Goal: Task Accomplishment & Management: Complete application form

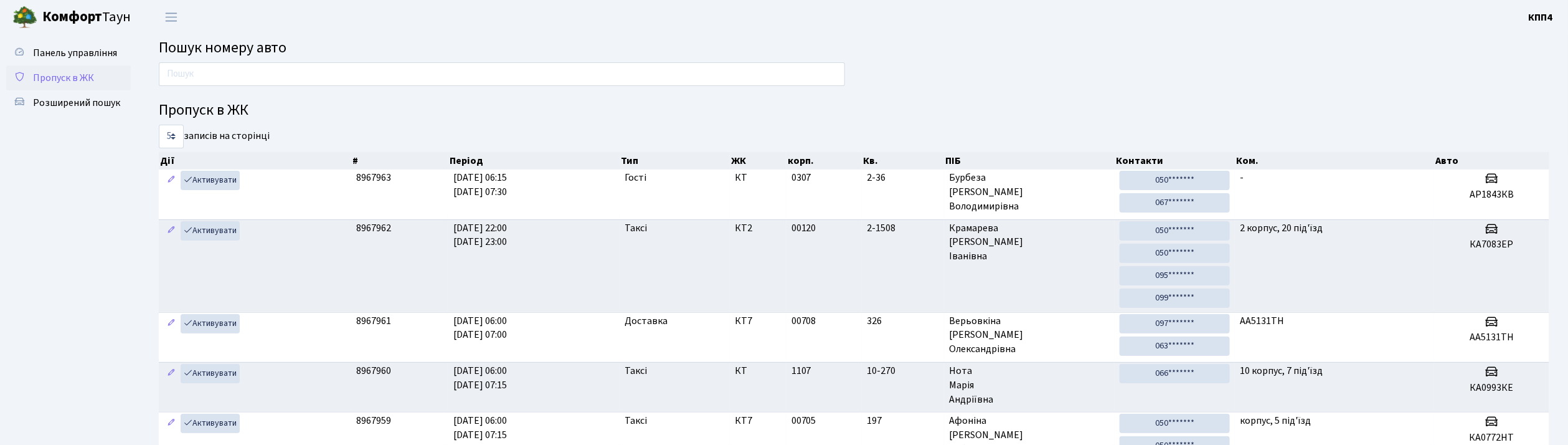
click at [47, 84] on span "Пропуск в ЖК" at bounding box center [63, 78] width 61 height 13
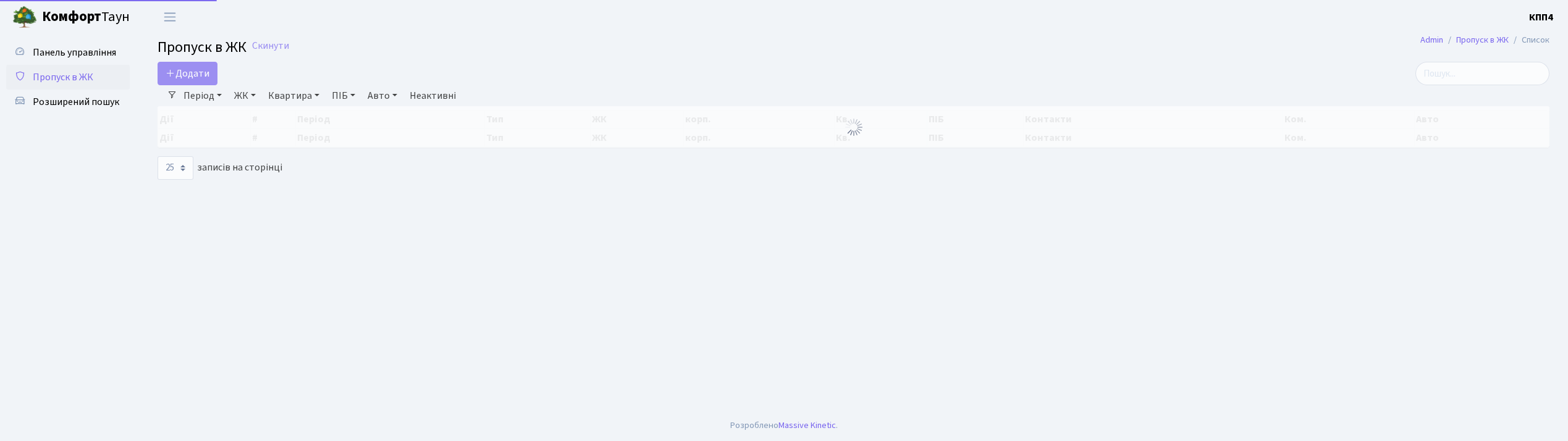
select select "25"
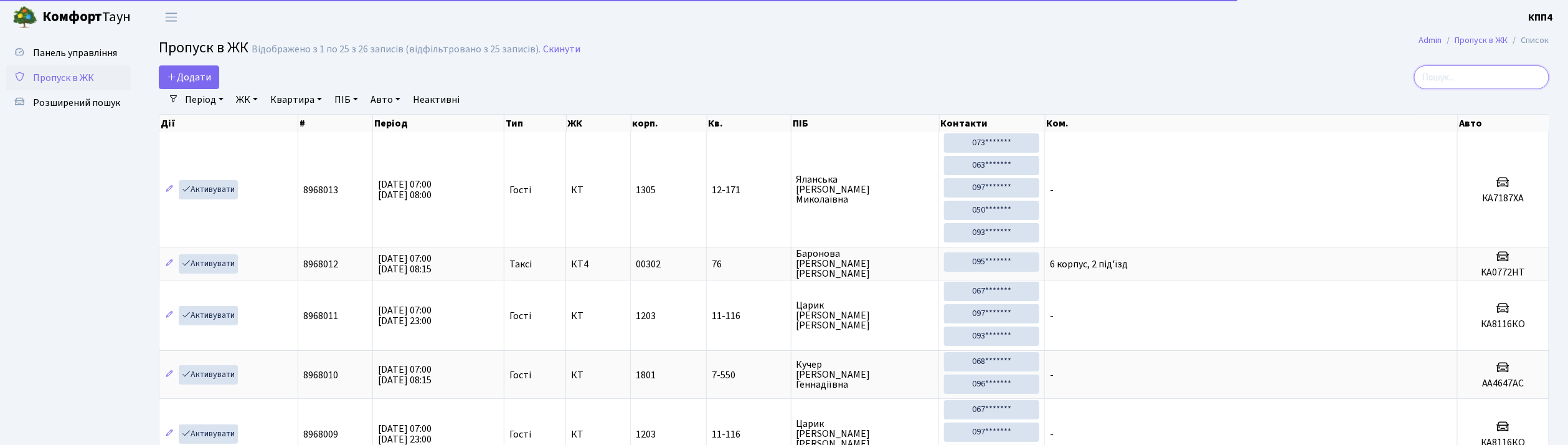
click at [1491, 75] on input "search" at bounding box center [1482, 77] width 135 height 24
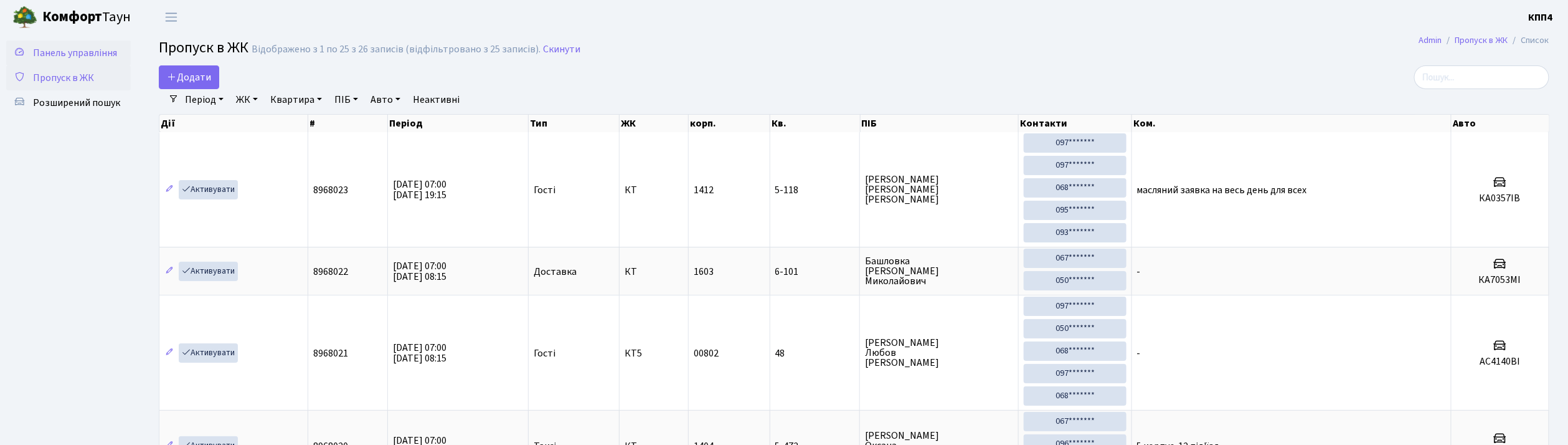
click at [84, 56] on span "Панель управління" at bounding box center [75, 53] width 85 height 13
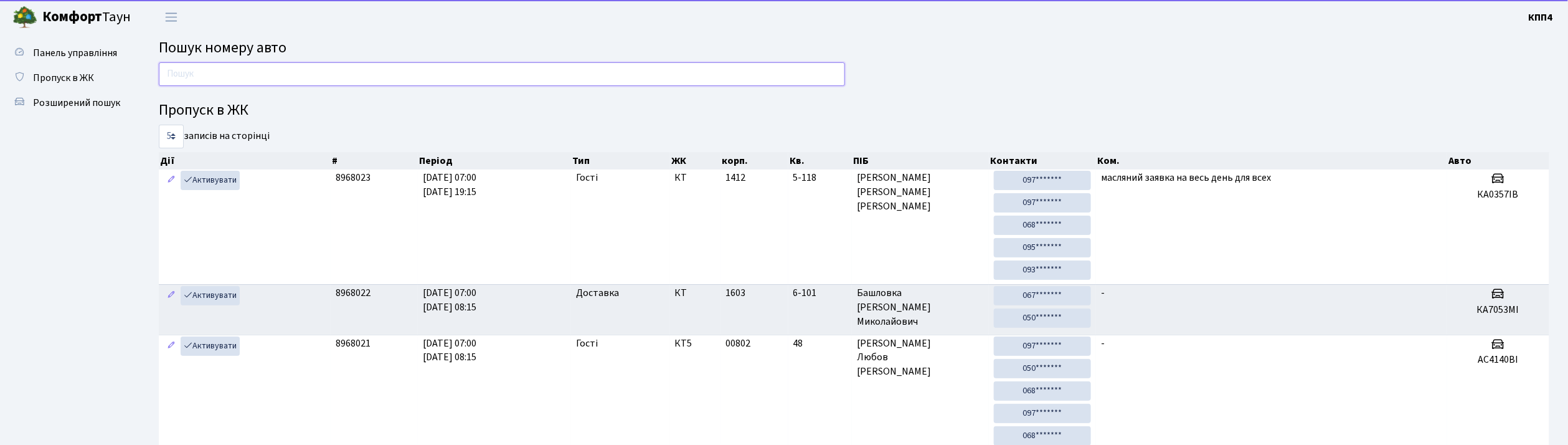
click at [208, 77] on input "text" at bounding box center [502, 74] width 686 height 24
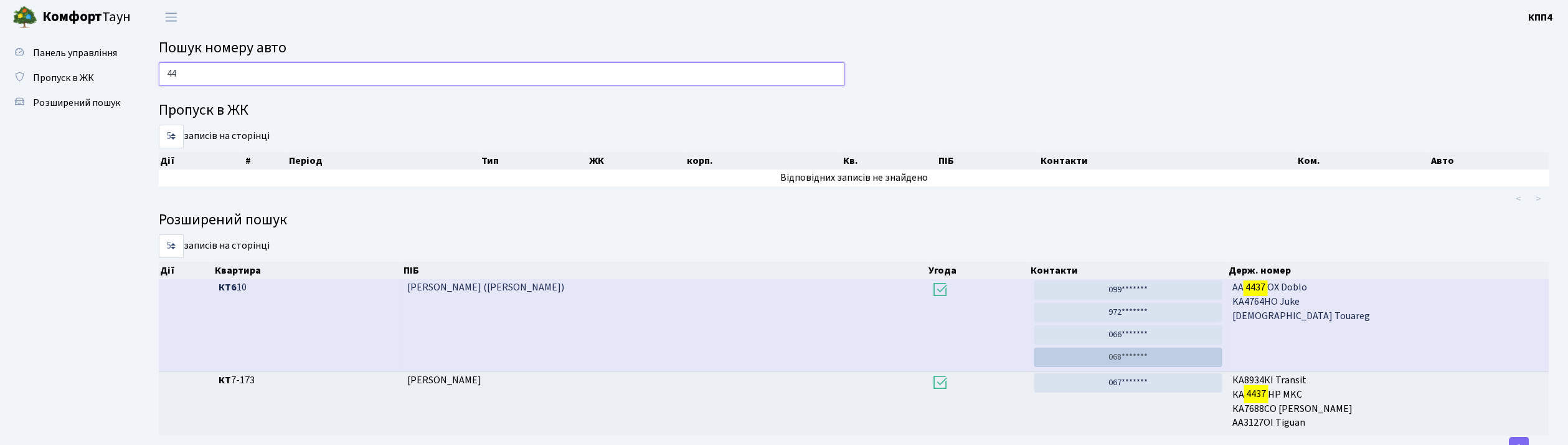
type input "4"
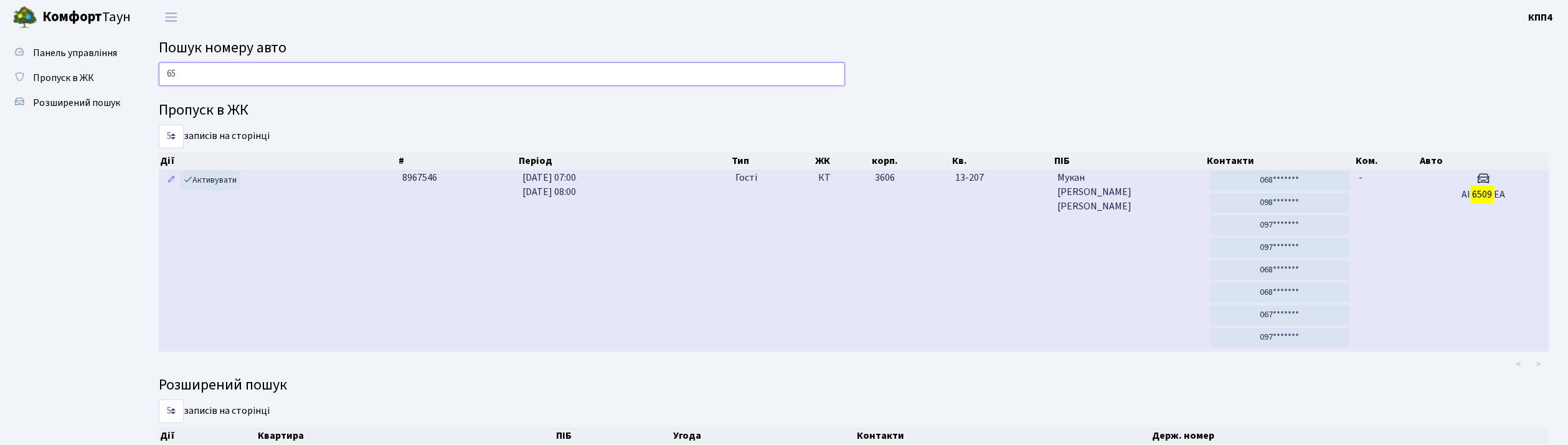
type input "6"
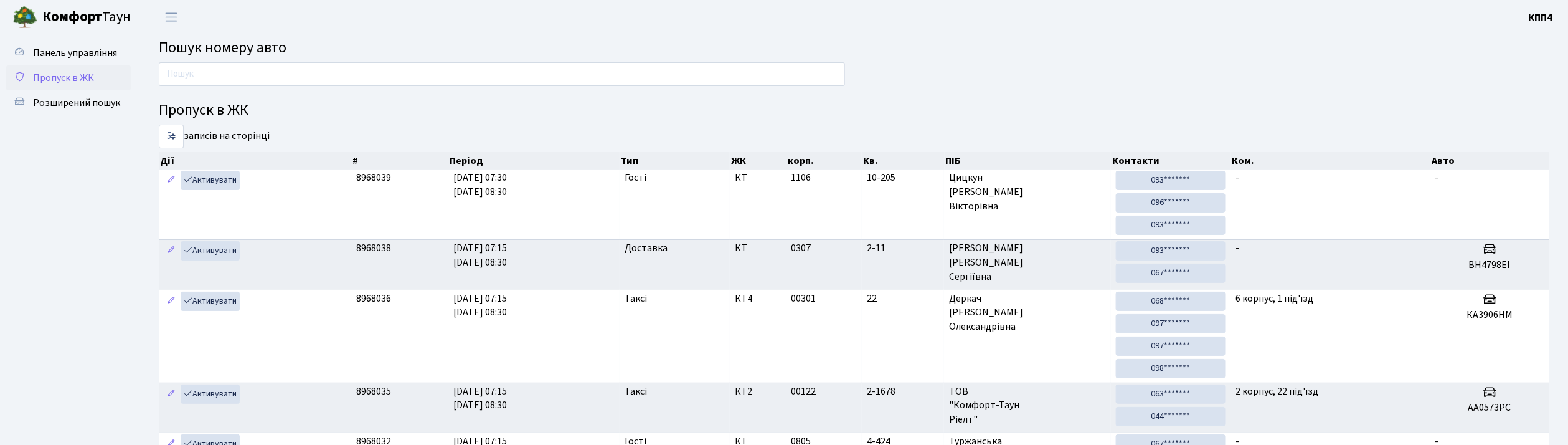
click at [73, 76] on span "Пропуск в ЖК" at bounding box center [63, 78] width 61 height 13
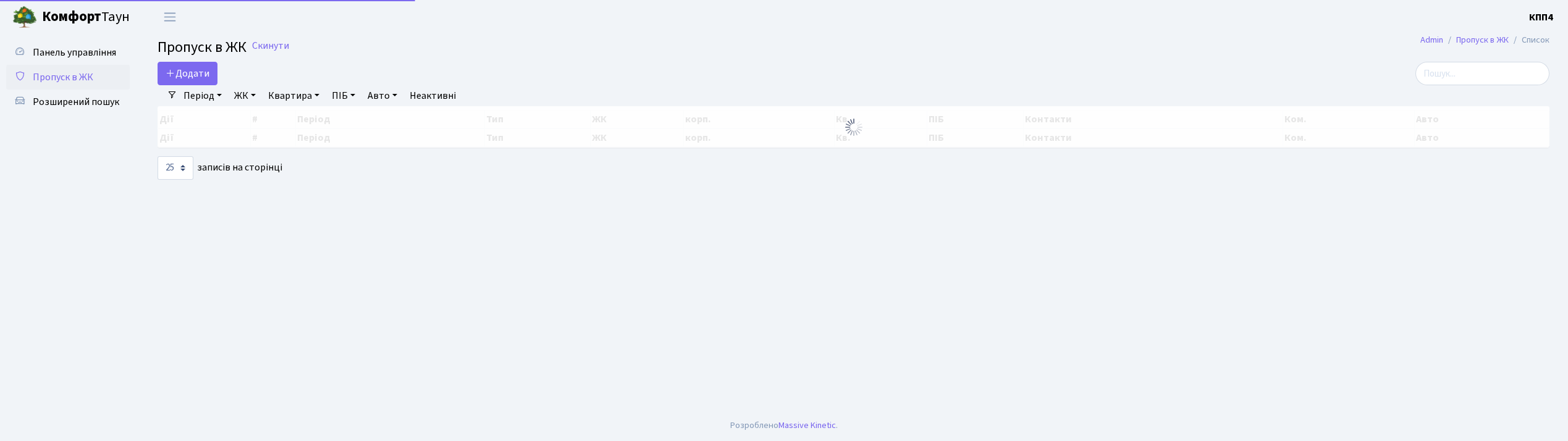
select select "25"
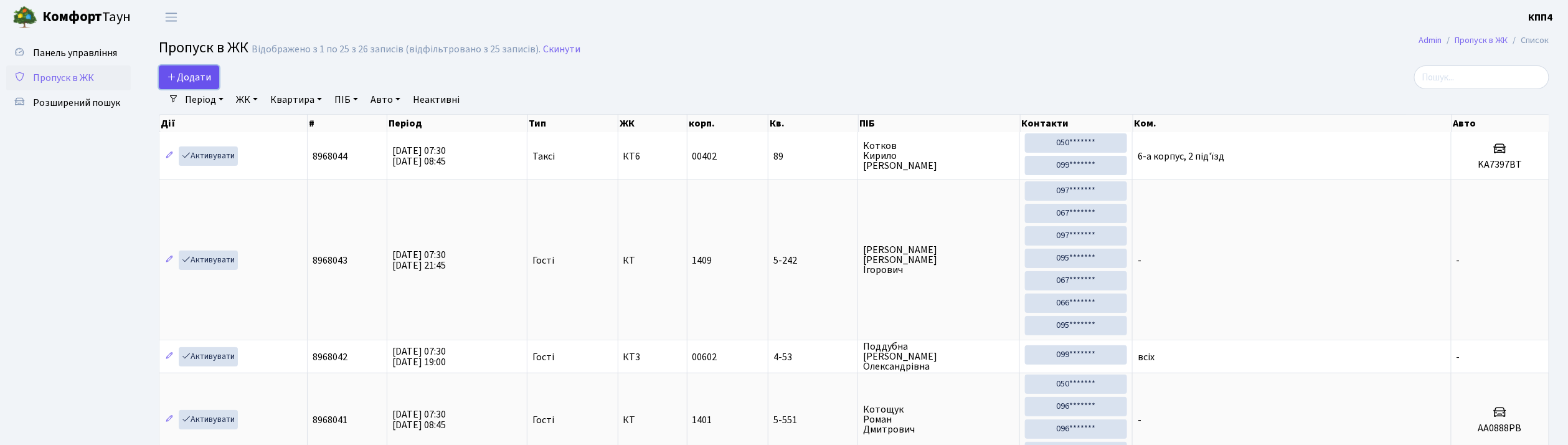
click at [184, 83] on span "Додати" at bounding box center [189, 77] width 44 height 13
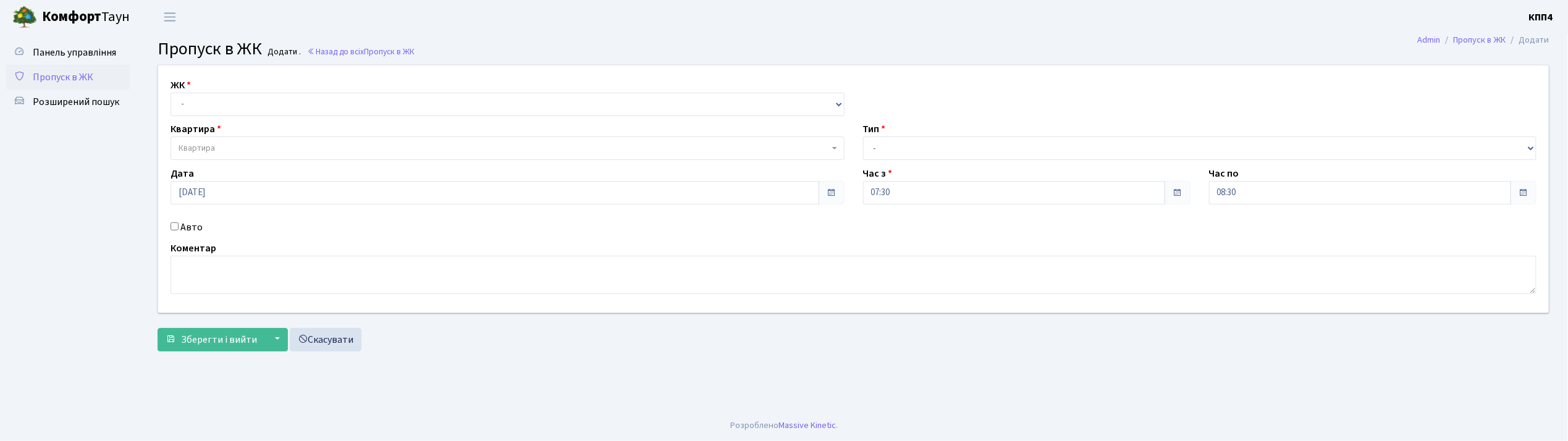
click at [173, 223] on input "Авто" at bounding box center [174, 226] width 8 height 8
checkbox input "true"
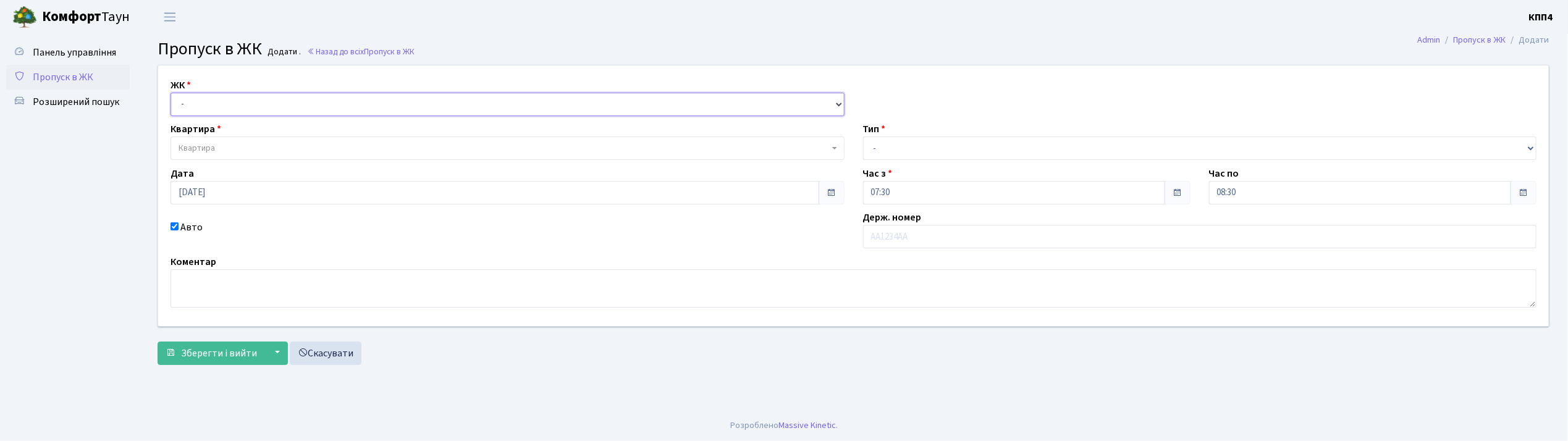
click at [189, 109] on select "- КТ, вул. Регенераторна, 4 КТ2, просп. [STREET_ADDRESS] [STREET_ADDRESS] [PERS…" at bounding box center [507, 104] width 674 height 24
select select "304"
click at [171, 92] on select "- КТ, вул. Регенераторна, 4 КТ2, просп. Соборності, 17 КТ3, вул. Березнева, 16 …" at bounding box center [507, 104] width 674 height 24
select select
click at [203, 141] on span "Квартира" at bounding box center [507, 148] width 674 height 24
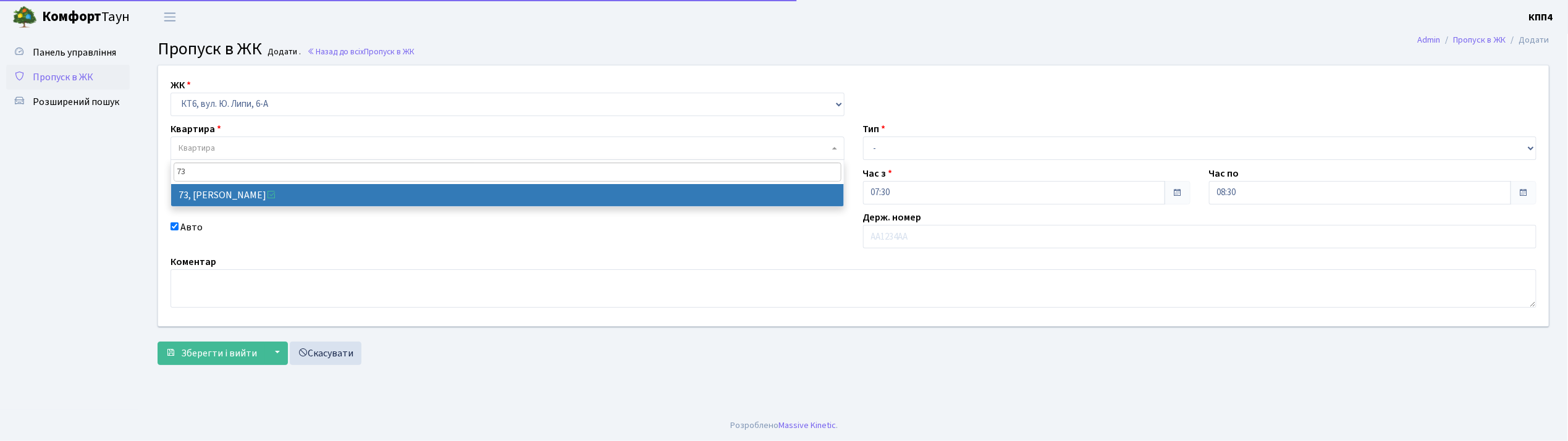
type input "73"
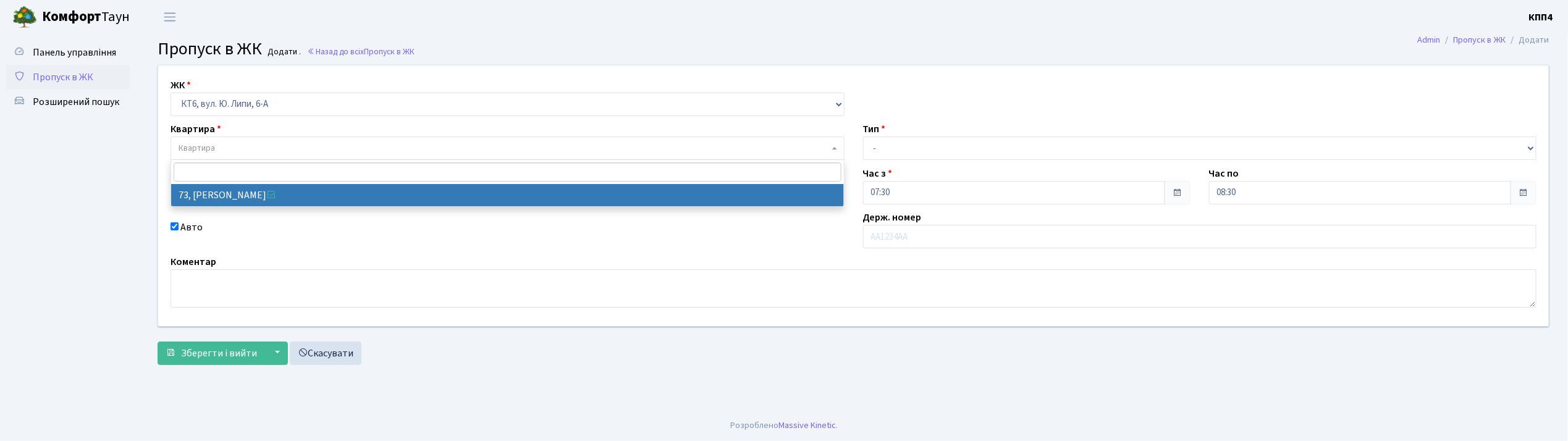
select select "17165"
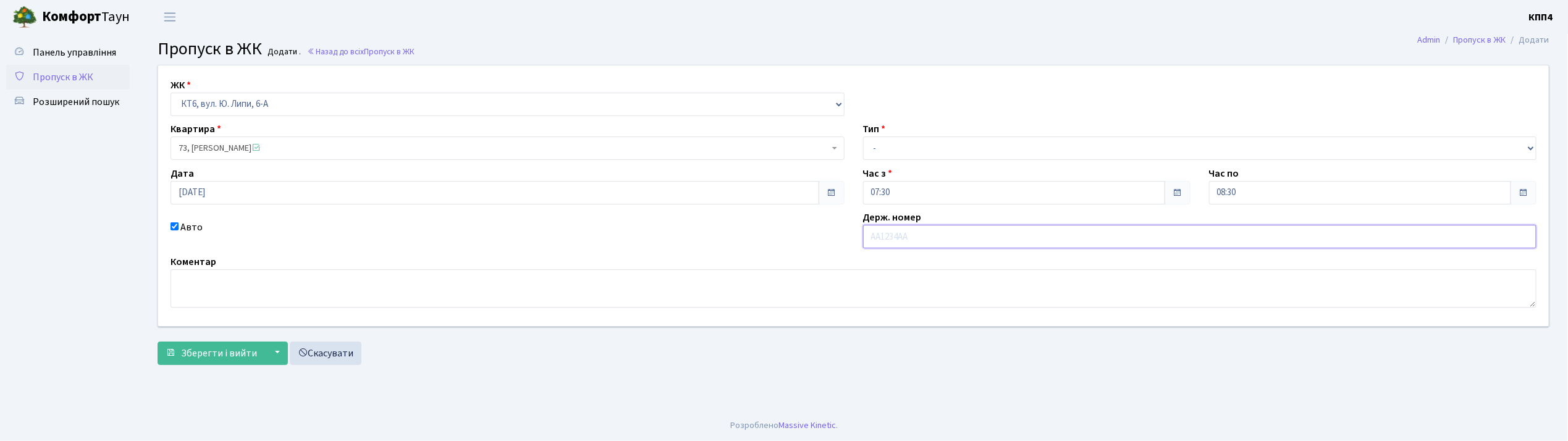
click at [920, 238] on input "text" at bounding box center [1200, 236] width 674 height 24
type input "f"
type input "АА4001АА"
click at [893, 147] on select "- Доставка Таксі Гості Сервіс" at bounding box center [1200, 148] width 674 height 24
select select "2"
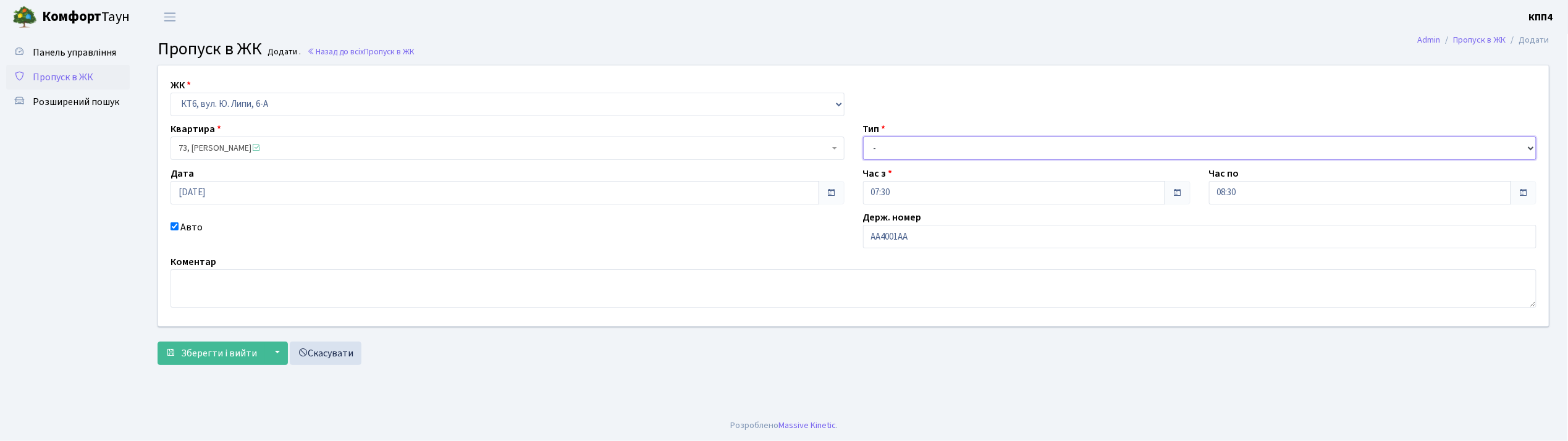
click at [864, 136] on select "- Доставка Таксі Гості Сервіс" at bounding box center [1200, 148] width 674 height 24
click at [214, 347] on span "Зберегти і вийти" at bounding box center [219, 353] width 76 height 13
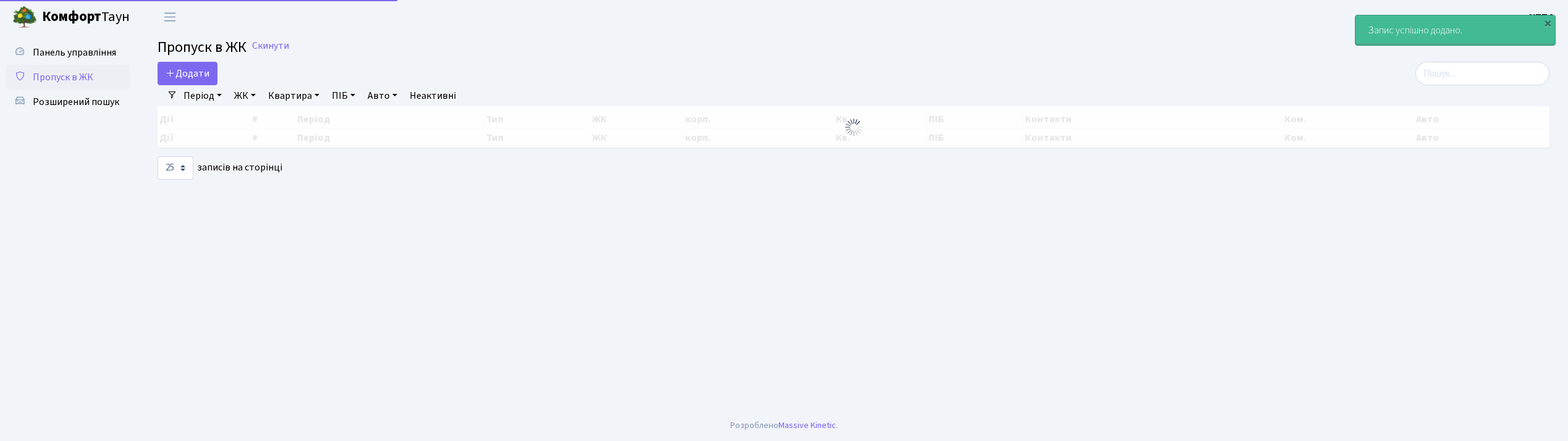
select select "25"
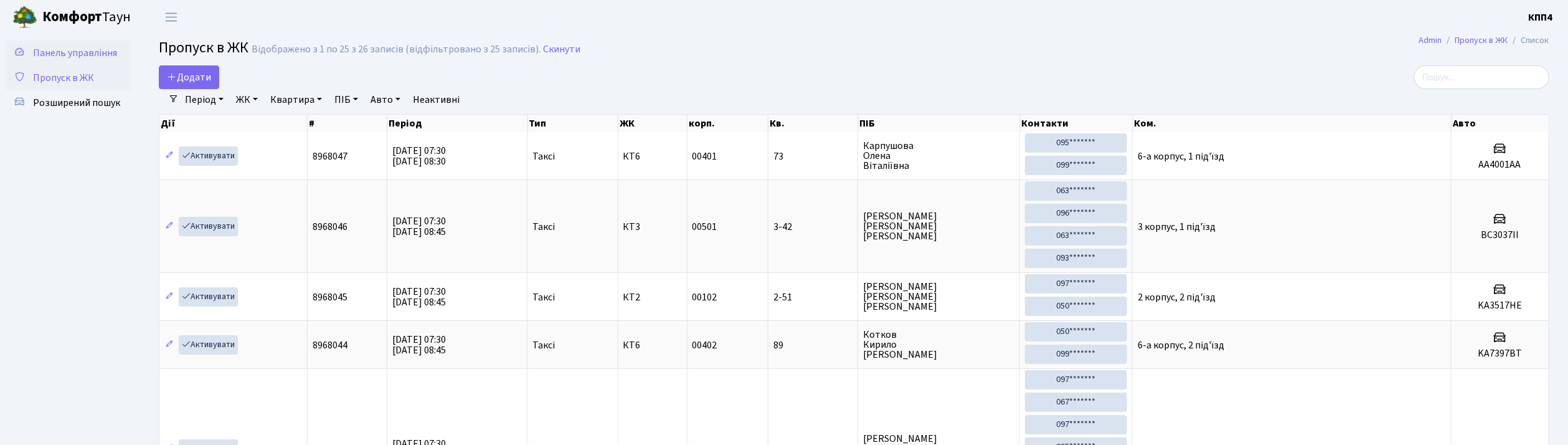
click at [45, 52] on span "Панель управління" at bounding box center [75, 53] width 85 height 13
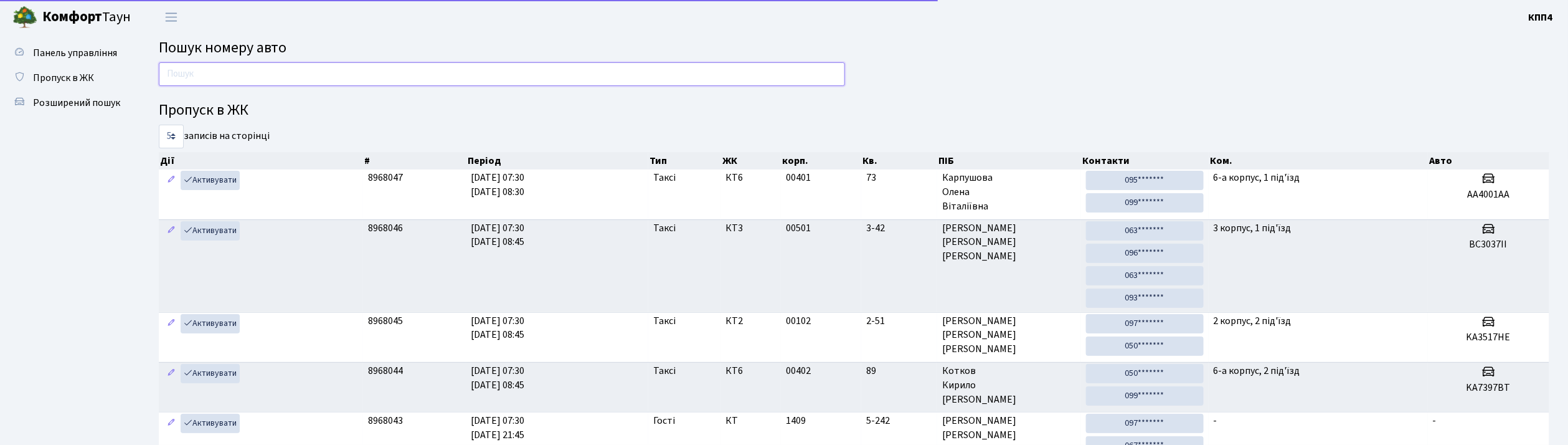
drag, startPoint x: 0, startPoint y: 0, endPoint x: 195, endPoint y: 70, distance: 207.2
click at [195, 70] on input "text" at bounding box center [502, 74] width 686 height 24
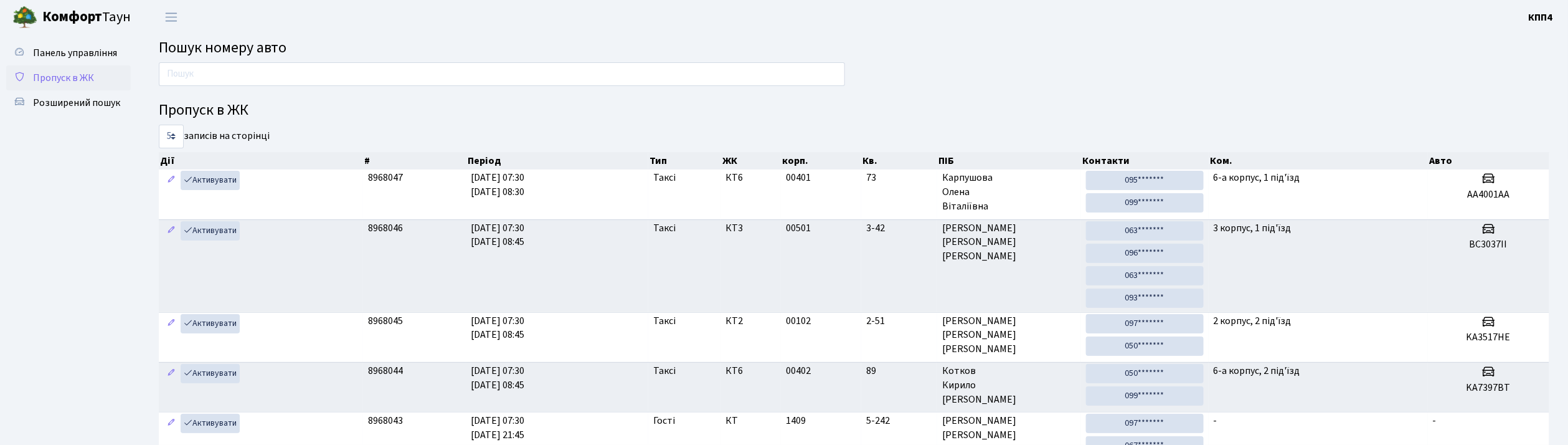
click at [87, 76] on span "Пропуск в ЖК" at bounding box center [63, 78] width 61 height 13
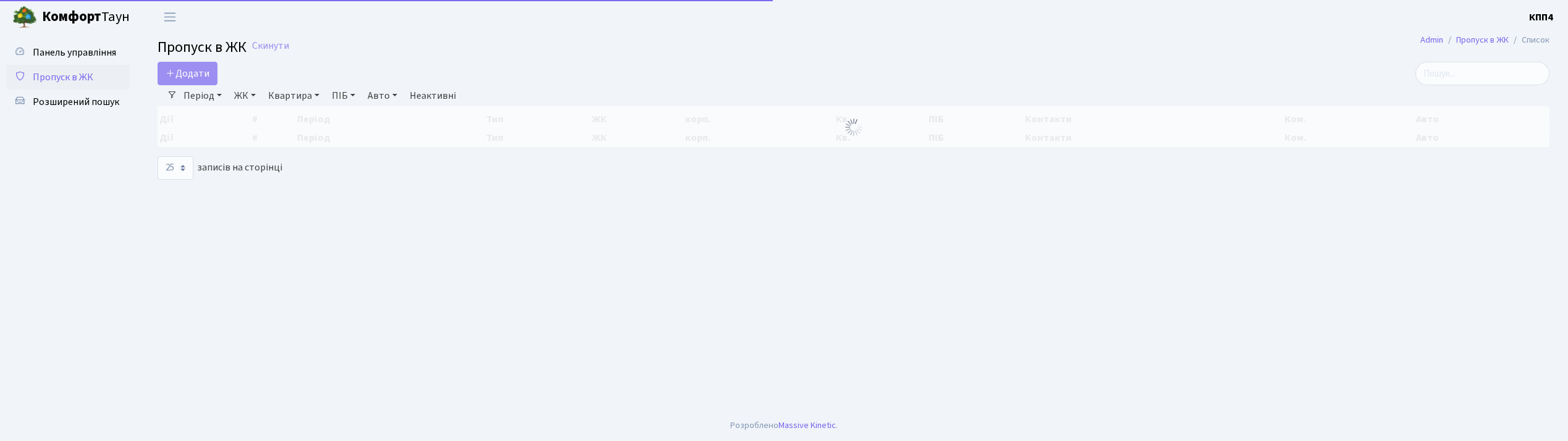
select select "25"
click at [179, 74] on span "Додати" at bounding box center [188, 73] width 44 height 13
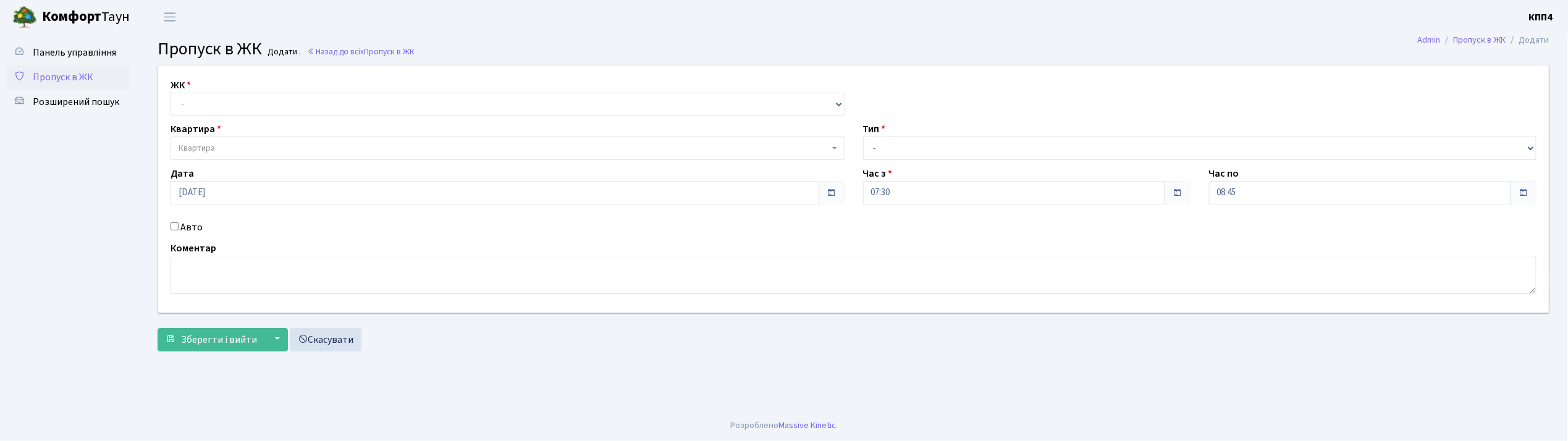
click at [175, 225] on input "Авто" at bounding box center [174, 226] width 8 height 8
checkbox input "true"
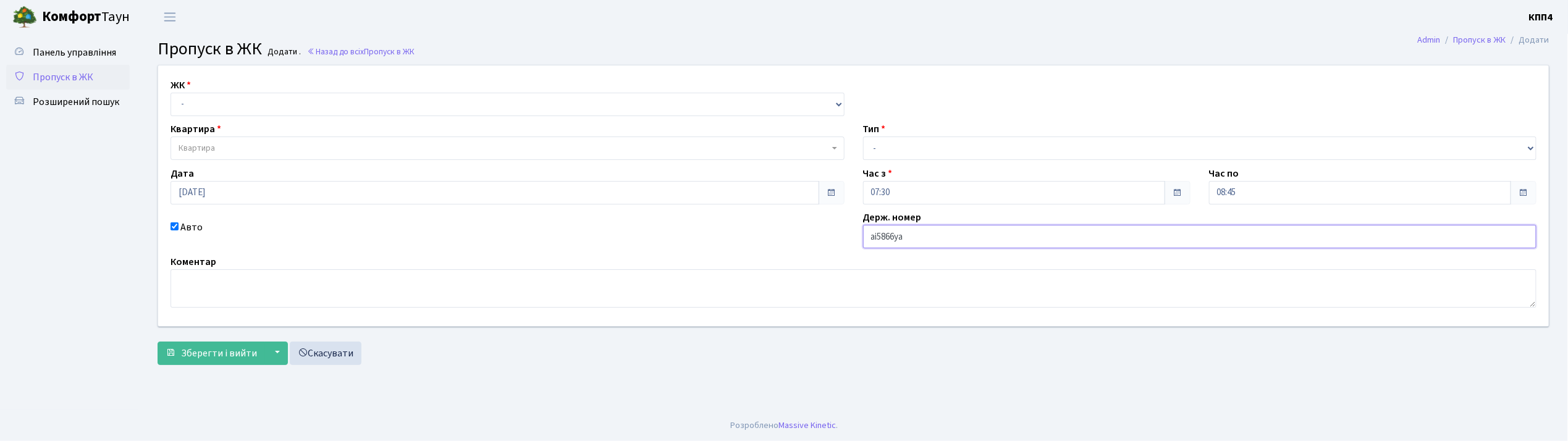
type input "аі5866yа"
drag, startPoint x: 194, startPoint y: 103, endPoint x: 200, endPoint y: 109, distance: 8.5
click at [194, 103] on select "- КТ, вул. Регенераторна, 4 КТ2, просп. [STREET_ADDRESS] [STREET_ADDRESS] [PERS…" at bounding box center [507, 104] width 674 height 24
select select "271"
click at [171, 92] on select "- КТ, вул. Регенераторна, 4 КТ2, просп. [STREET_ADDRESS] [STREET_ADDRESS] [PERS…" at bounding box center [507, 104] width 674 height 24
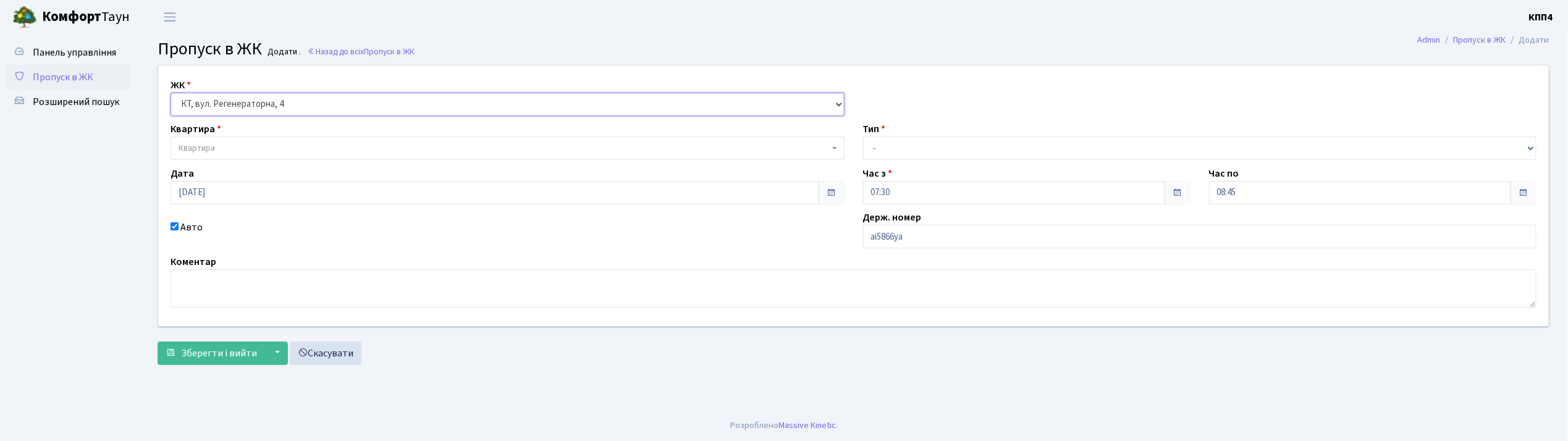
select select
click at [214, 144] on span "Квартира" at bounding box center [196, 148] width 36 height 12
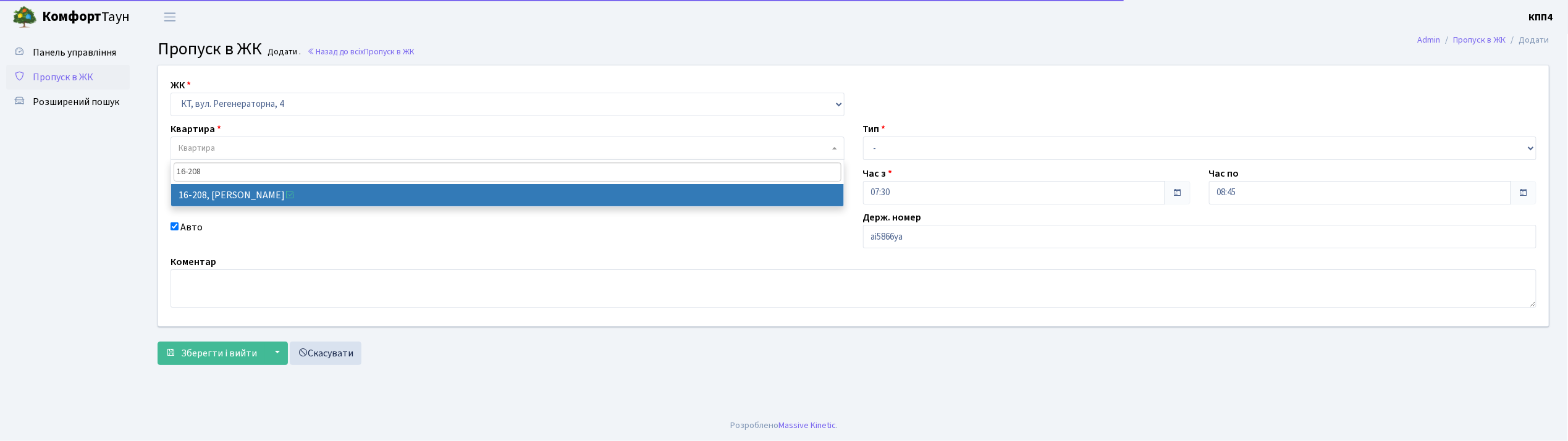
type input "16-208"
select select "8769"
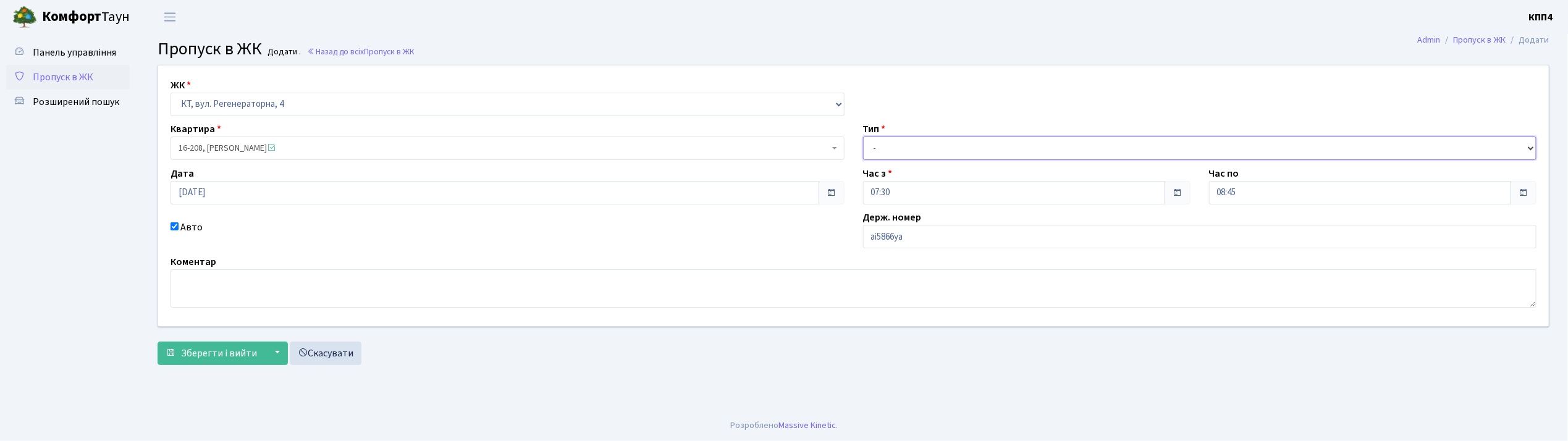
click at [899, 147] on select "- Доставка Таксі Гості Сервіс" at bounding box center [1200, 148] width 674 height 24
select select "2"
click at [864, 136] on select "- Доставка Таксі Гості Сервіс" at bounding box center [1200, 148] width 674 height 24
click at [209, 352] on span "Зберегти і вийти" at bounding box center [219, 353] width 76 height 13
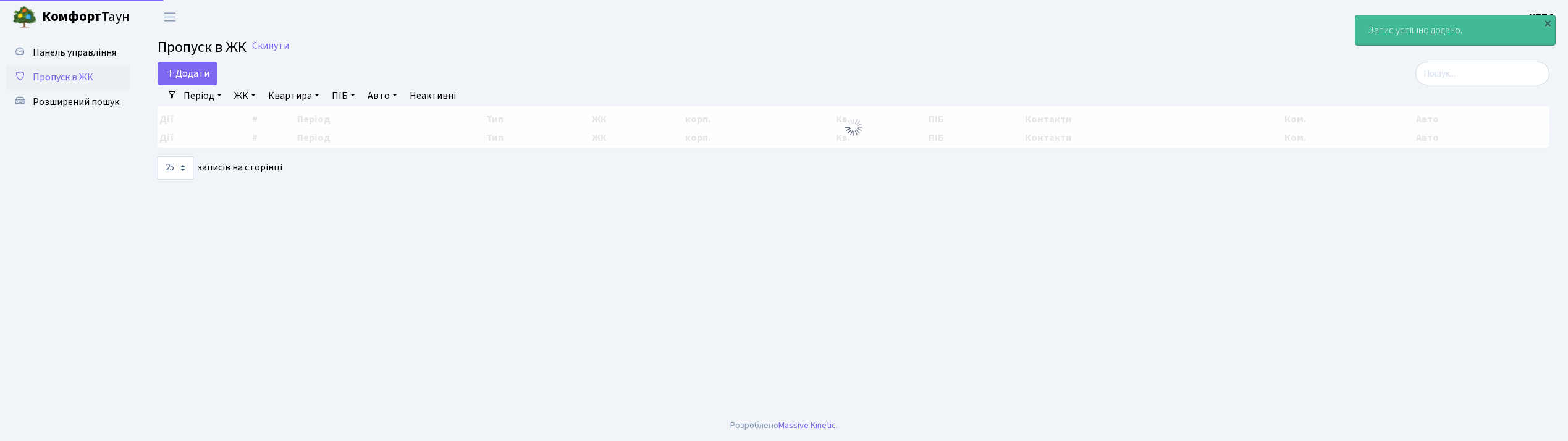
select select "25"
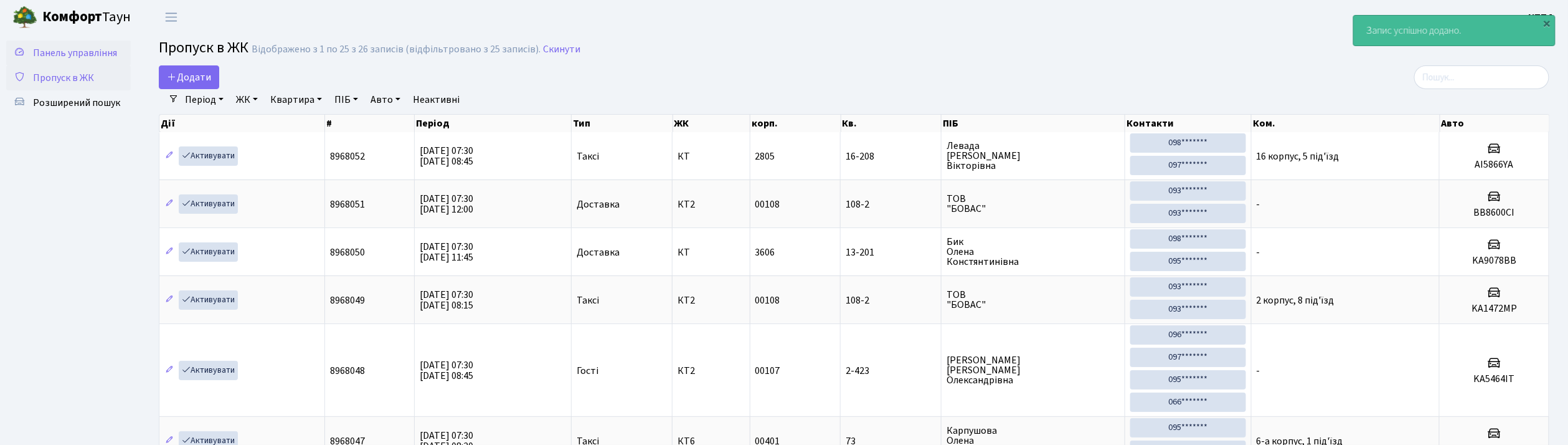
click at [88, 46] on span "Панель управління" at bounding box center [75, 53] width 85 height 13
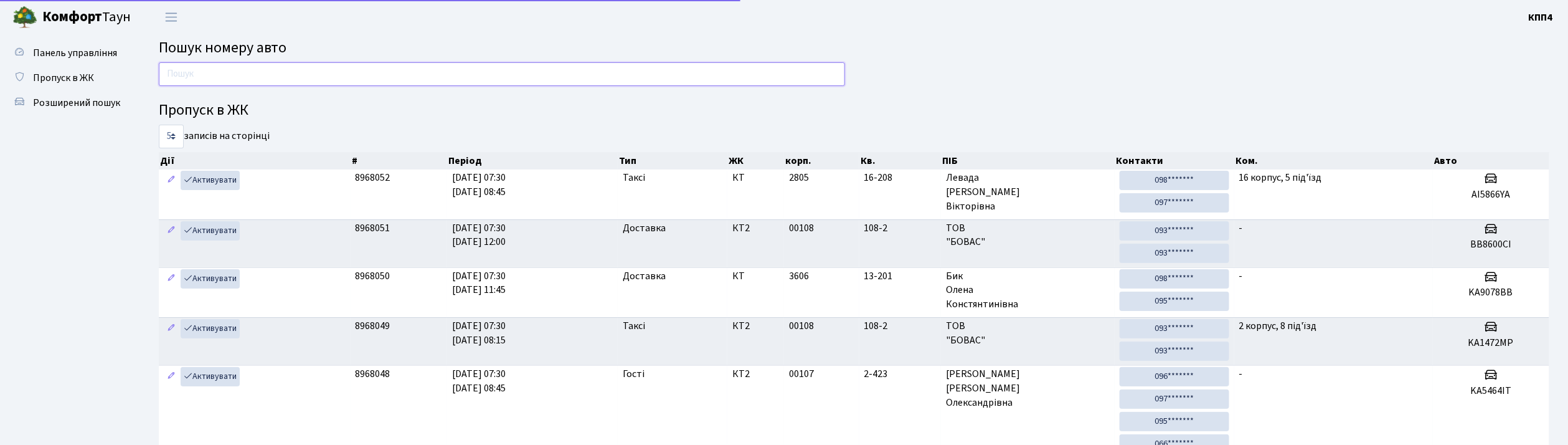
click at [192, 80] on input "text" at bounding box center [502, 74] width 686 height 24
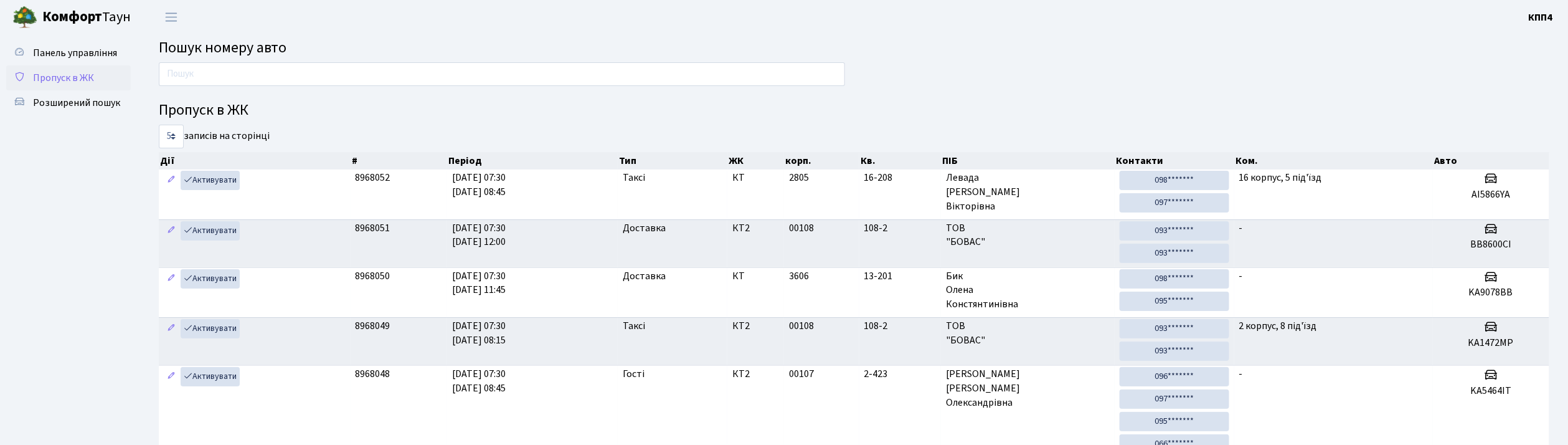
click at [68, 77] on span "Пропуск в ЖК" at bounding box center [63, 78] width 61 height 13
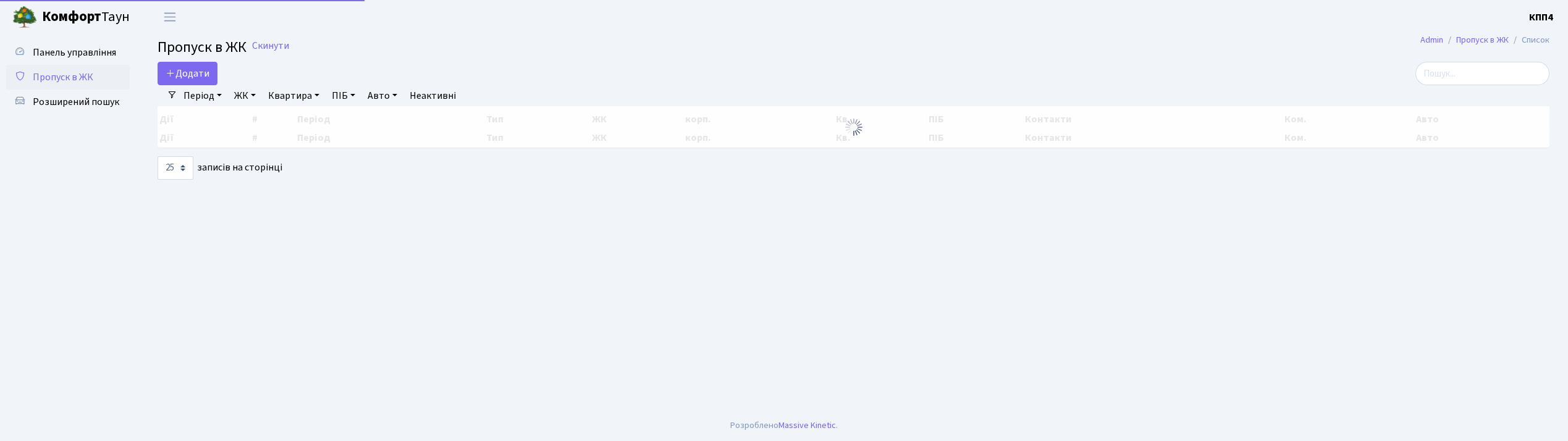
select select "25"
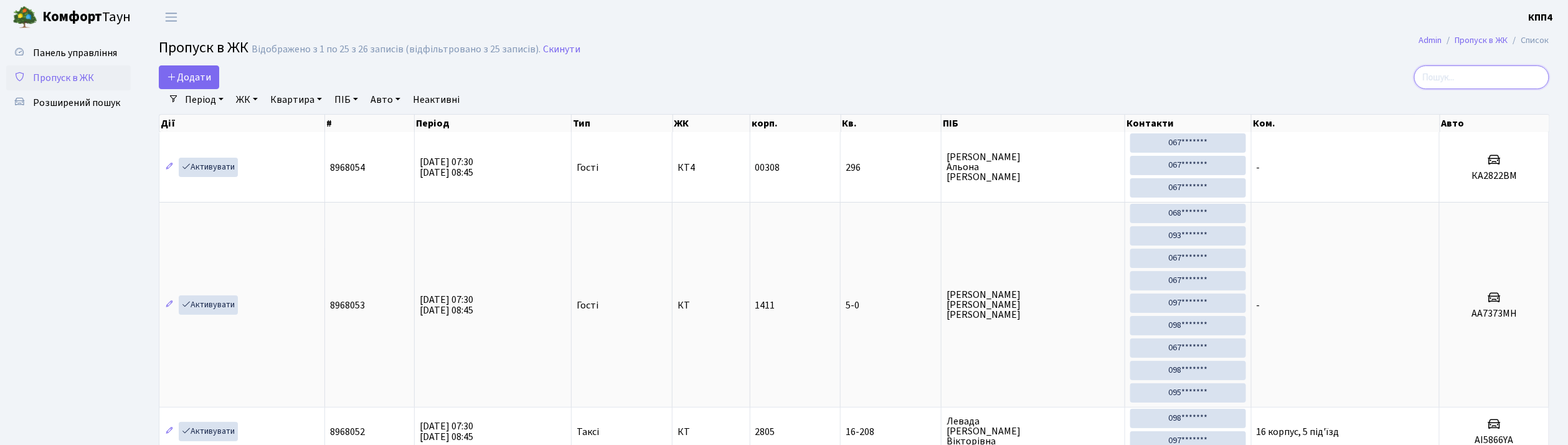
click at [1476, 73] on input "search" at bounding box center [1482, 77] width 135 height 24
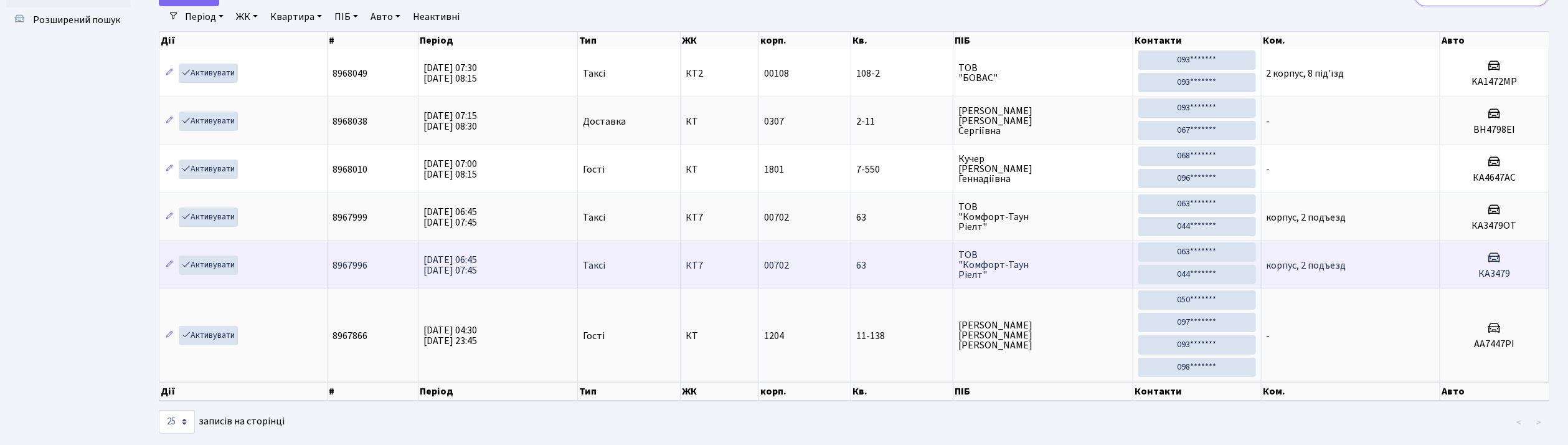
scroll to position [1, 0]
type input "4"
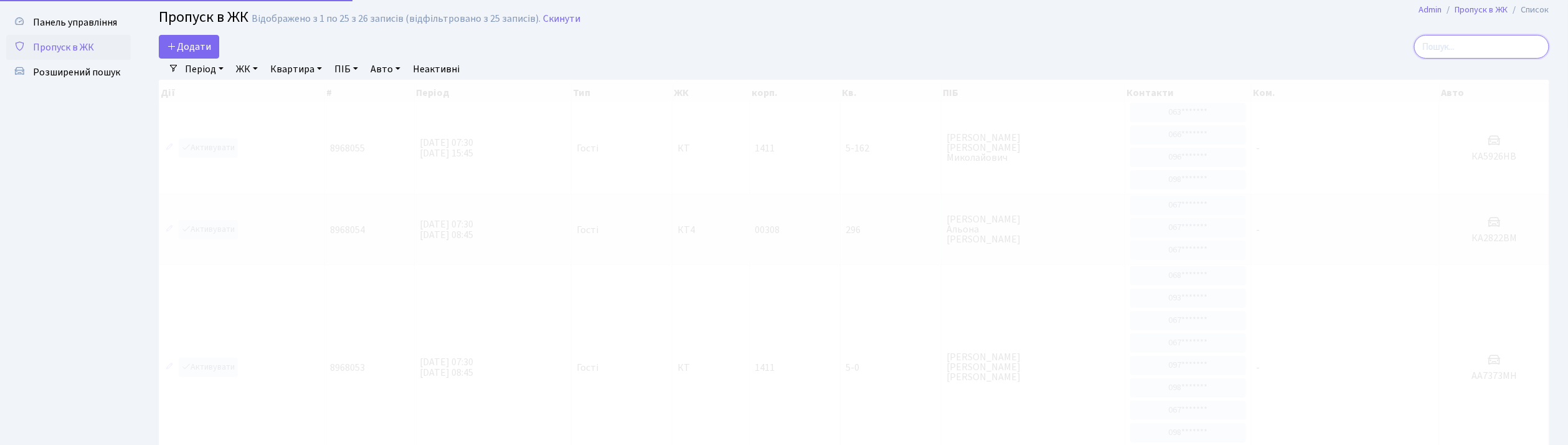
scroll to position [0, 0]
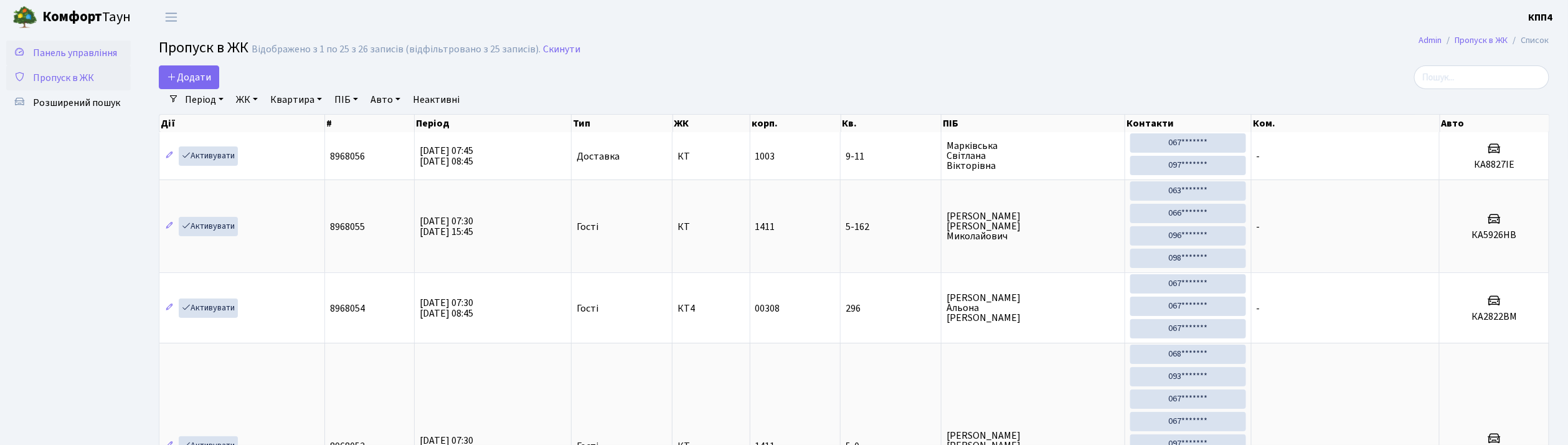
click at [97, 49] on span "Панель управління" at bounding box center [75, 53] width 85 height 13
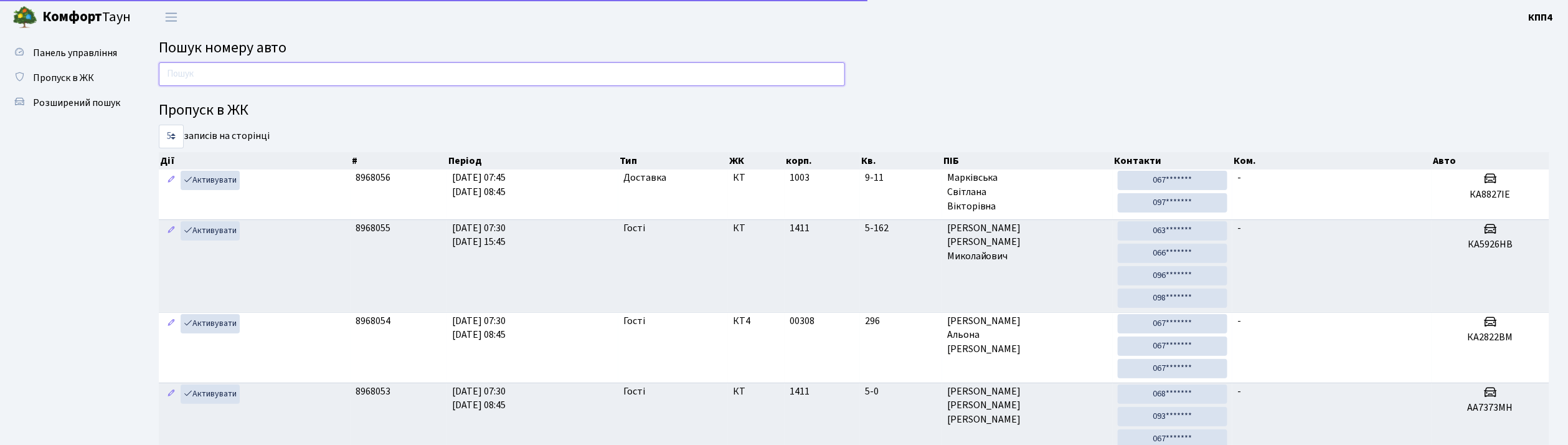
click at [205, 73] on input "text" at bounding box center [502, 74] width 686 height 24
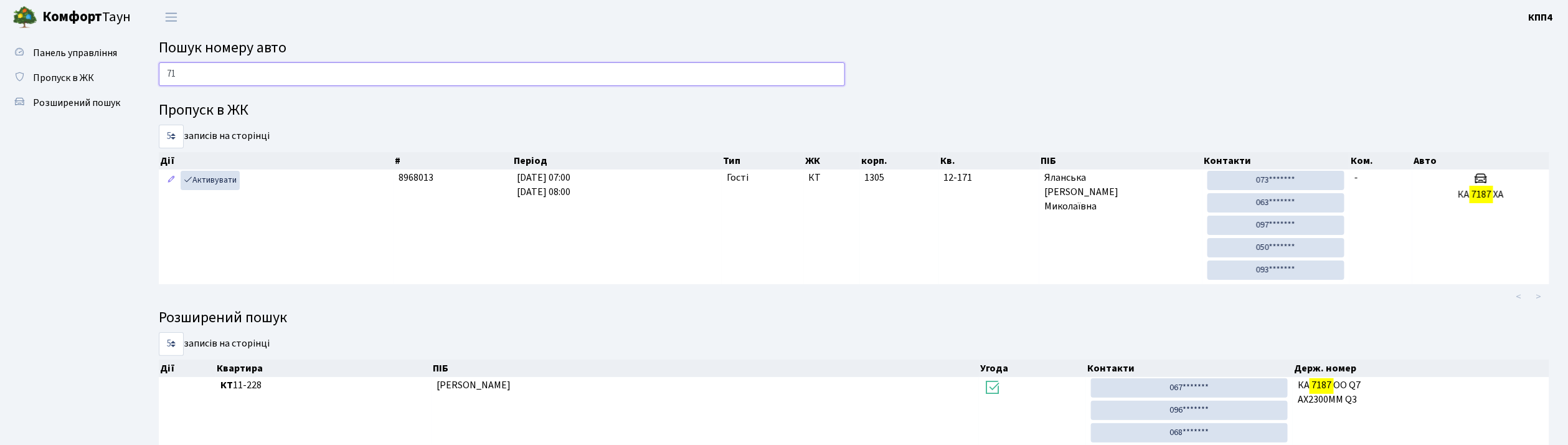
type input "7"
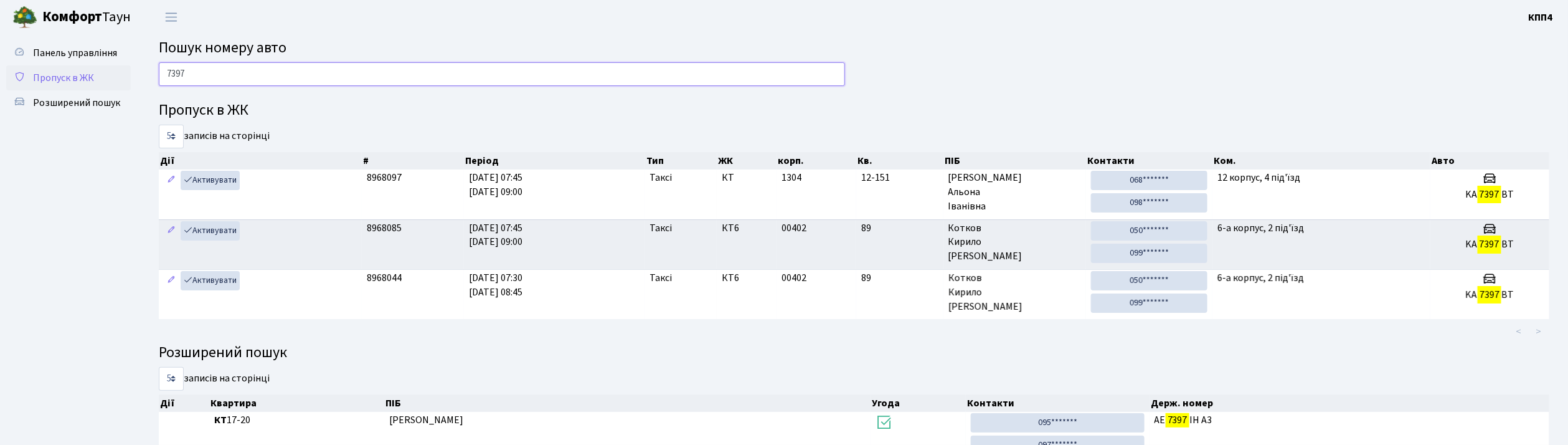
type input "7397"
click at [83, 71] on span "Пропуск в ЖК" at bounding box center [63, 78] width 61 height 13
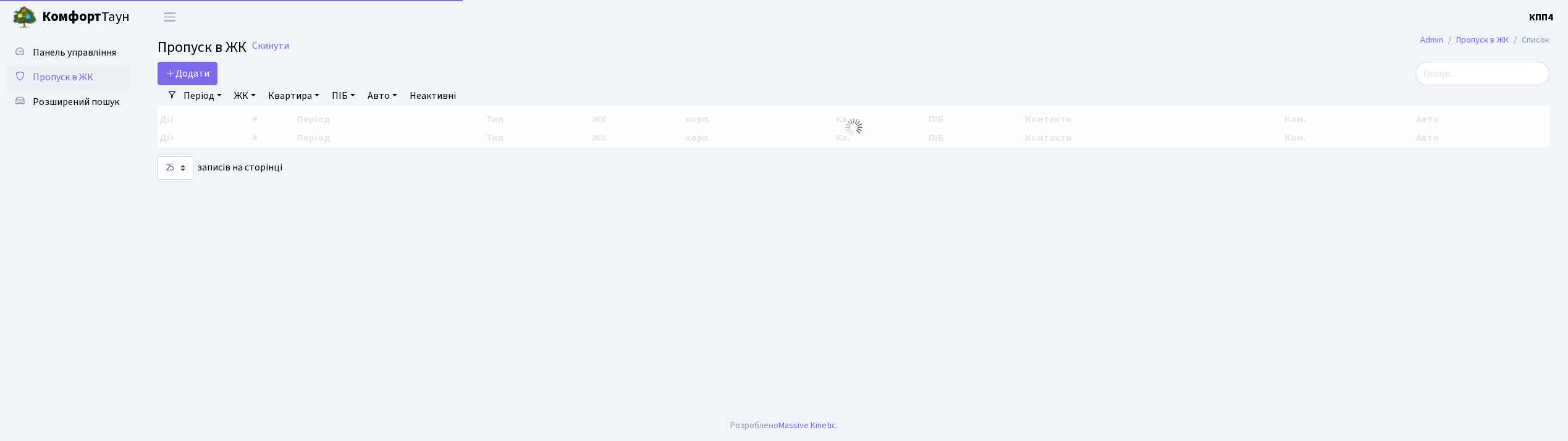
select select "25"
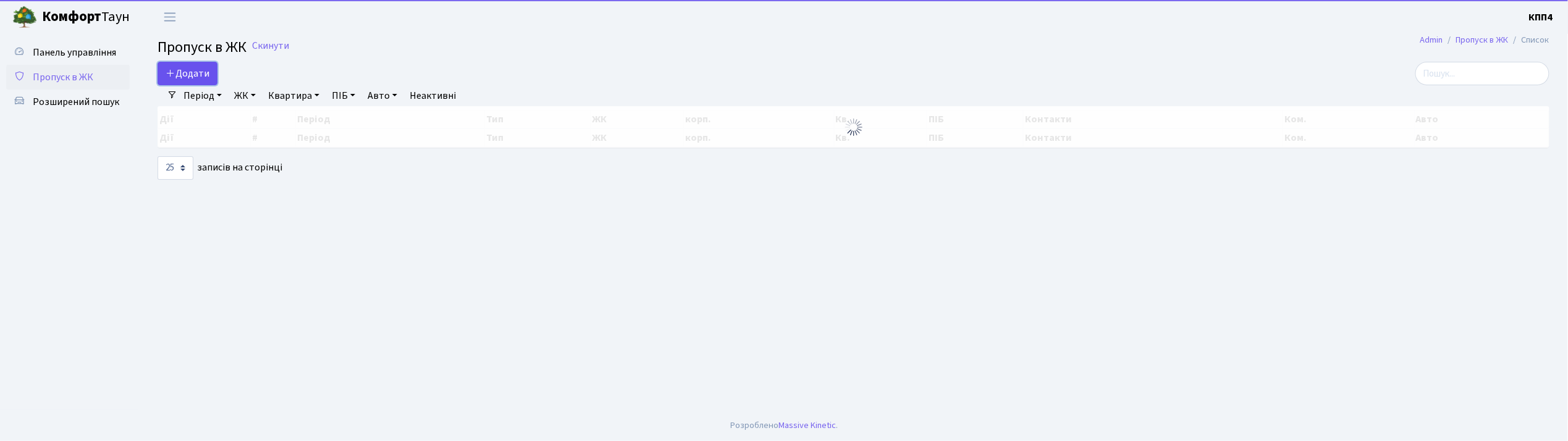
click at [182, 72] on span "Додати" at bounding box center [188, 73] width 44 height 13
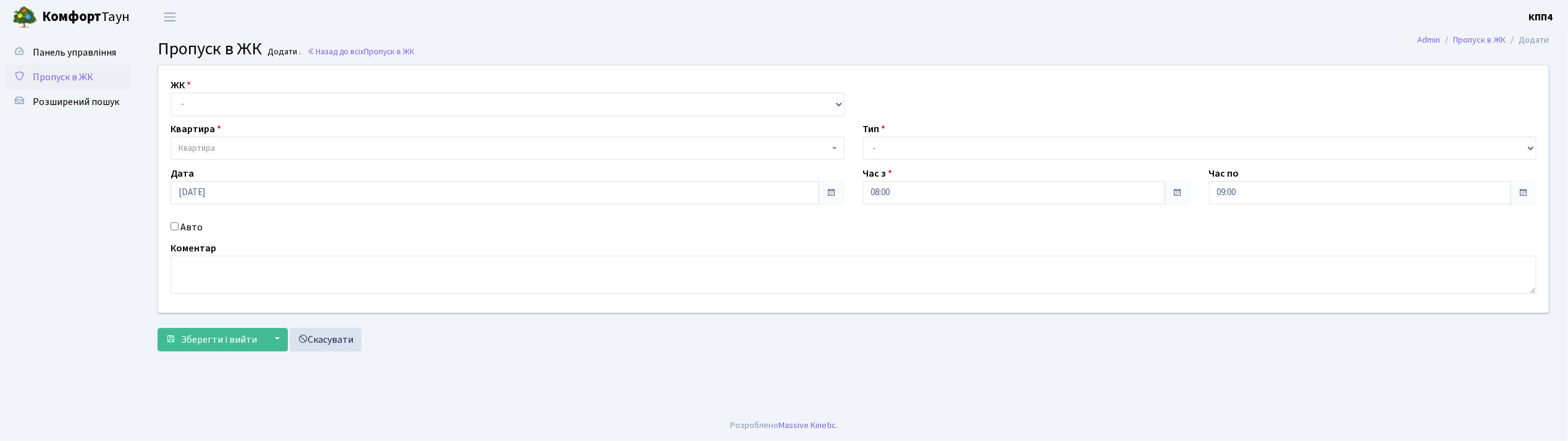
click at [178, 232] on div "Авто" at bounding box center [507, 228] width 693 height 15
click at [173, 230] on input "Авто" at bounding box center [174, 226] width 8 height 8
checkbox input "true"
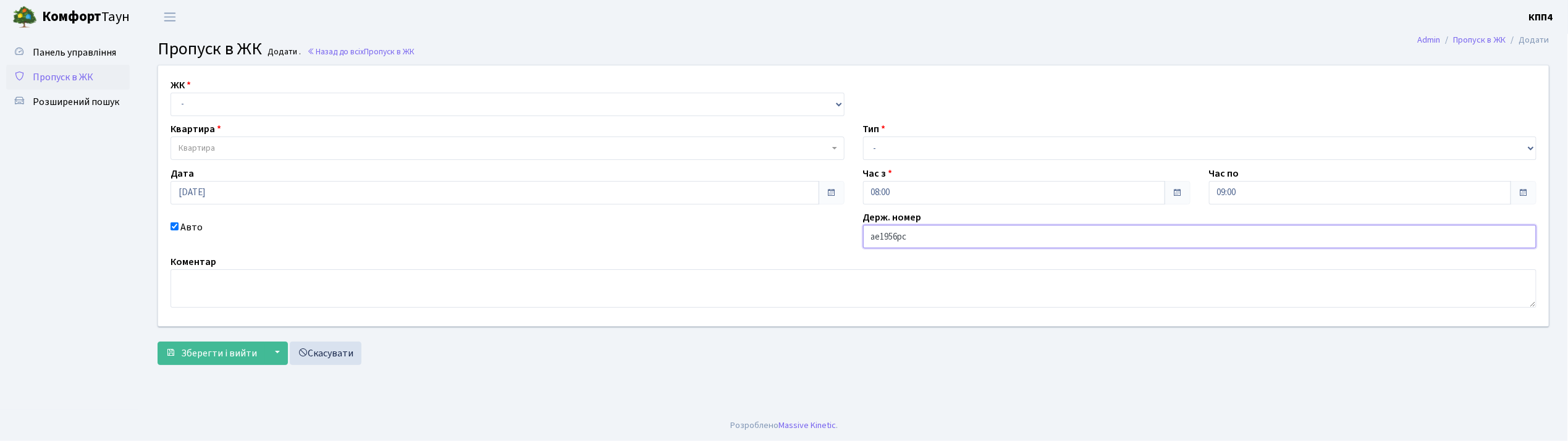
type input "АЕ1956РС"
drag, startPoint x: 268, startPoint y: 105, endPoint x: 263, endPoint y: 114, distance: 10.3
click at [268, 105] on select "- КТ, вул. Регенераторна, 4 КТ2, просп. [STREET_ADDRESS] [STREET_ADDRESS] [PERS…" at bounding box center [507, 104] width 674 height 24
select select "271"
click at [171, 92] on select "- КТ, вул. Регенераторна, 4 КТ2, просп. [STREET_ADDRESS] [STREET_ADDRESS] [PERS…" at bounding box center [507, 104] width 674 height 24
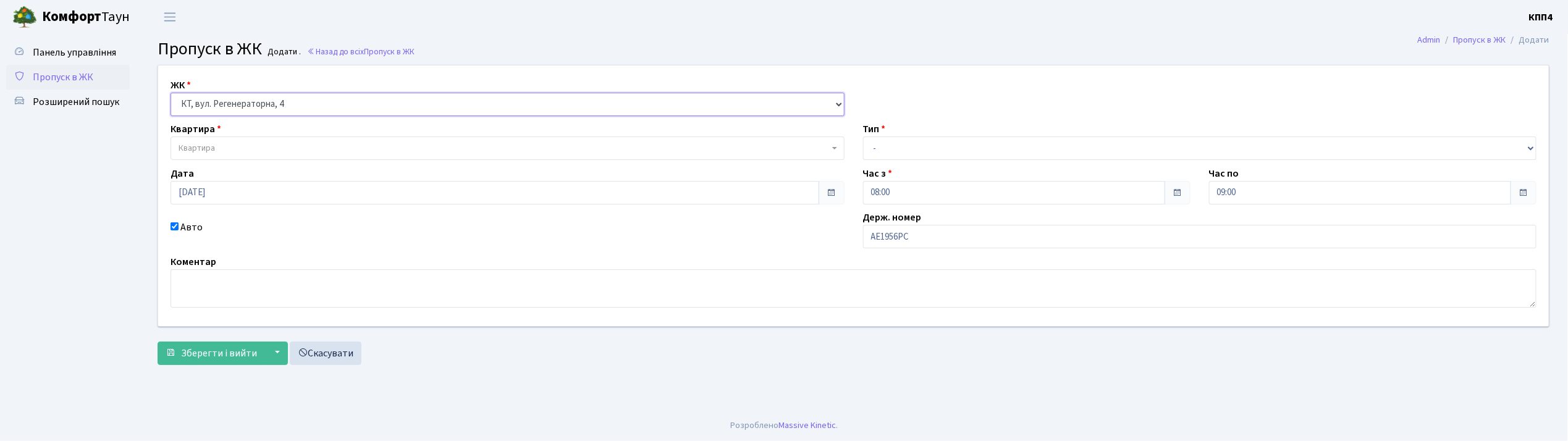
select select
click at [259, 150] on span "Квартира" at bounding box center [503, 148] width 651 height 12
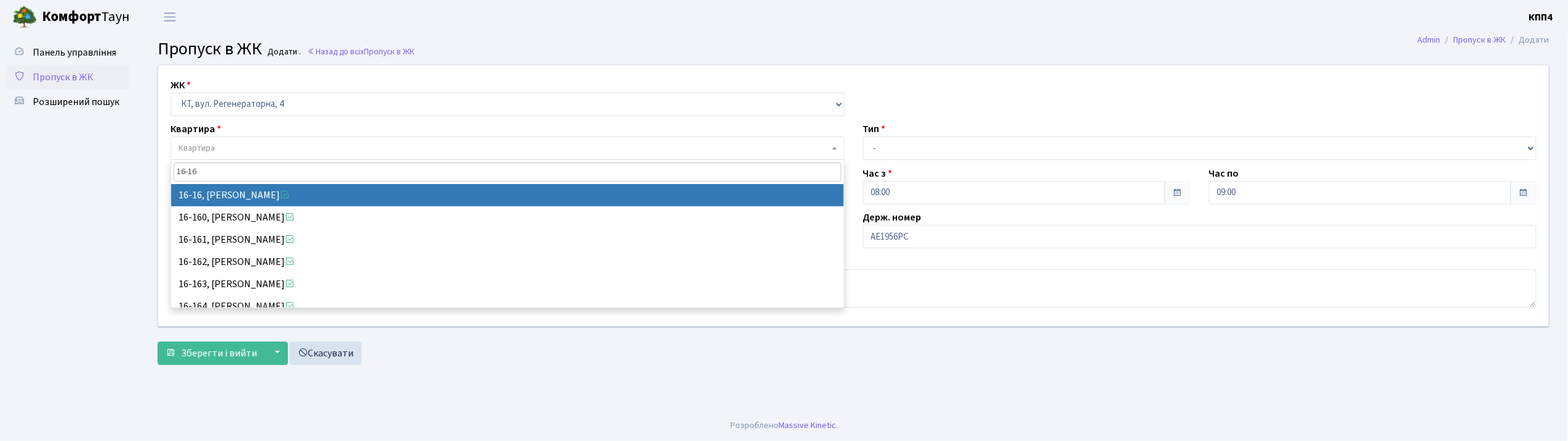
type input "16-16"
select select "8577"
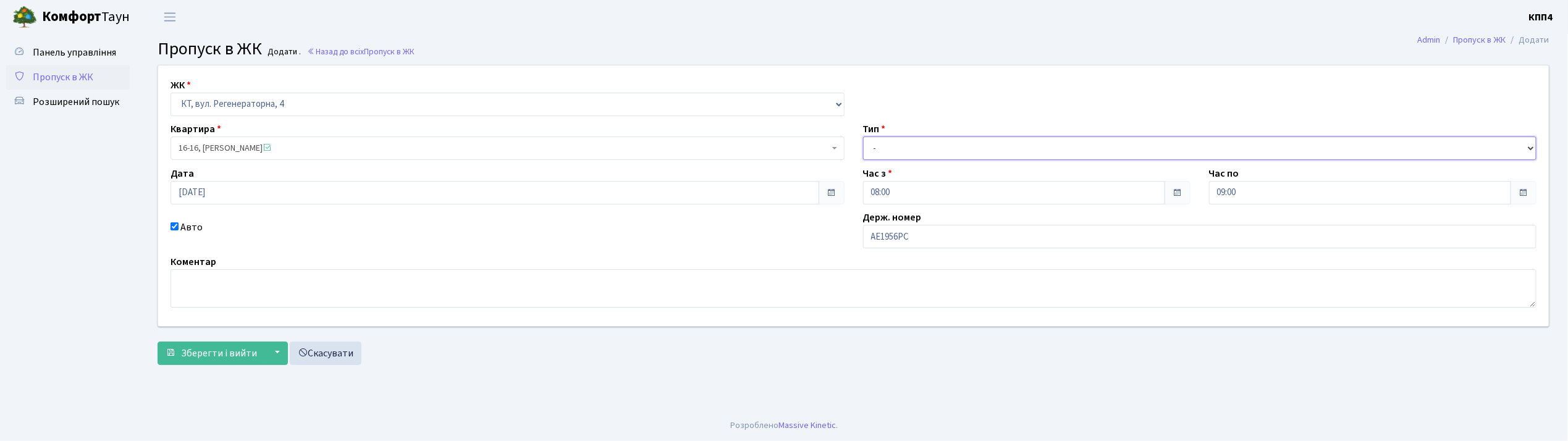
click at [901, 147] on select "- Доставка Таксі Гості Сервіс" at bounding box center [1200, 148] width 674 height 24
select select "2"
click at [864, 136] on select "- Доставка Таксі Гості Сервіс" at bounding box center [1200, 148] width 674 height 24
click at [231, 355] on span "Зберегти і вийти" at bounding box center [219, 353] width 76 height 13
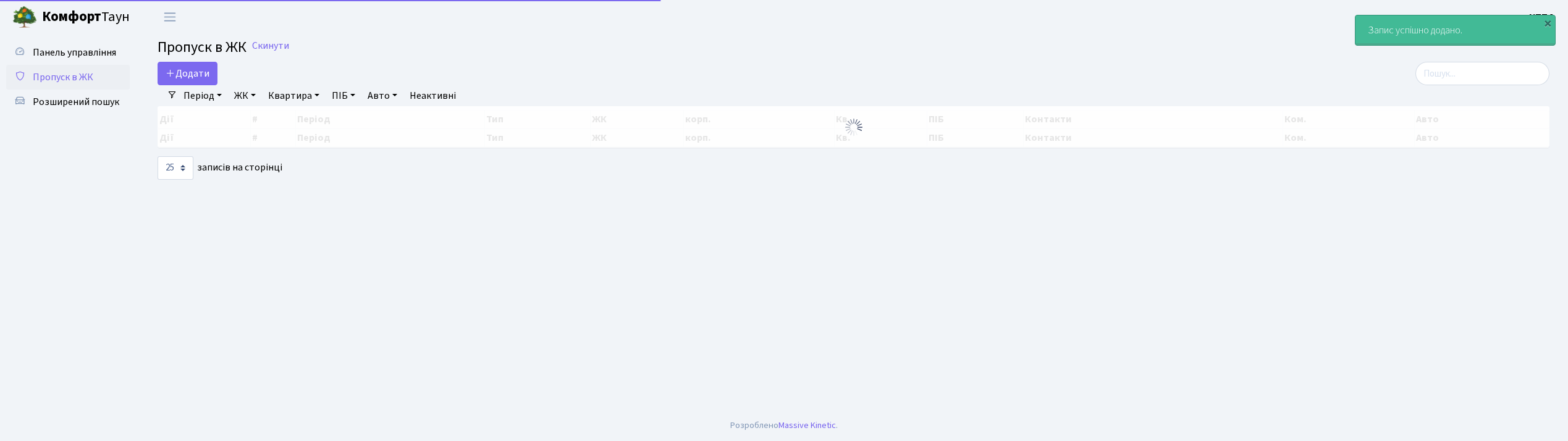
select select "25"
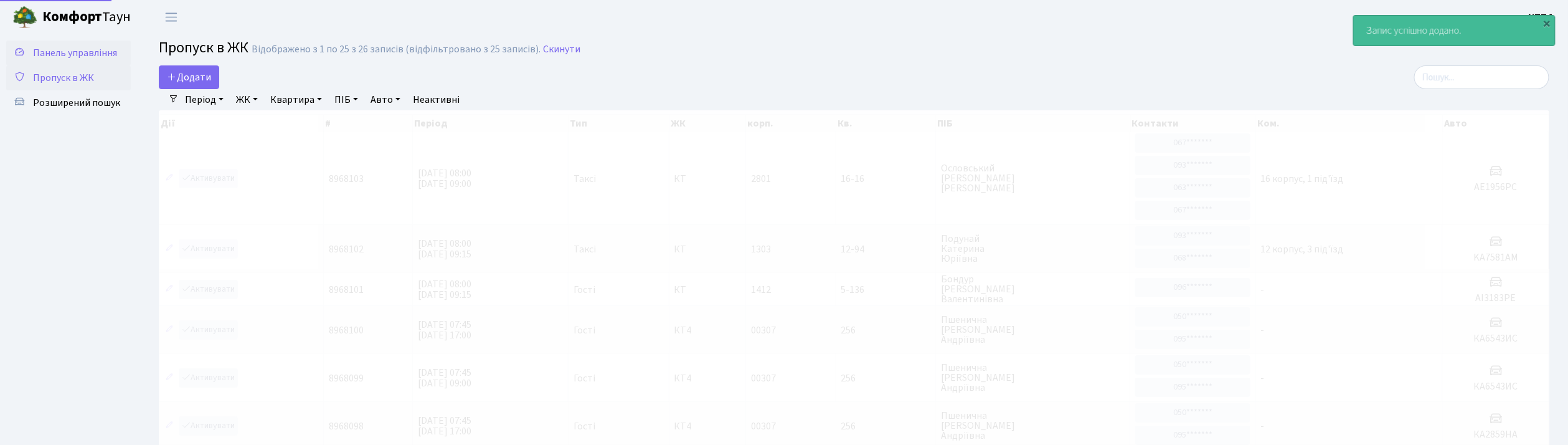
click at [93, 54] on span "Панель управління" at bounding box center [75, 53] width 85 height 13
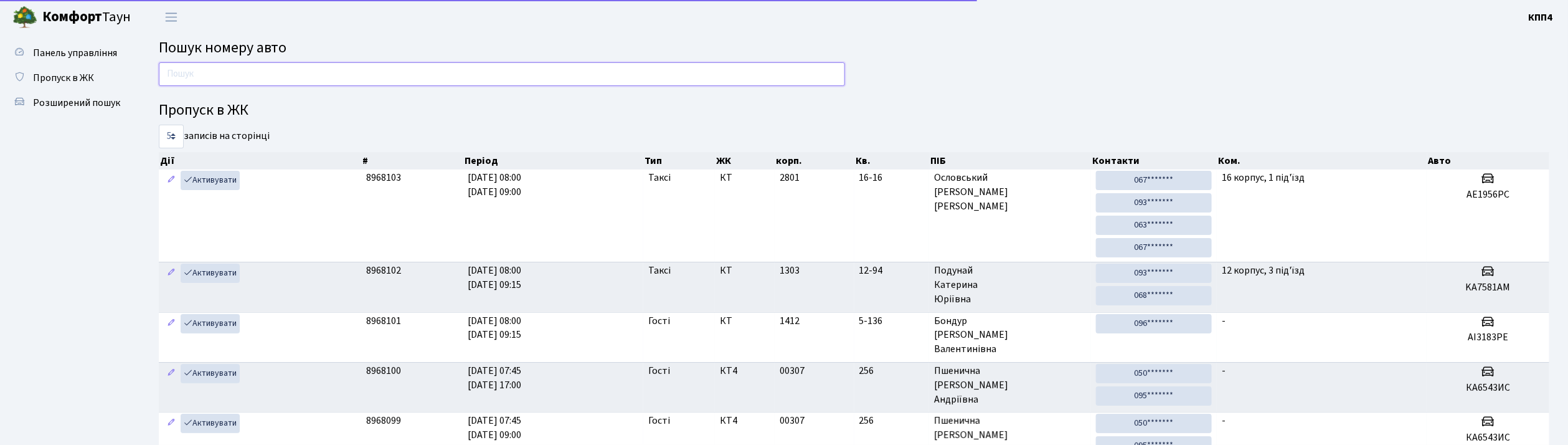
drag, startPoint x: 0, startPoint y: 0, endPoint x: 220, endPoint y: 85, distance: 235.8
click at [220, 85] on input "text" at bounding box center [502, 74] width 686 height 24
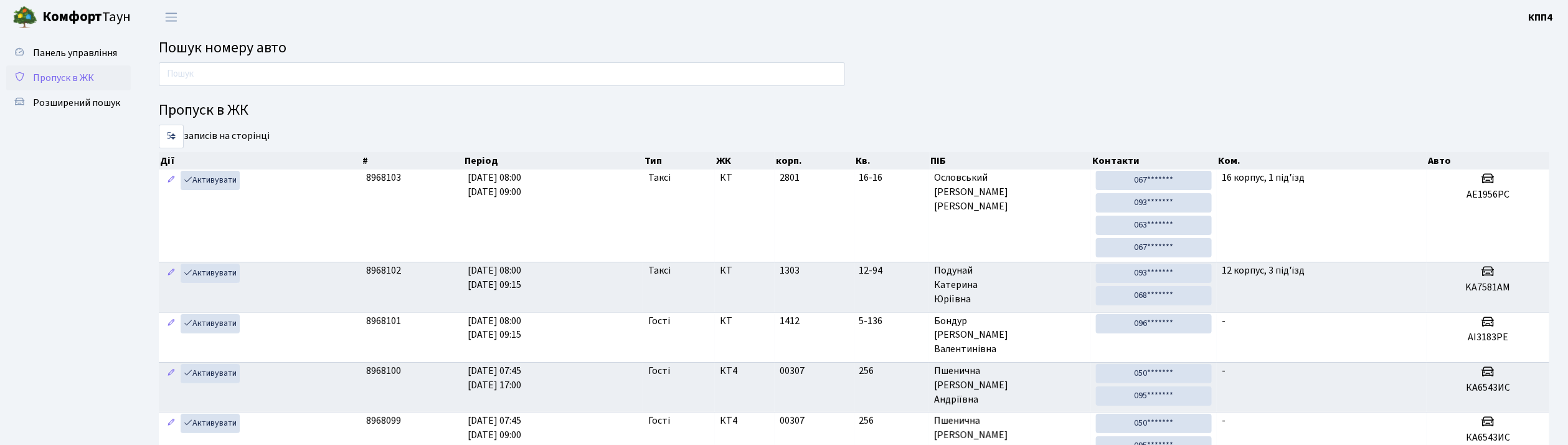
click at [53, 77] on span "Пропуск в ЖК" at bounding box center [63, 78] width 61 height 13
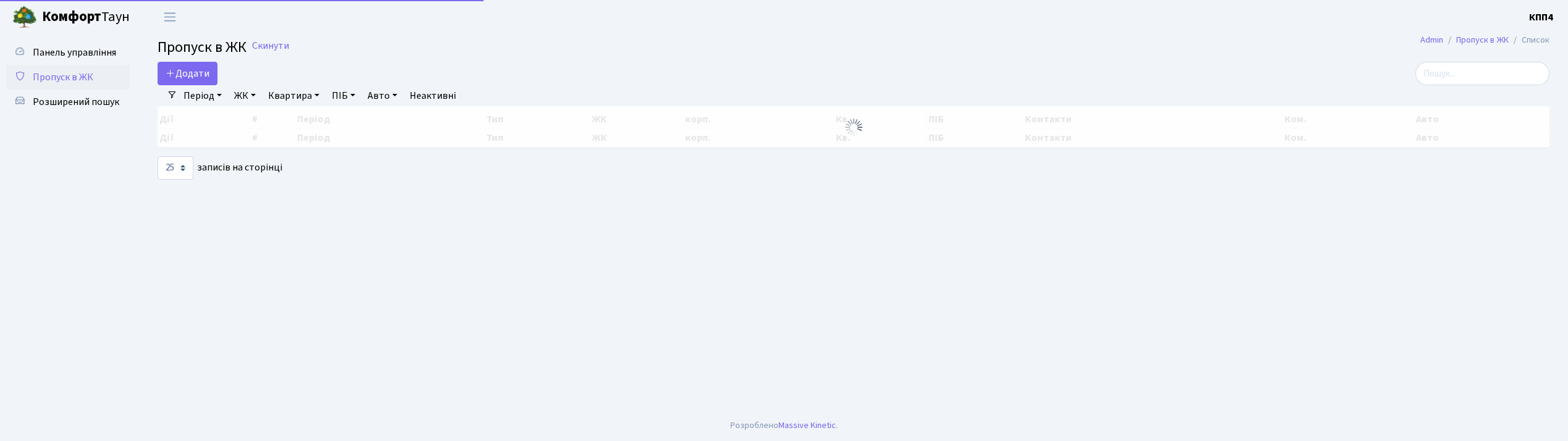
select select "25"
click at [189, 75] on span "Додати" at bounding box center [188, 73] width 44 height 13
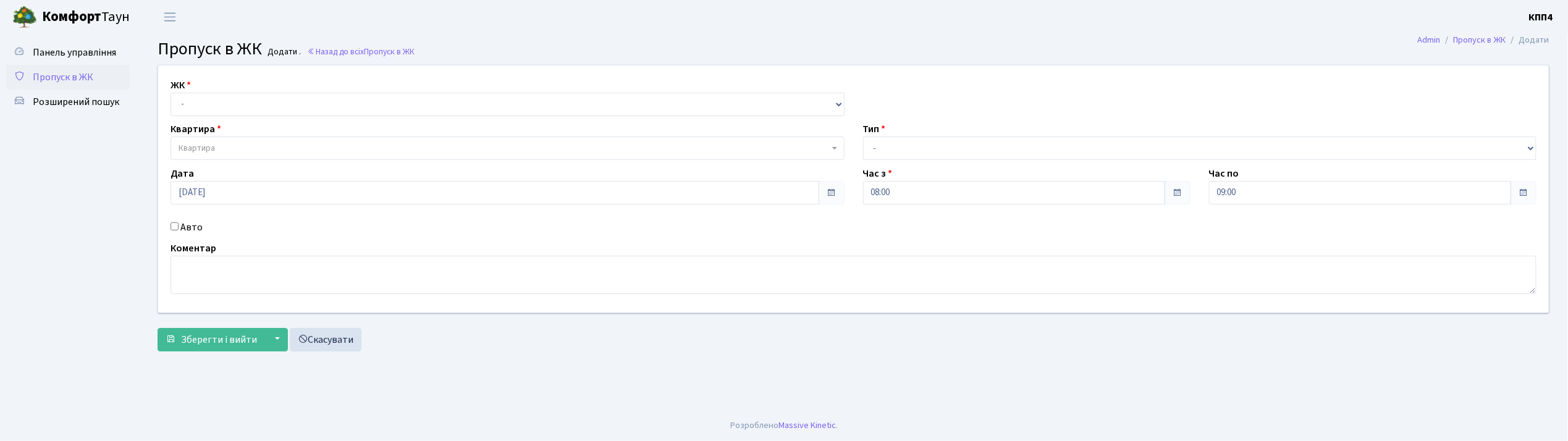
click at [174, 224] on input "Авто" at bounding box center [174, 226] width 8 height 8
checkbox input "true"
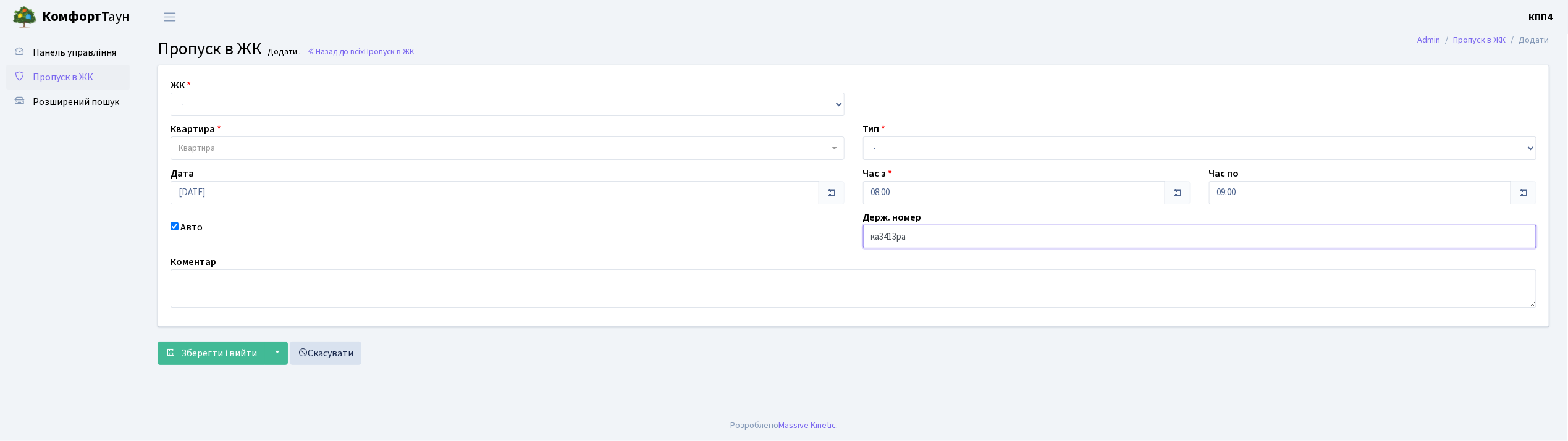
type input "ка3413ра"
click at [193, 105] on select "- КТ, вул. Регенераторна, 4 КТ2, просп. [STREET_ADDRESS] [STREET_ADDRESS] [PERS…" at bounding box center [507, 104] width 674 height 24
select select "271"
click at [171, 92] on select "- КТ, вул. Регенераторна, 4 КТ2, просп. [STREET_ADDRESS] [STREET_ADDRESS] [PERS…" at bounding box center [507, 104] width 674 height 24
select select
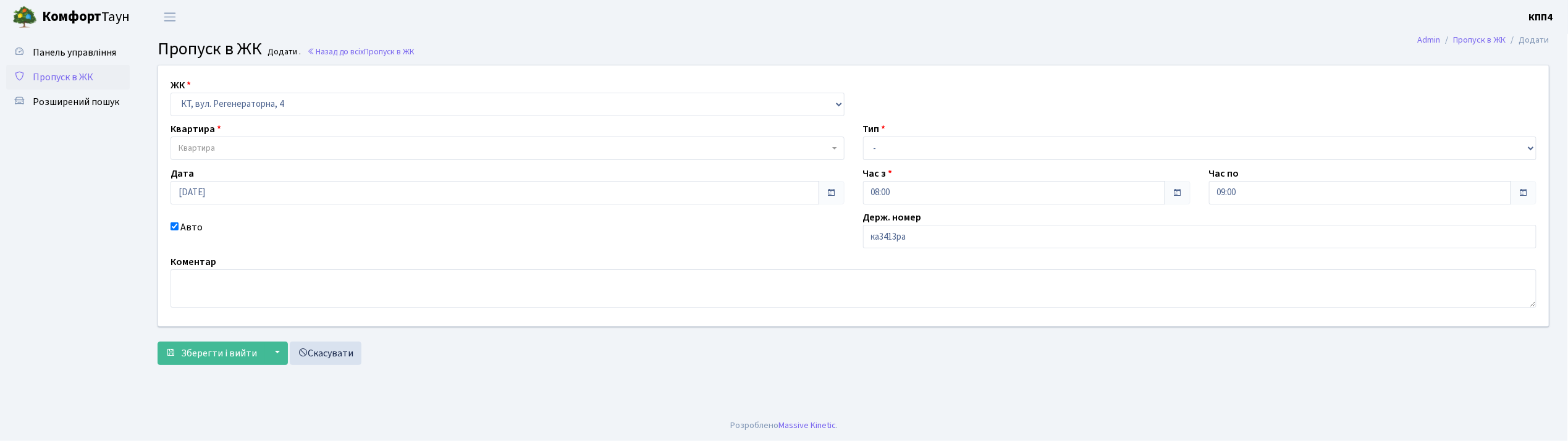
click at [201, 149] on span "Квартира" at bounding box center [196, 148] width 36 height 12
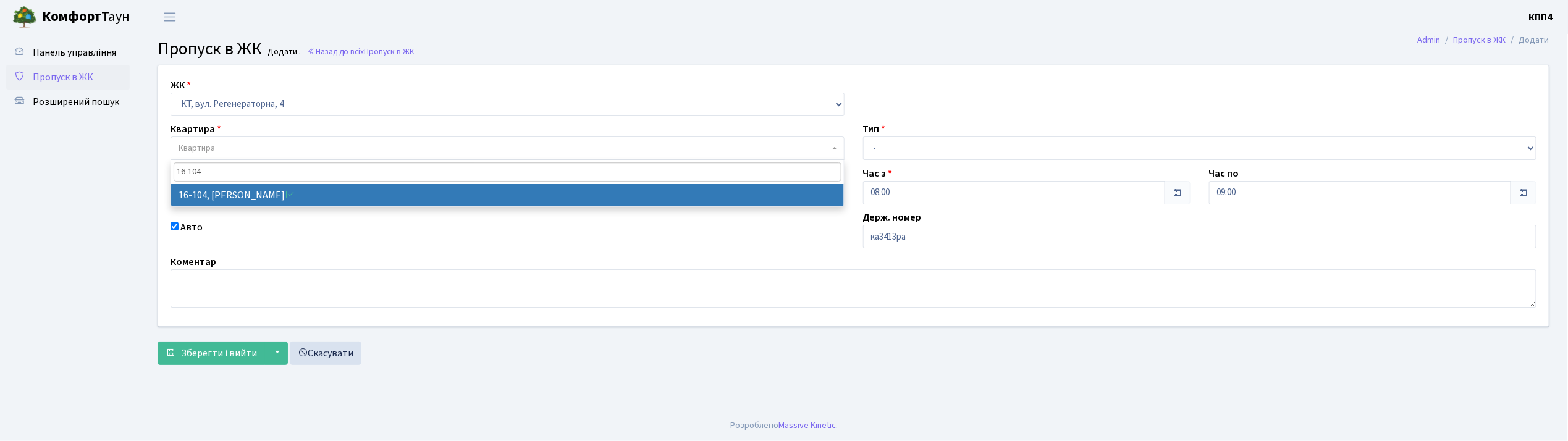
type input "16-104"
select select "8665"
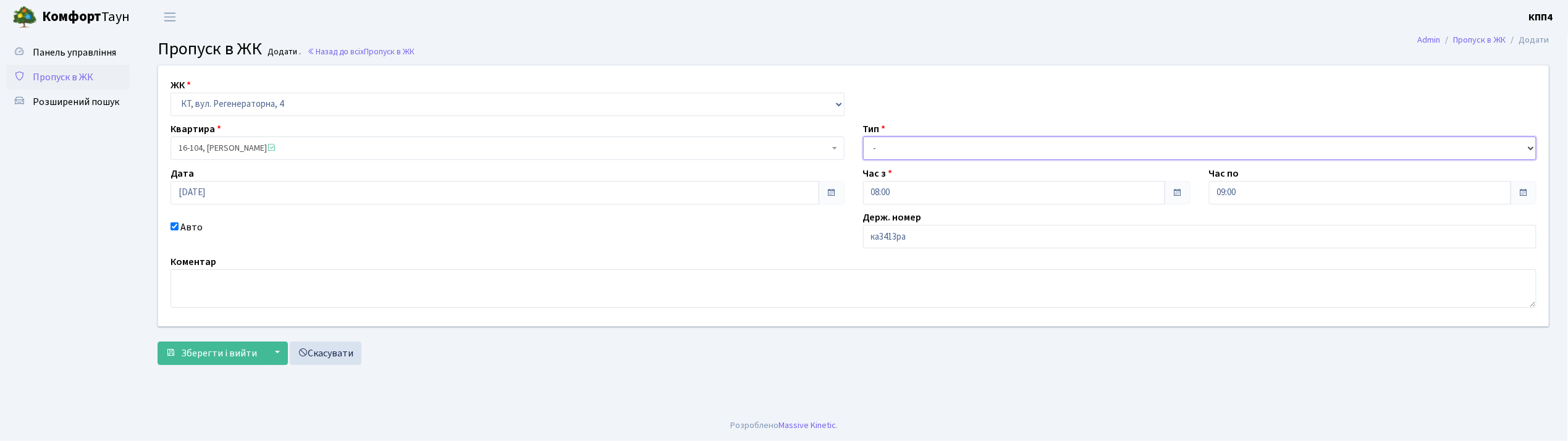
click at [927, 154] on select "- Доставка Таксі Гості Сервіс" at bounding box center [1200, 148] width 674 height 24
select select "2"
click at [864, 136] on select "- Доставка Таксі Гості Сервіс" at bounding box center [1200, 148] width 674 height 24
click at [221, 351] on span "Зберегти і вийти" at bounding box center [219, 353] width 76 height 13
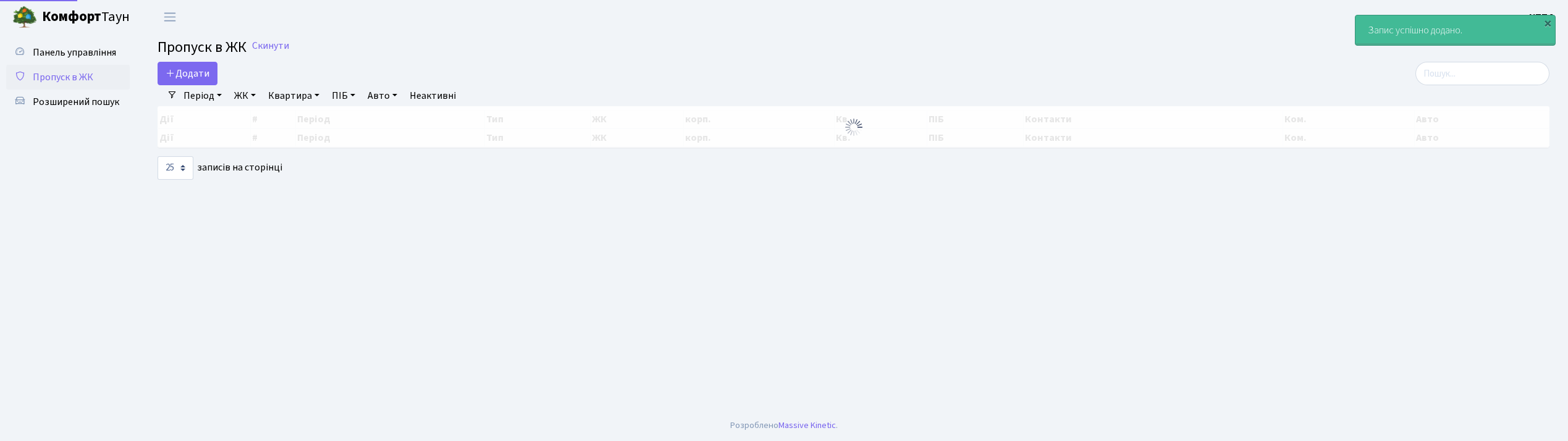
select select "25"
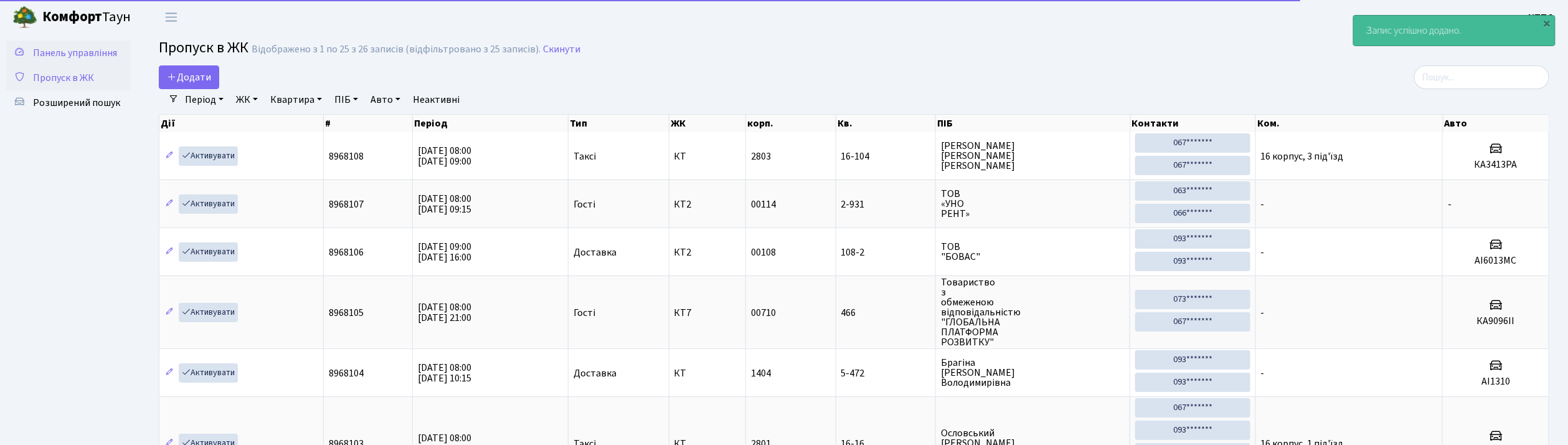
click at [68, 51] on span "Панель управління" at bounding box center [75, 53] width 85 height 13
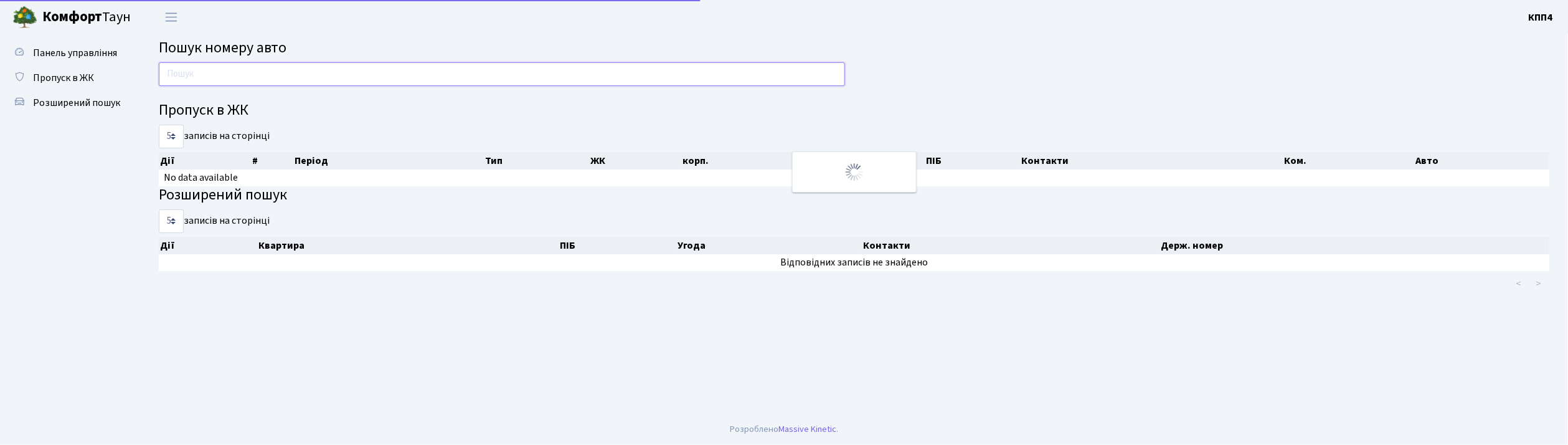
click at [215, 73] on input "text" at bounding box center [502, 74] width 686 height 24
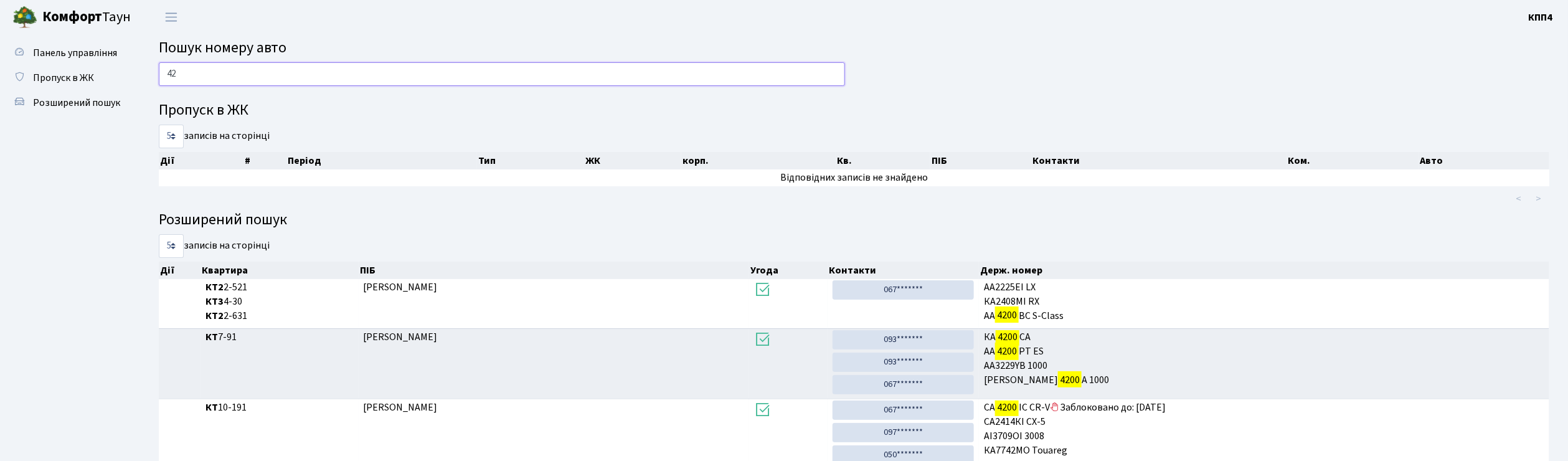
type input "4"
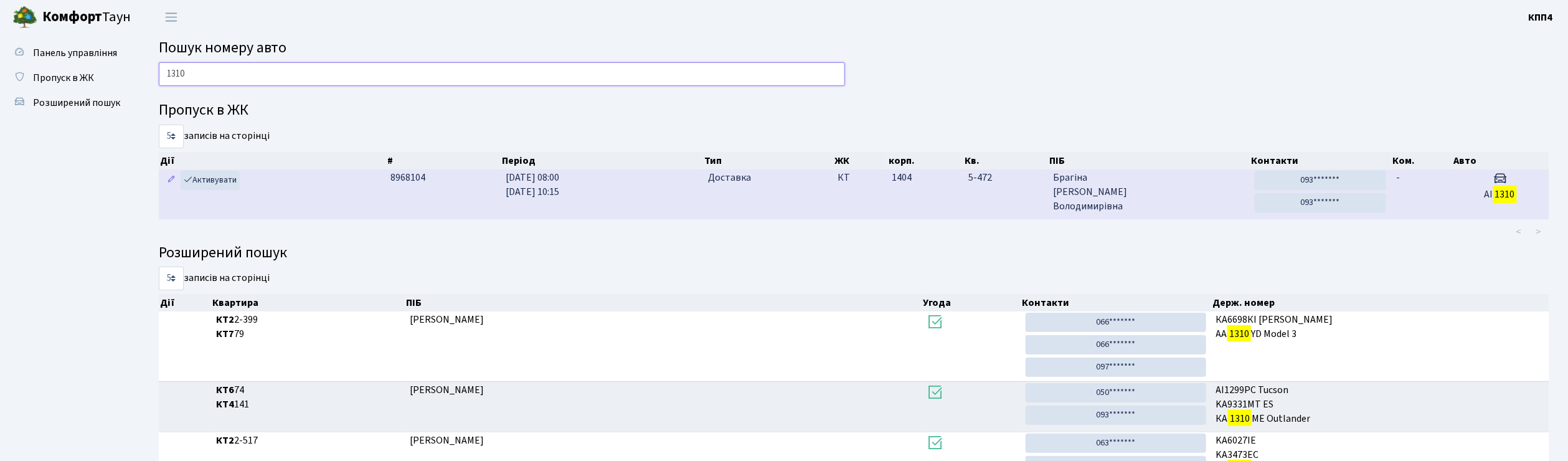
type input "1310"
click at [1166, 198] on span "[PERSON_NAME]" at bounding box center [1149, 192] width 192 height 43
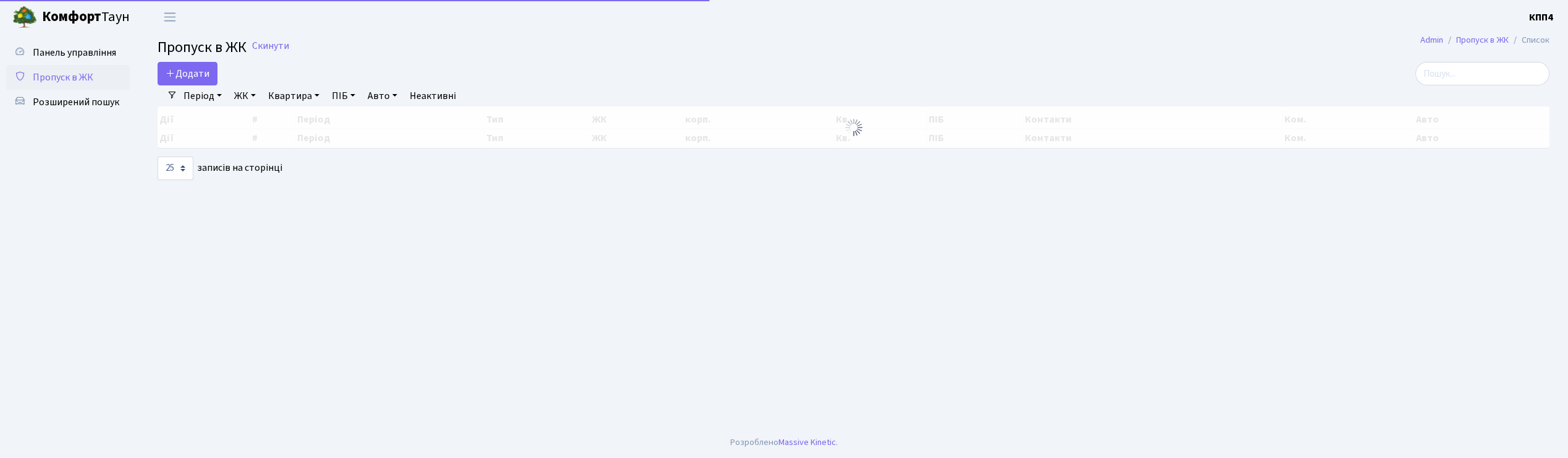
select select "25"
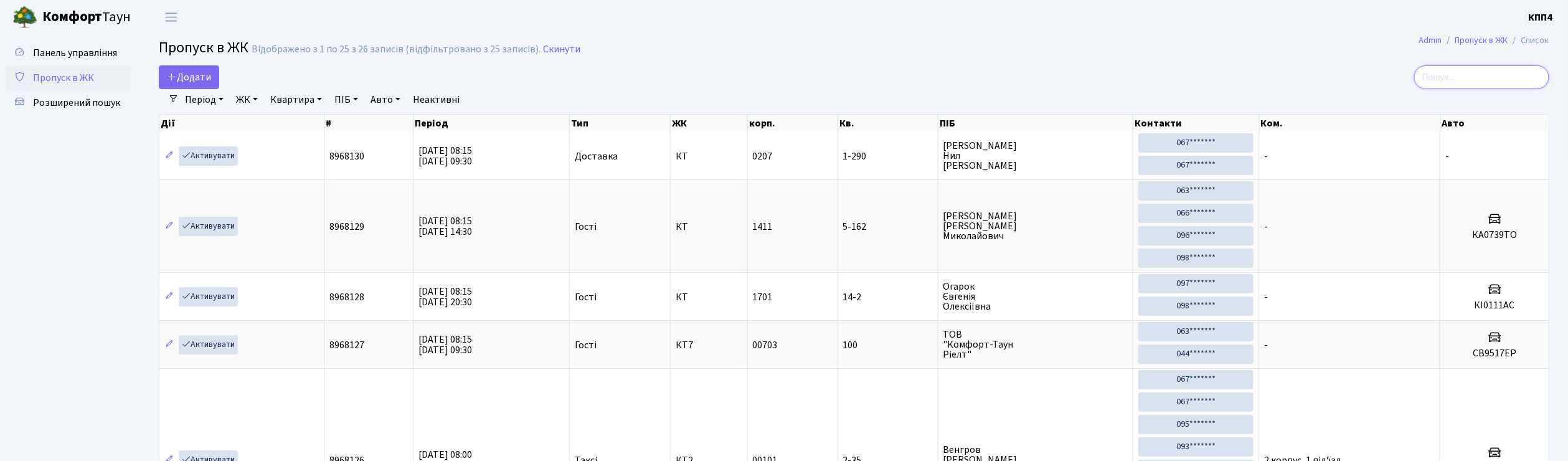
click at [1468, 83] on input "search" at bounding box center [1482, 77] width 135 height 24
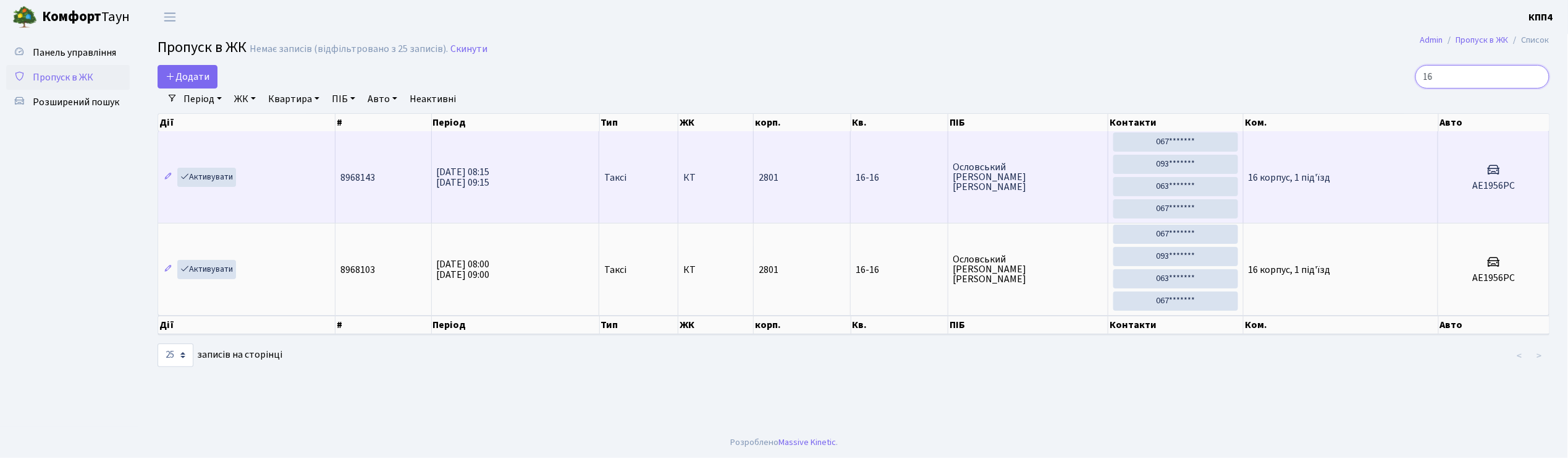
type input "1"
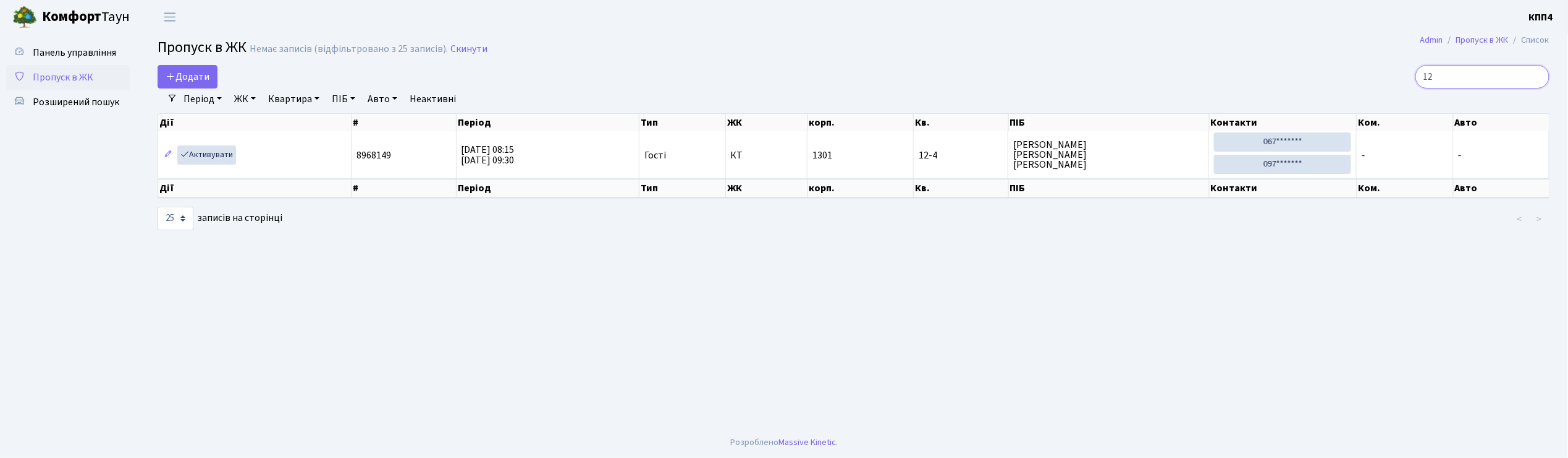
type input "1"
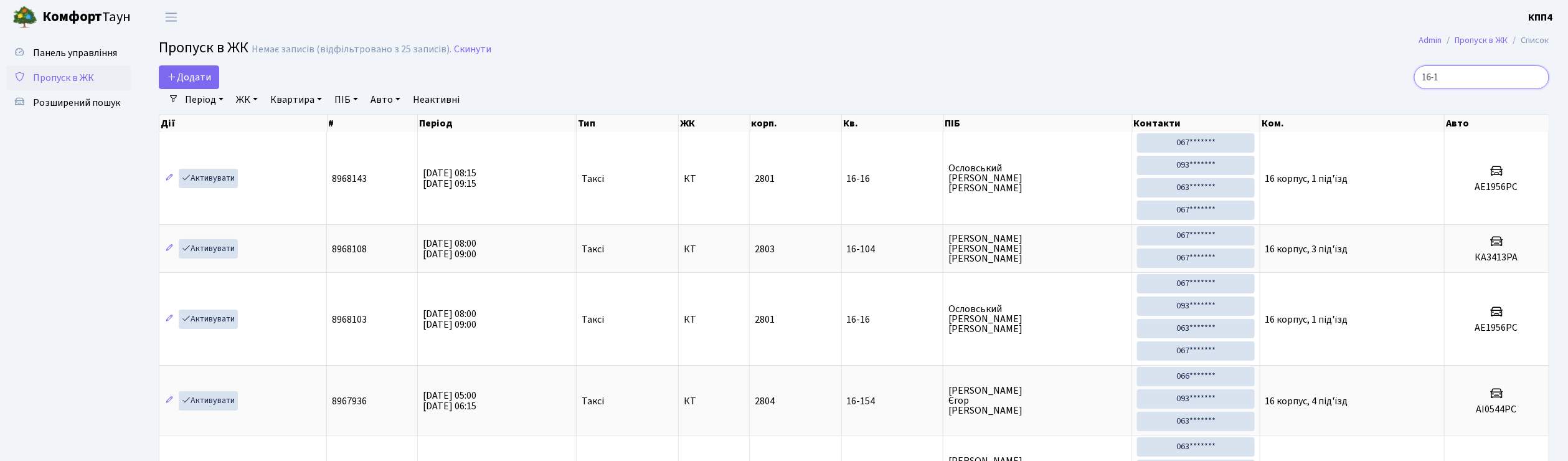
type input "16-1"
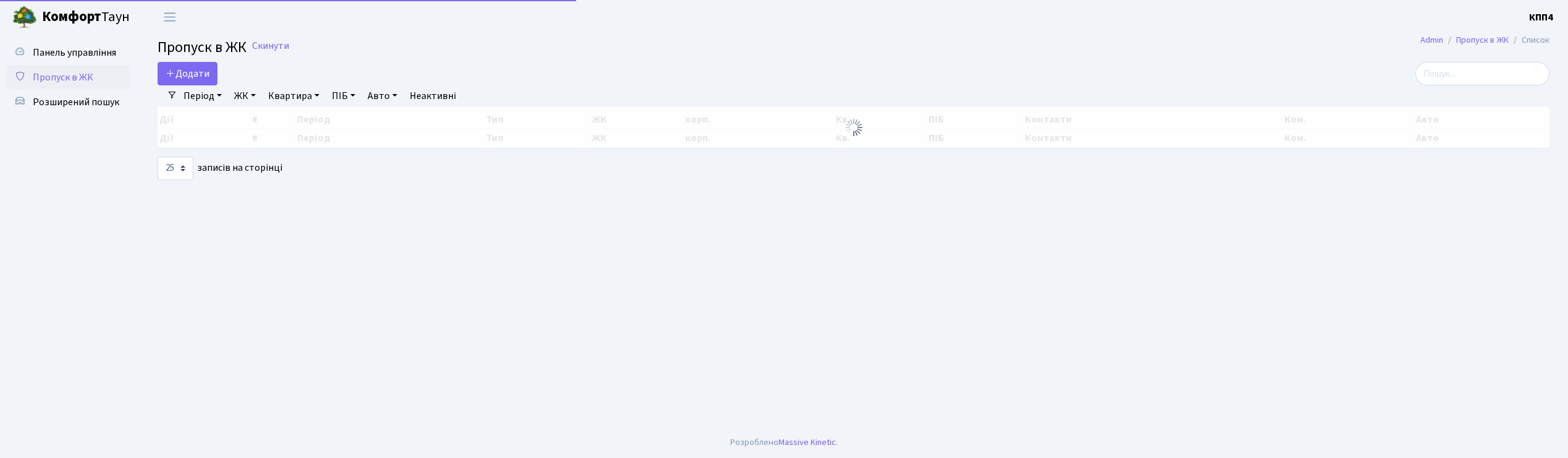
select select "25"
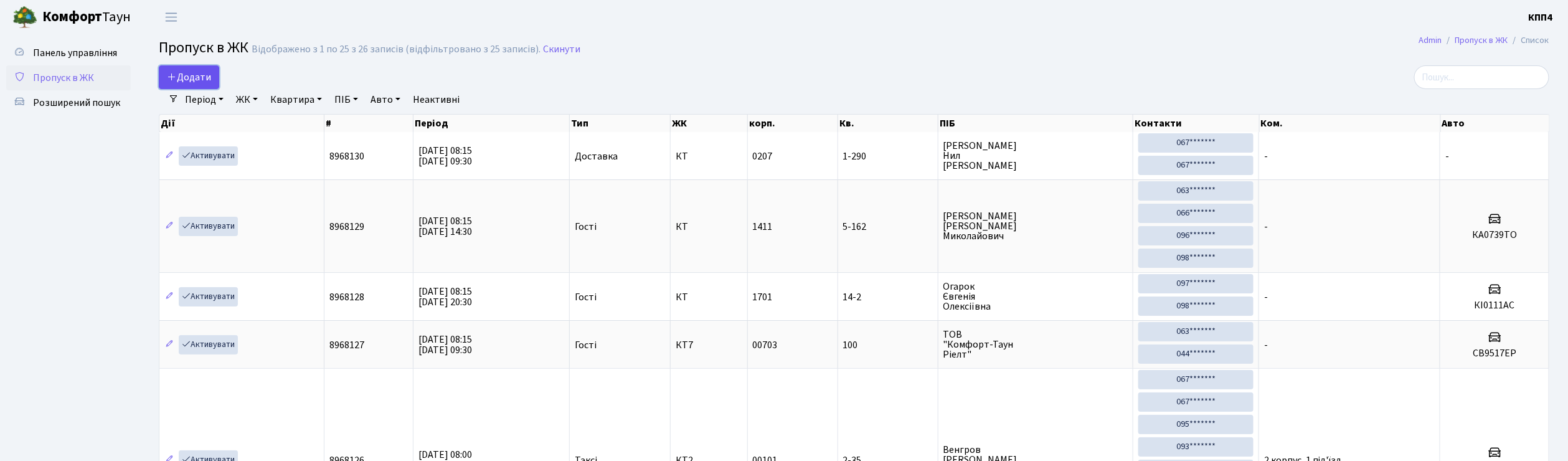
click at [209, 84] on span "Додати" at bounding box center [189, 77] width 44 height 13
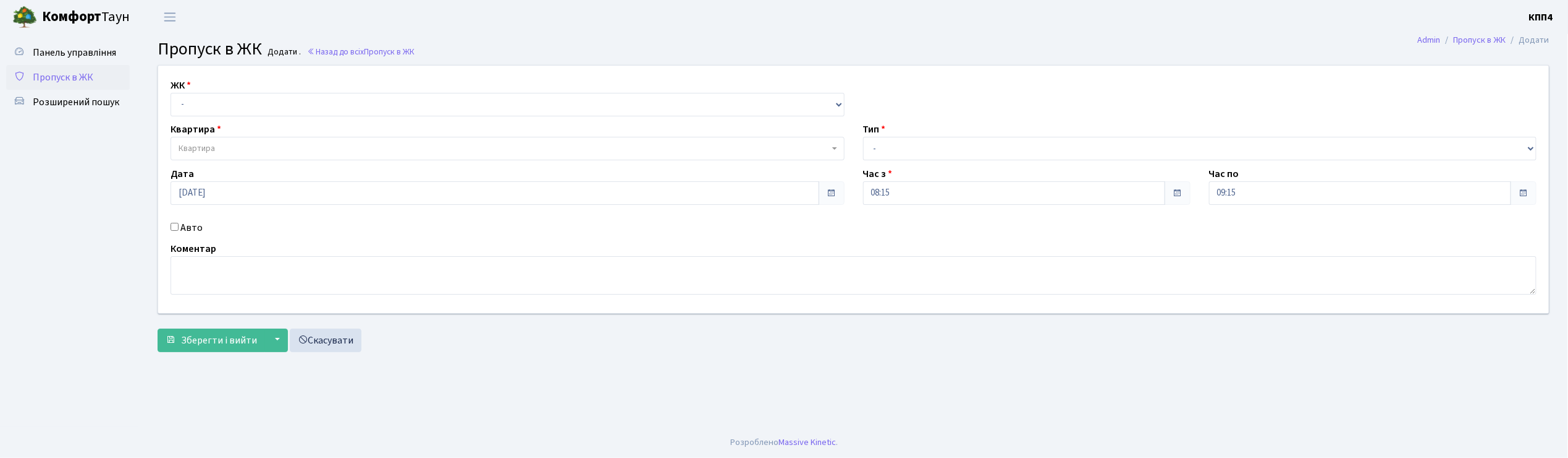
click at [174, 226] on input "Авто" at bounding box center [174, 226] width 8 height 8
checkbox input "true"
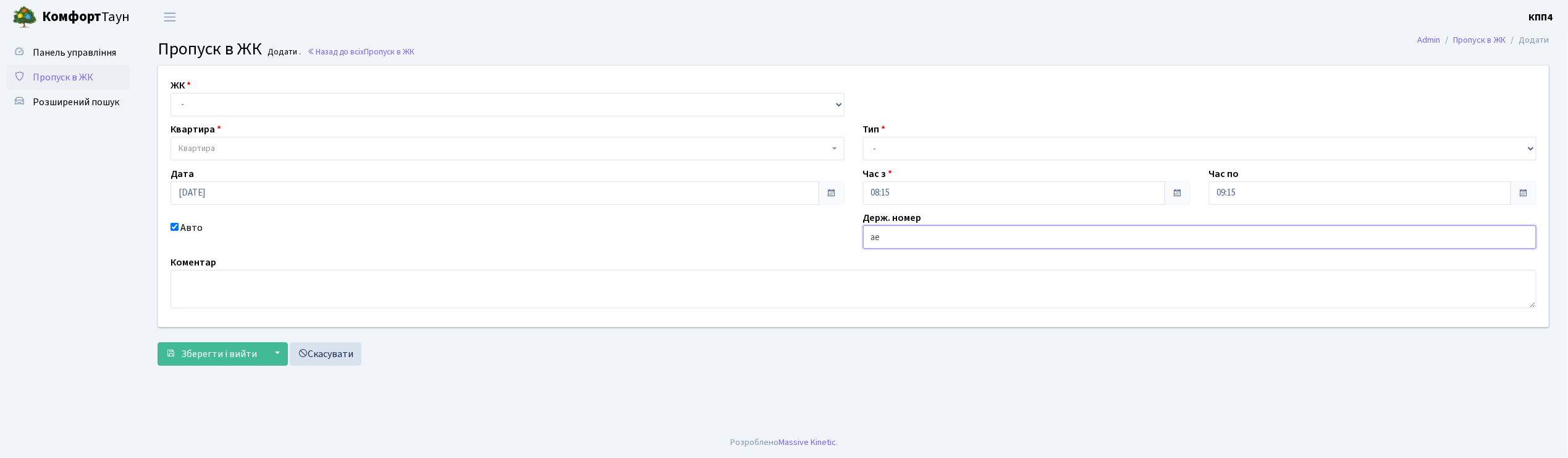
click at [943, 243] on input "ае" at bounding box center [1200, 237] width 674 height 24
type input "а"
type input "АЕ1956РС"
click at [231, 94] on select "- КТ, вул. Регенераторна, 4 КТ2, просп. Соборності, 17 КТ3, вул. Березнева, 16 …" at bounding box center [507, 104] width 674 height 24
select select "271"
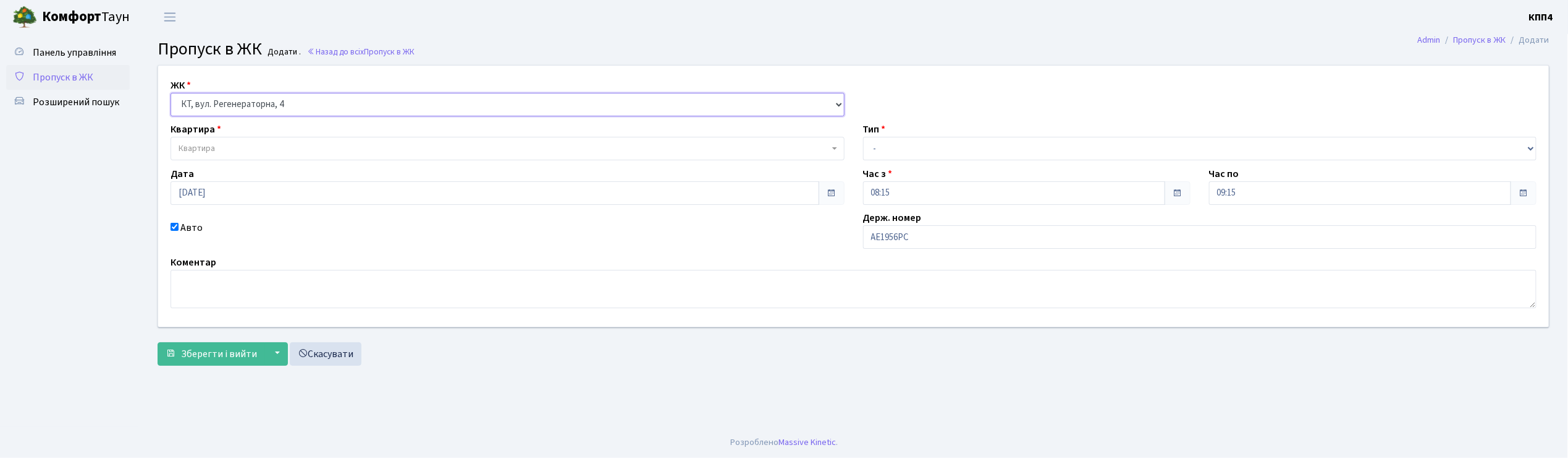
click at [171, 93] on select "- КТ, вул. Регенераторна, 4 КТ2, просп. Соборності, 17 КТ3, вул. Березнева, 16 …" at bounding box center [507, 104] width 674 height 24
select select
click at [226, 145] on span "Квартира" at bounding box center [503, 148] width 651 height 12
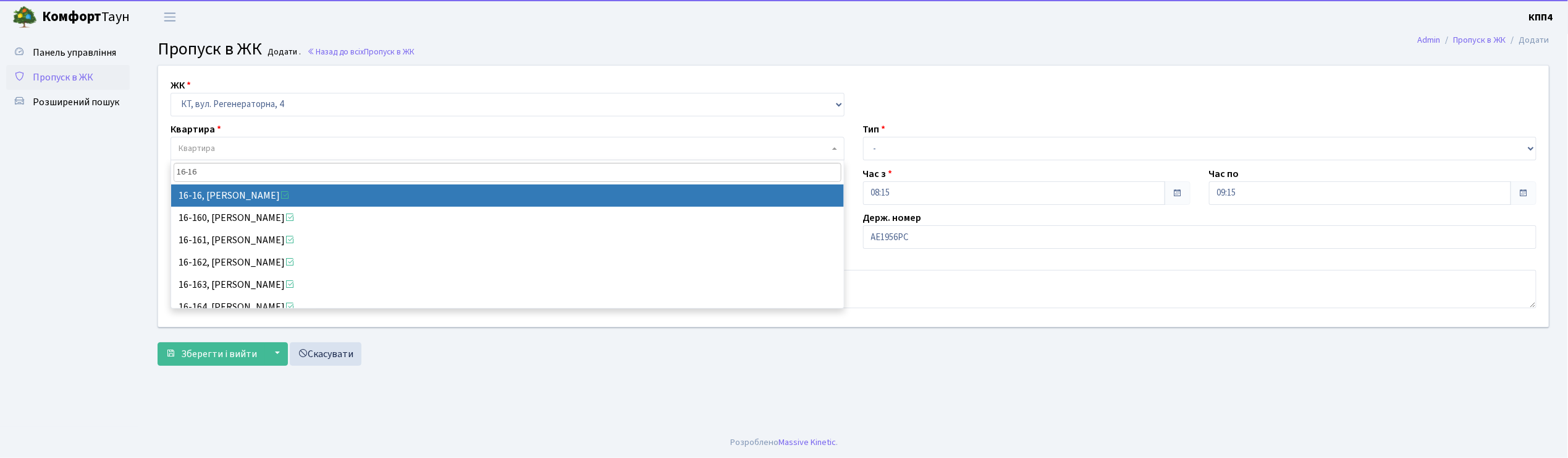
type input "16-16"
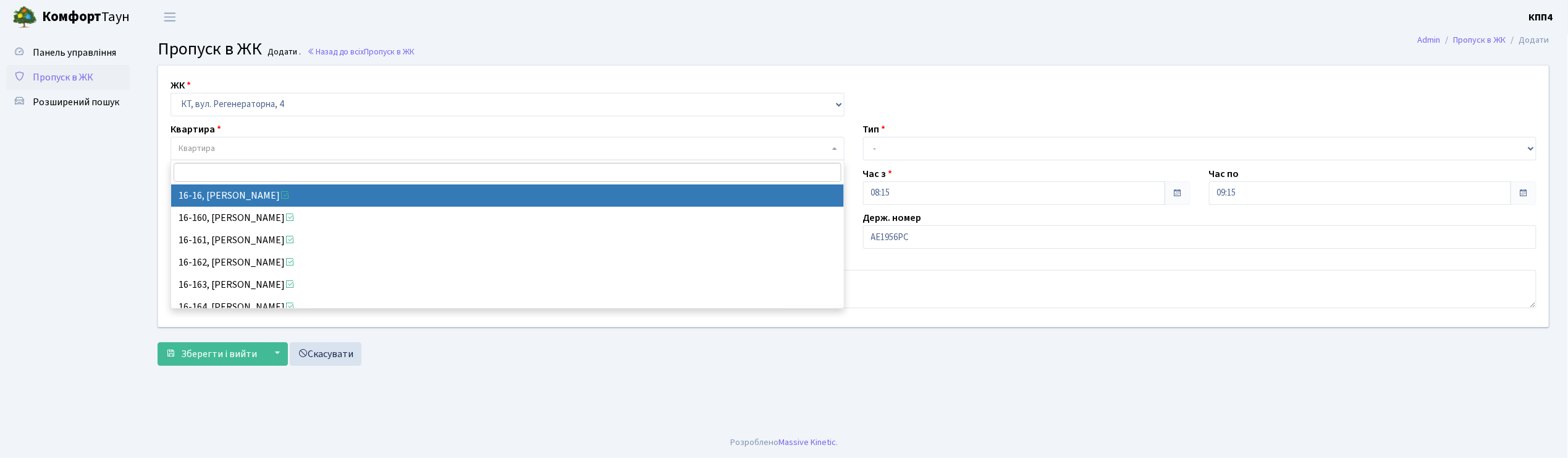
select select "8577"
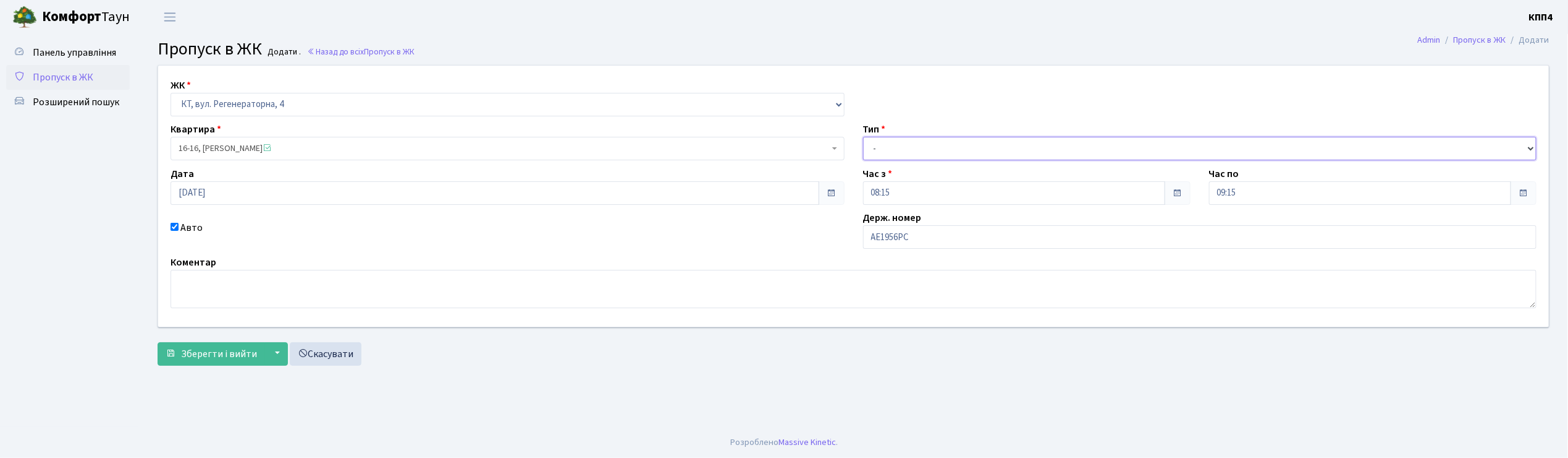
click at [940, 151] on select "- Доставка Таксі Гості Сервіс" at bounding box center [1200, 148] width 674 height 24
select select "2"
click at [864, 136] on select "- Доставка Таксі Гості Сервіс" at bounding box center [1200, 148] width 674 height 24
click at [215, 352] on span "Зберегти і вийти" at bounding box center [219, 354] width 76 height 13
click at [922, 239] on input "АІ1310" at bounding box center [1200, 239] width 674 height 24
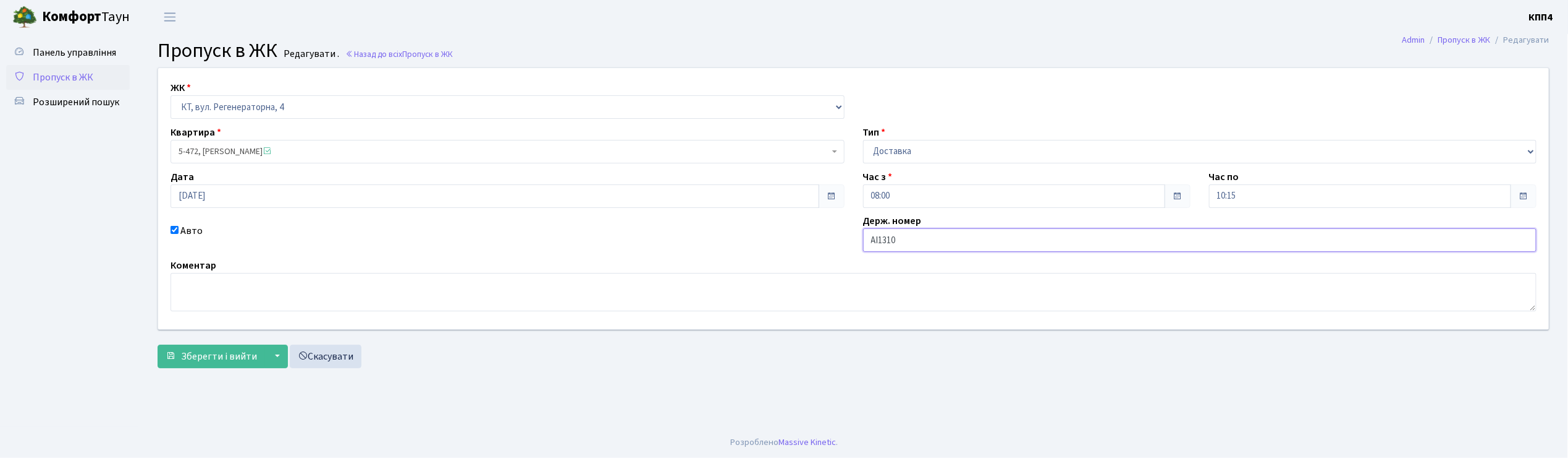
type input "АІ1310МТ"
click at [208, 354] on span "Зберегти і вийти" at bounding box center [219, 356] width 76 height 13
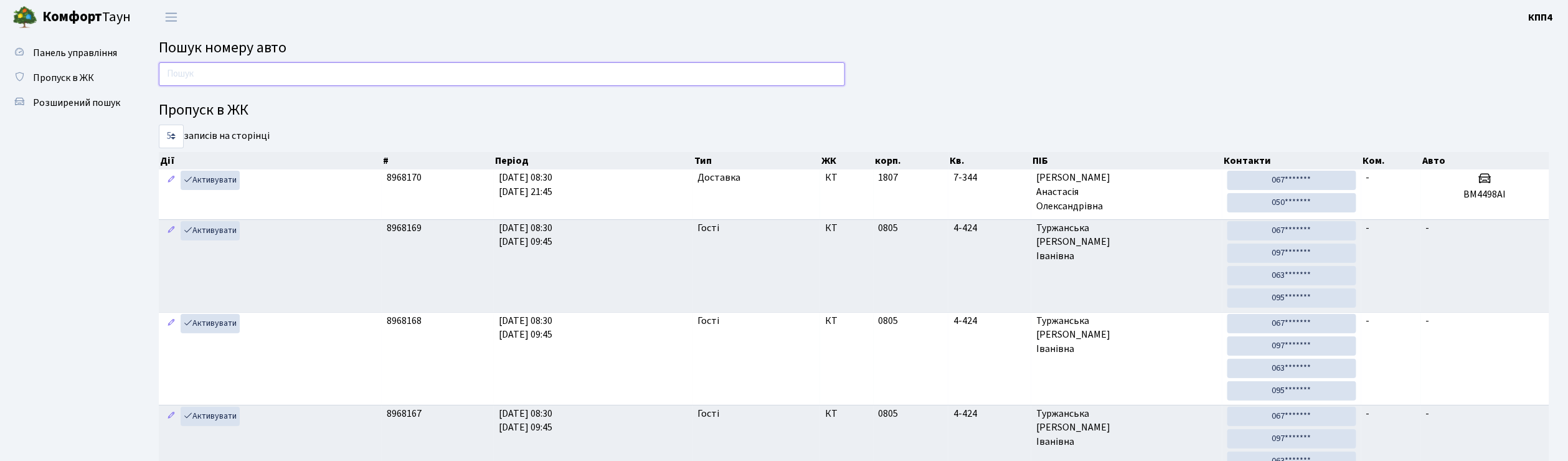
click at [186, 72] on input "text" at bounding box center [502, 74] width 686 height 24
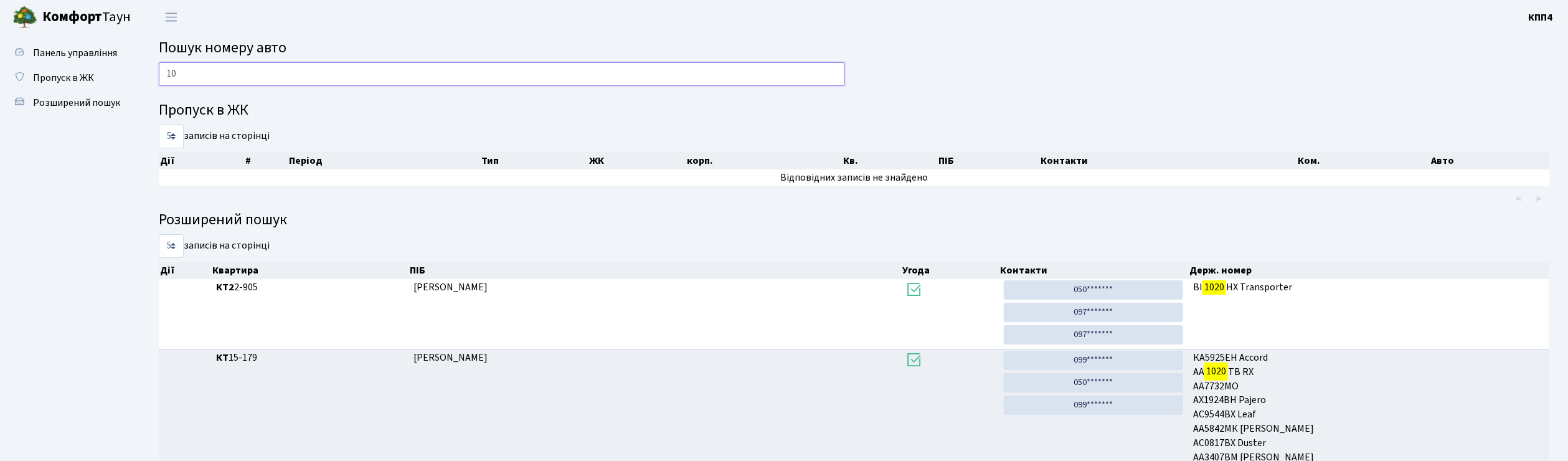
type input "1"
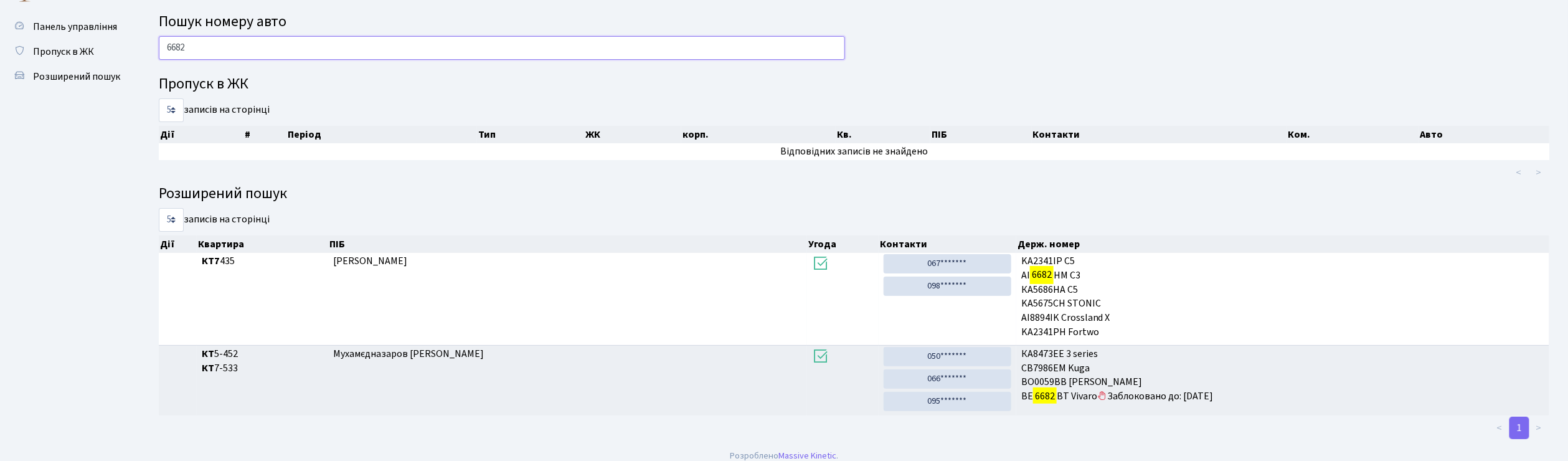
scroll to position [38, 0]
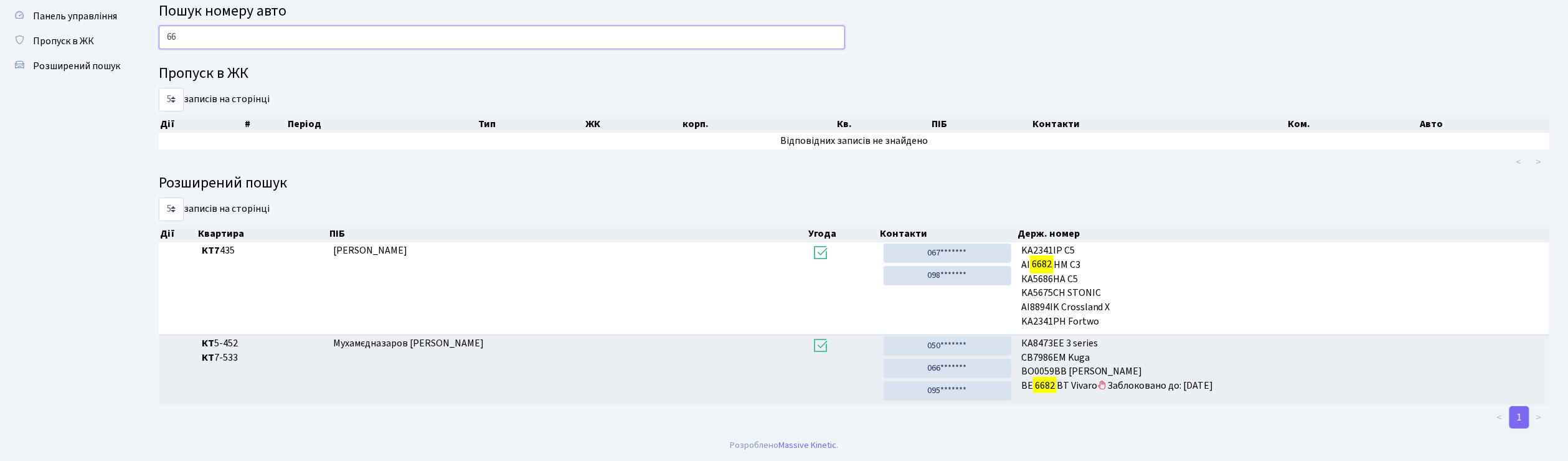
type input "6"
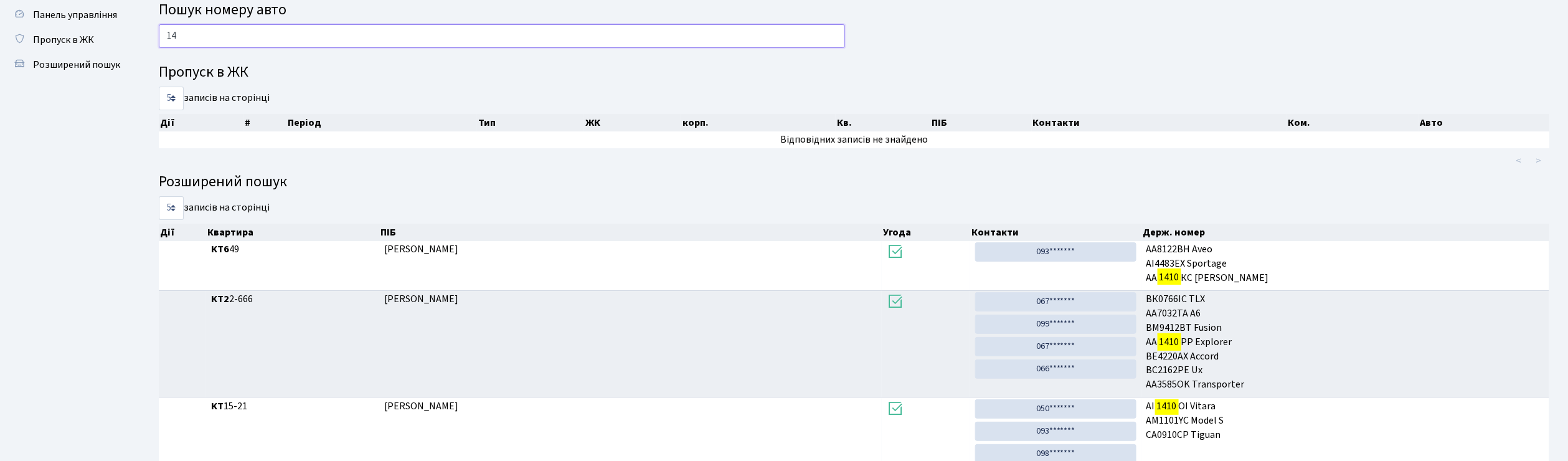
type input "1"
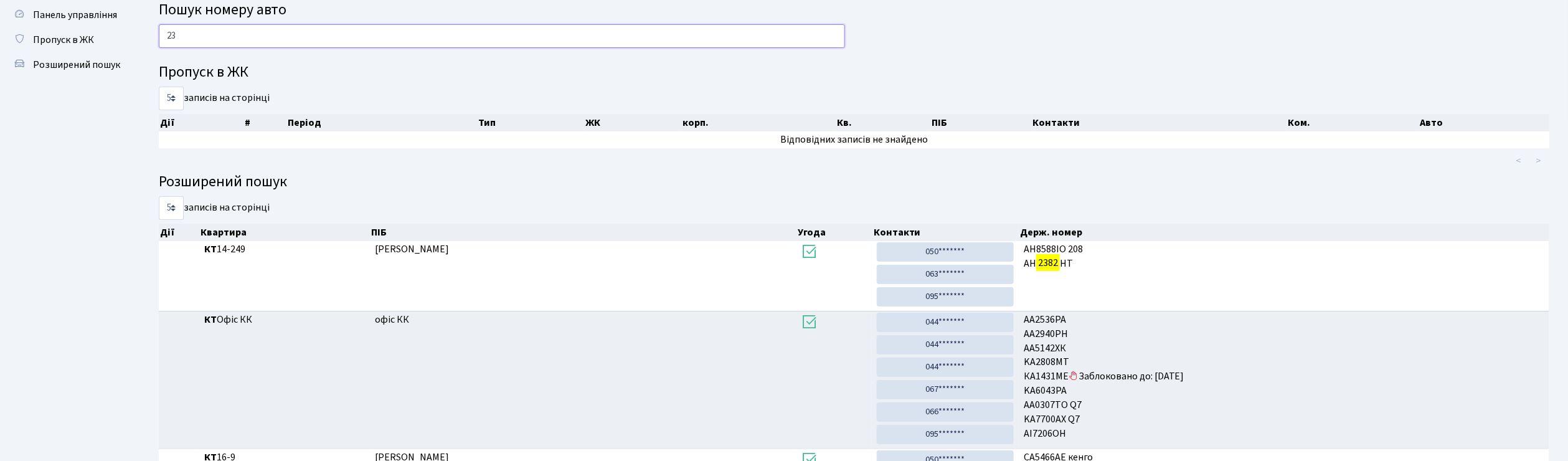
type input "2"
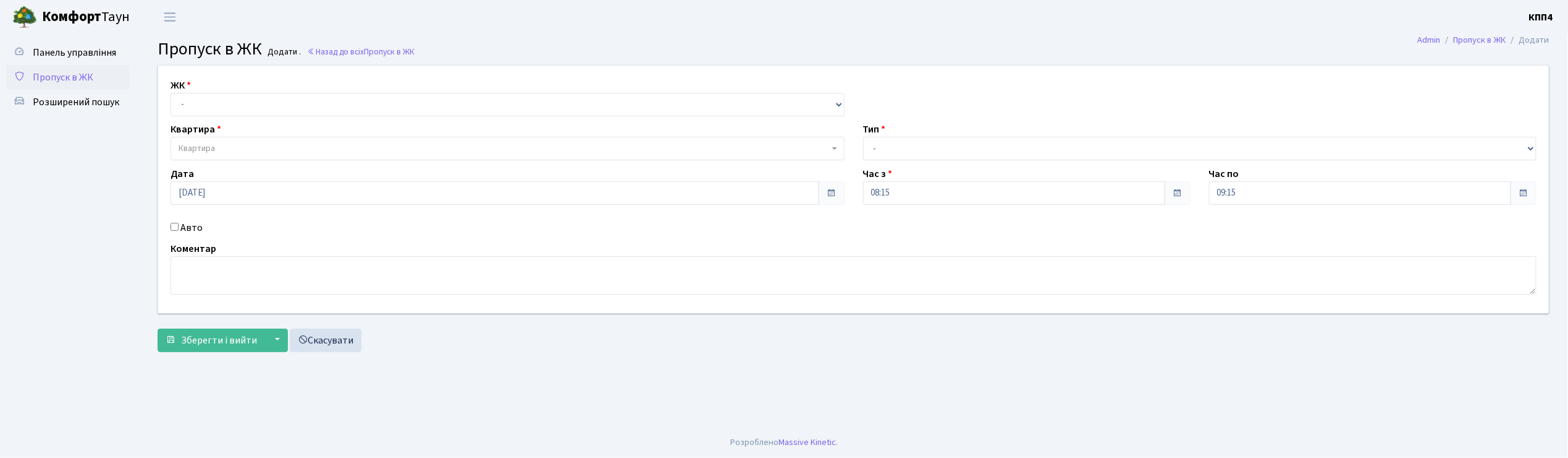
click at [175, 229] on input "Авто" at bounding box center [174, 226] width 8 height 8
checkbox input "true"
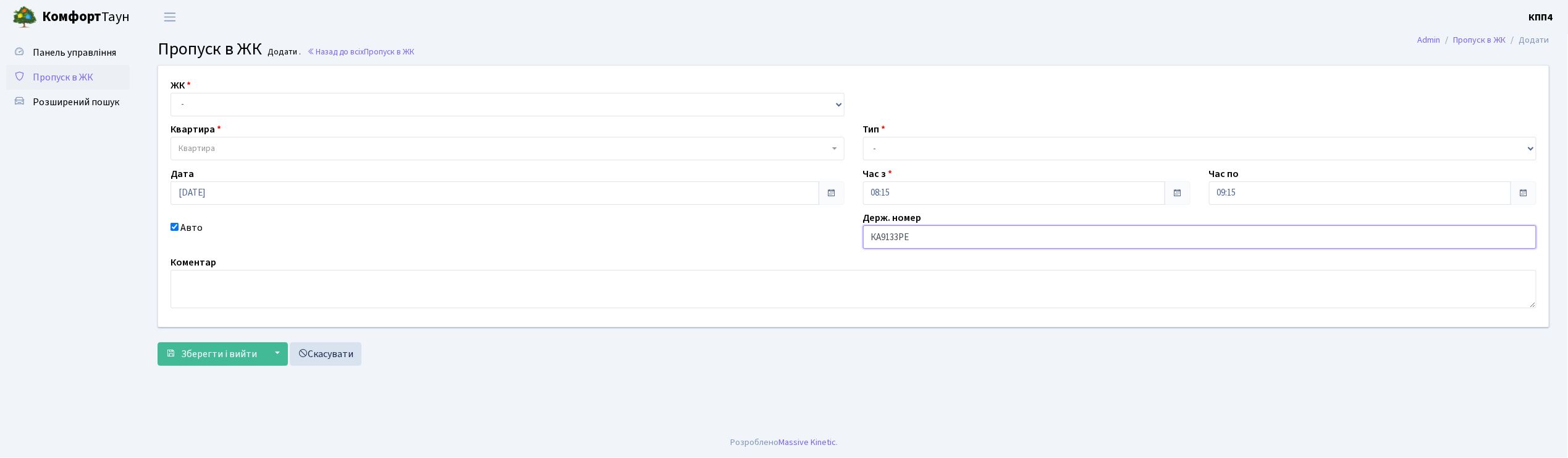
type input "КА9133РЕ"
click at [218, 107] on select "- КТ, вул. Регенераторна, 4 КТ2, просп. [STREET_ADDRESS] [STREET_ADDRESS] [PERS…" at bounding box center [507, 104] width 674 height 24
select select "271"
click at [171, 93] on select "- КТ, вул. Регенераторна, 4 КТ2, просп. [STREET_ADDRESS] [STREET_ADDRESS] [PERS…" at bounding box center [507, 104] width 674 height 24
select select
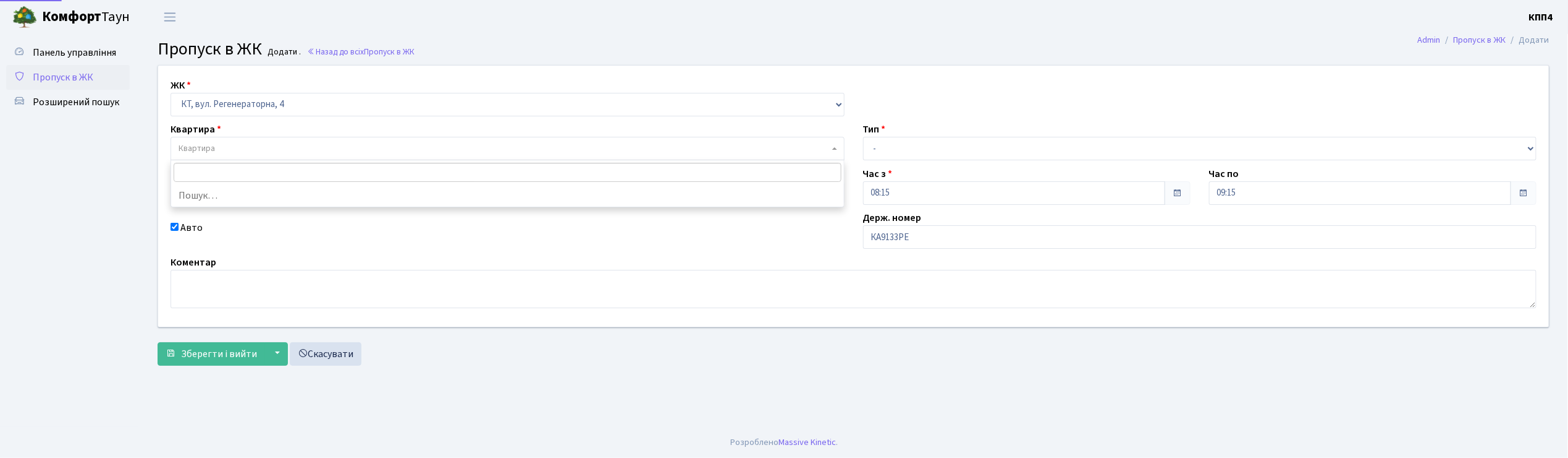
click at [214, 137] on span "Квартира" at bounding box center [507, 148] width 674 height 24
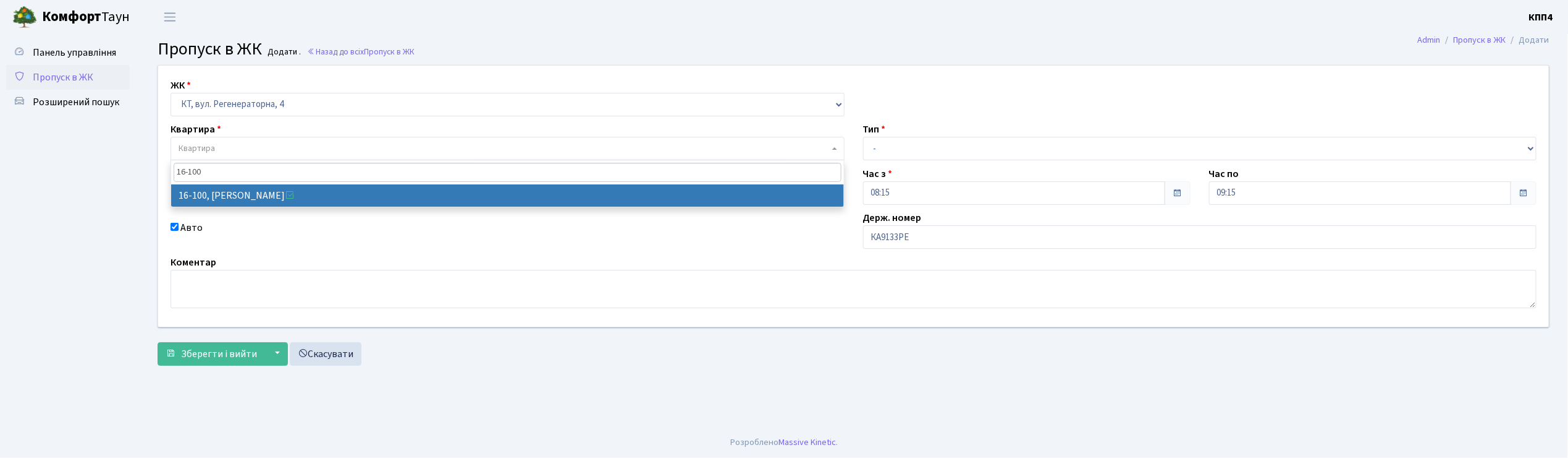
type input "16-100"
select select "8661"
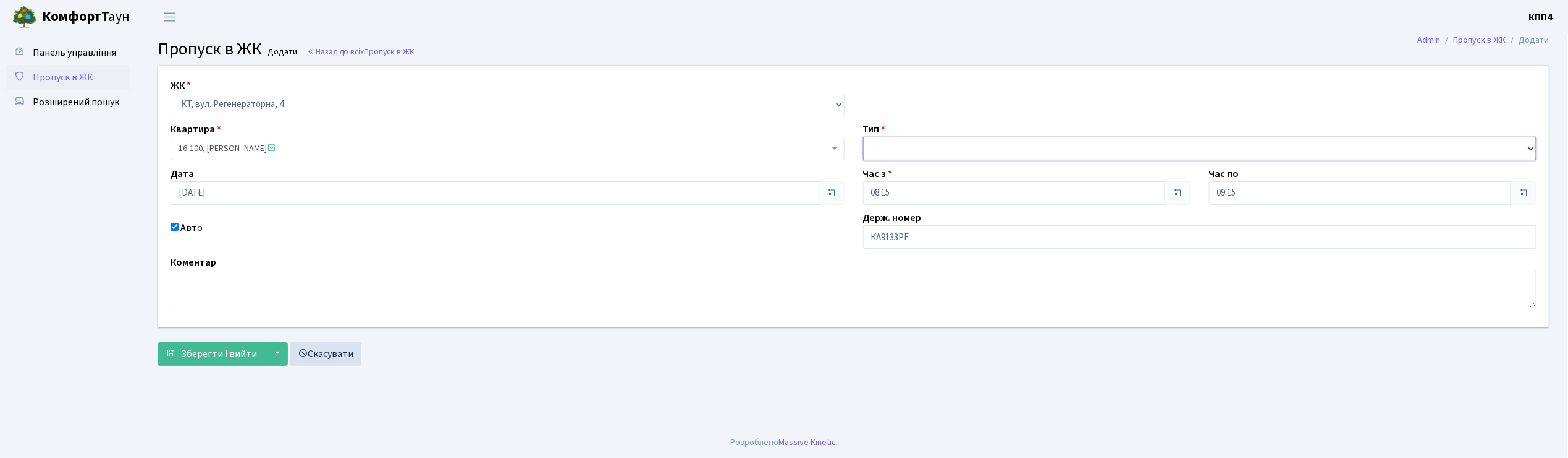
click at [868, 154] on select "- Доставка Таксі Гості Сервіс" at bounding box center [1200, 148] width 674 height 24
select select "2"
click at [864, 136] on select "- Доставка Таксі Гості Сервіс" at bounding box center [1200, 148] width 674 height 24
click at [228, 356] on span "Зберегти і вийти" at bounding box center [219, 354] width 76 height 13
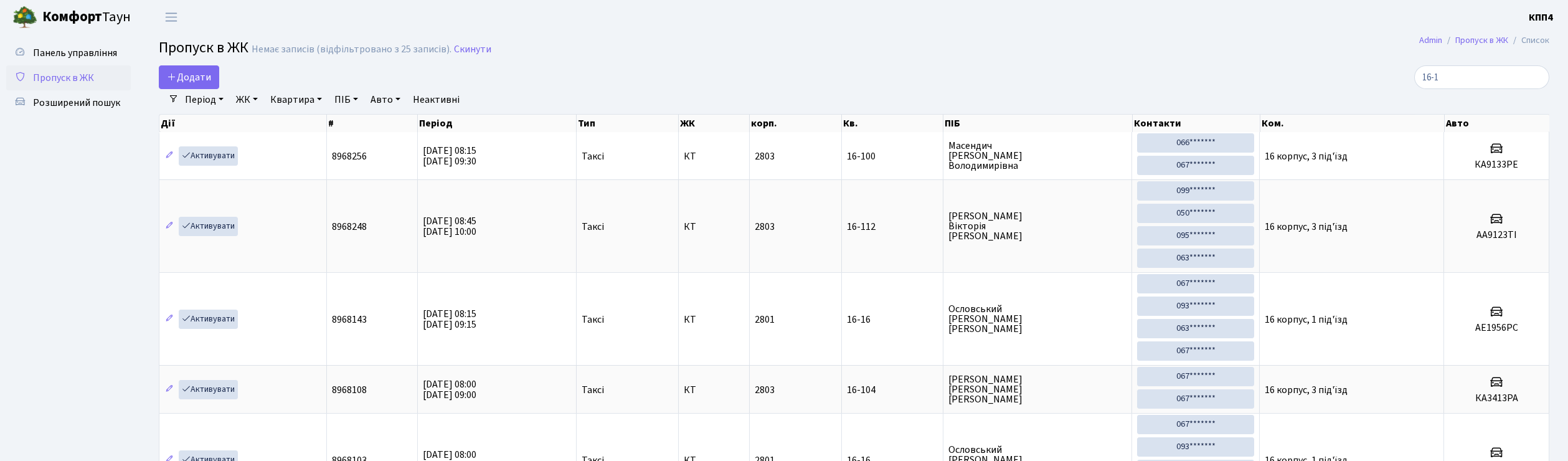
select select "25"
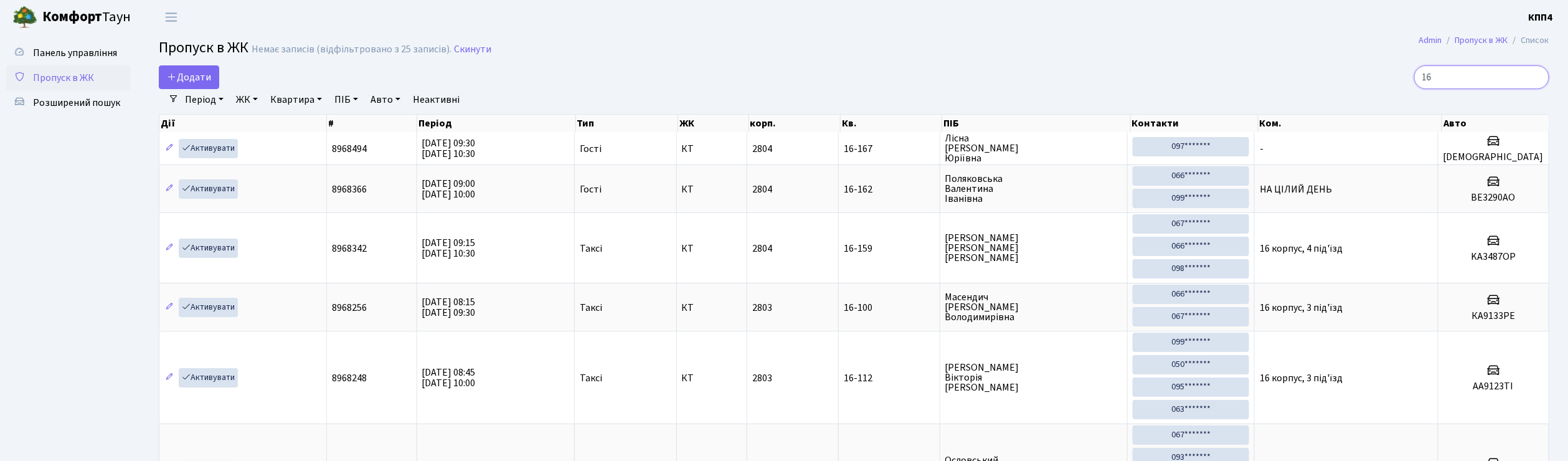
type input "1"
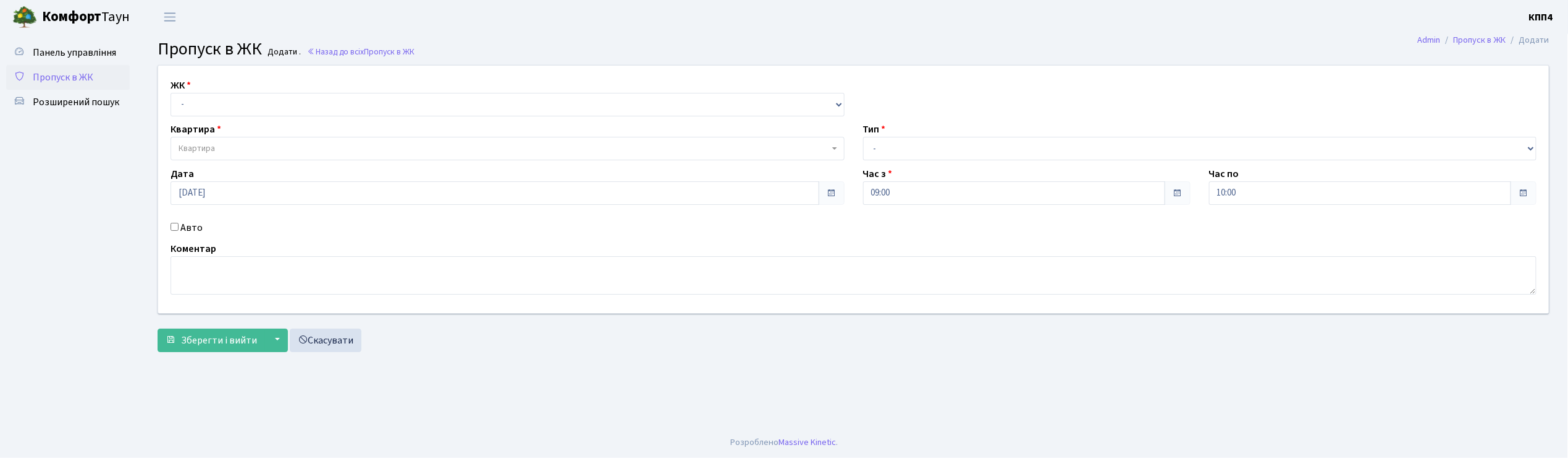
click at [174, 228] on input "Авто" at bounding box center [174, 226] width 8 height 8
checkbox input "true"
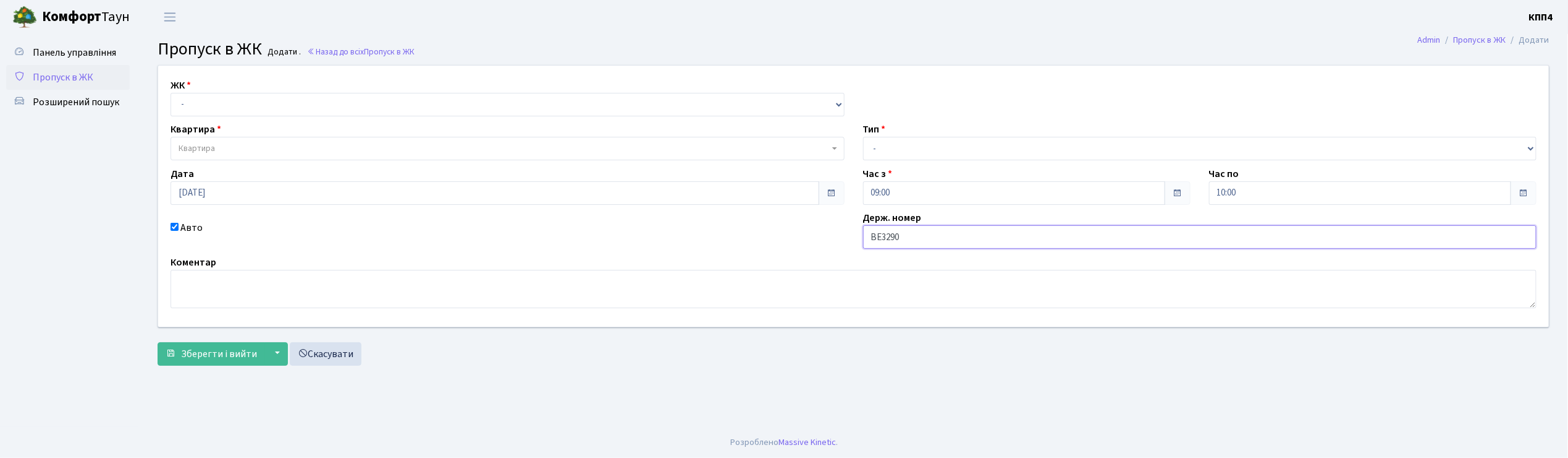
type input "ВЕ3290АО"
click at [191, 99] on select "- КТ, вул. Регенераторна, 4 КТ2, просп. [STREET_ADDRESS] [STREET_ADDRESS] [PERS…" at bounding box center [507, 104] width 674 height 24
select select "271"
click at [171, 93] on select "- КТ, вул. Регенераторна, 4 КТ2, просп. [STREET_ADDRESS] [STREET_ADDRESS] [PERS…" at bounding box center [507, 104] width 674 height 24
select select
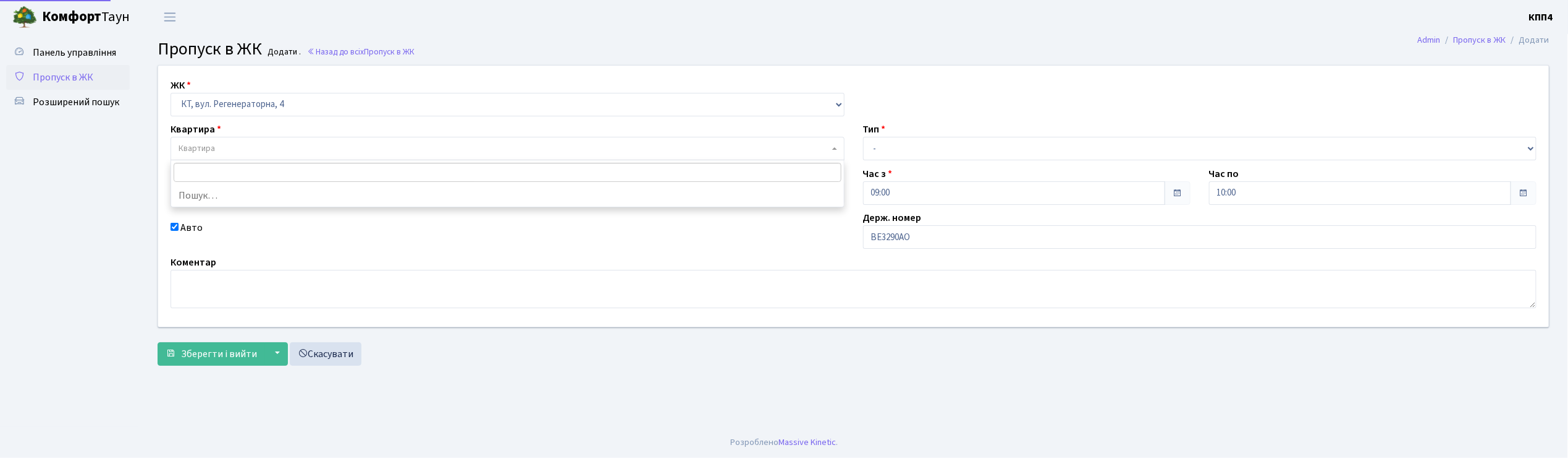
click at [205, 154] on span "Квартира" at bounding box center [196, 148] width 36 height 12
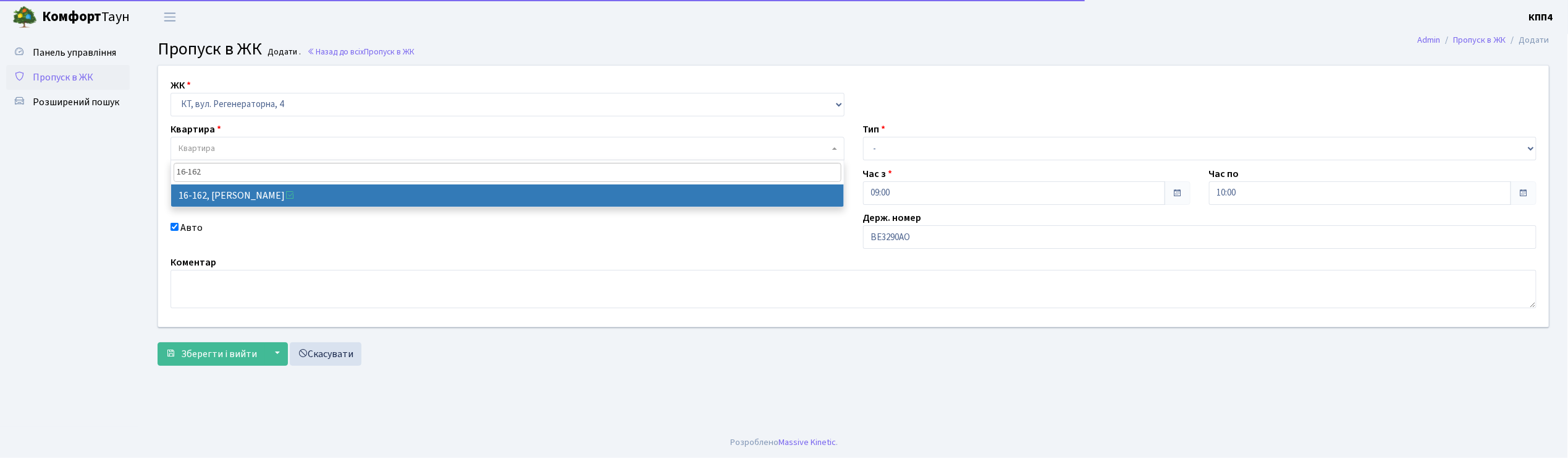
type input "16-162"
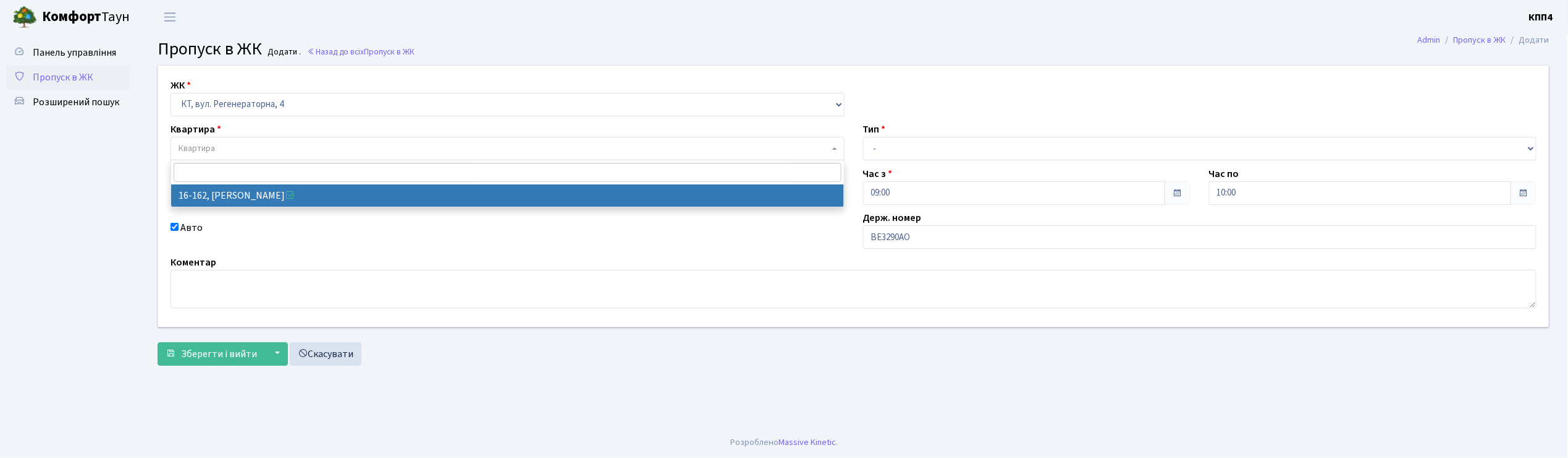
select select "8723"
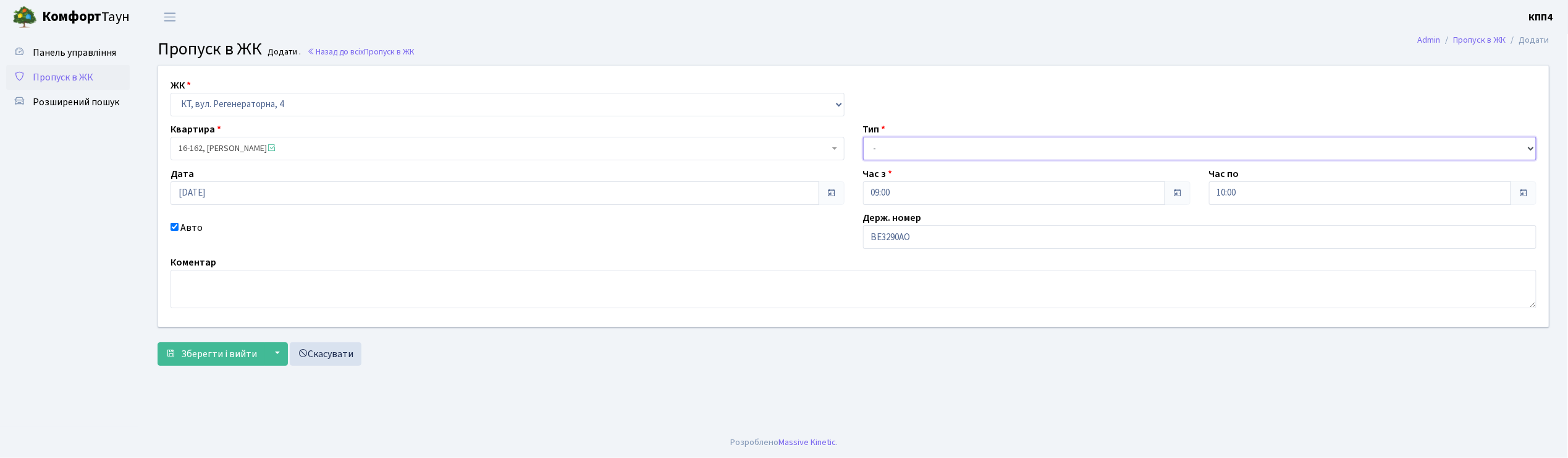
click at [893, 156] on select "- Доставка Таксі Гості Сервіс" at bounding box center [1200, 148] width 674 height 24
select select "3"
click at [864, 136] on select "- Доставка Таксі Гості Сервіс" at bounding box center [1200, 148] width 674 height 24
click at [212, 288] on textarea at bounding box center [853, 289] width 1366 height 38
type textarea "НА ЦІЛИЙ ДЕНЬ"
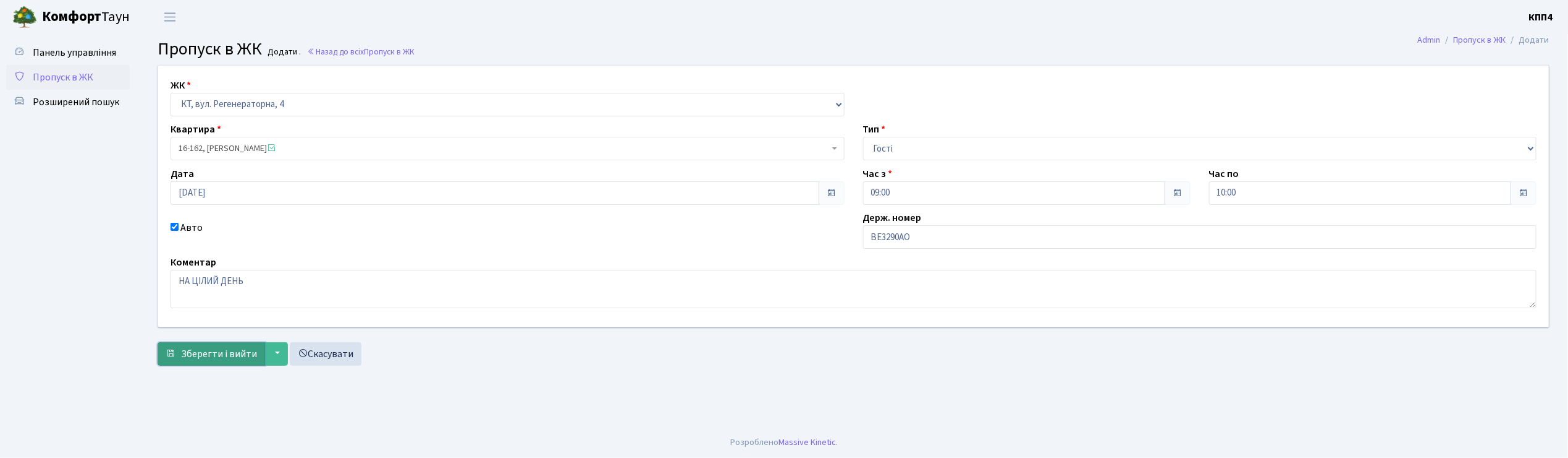
click at [212, 355] on span "Зберегти і вийти" at bounding box center [219, 354] width 76 height 13
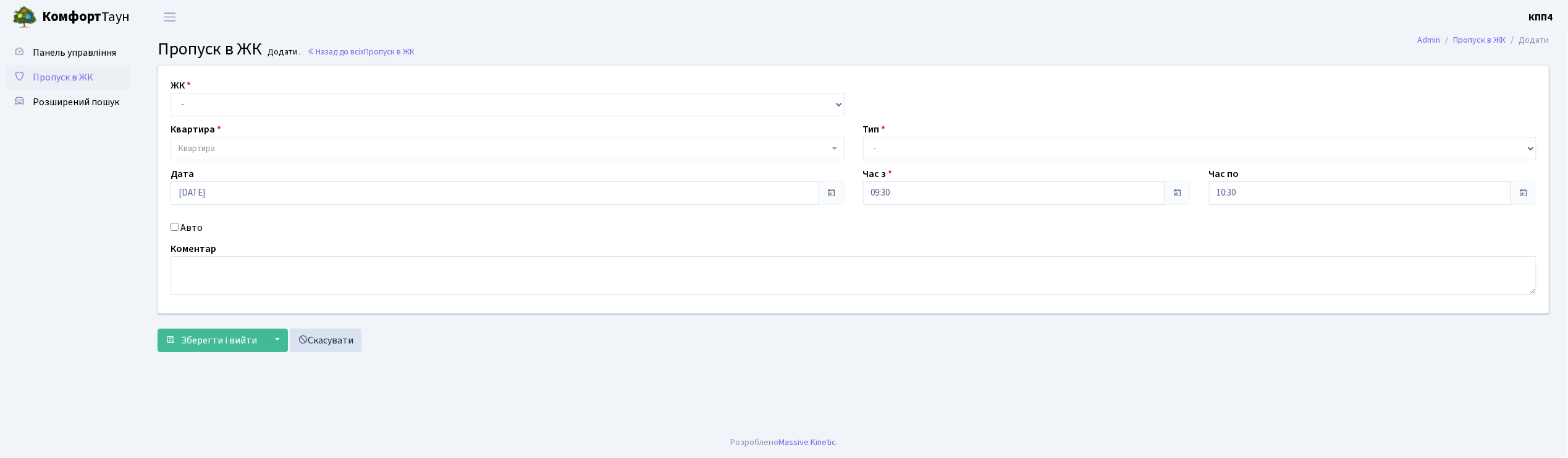
click at [173, 226] on input "Авто" at bounding box center [174, 226] width 8 height 8
checkbox input "true"
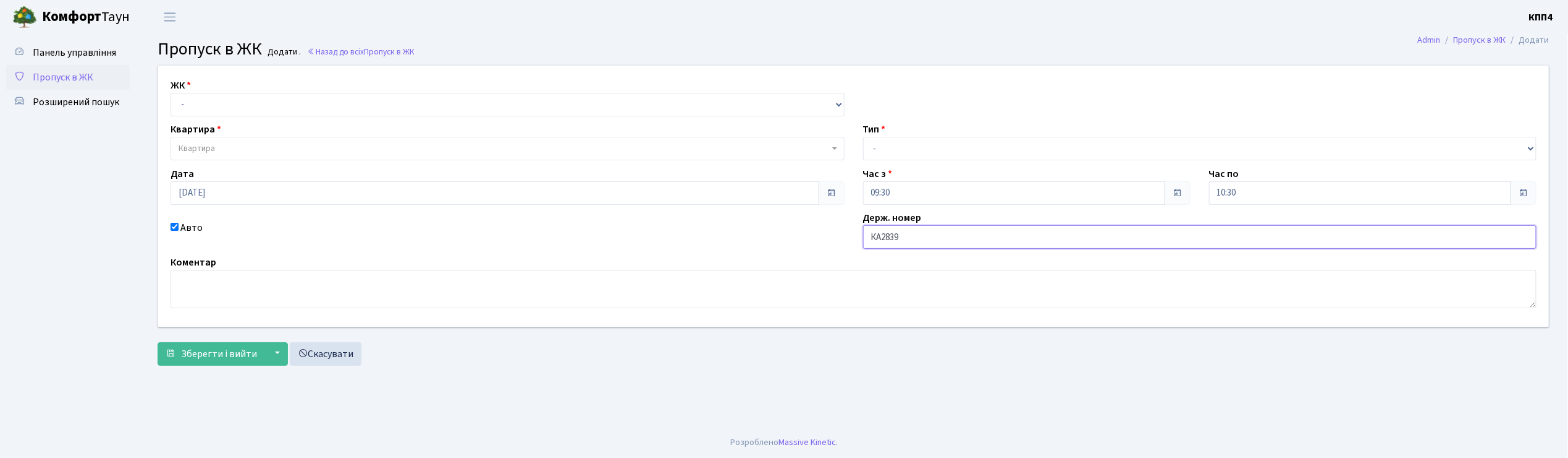
type input "[DEMOGRAPHIC_DATA]"
click at [211, 105] on select "- КТ, вул. Регенераторна, 4 КТ2, просп. [STREET_ADDRESS] [STREET_ADDRESS] [PERS…" at bounding box center [507, 104] width 674 height 24
select select "271"
click at [171, 93] on select "- КТ, вул. Регенераторна, 4 КТ2, просп. [STREET_ADDRESS] [STREET_ADDRESS] [PERS…" at bounding box center [507, 104] width 674 height 24
select select
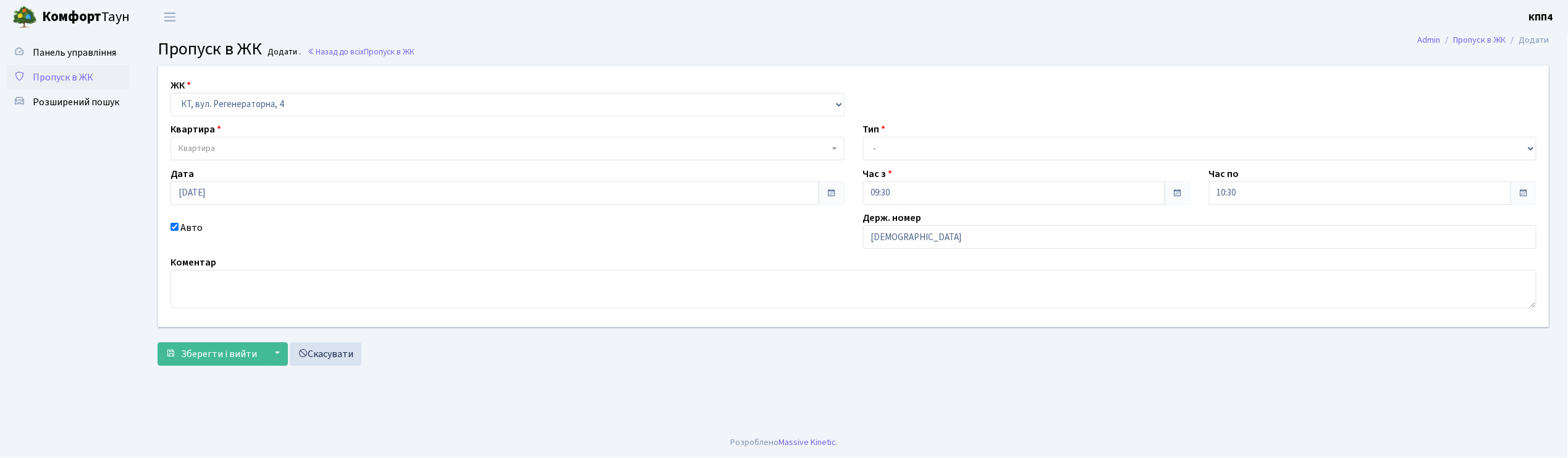
click at [207, 145] on span "Квартира" at bounding box center [196, 148] width 36 height 12
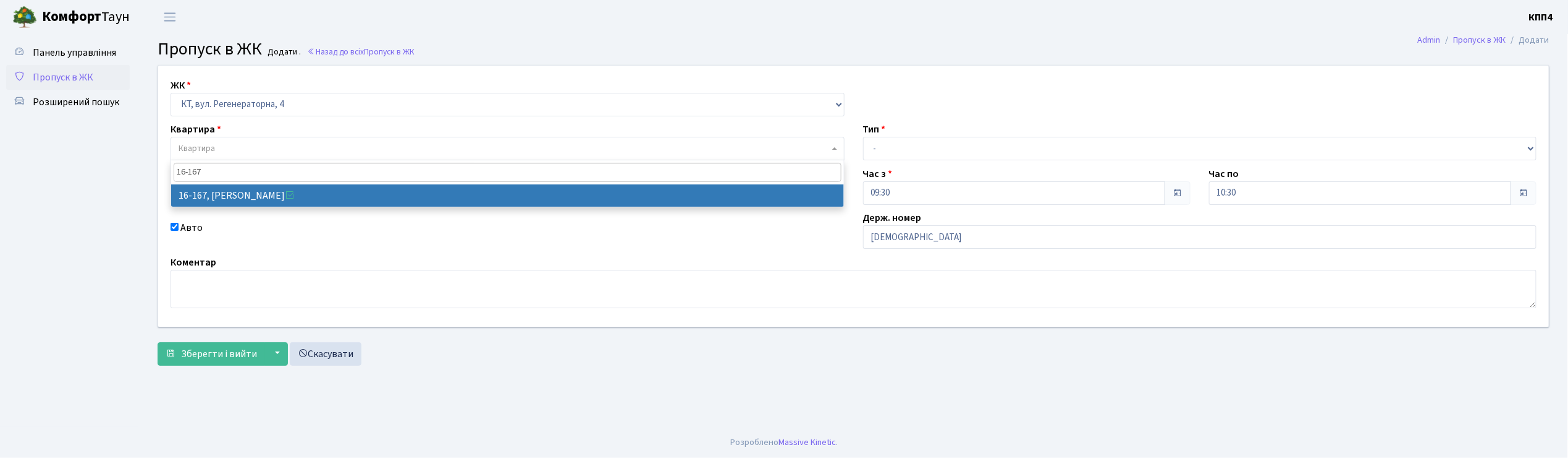
type input "16-167"
select select "8728"
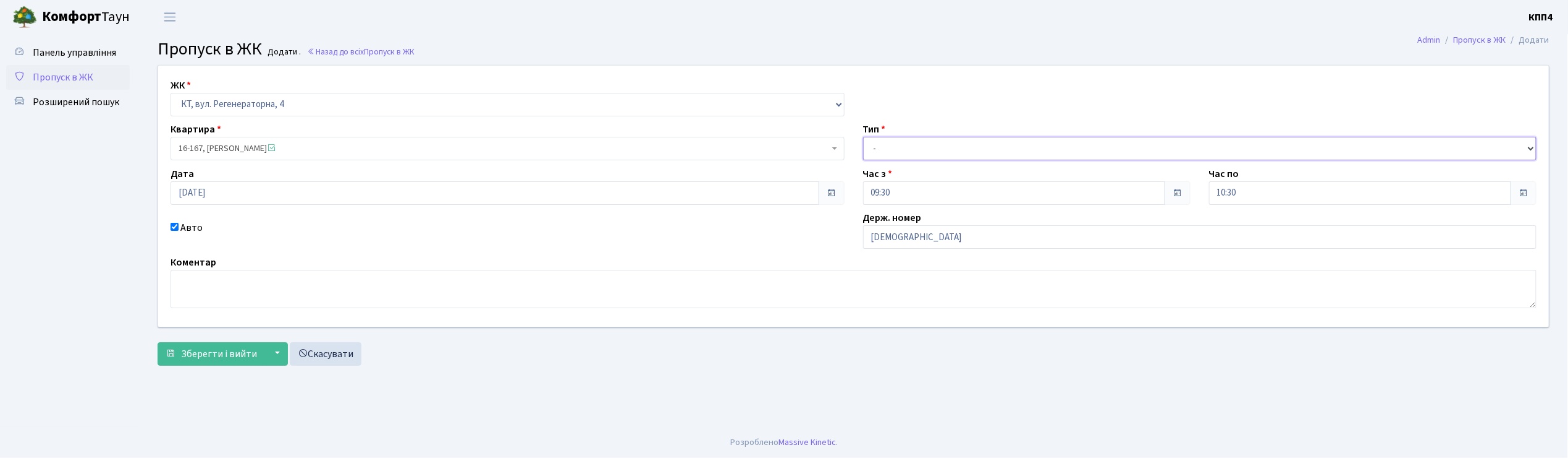
click at [917, 149] on select "- Доставка Таксі Гості Сервіс" at bounding box center [1200, 148] width 674 height 24
select select "3"
click at [864, 136] on select "- Доставка Таксі Гості Сервіс" at bounding box center [1200, 148] width 674 height 24
click at [205, 359] on span "Зберегти і вийти" at bounding box center [219, 354] width 76 height 13
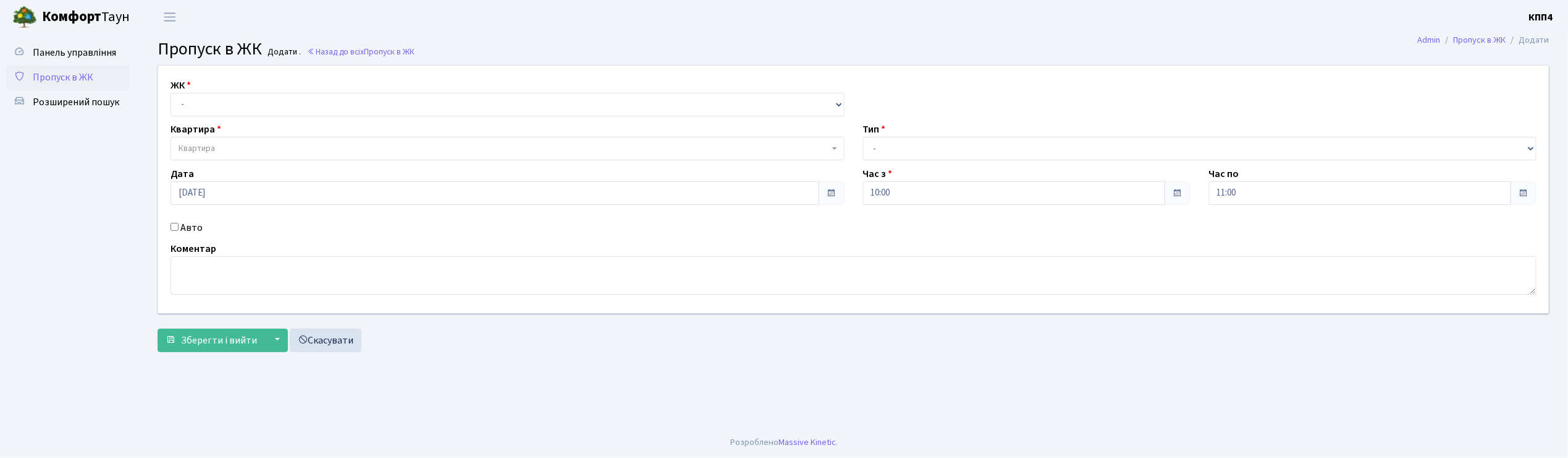
click at [175, 228] on input "Авто" at bounding box center [174, 226] width 8 height 8
checkbox input "true"
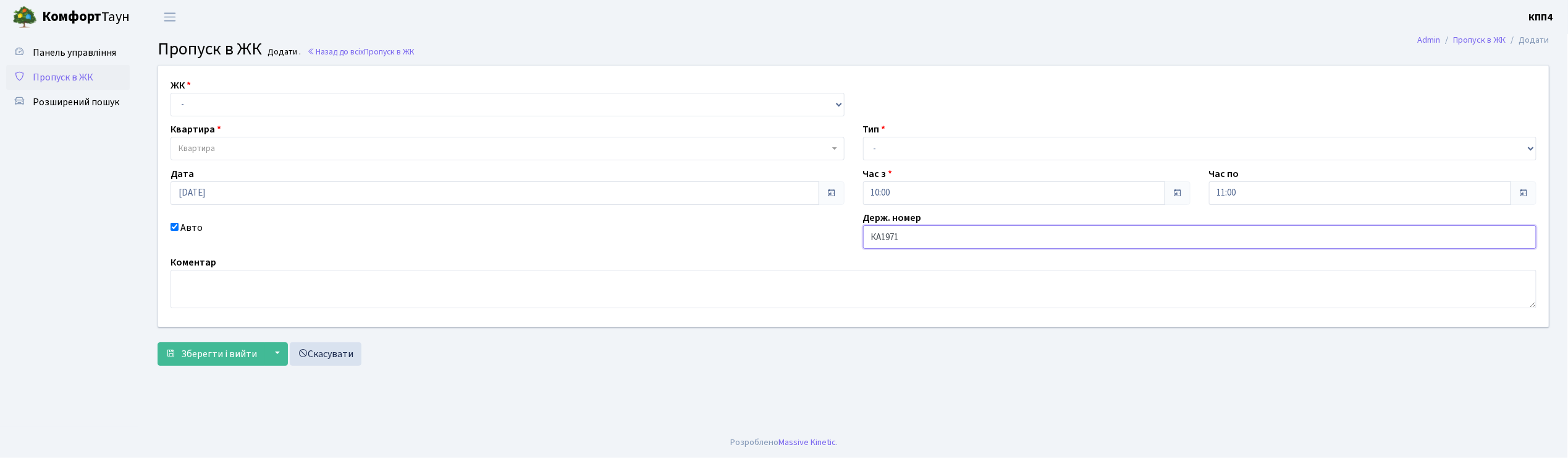
type input "КА1971МВ"
click at [243, 107] on select "- КТ, вул. Регенераторна, 4 КТ2, просп. Соборності, 17 КТ3, вул. Березнева, 16 …" at bounding box center [507, 104] width 674 height 24
select select "271"
click at [171, 93] on select "- КТ, вул. Регенераторна, 4 КТ2, просп. Соборності, 17 КТ3, вул. Березнева, 16 …" at bounding box center [507, 104] width 674 height 24
select select
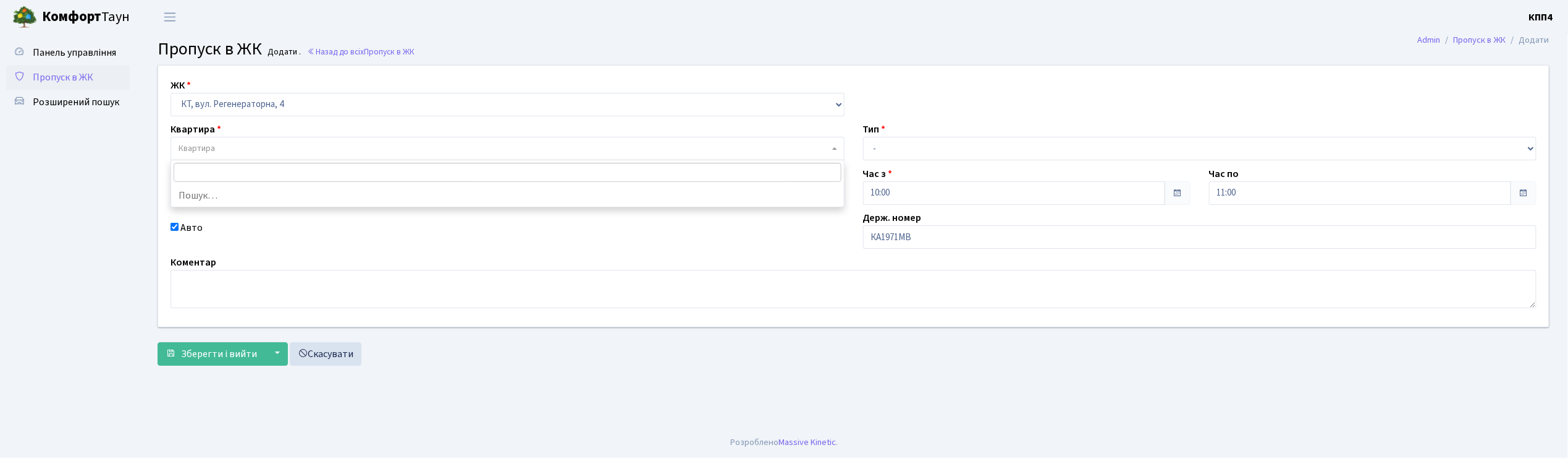
click at [233, 146] on span "Квартира" at bounding box center [503, 148] width 651 height 12
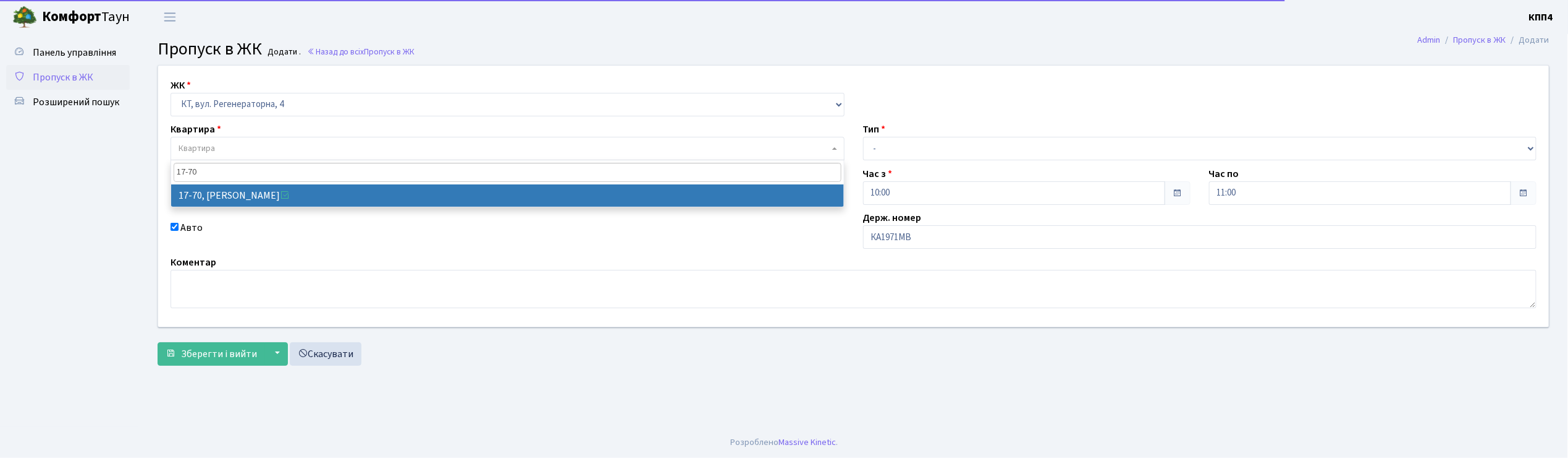
type input "17-70"
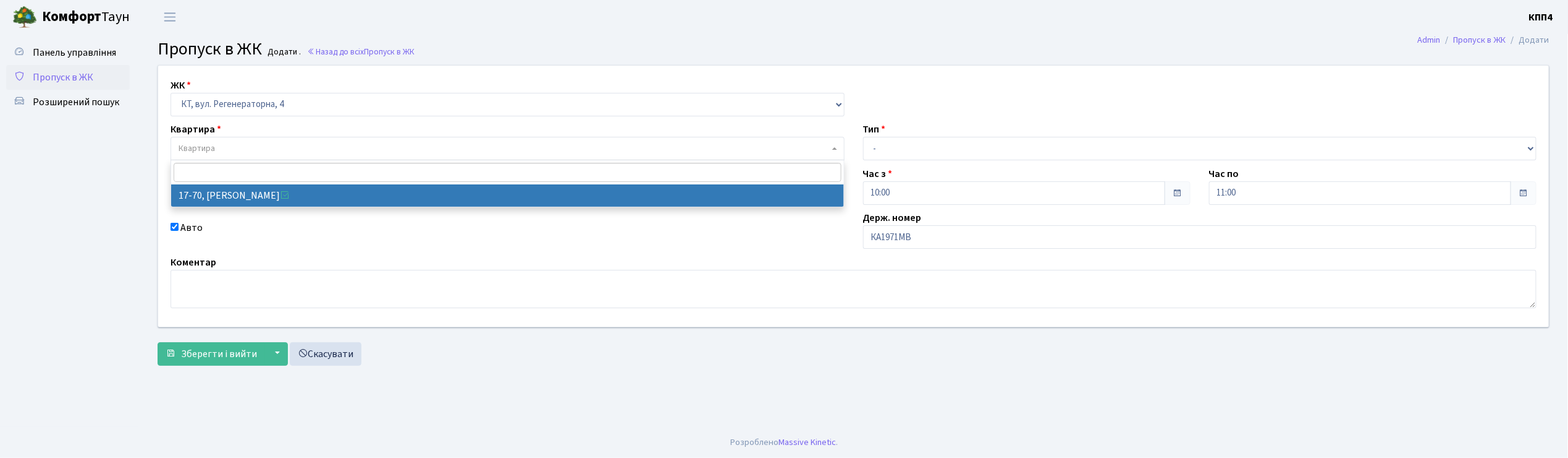
select select "9024"
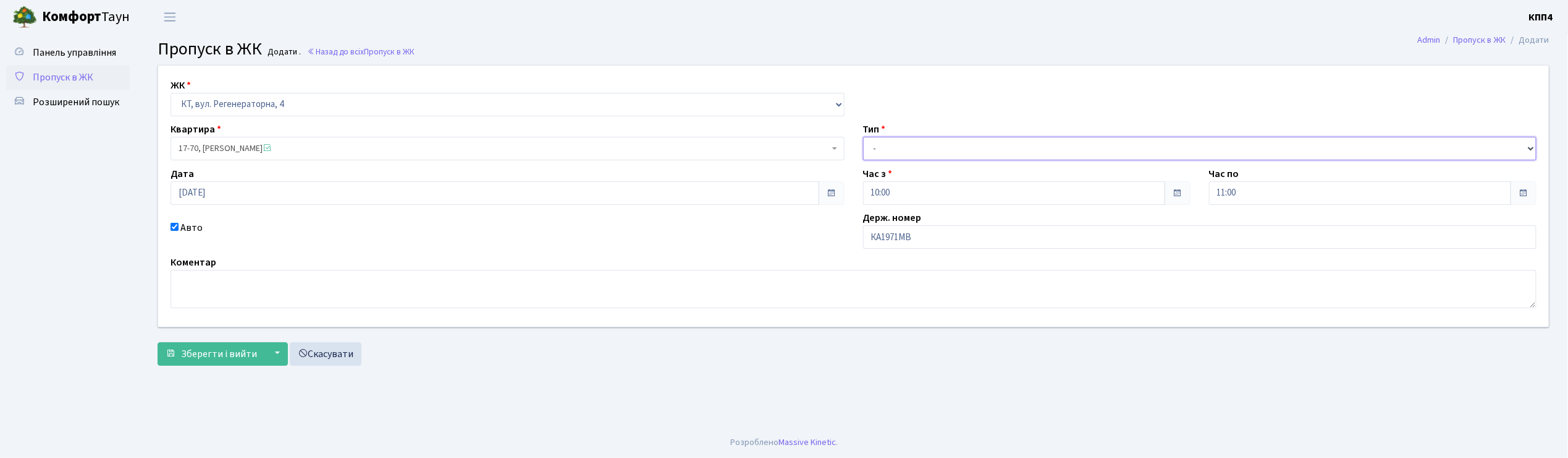
click at [898, 147] on select "- Доставка Таксі Гості Сервіс" at bounding box center [1200, 148] width 674 height 24
select select "1"
click at [864, 136] on select "- Доставка Таксі Гості Сервіс" at bounding box center [1200, 148] width 674 height 24
click at [228, 350] on span "Зберегти і вийти" at bounding box center [219, 354] width 76 height 13
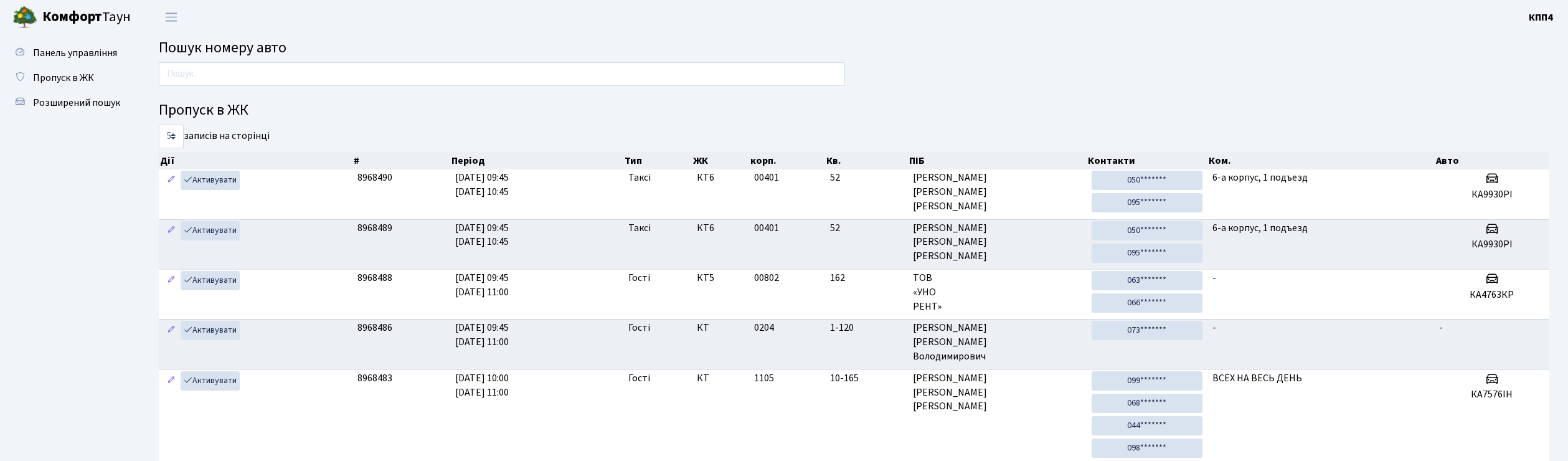
scroll to position [38, 0]
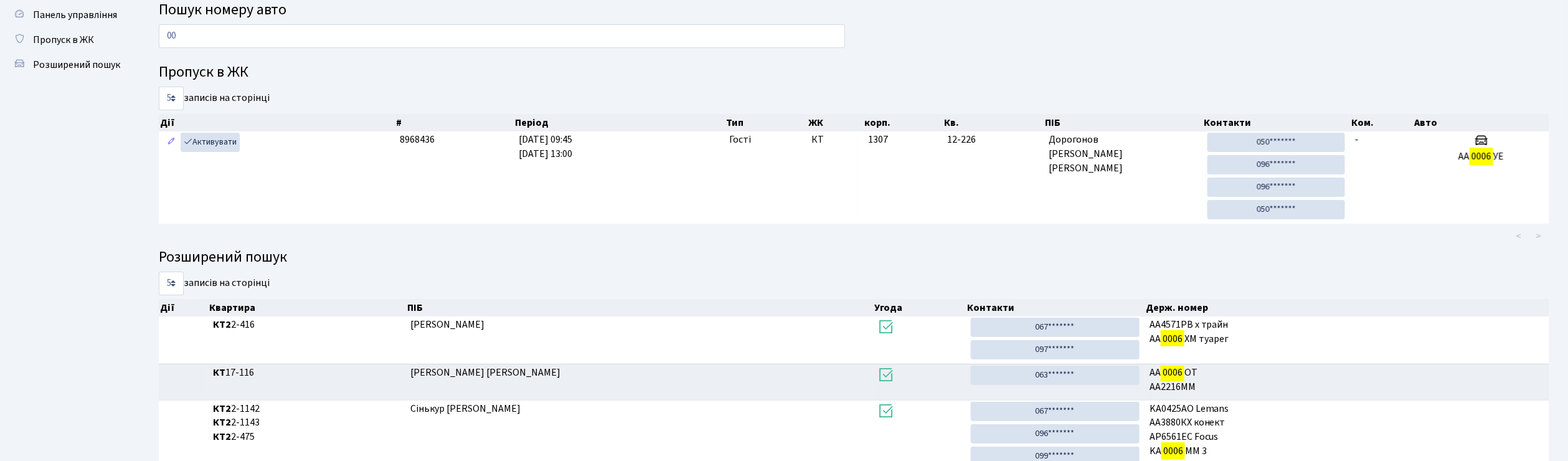
type input "0"
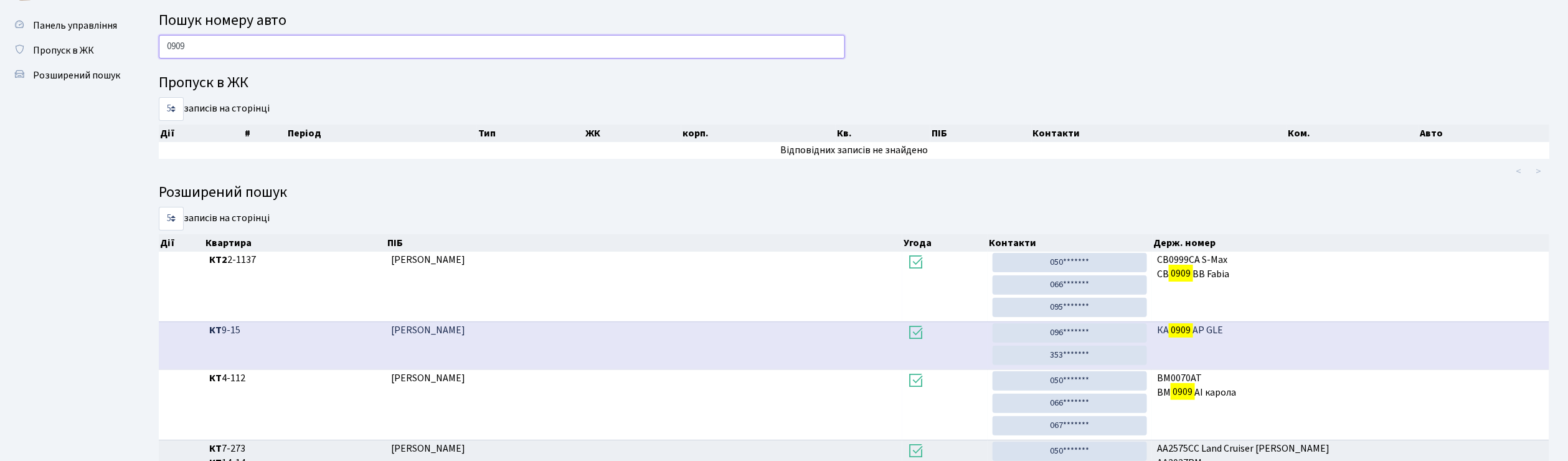
scroll to position [0, 0]
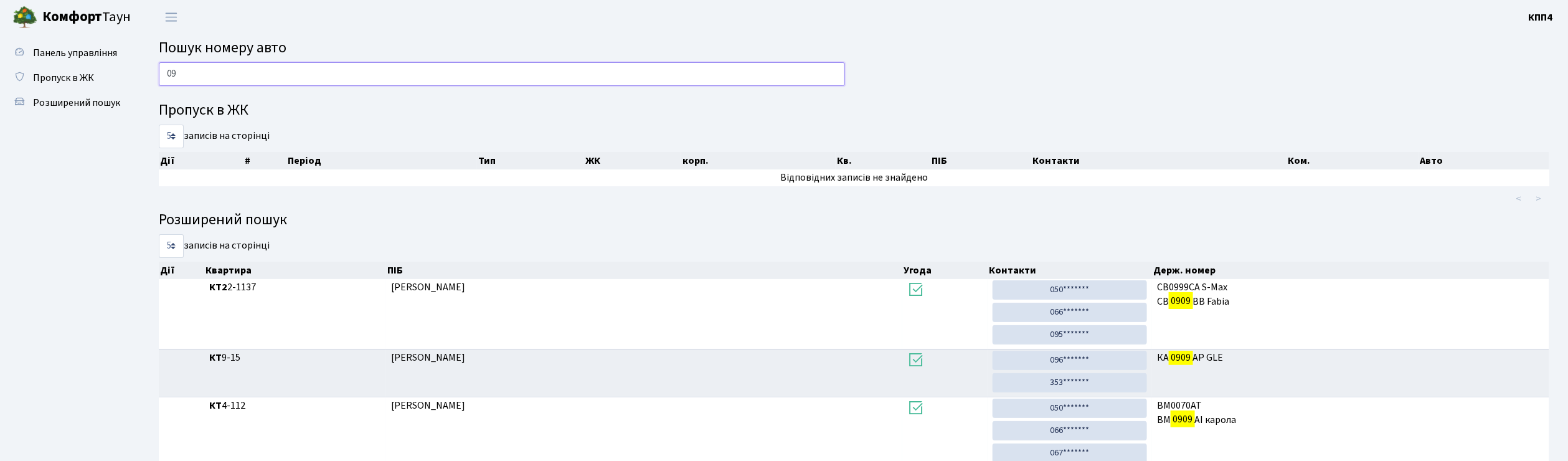
type input "0"
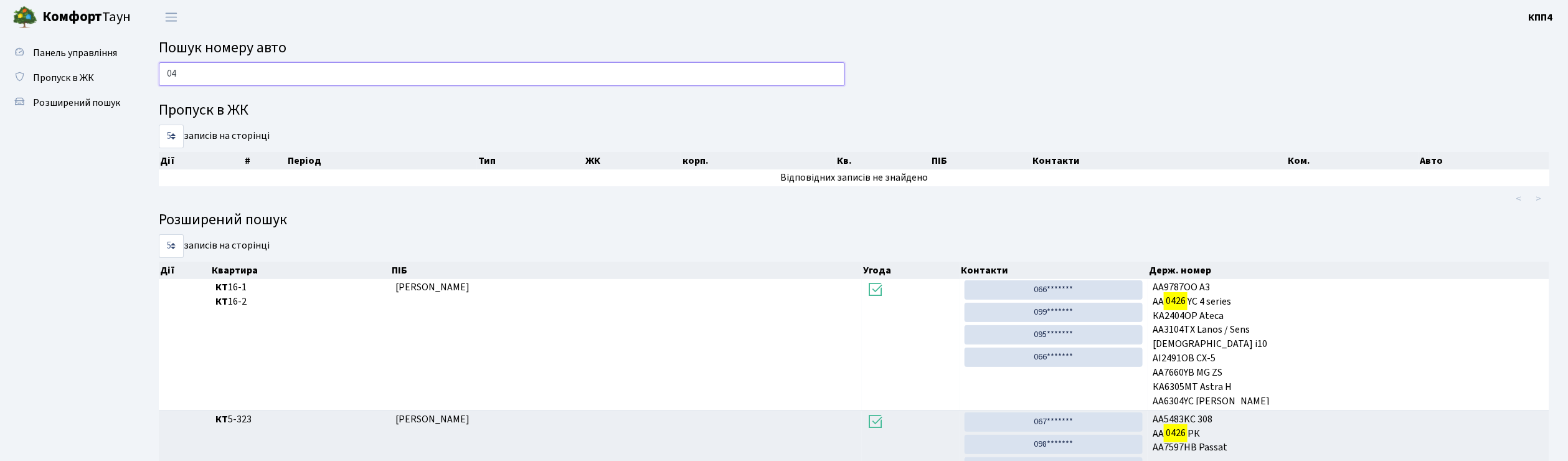
type input "0"
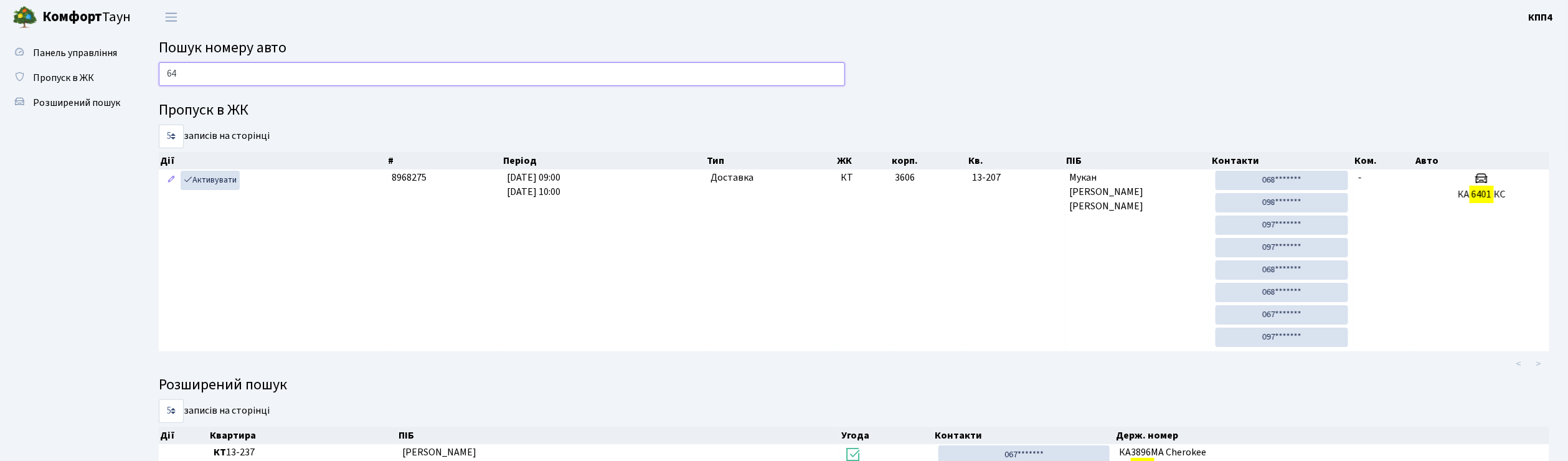
type input "6"
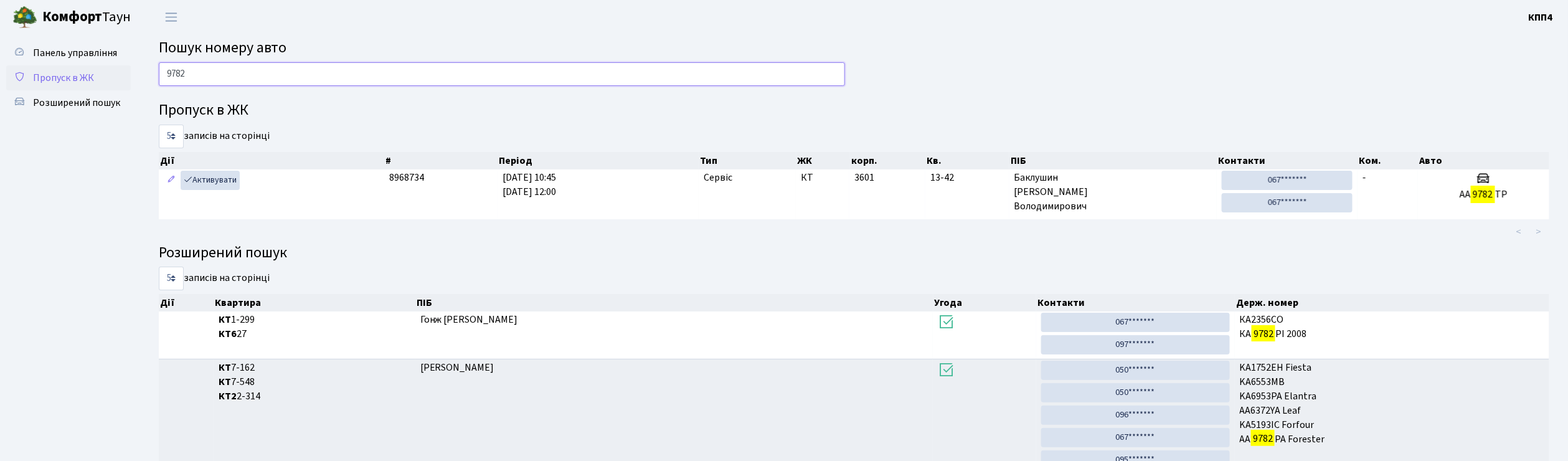
type input "9782"
click at [76, 76] on span "Пропуск в ЖК" at bounding box center [63, 78] width 61 height 13
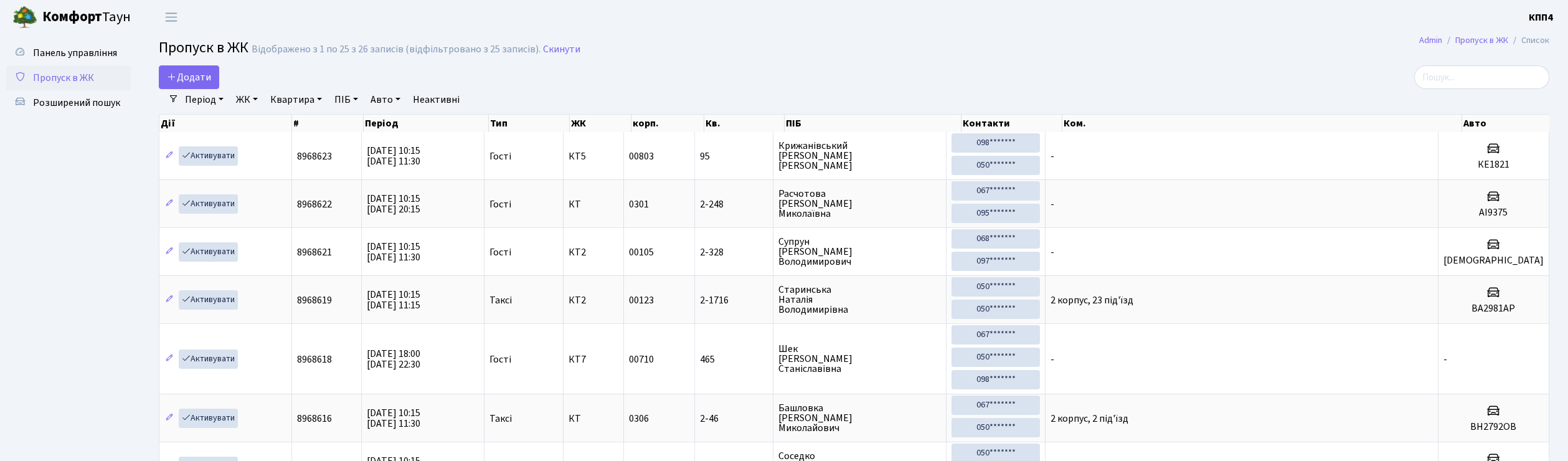
select select "25"
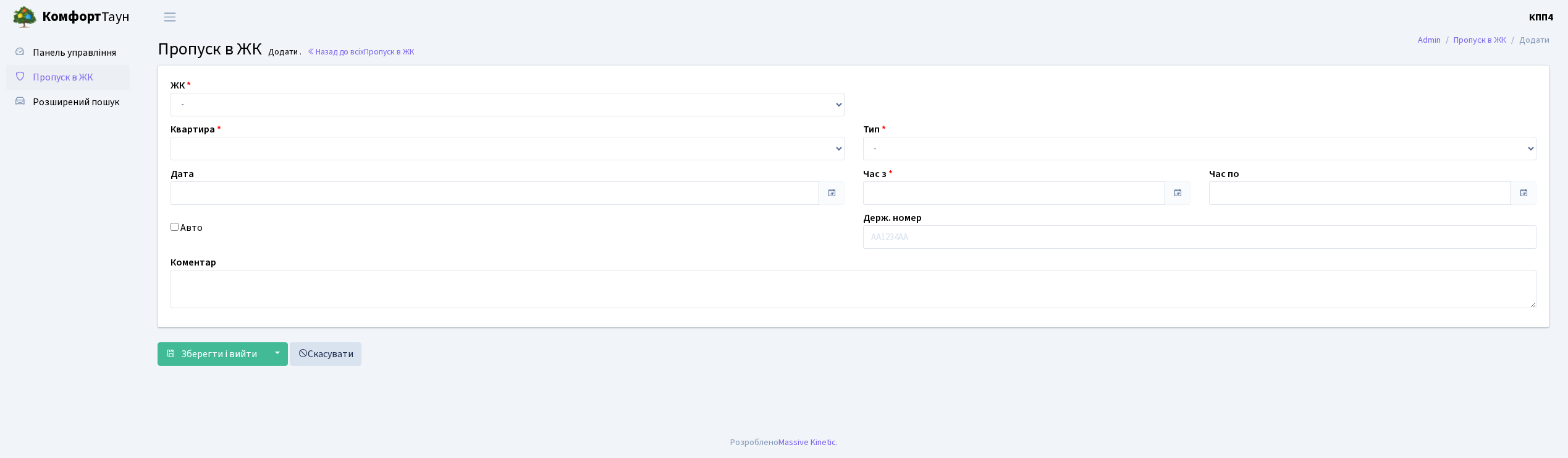
type input "[DATE]"
type input "10:30"
type input "11:30"
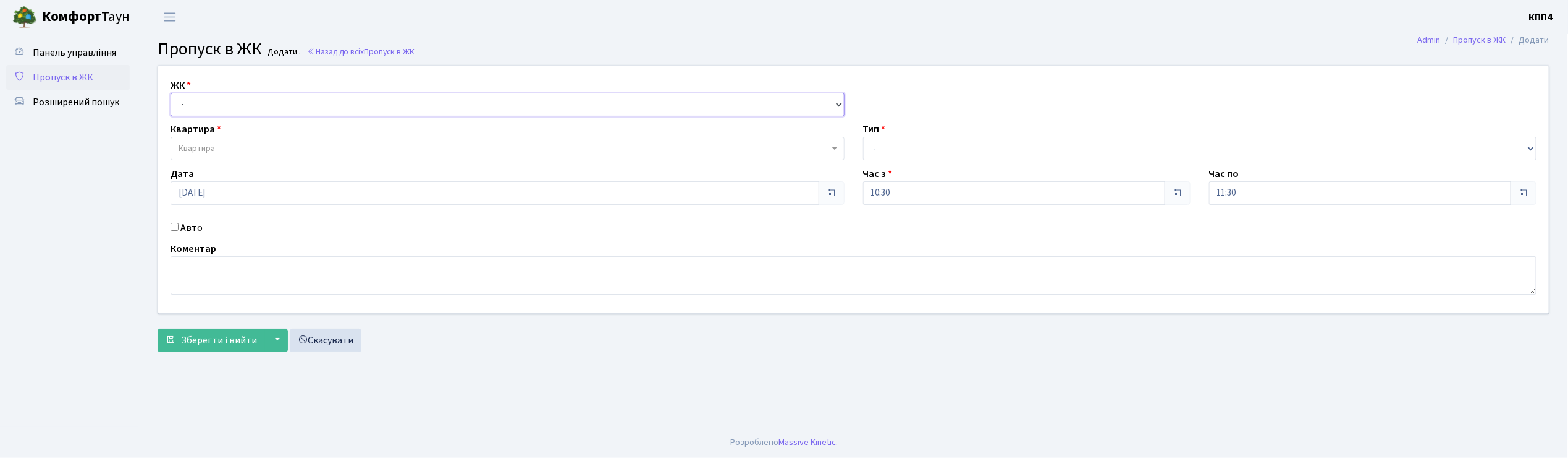
click at [197, 109] on select "- КТ, вул. Регенераторна, 4 КТ2, просп. [STREET_ADDRESS] [STREET_ADDRESS] [PERS…" at bounding box center [507, 104] width 674 height 24
select select "271"
click at [171, 93] on select "- КТ, вул. Регенераторна, 4 КТ2, просп. [STREET_ADDRESS] [STREET_ADDRESS] [PERS…" at bounding box center [507, 104] width 674 height 24
select select
click at [205, 147] on span "Квартира" at bounding box center [196, 148] width 36 height 12
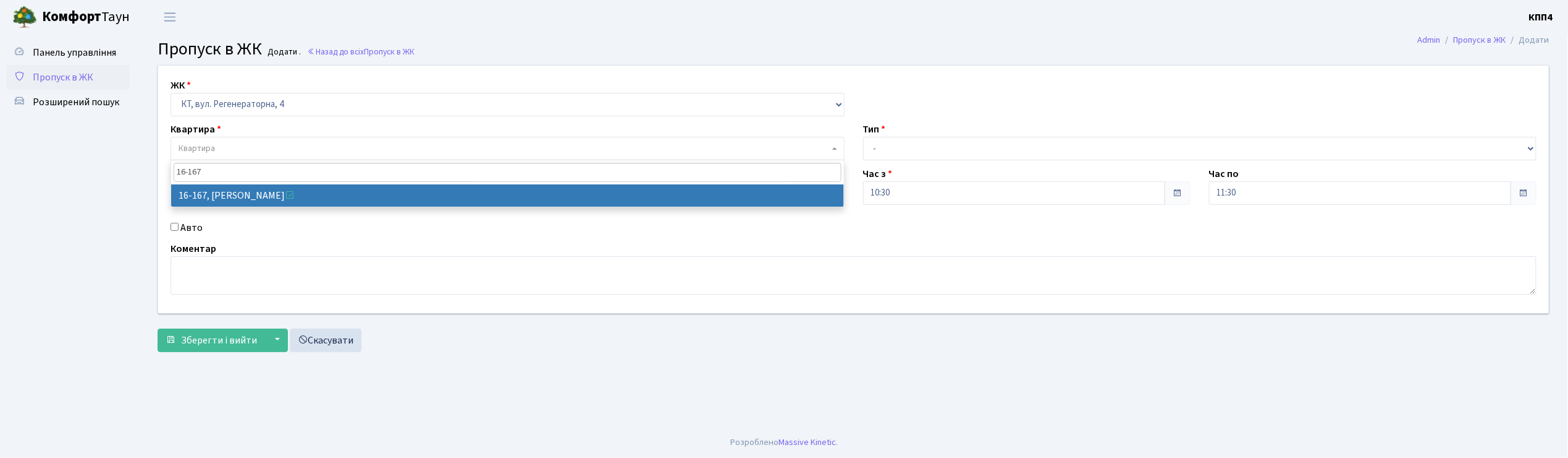
type input "16-167"
select select "8728"
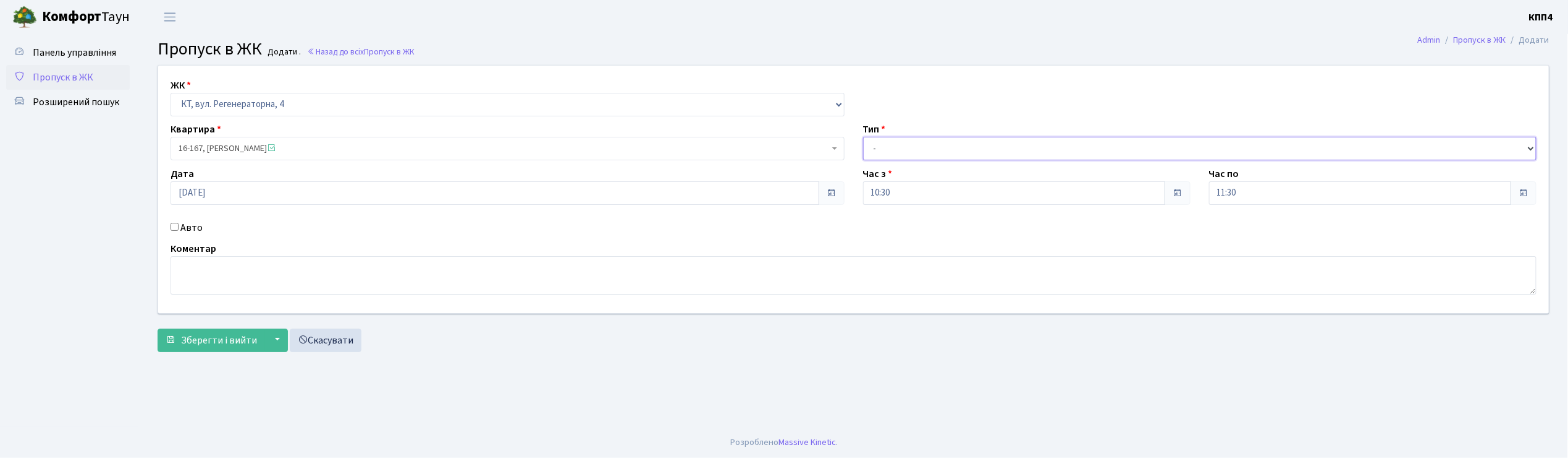
click at [895, 152] on select "- Доставка Таксі Гості Сервіс" at bounding box center [1200, 148] width 674 height 24
select select "3"
click at [864, 136] on select "- Доставка Таксі Гості Сервіс" at bounding box center [1200, 148] width 674 height 24
click at [228, 349] on button "Зберегти і вийти" at bounding box center [211, 340] width 108 height 24
click at [173, 225] on input "Авто" at bounding box center [174, 226] width 8 height 8
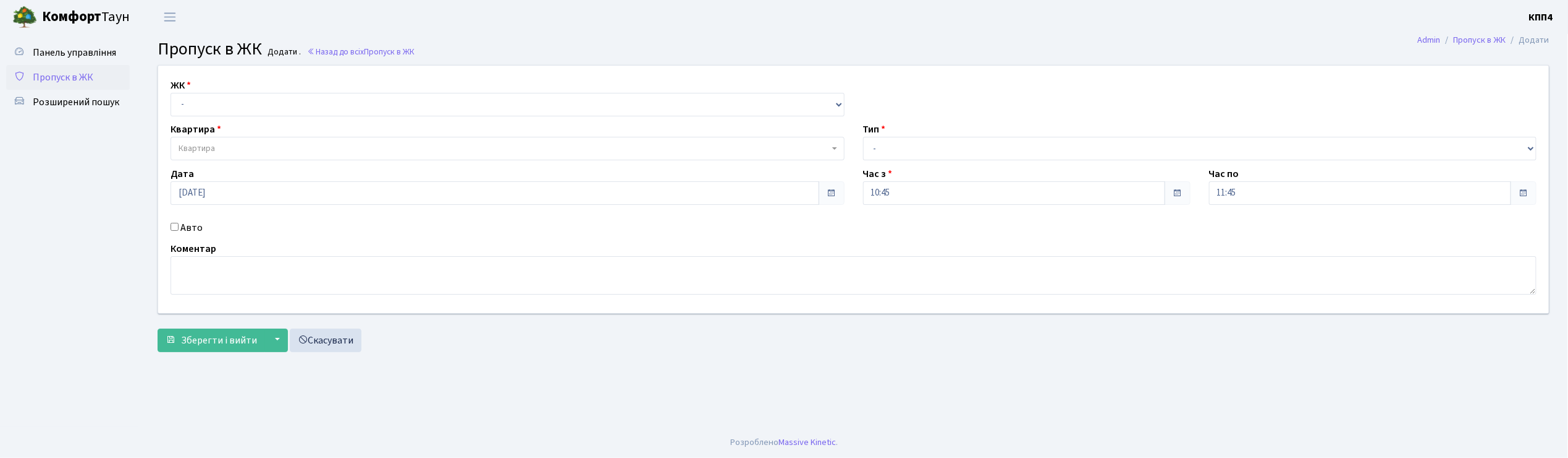
checkbox input "true"
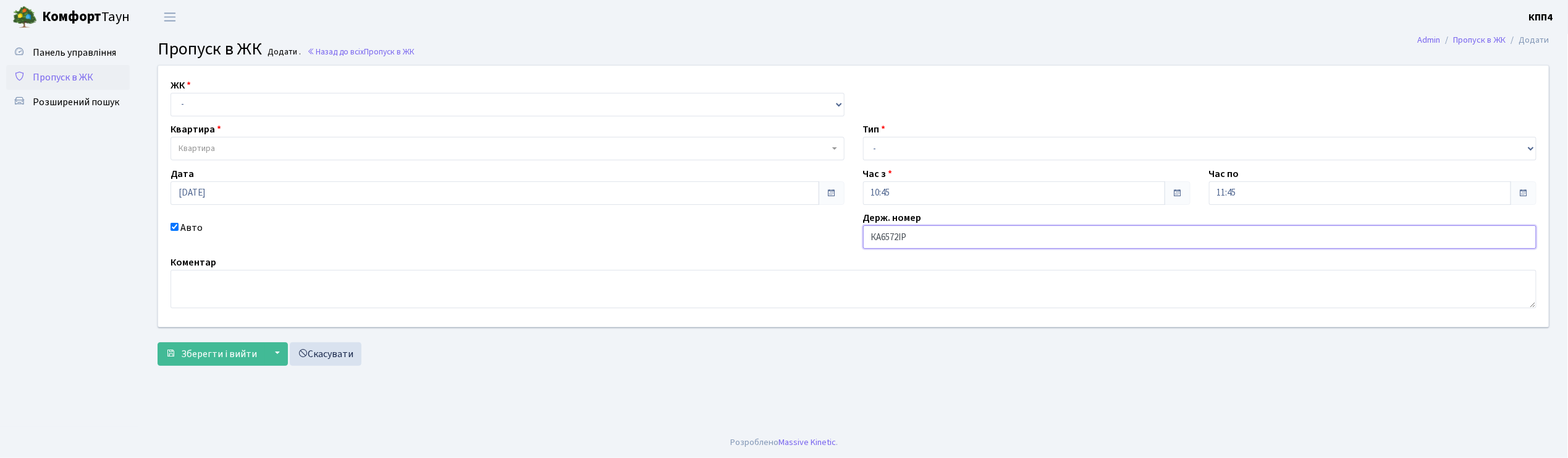
type input "КА6572ІР"
click at [195, 94] on select "- КТ, вул. Регенераторна, 4 КТ2, просп. [STREET_ADDRESS] [STREET_ADDRESS] [PERS…" at bounding box center [507, 104] width 674 height 24
select select "271"
click at [171, 93] on select "- КТ, вул. Регенераторна, 4 КТ2, просп. [STREET_ADDRESS] [STREET_ADDRESS] [PERS…" at bounding box center [507, 104] width 674 height 24
select select
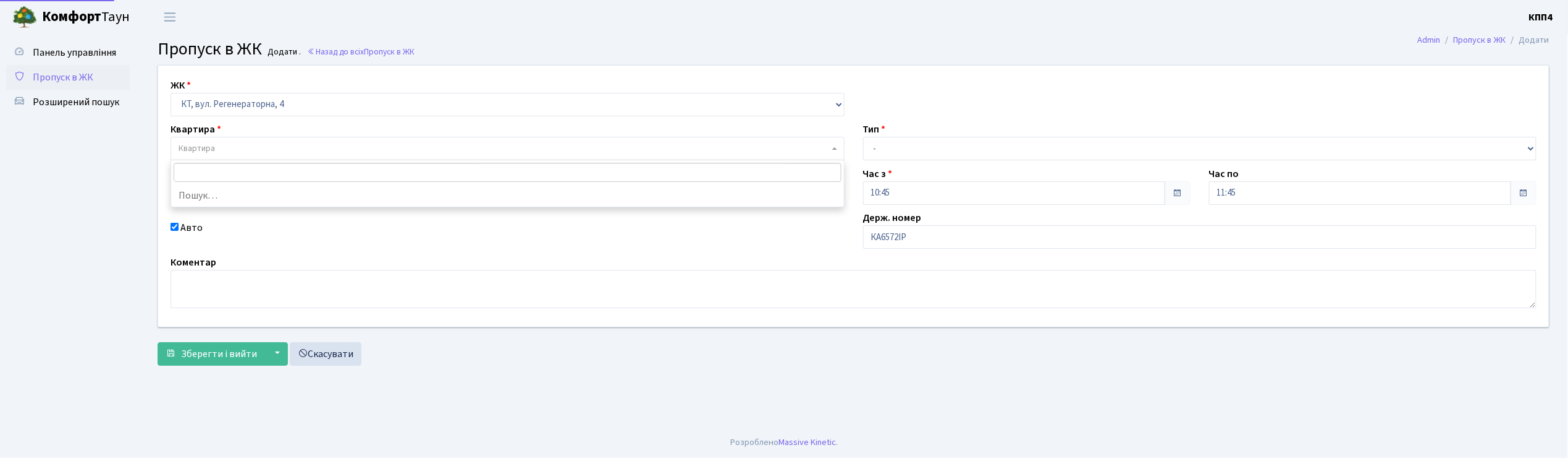
click at [193, 143] on span "Квартира" at bounding box center [196, 148] width 36 height 12
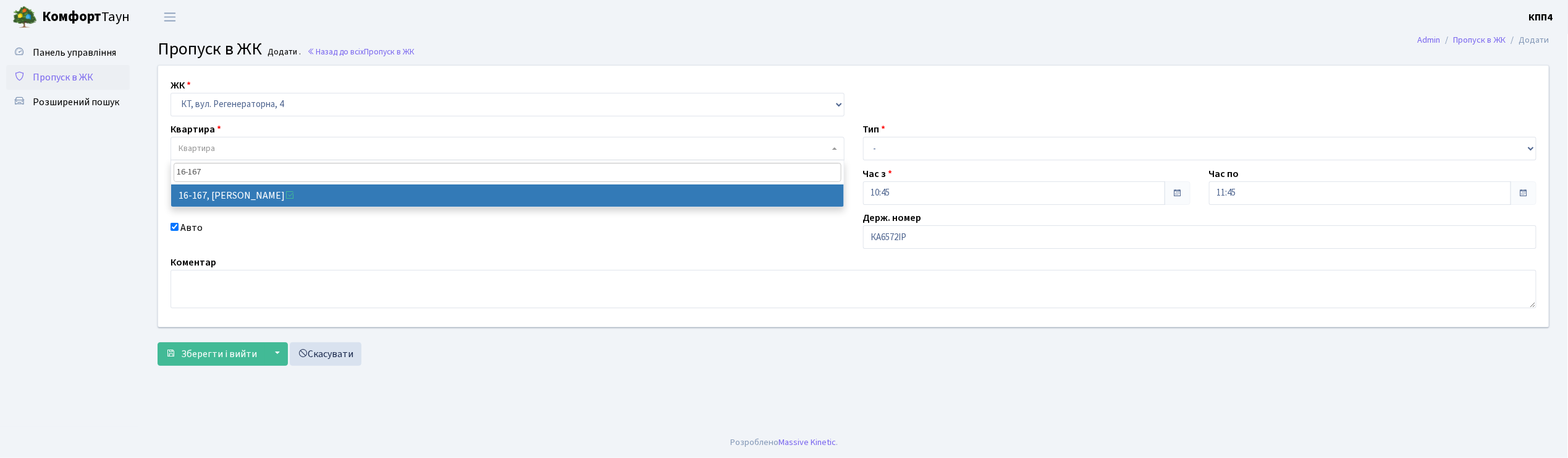
type input "16-167"
select select "8728"
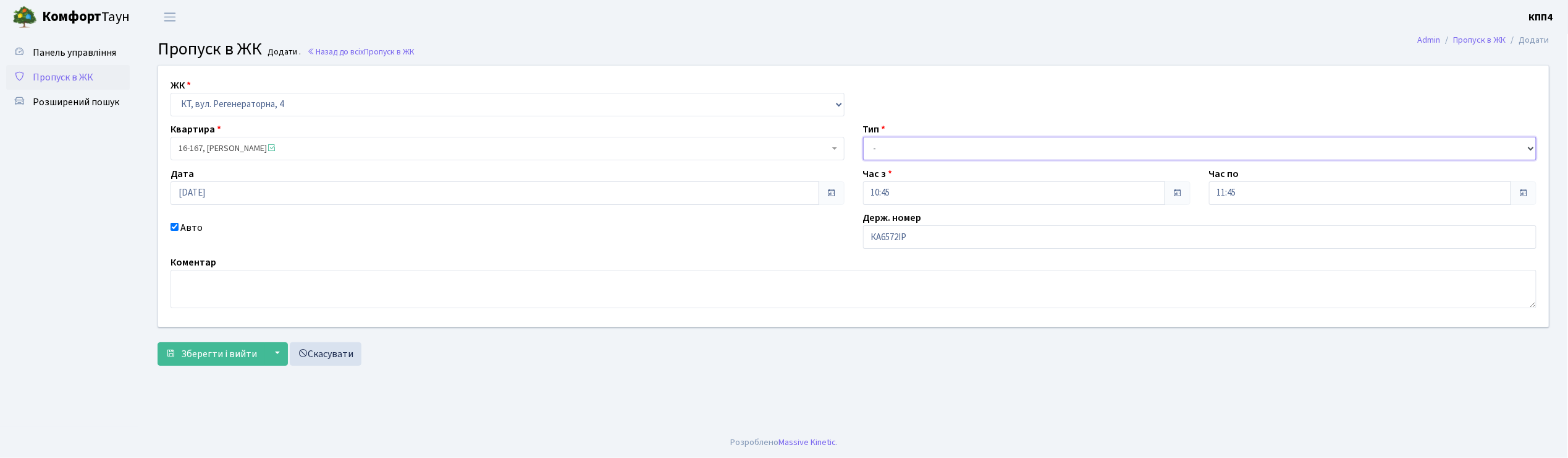
click at [884, 144] on select "- Доставка Таксі Гості Сервіс" at bounding box center [1200, 148] width 674 height 24
select select "2"
click at [864, 136] on select "- Доставка Таксі Гості Сервіс" at bounding box center [1200, 148] width 674 height 24
click at [233, 356] on span "Зберегти і вийти" at bounding box center [219, 354] width 76 height 13
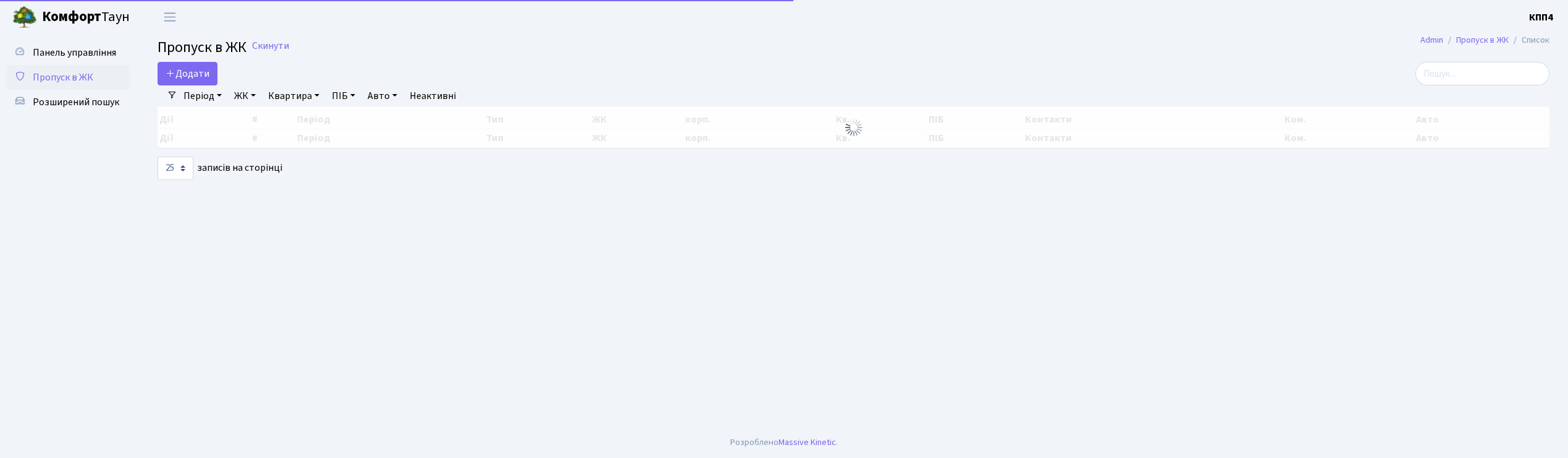
select select "25"
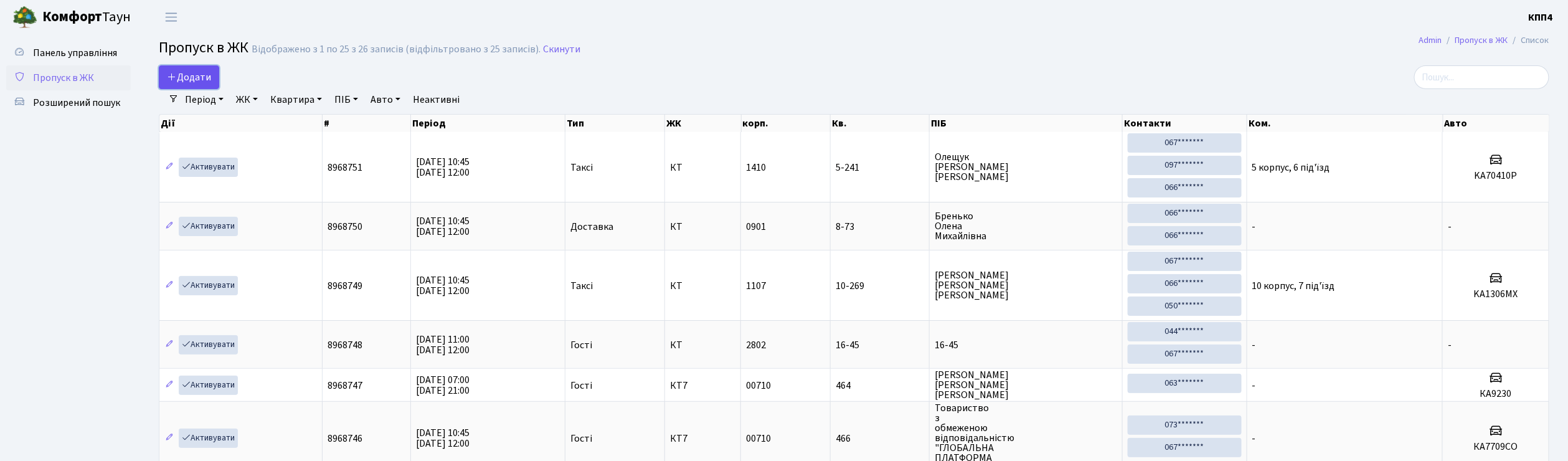
click at [181, 73] on span "Додати" at bounding box center [189, 77] width 44 height 13
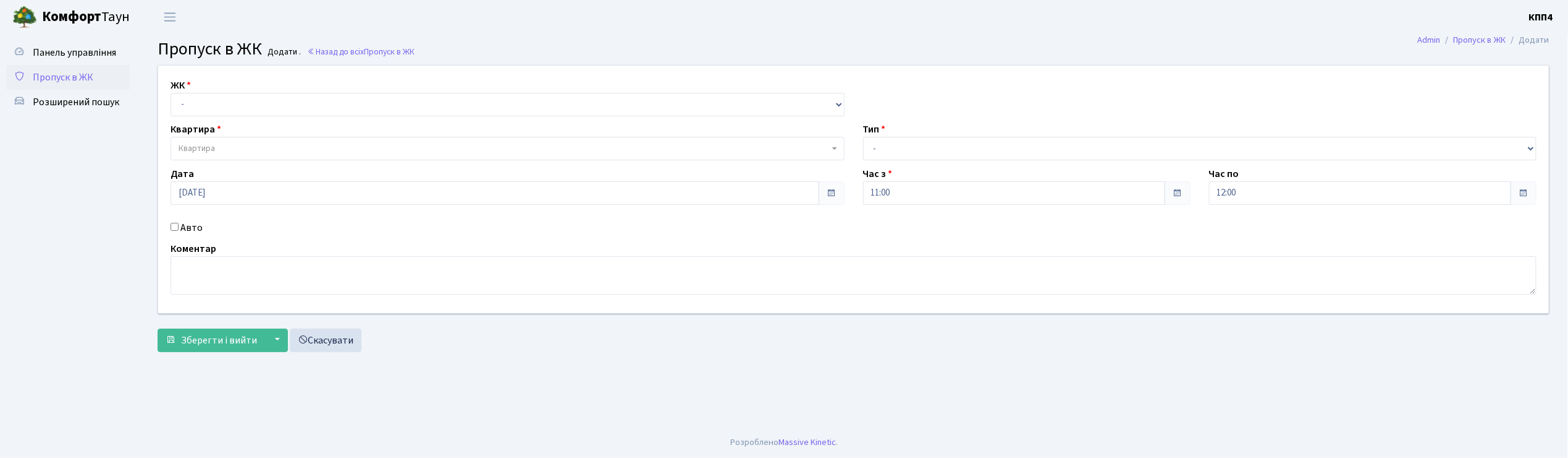
click at [174, 226] on input "Авто" at bounding box center [174, 226] width 8 height 8
checkbox input "true"
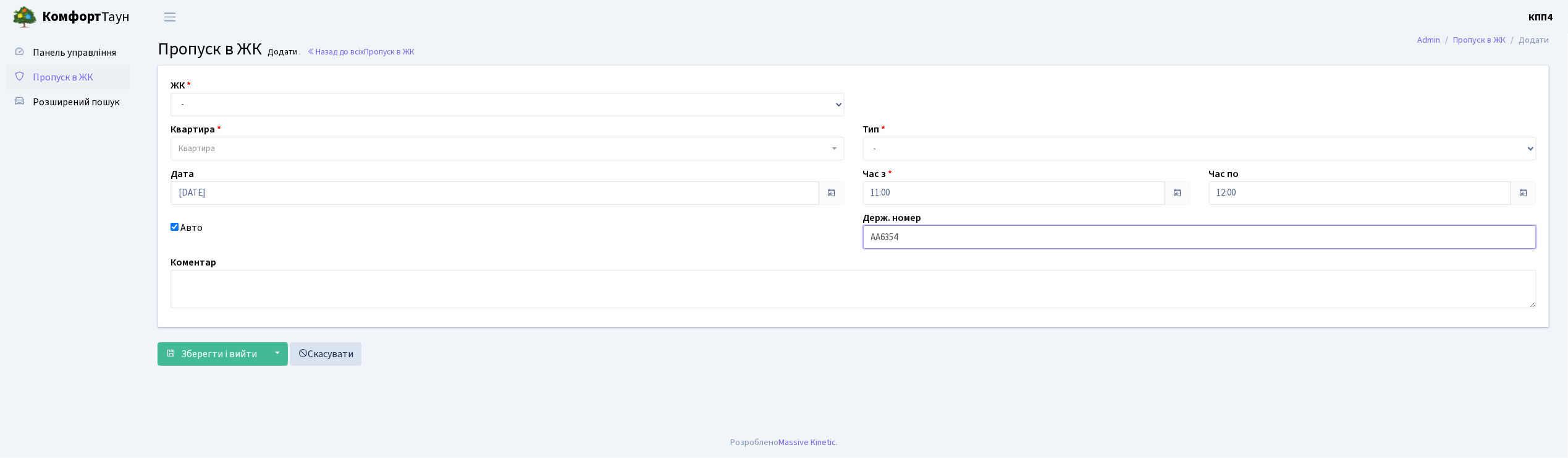
type input "АА6354ТО"
click at [198, 101] on select "- КТ, вул. Регенераторна, 4 КТ2, просп. [STREET_ADDRESS] [STREET_ADDRESS] [PERS…" at bounding box center [507, 104] width 674 height 24
select select "271"
click at [171, 93] on select "- КТ, вул. Регенераторна, 4 КТ2, просп. [STREET_ADDRESS] [STREET_ADDRESS] [PERS…" at bounding box center [507, 104] width 674 height 24
select select
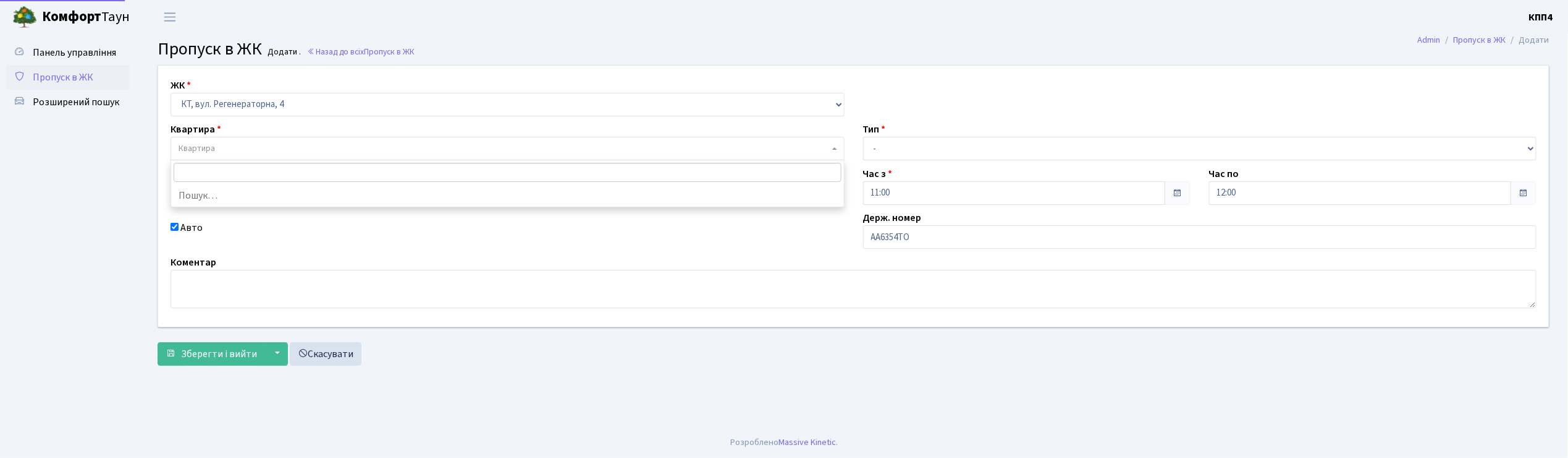
click at [204, 147] on span "Квартира" at bounding box center [196, 148] width 36 height 12
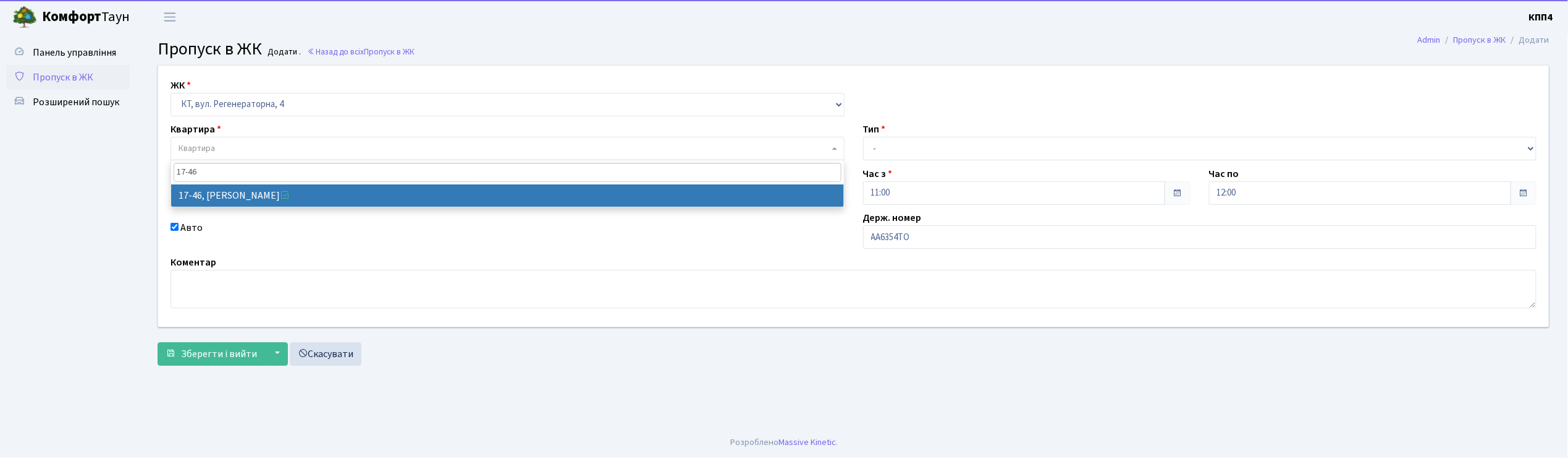
type input "17-46"
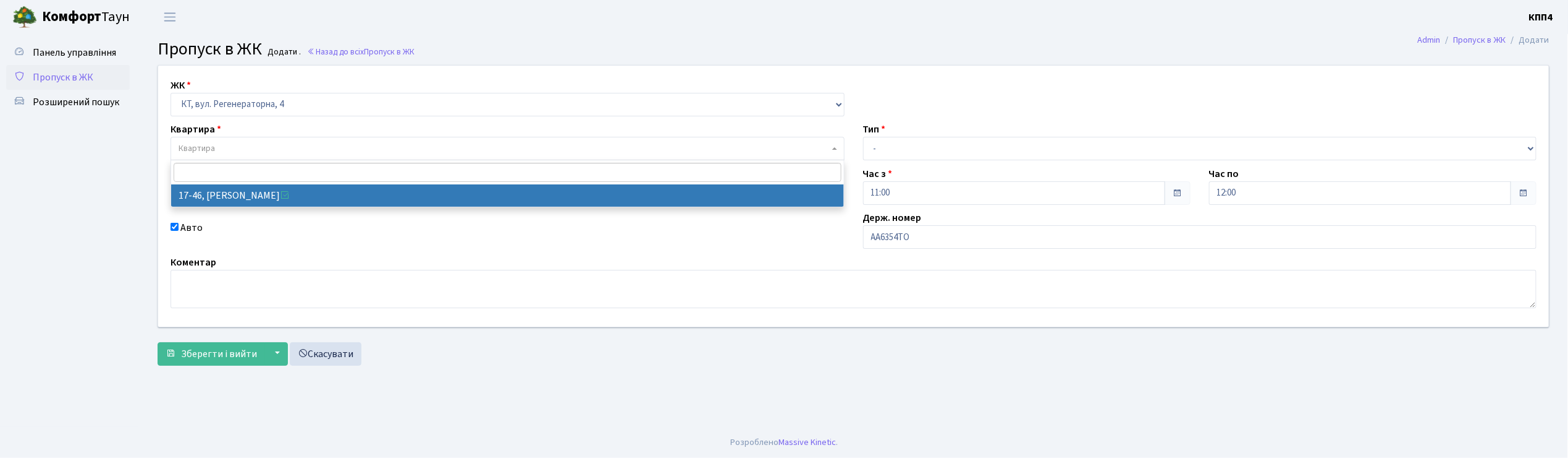
select select "9000"
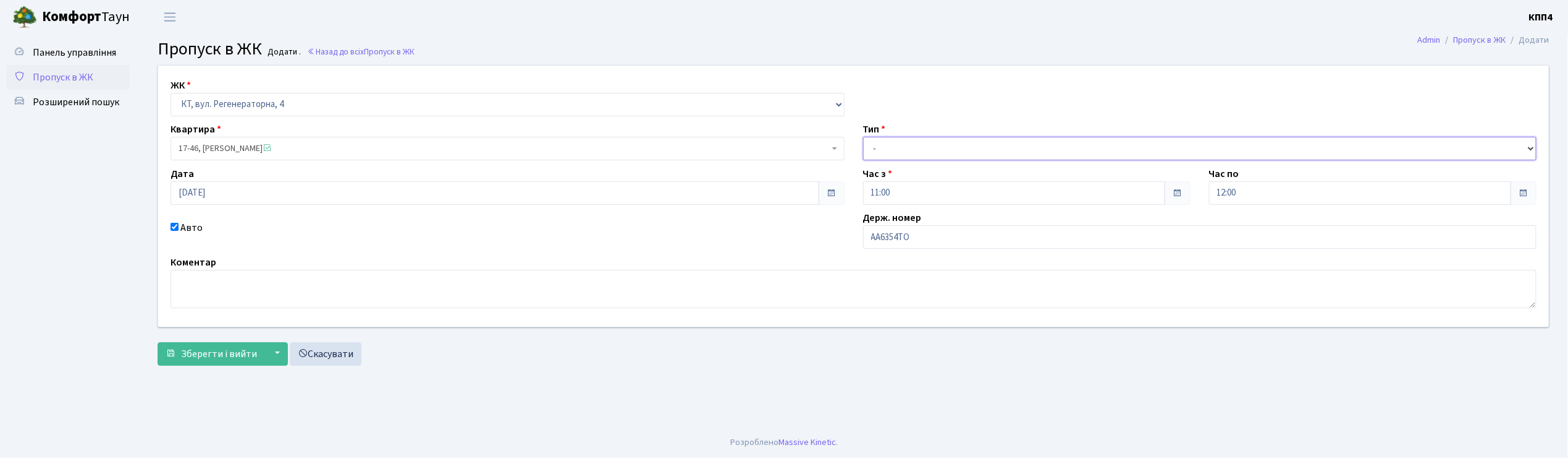
click at [885, 147] on select "- Доставка Таксі Гості Сервіс" at bounding box center [1200, 148] width 674 height 24
select select "1"
click at [864, 136] on select "- Доставка Таксі Гості Сервіс" at bounding box center [1200, 148] width 674 height 24
click at [228, 349] on span "Зберегти і вийти" at bounding box center [219, 354] width 76 height 13
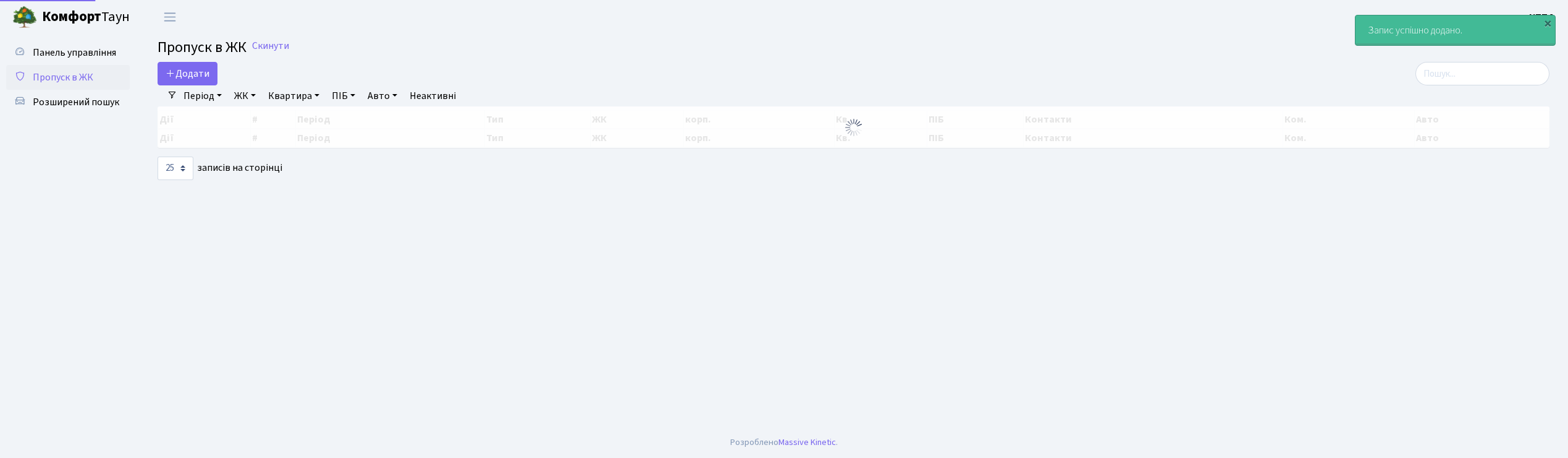
select select "25"
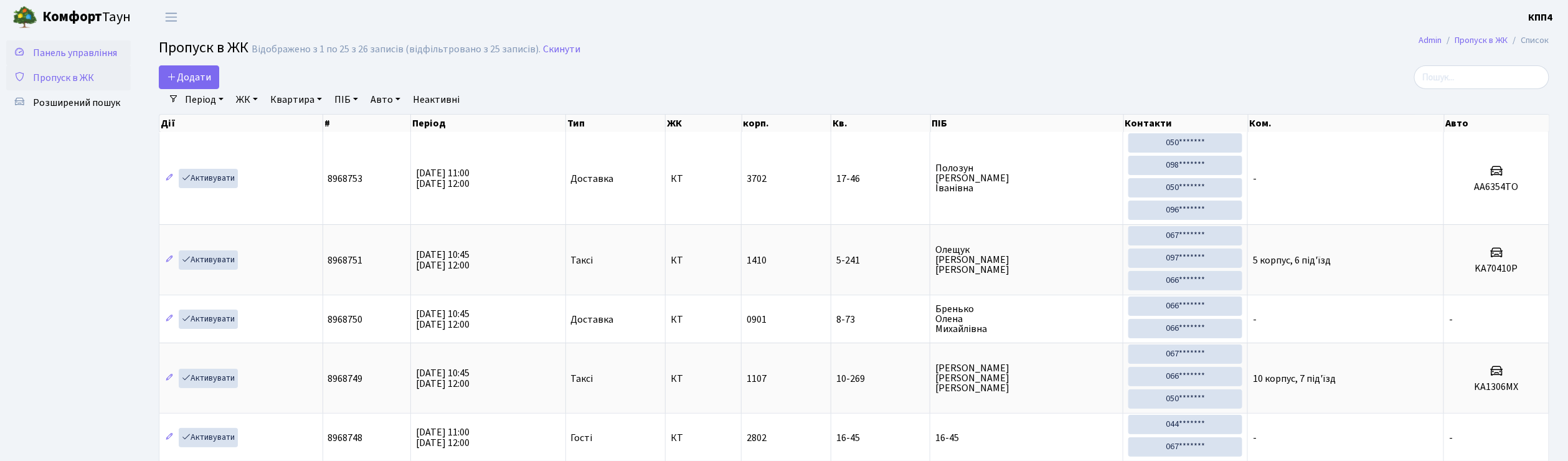
click at [88, 61] on link "Панель управління" at bounding box center [68, 53] width 125 height 25
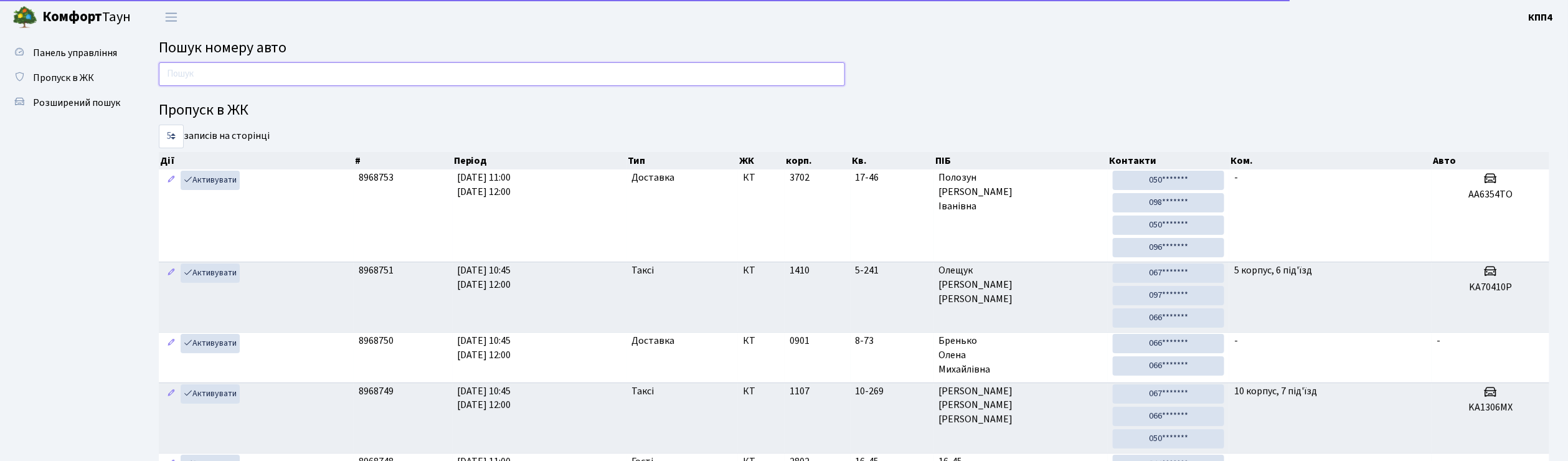
click at [184, 73] on input "text" at bounding box center [502, 74] width 686 height 24
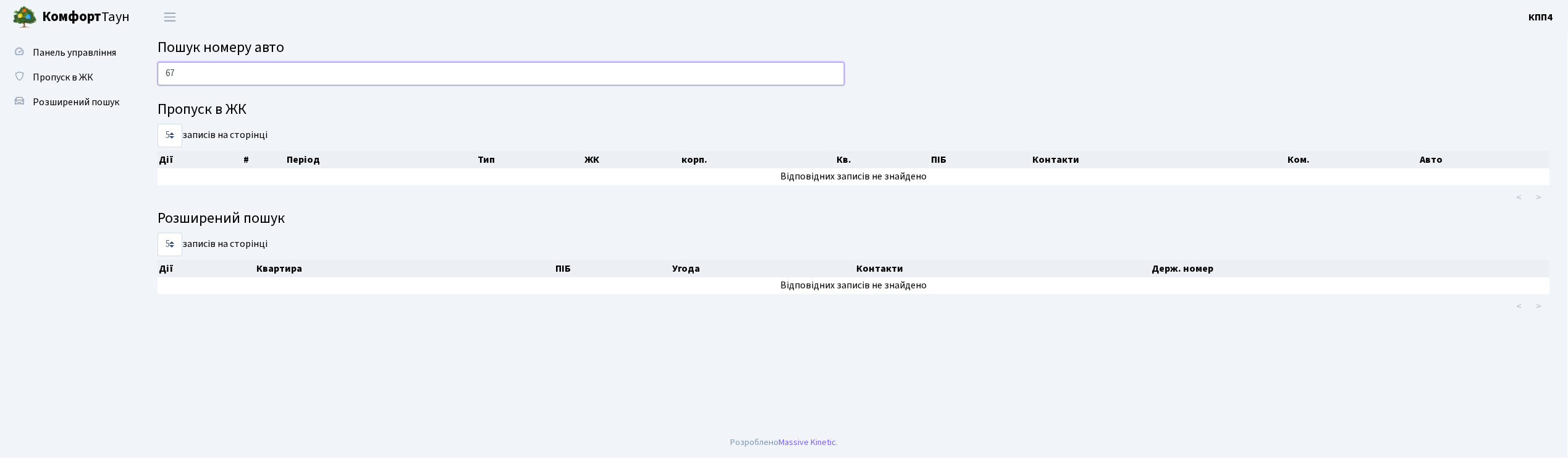
type input "6"
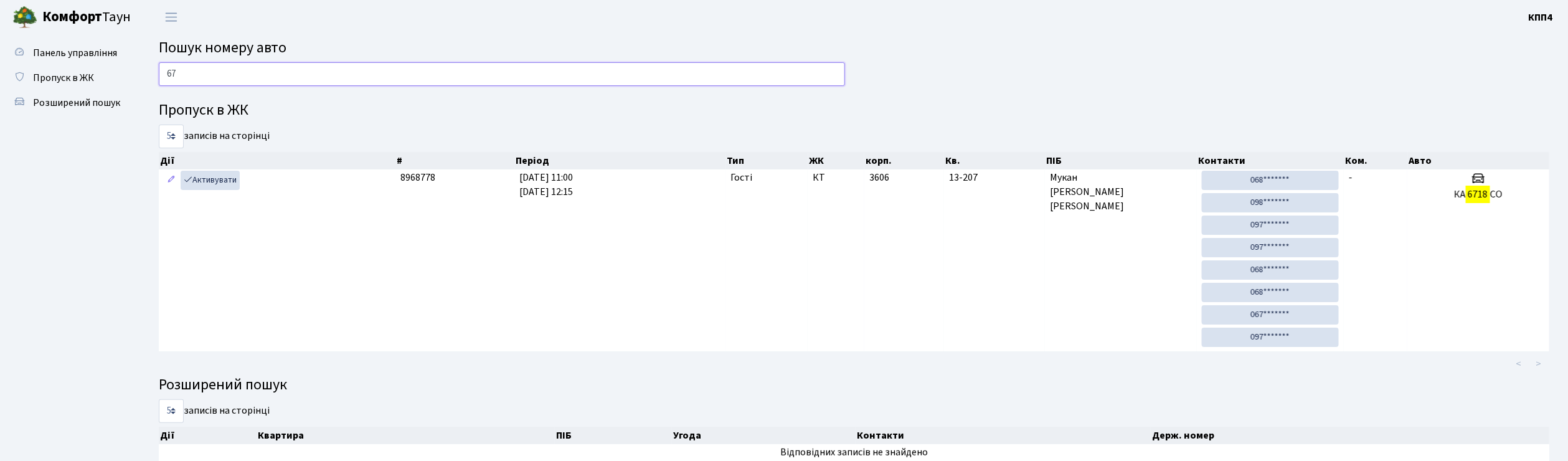
type input "6"
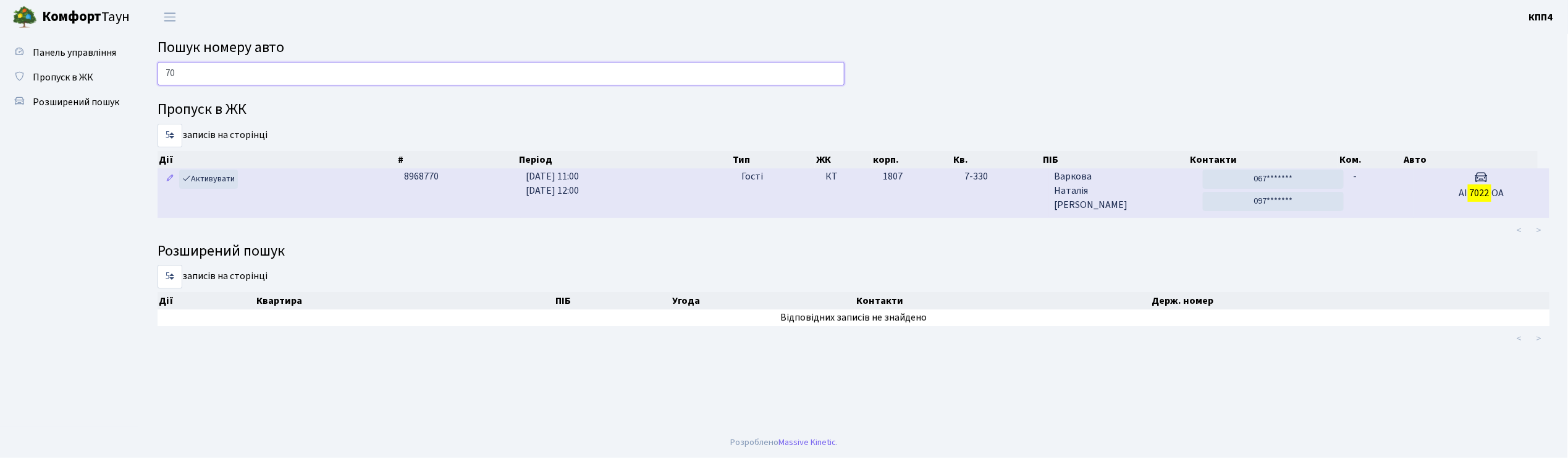
type input "7"
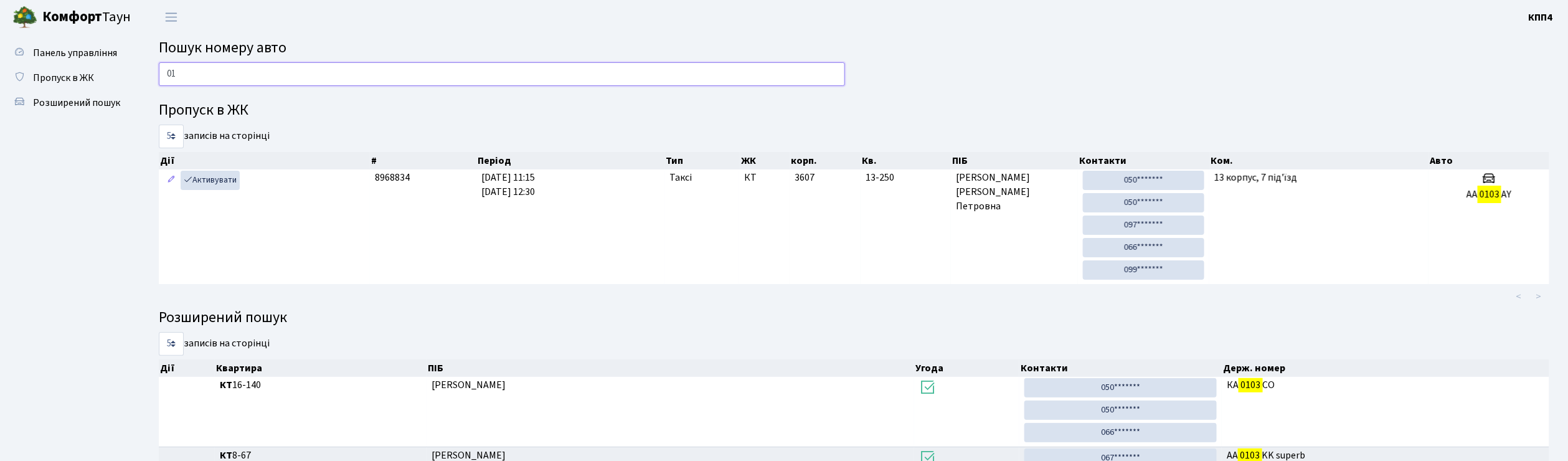
type input "0"
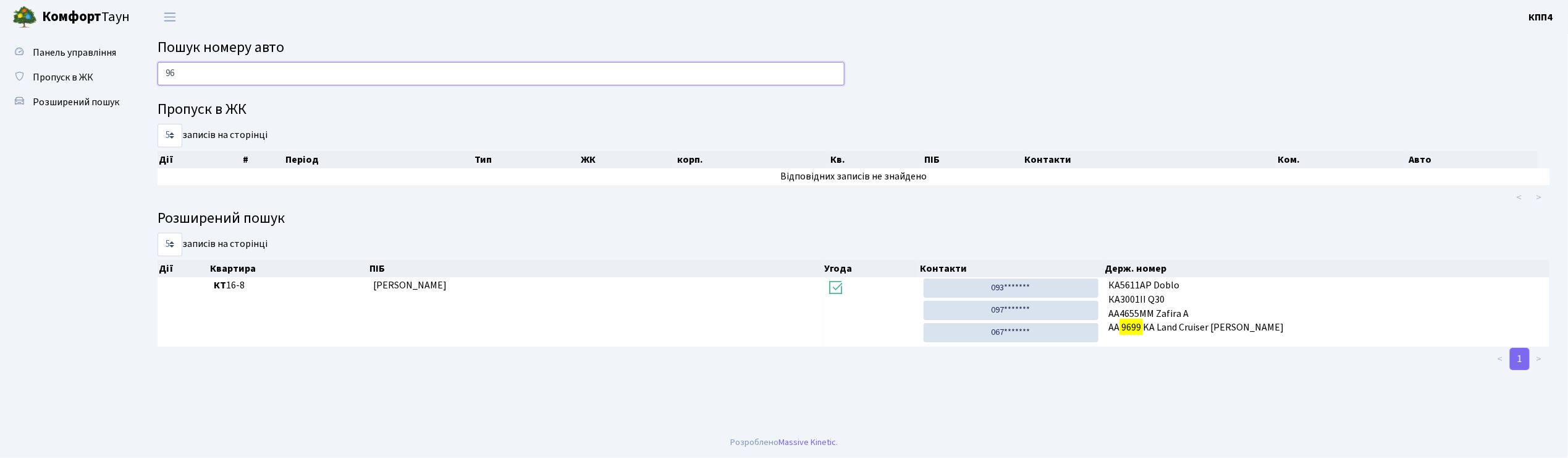
type input "9"
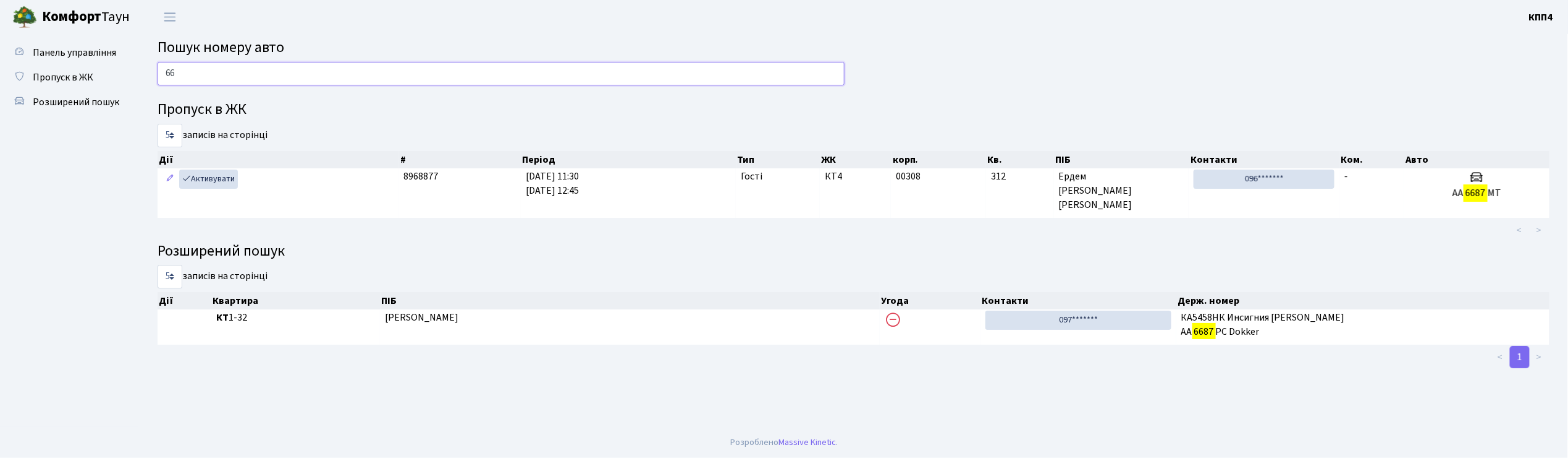
type input "6"
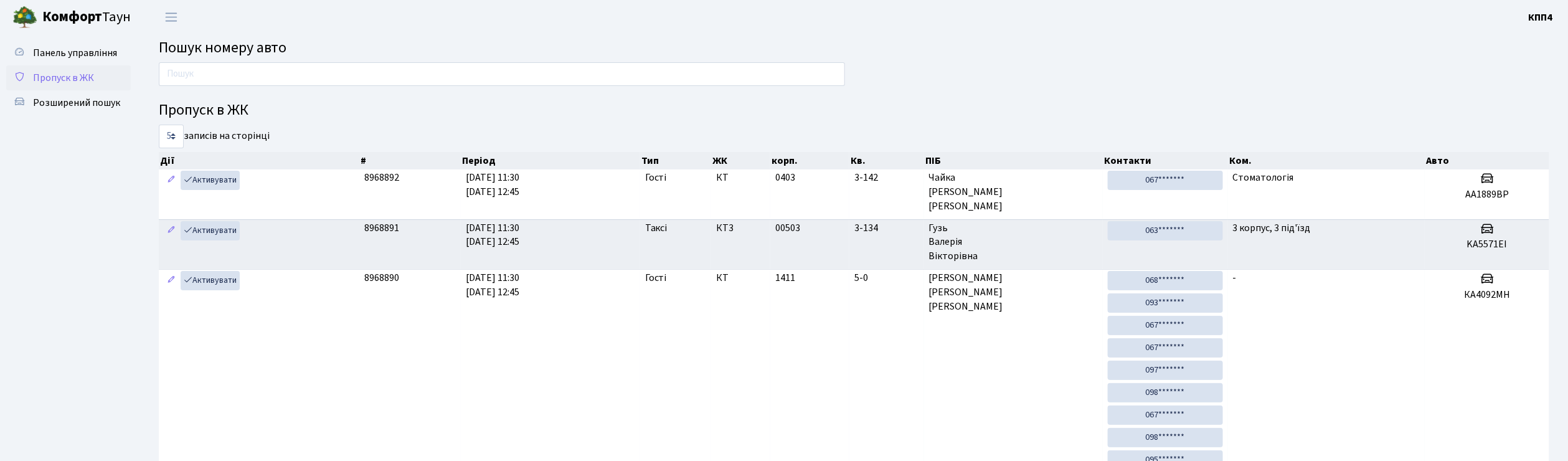
click at [60, 71] on span "Пропуск в ЖК" at bounding box center [63, 78] width 61 height 13
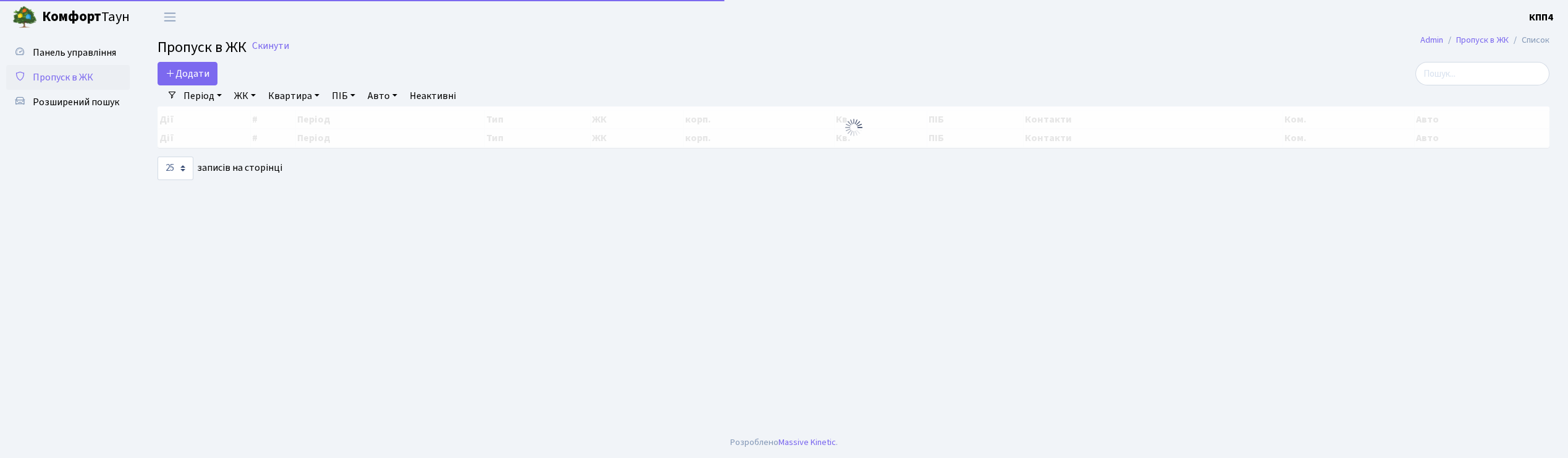
select select "25"
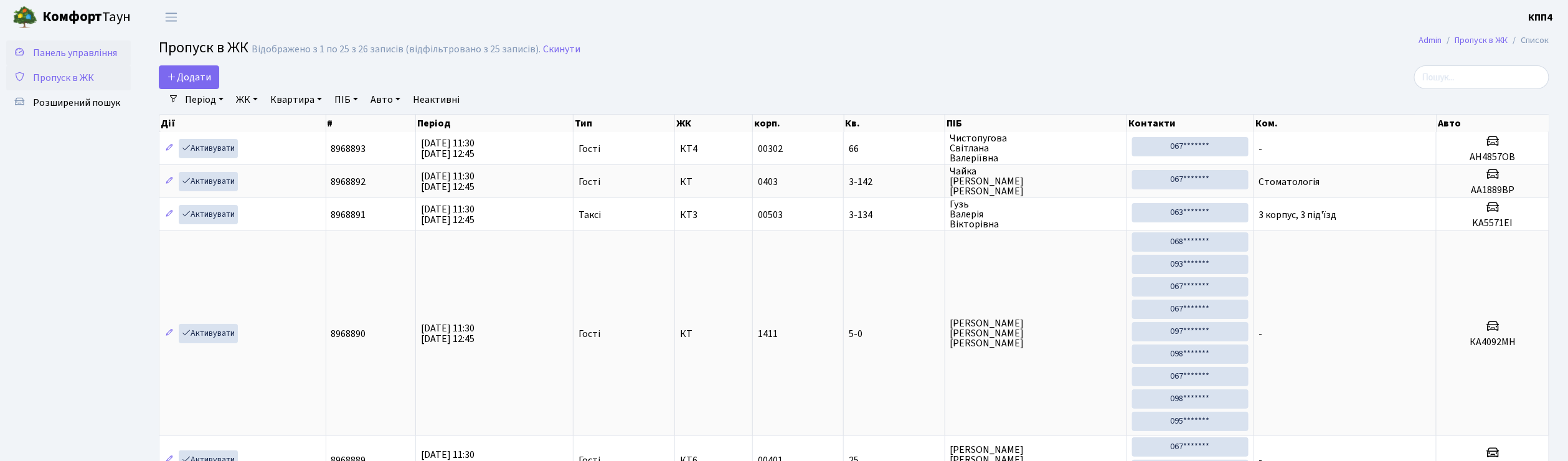
click at [83, 51] on span "Панель управління" at bounding box center [75, 53] width 85 height 13
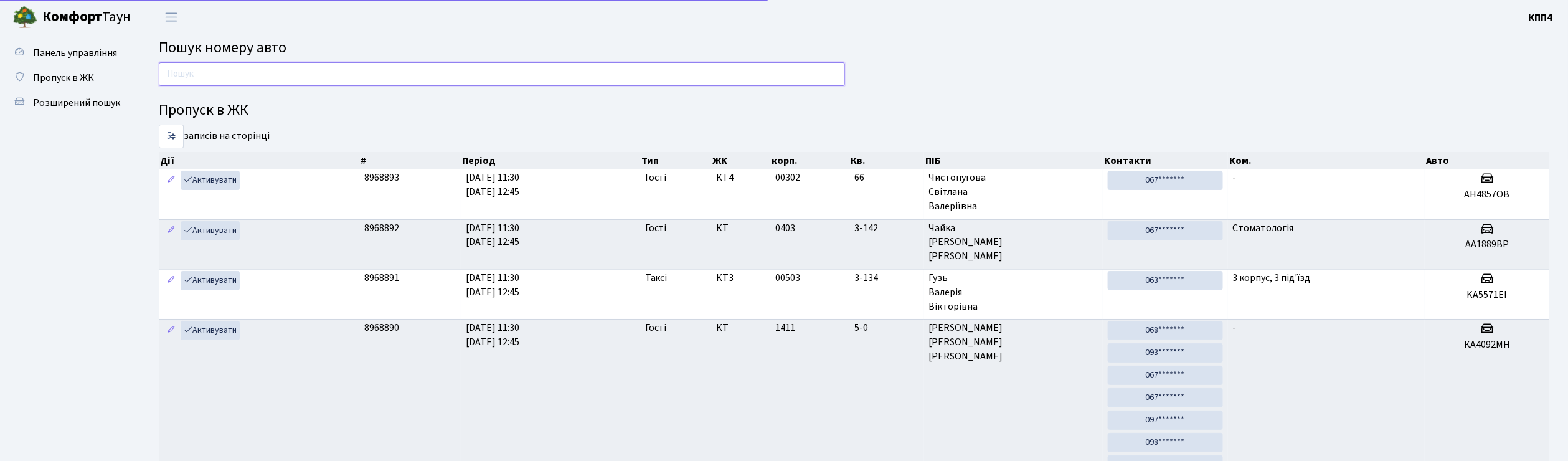
click at [215, 81] on input "text" at bounding box center [502, 74] width 686 height 24
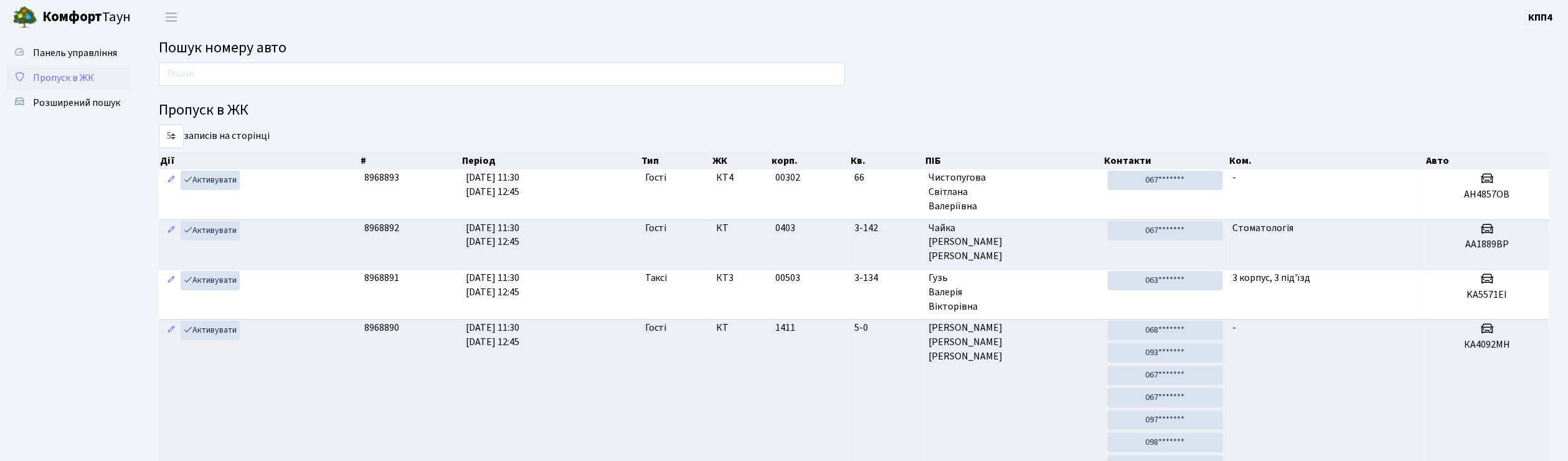
click at [83, 83] on span "Пропуск в ЖК" at bounding box center [63, 78] width 61 height 13
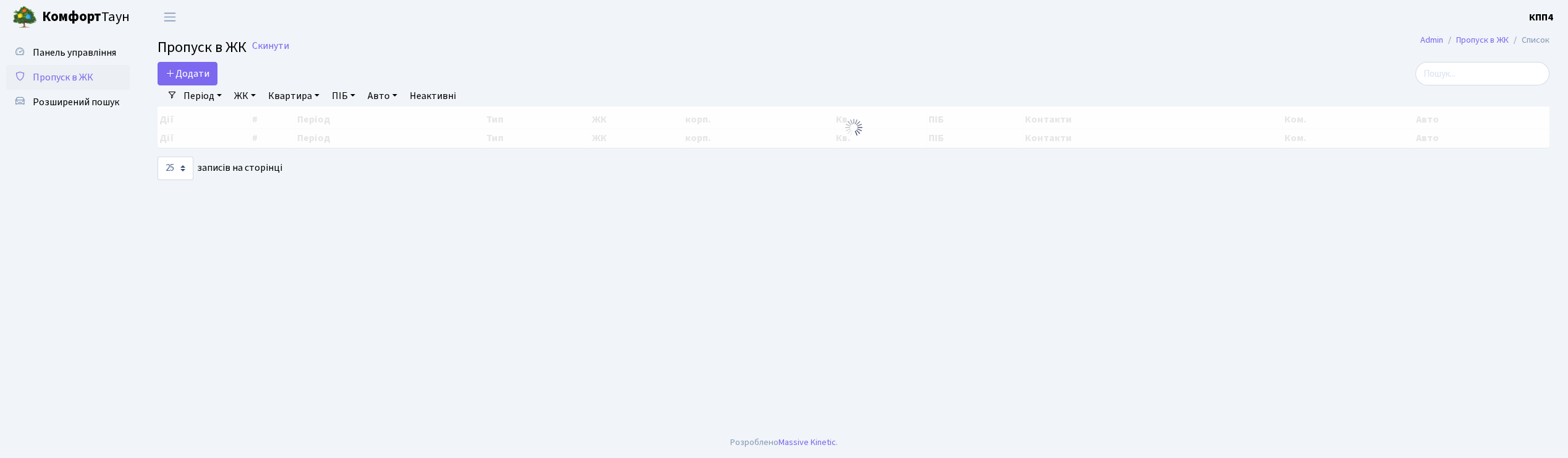
select select "25"
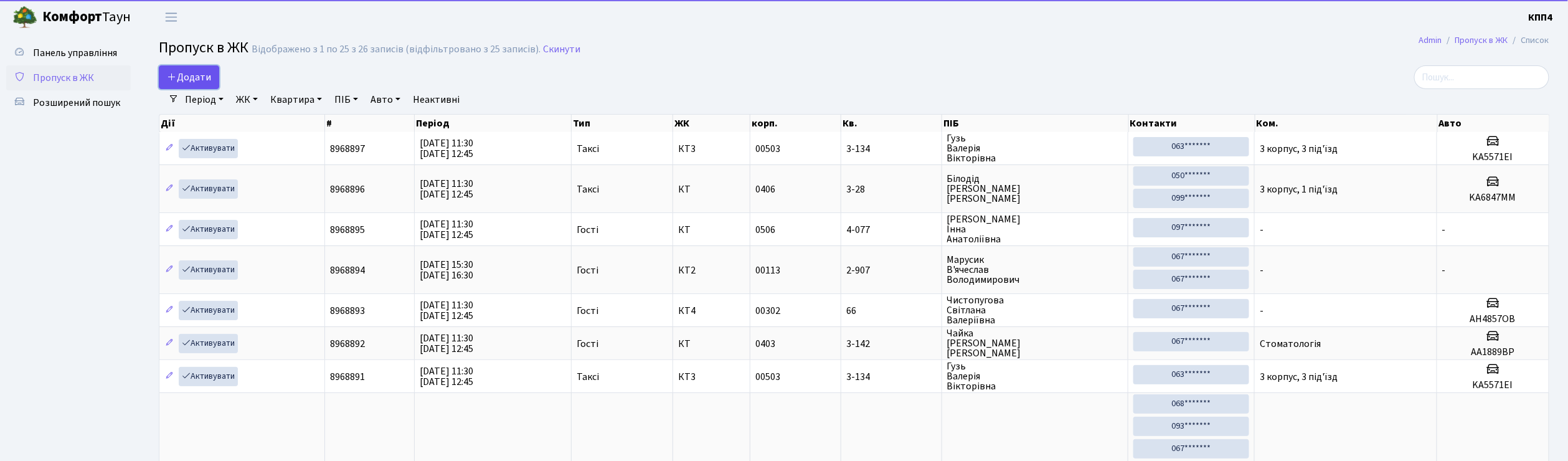
click at [195, 80] on span "Додати" at bounding box center [189, 77] width 44 height 13
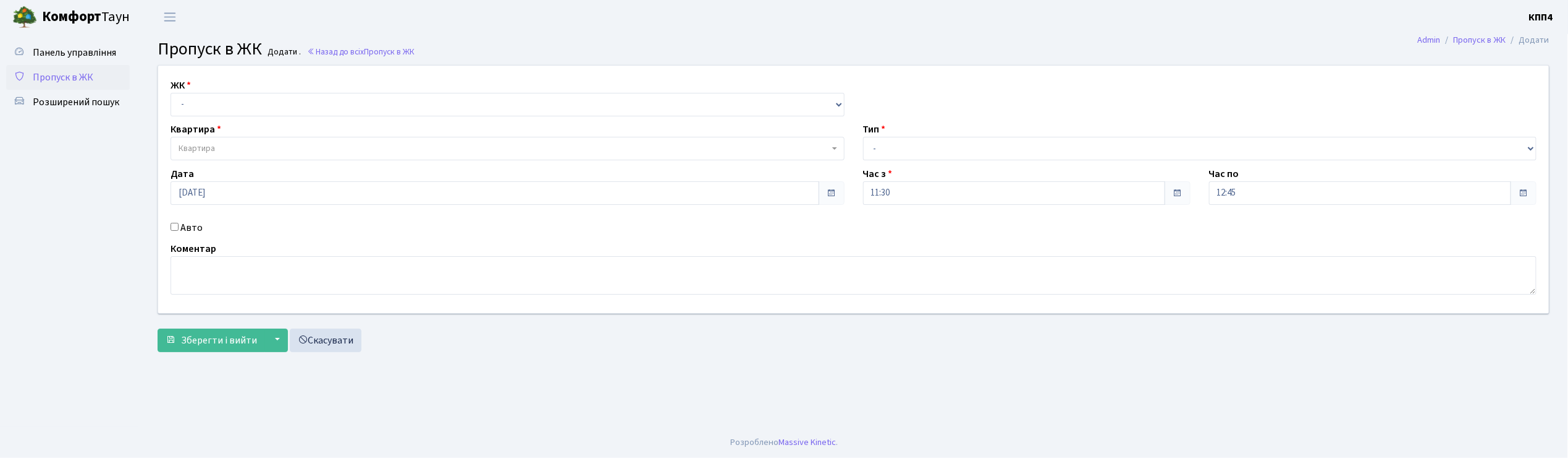
click at [175, 229] on input "Авто" at bounding box center [174, 226] width 8 height 8
checkbox input "true"
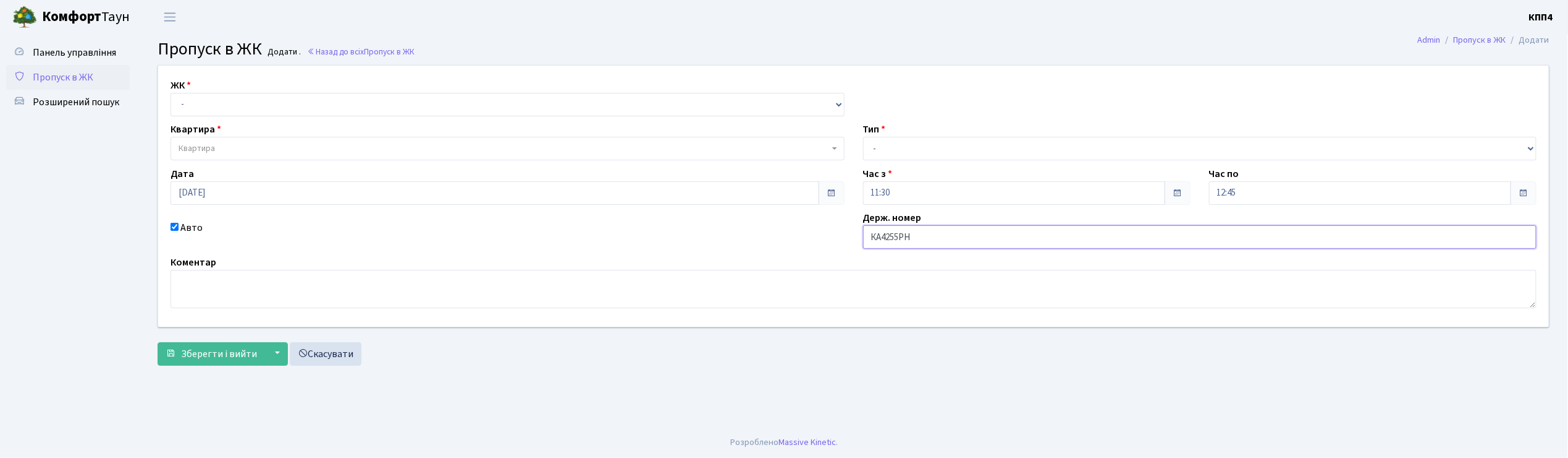
type input "КА4255РН"
click at [204, 103] on select "- КТ, вул. Регенераторна, 4 КТ2, просп. [STREET_ADDRESS] [STREET_ADDRESS] [PERS…" at bounding box center [507, 104] width 674 height 24
select select "271"
click at [171, 93] on select "- КТ, вул. Регенераторна, 4 КТ2, просп. [STREET_ADDRESS] [STREET_ADDRESS] [PERS…" at bounding box center [507, 104] width 674 height 24
select select
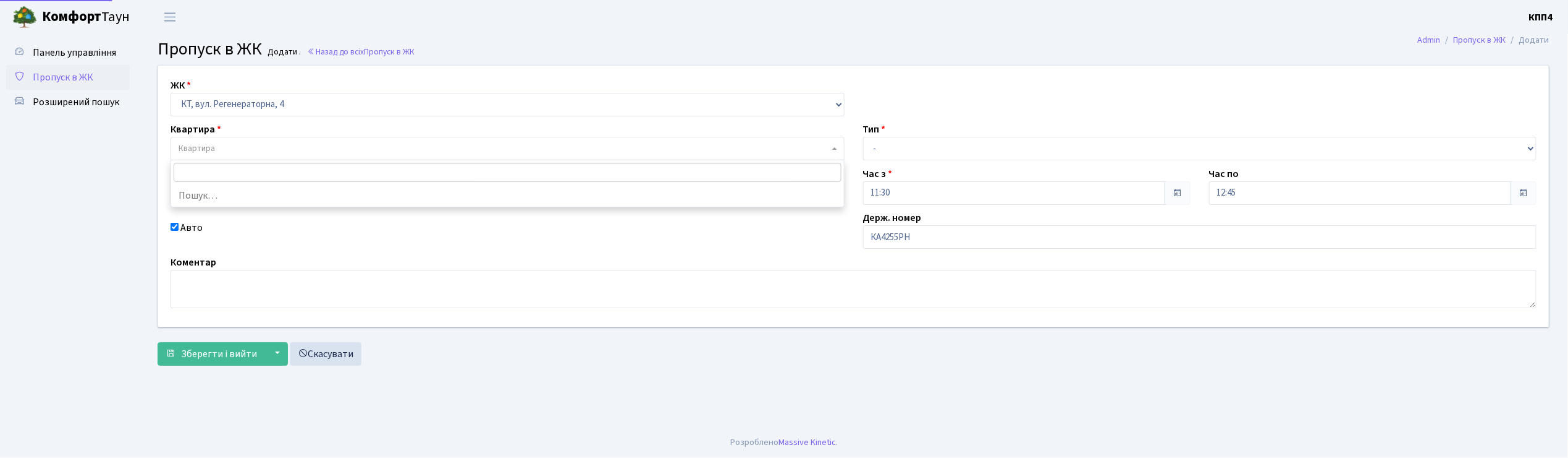
click at [210, 145] on span "Квартира" at bounding box center [196, 148] width 36 height 12
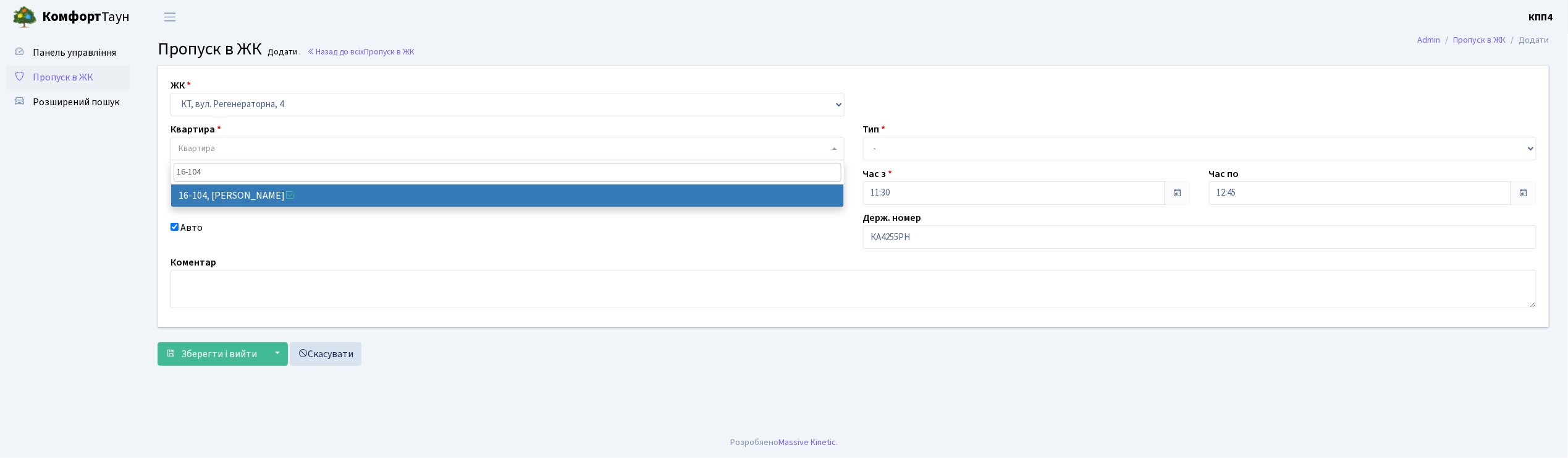
type input "16-104"
select select "8665"
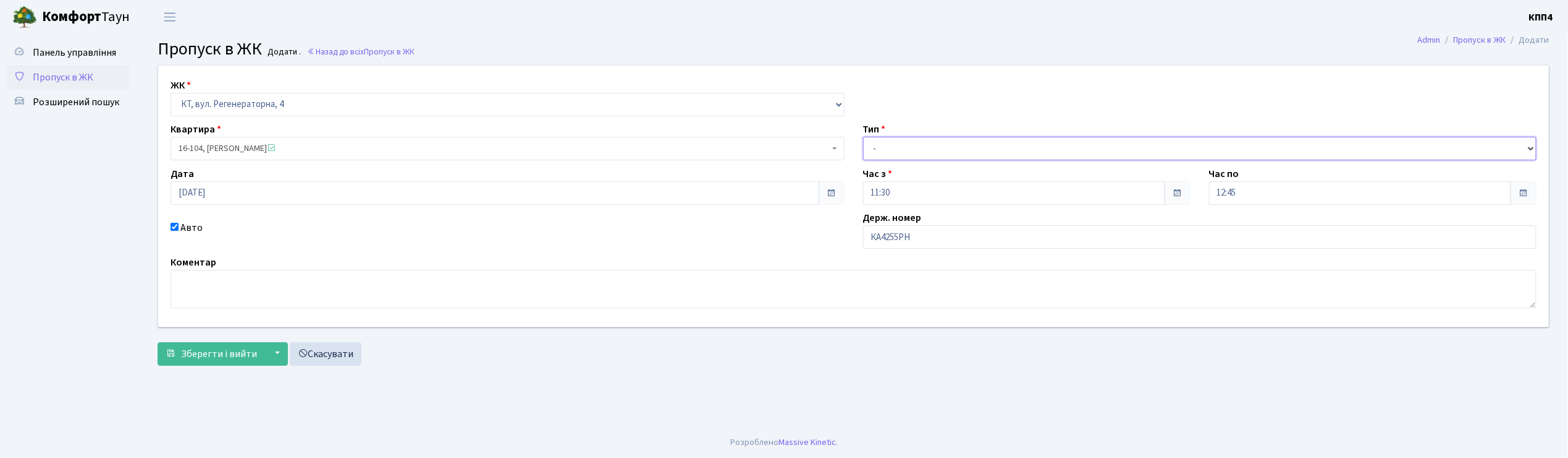
click at [906, 145] on select "- Доставка Таксі Гості Сервіс" at bounding box center [1200, 148] width 674 height 24
select select "2"
click at [864, 136] on select "- Доставка Таксі Гості Сервіс" at bounding box center [1200, 148] width 674 height 24
click at [205, 355] on span "Зберегти і вийти" at bounding box center [219, 354] width 76 height 13
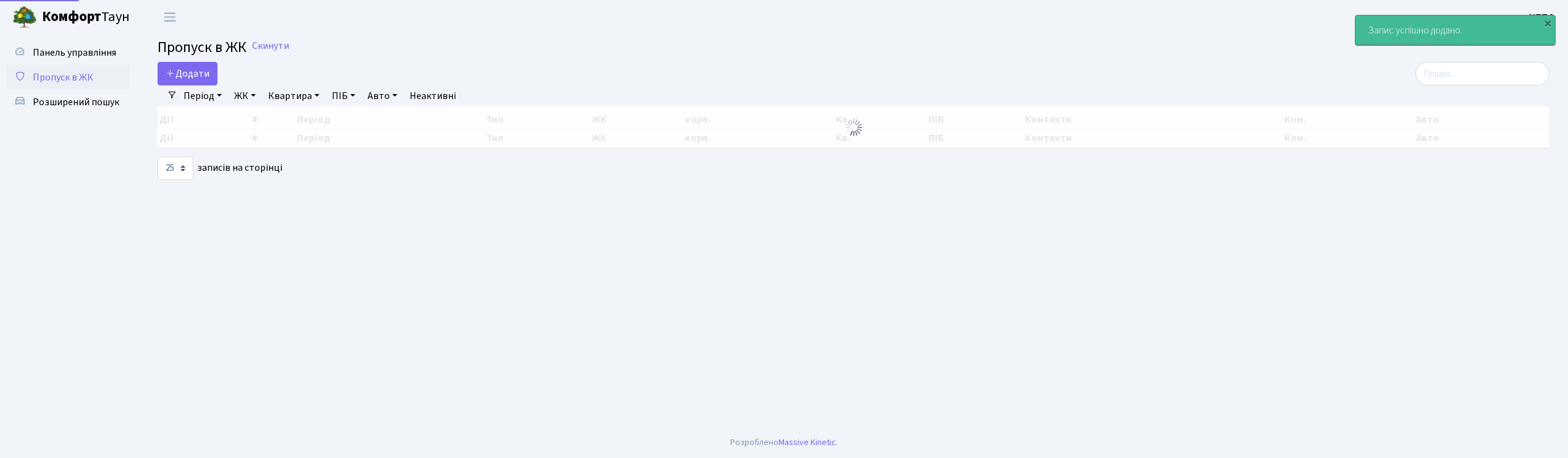
select select "25"
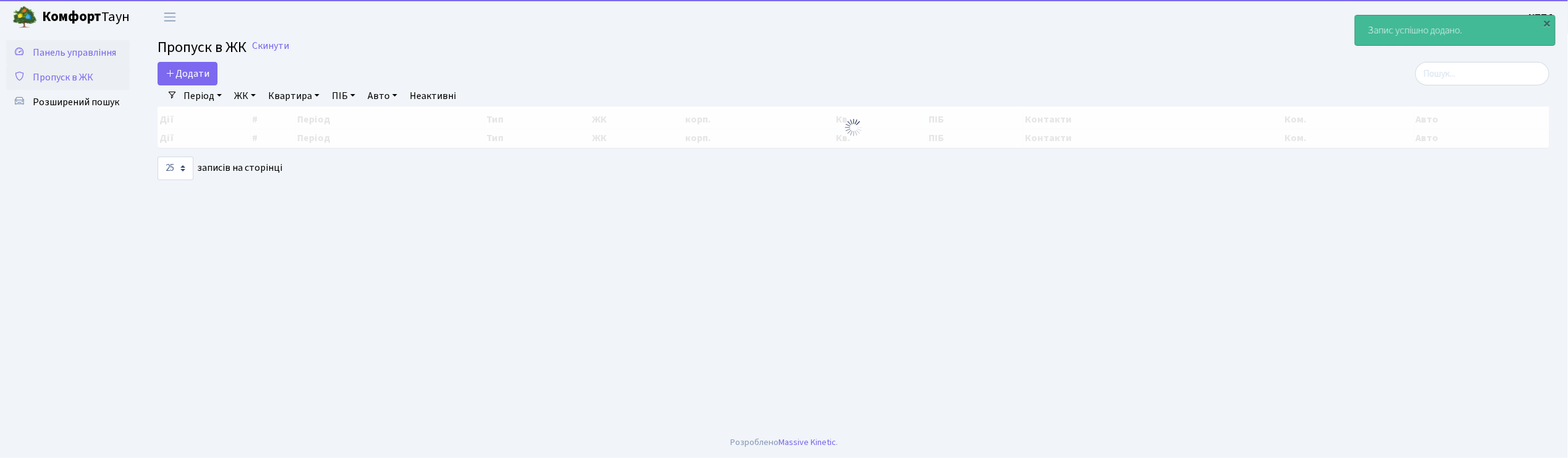
click at [101, 58] on span "Панель управління" at bounding box center [74, 52] width 84 height 13
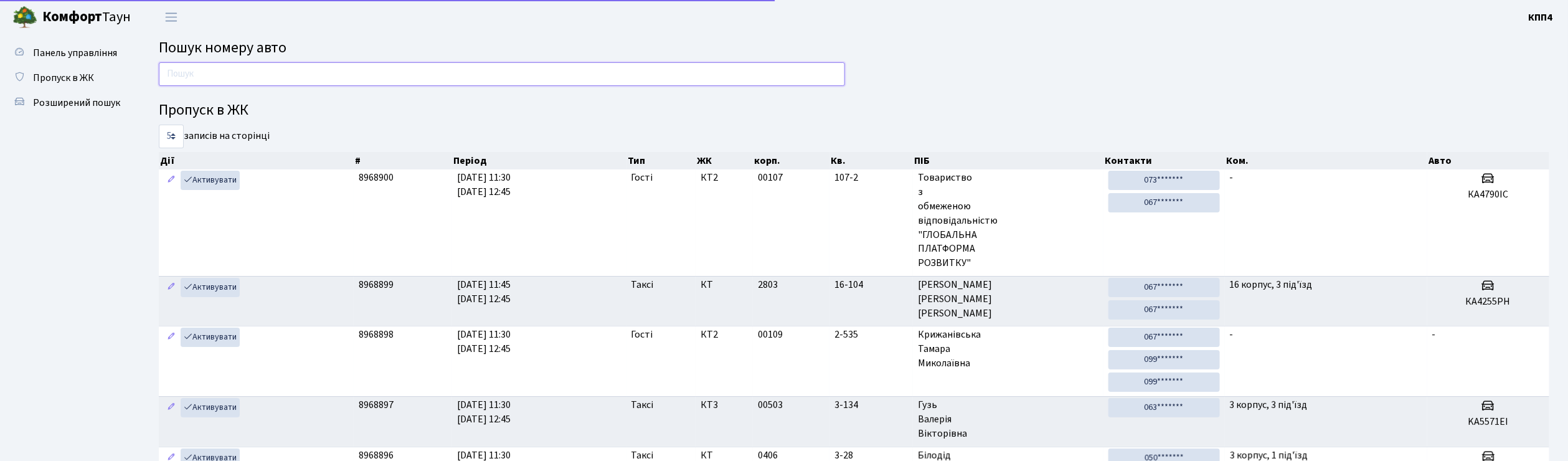
click at [220, 80] on input "text" at bounding box center [502, 74] width 686 height 24
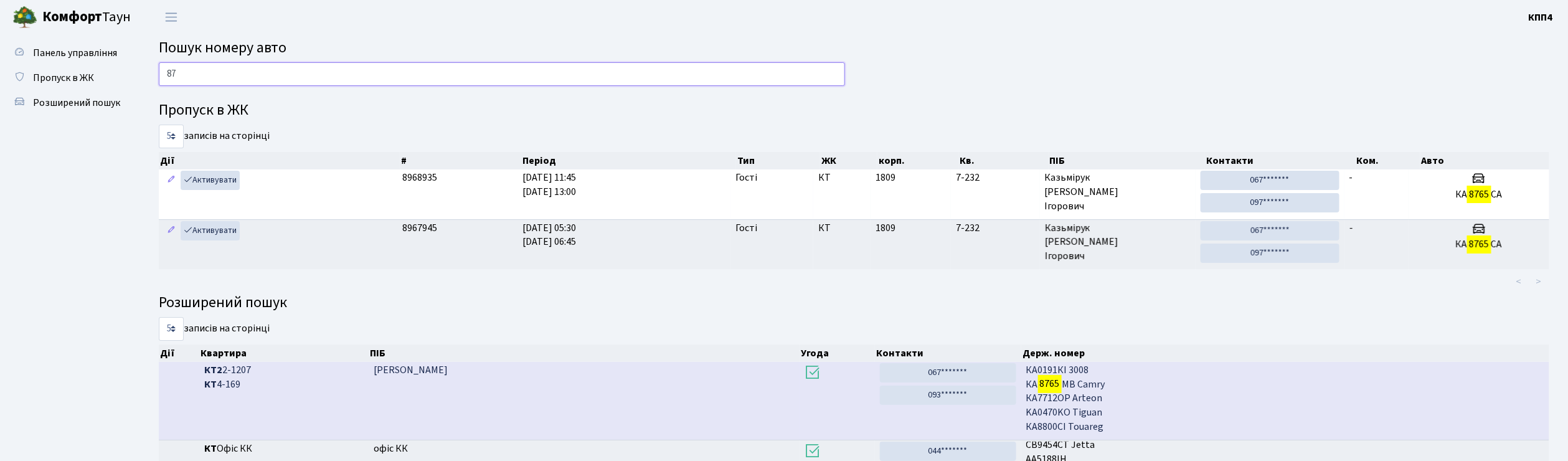
type input "8"
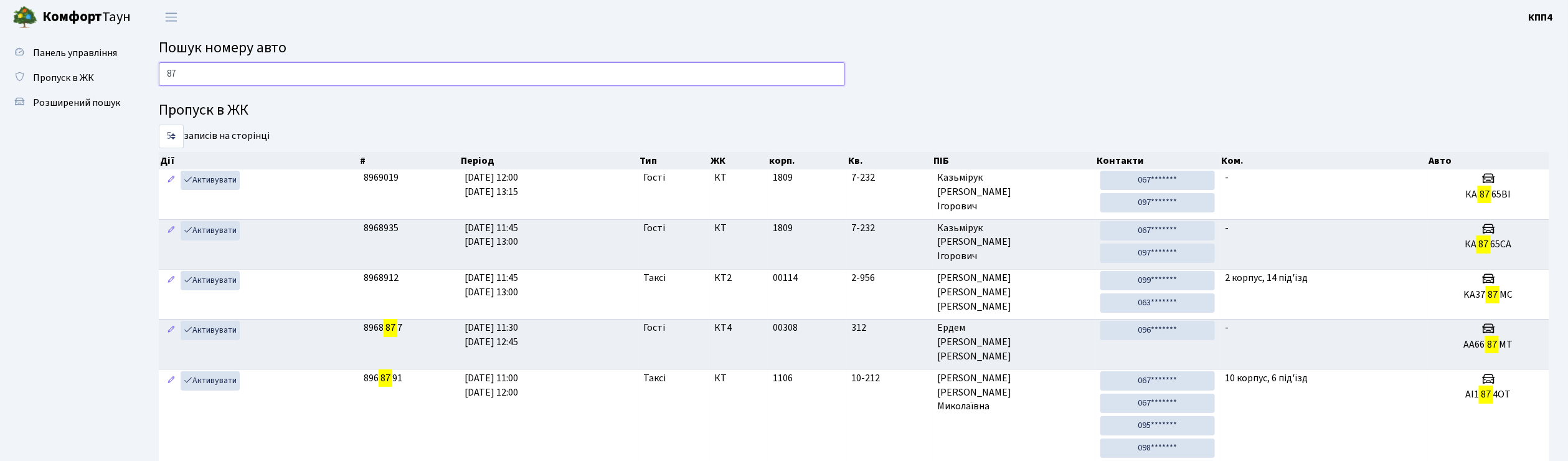
type input "8"
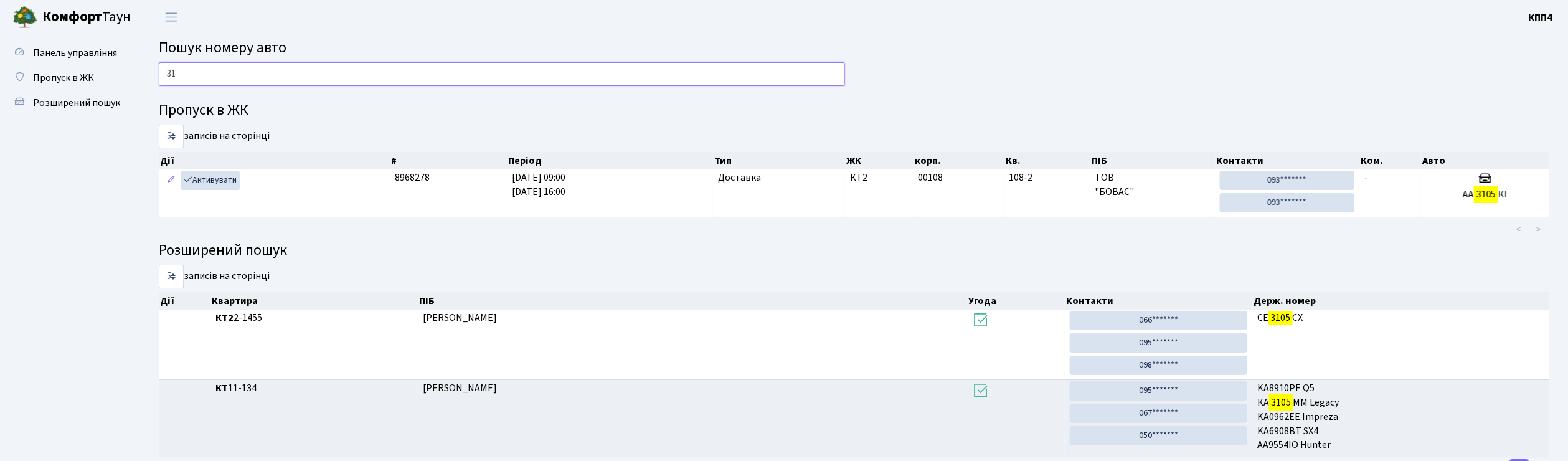
type input "3"
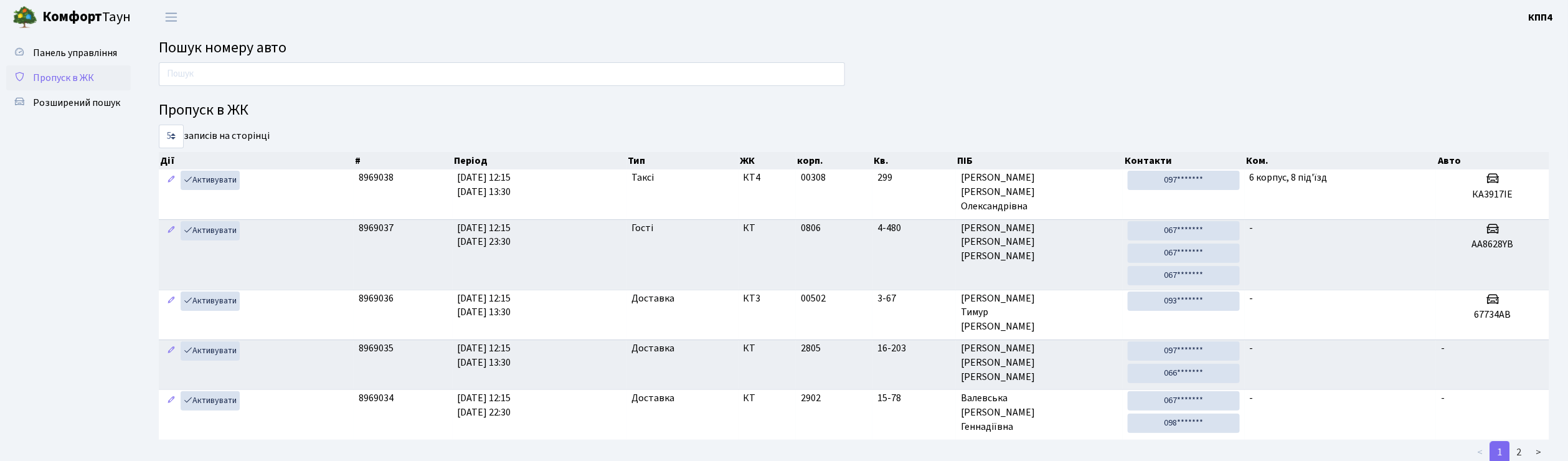
click at [56, 85] on link "Пропуск в ЖК" at bounding box center [68, 78] width 125 height 25
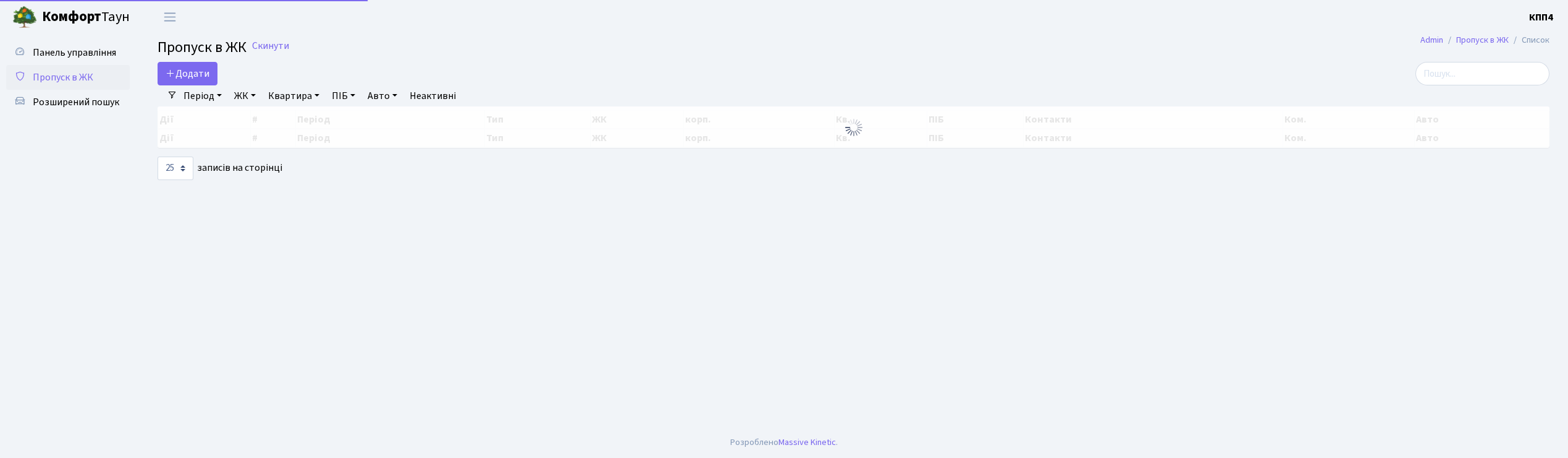
select select "25"
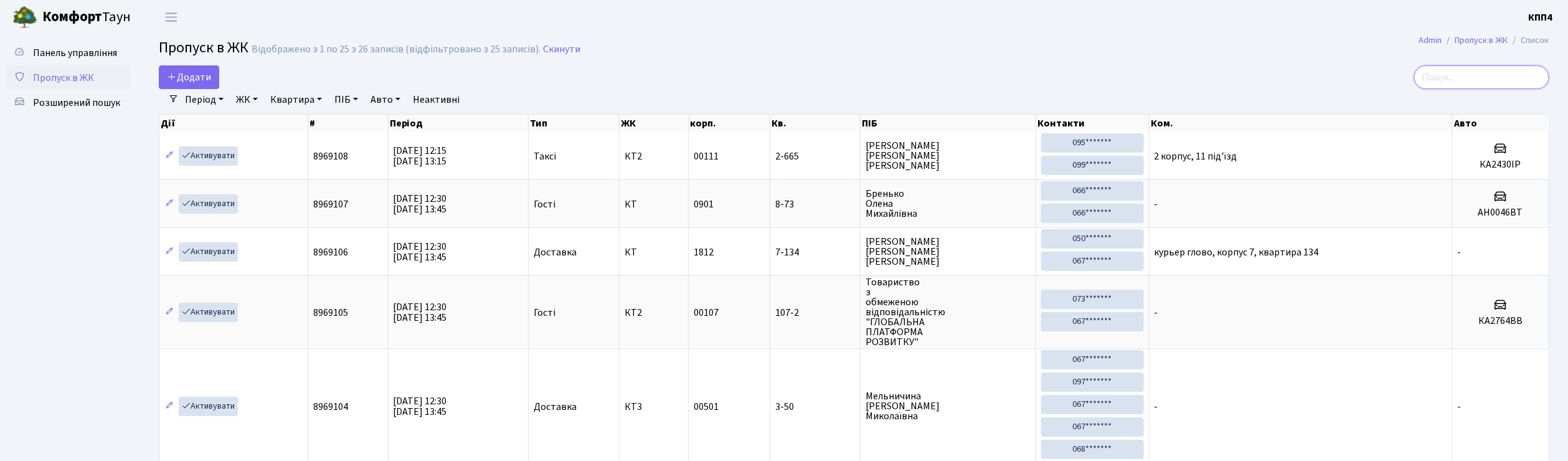
click at [1482, 81] on input "search" at bounding box center [1482, 77] width 135 height 24
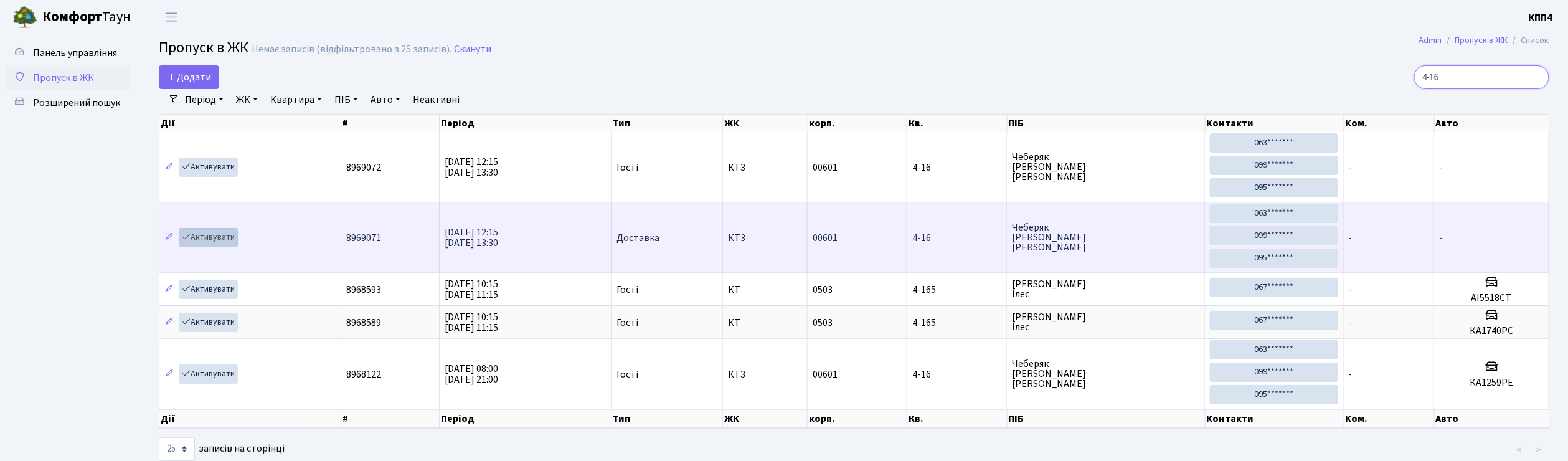
type input "4-16"
click at [209, 240] on link "Активувати" at bounding box center [208, 237] width 60 height 19
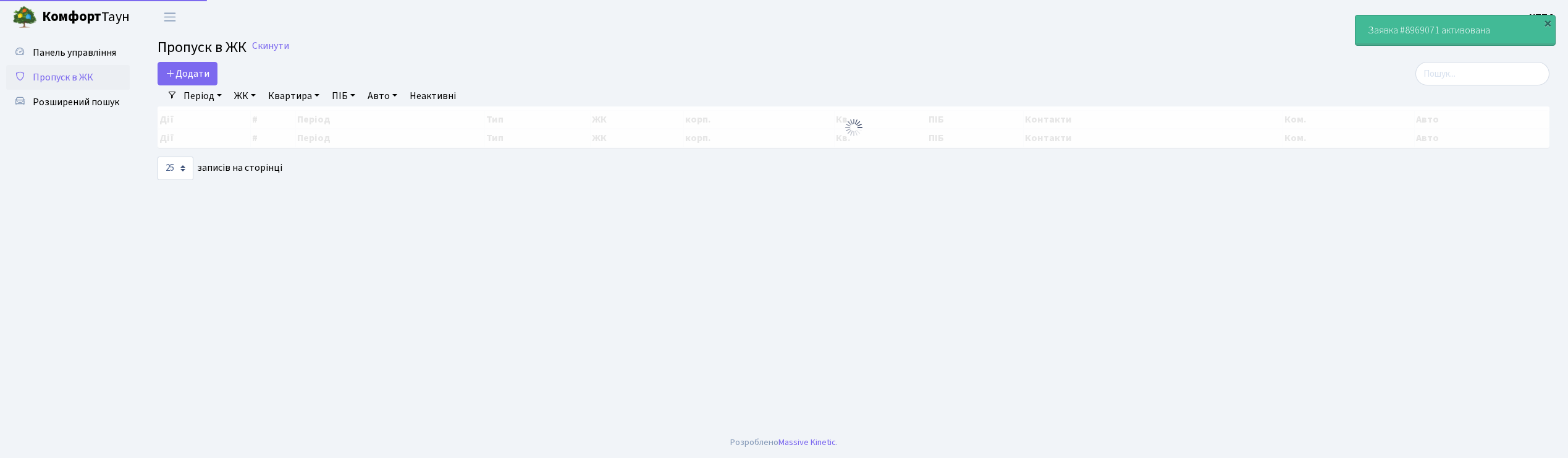
select select "25"
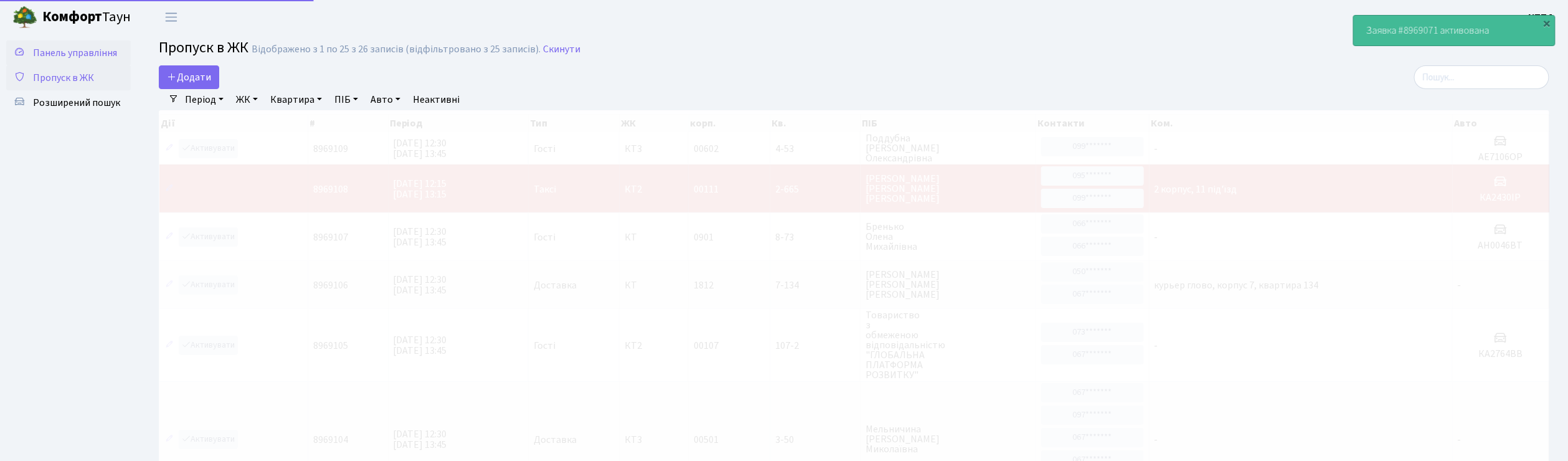
click at [88, 52] on span "Панель управління" at bounding box center [75, 53] width 85 height 13
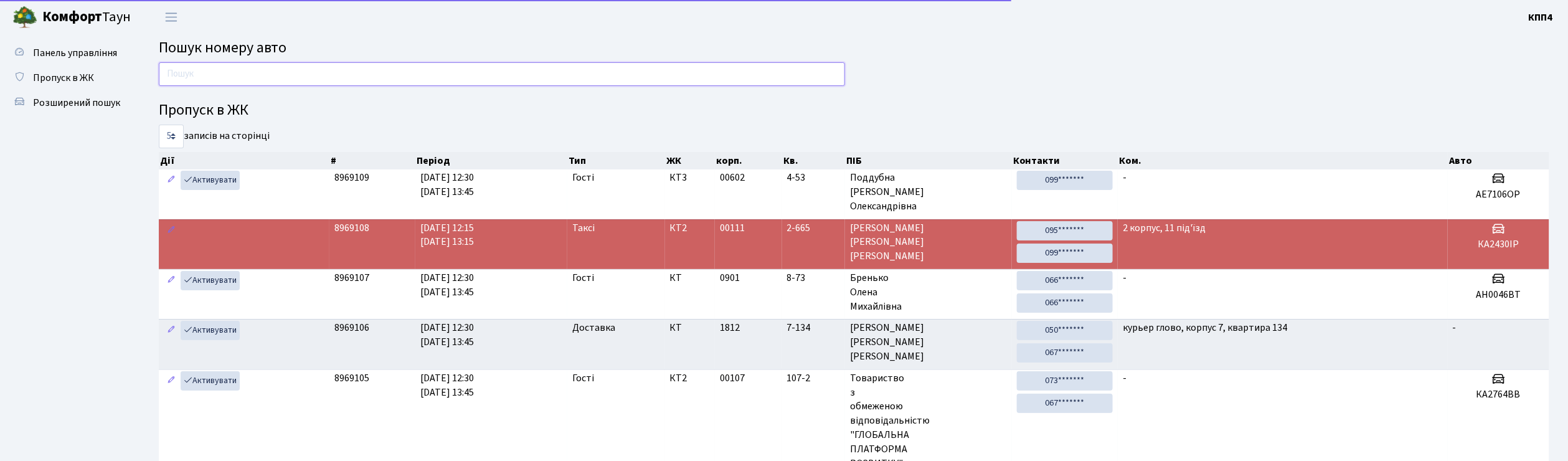
click at [211, 71] on input "text" at bounding box center [502, 74] width 686 height 24
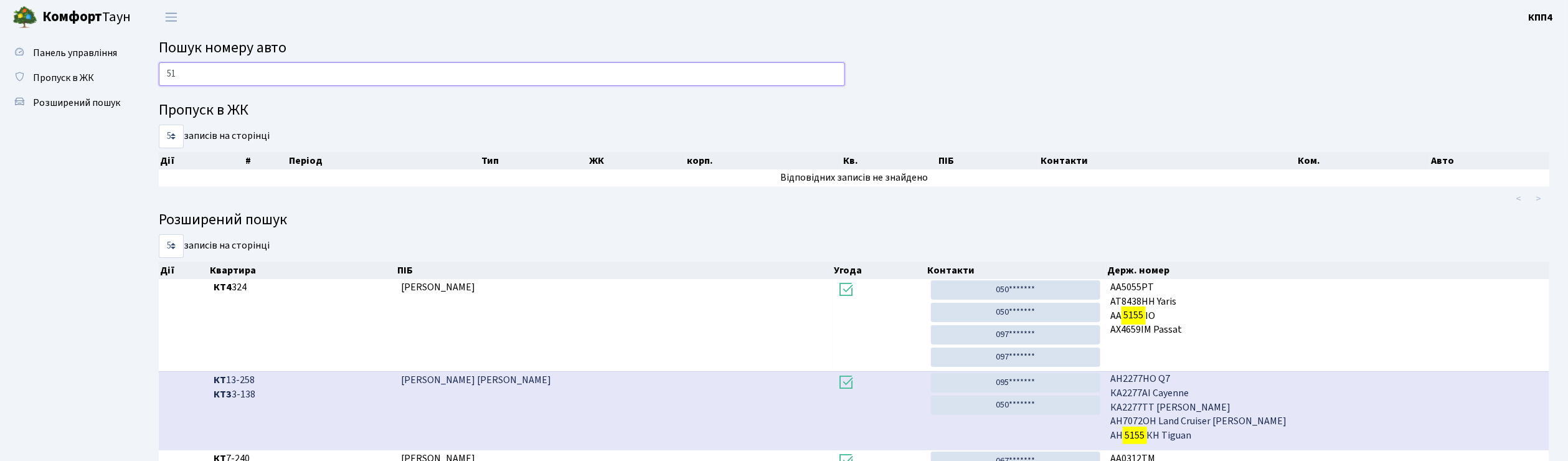
type input "5"
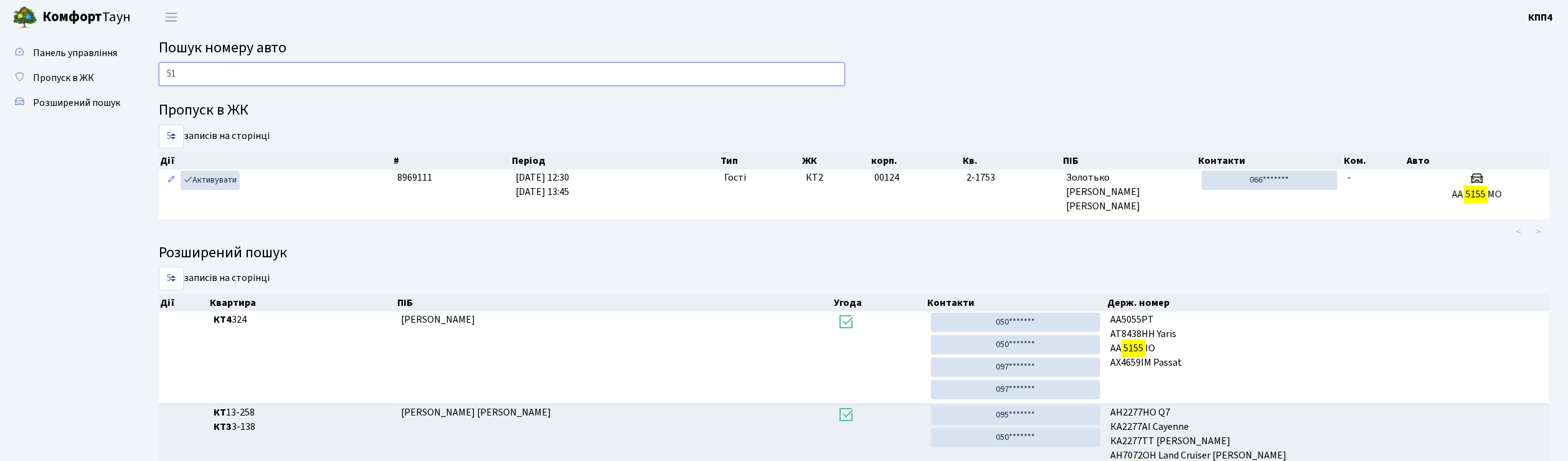
type input "5"
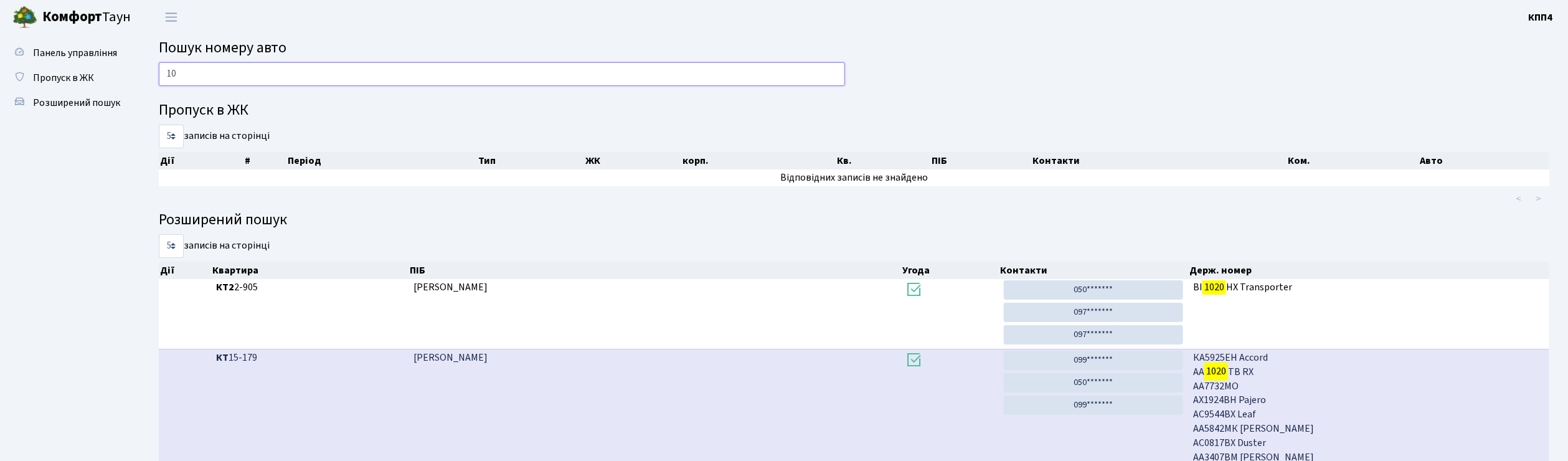
type input "1"
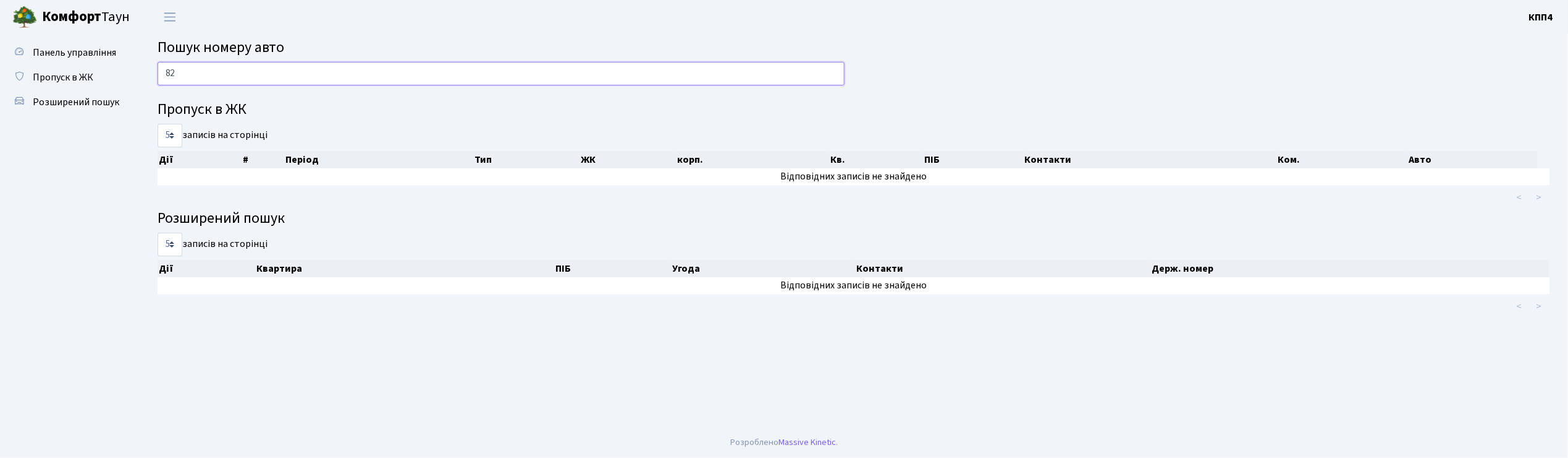
type input "8"
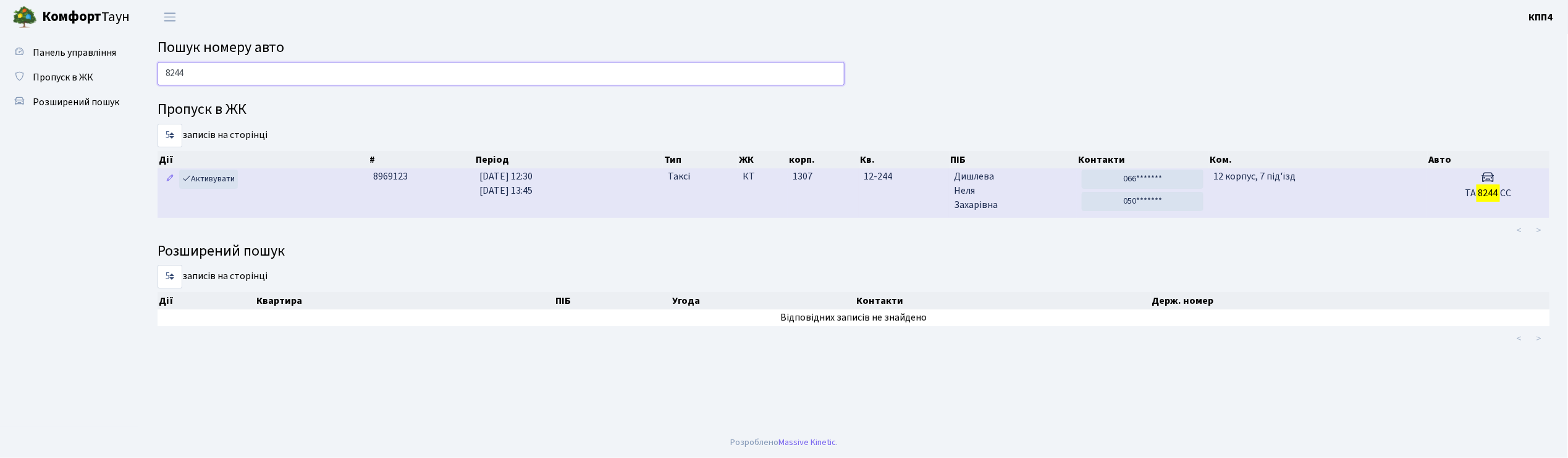
type input "8244"
click at [1009, 201] on span "Дишлева Неля Захарівна" at bounding box center [1013, 191] width 118 height 43
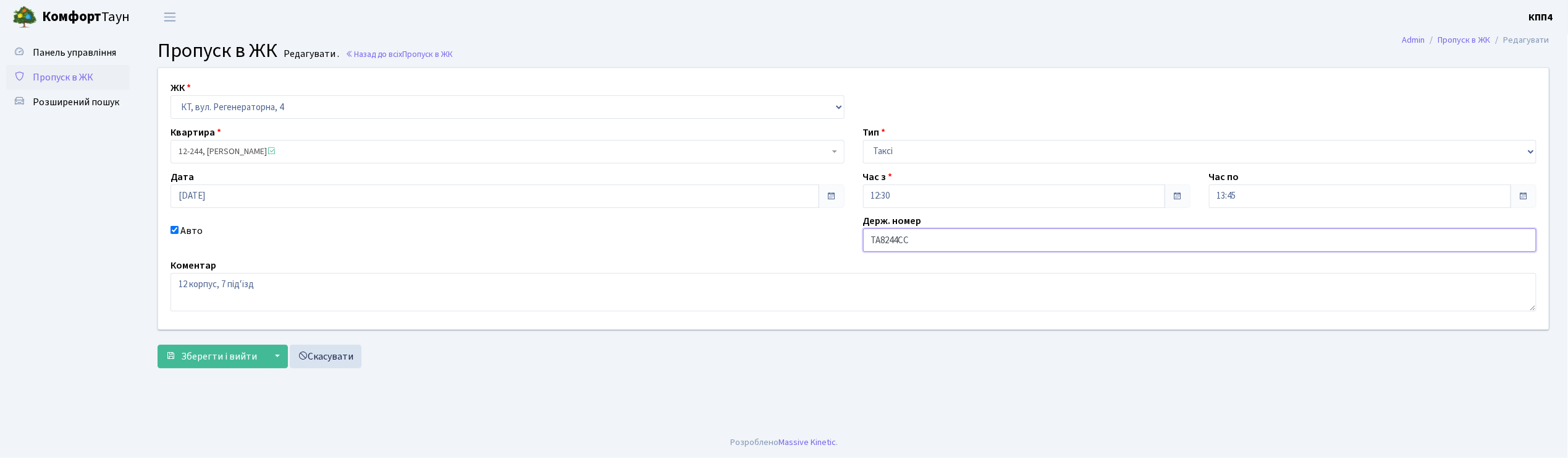
click at [876, 240] on input "ТА8244СС" at bounding box center [1200, 239] width 674 height 24
type input "КА8244СС"
click at [216, 360] on span "Зберегти і вийти" at bounding box center [219, 356] width 76 height 13
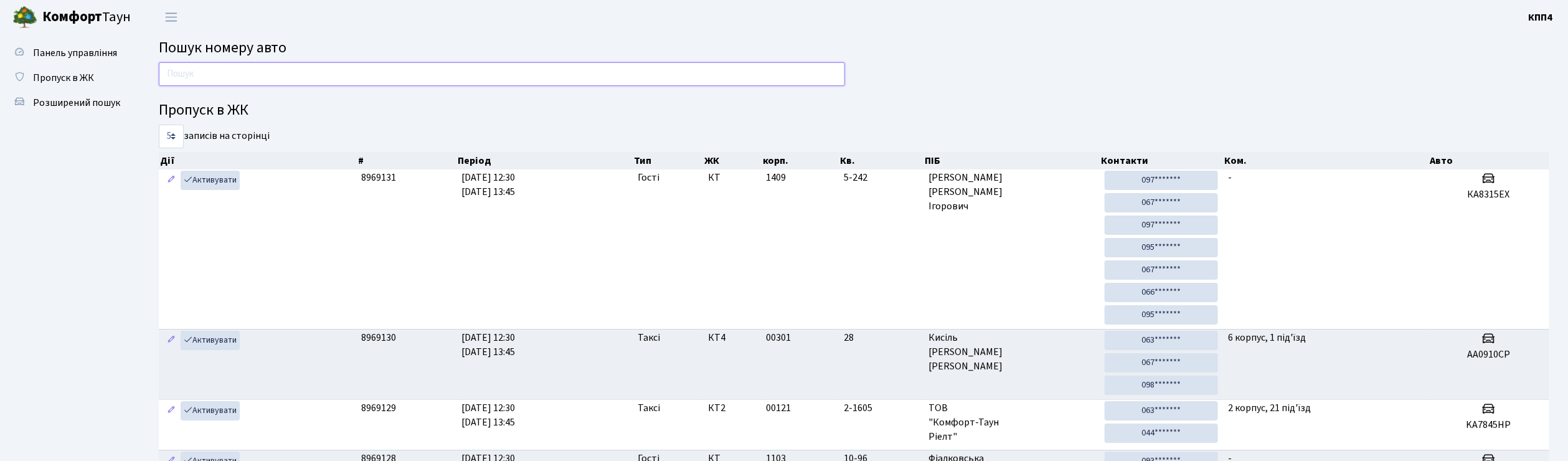
click at [188, 85] on input "text" at bounding box center [502, 74] width 686 height 24
click at [80, 83] on span "Пропуск в ЖК" at bounding box center [63, 78] width 61 height 13
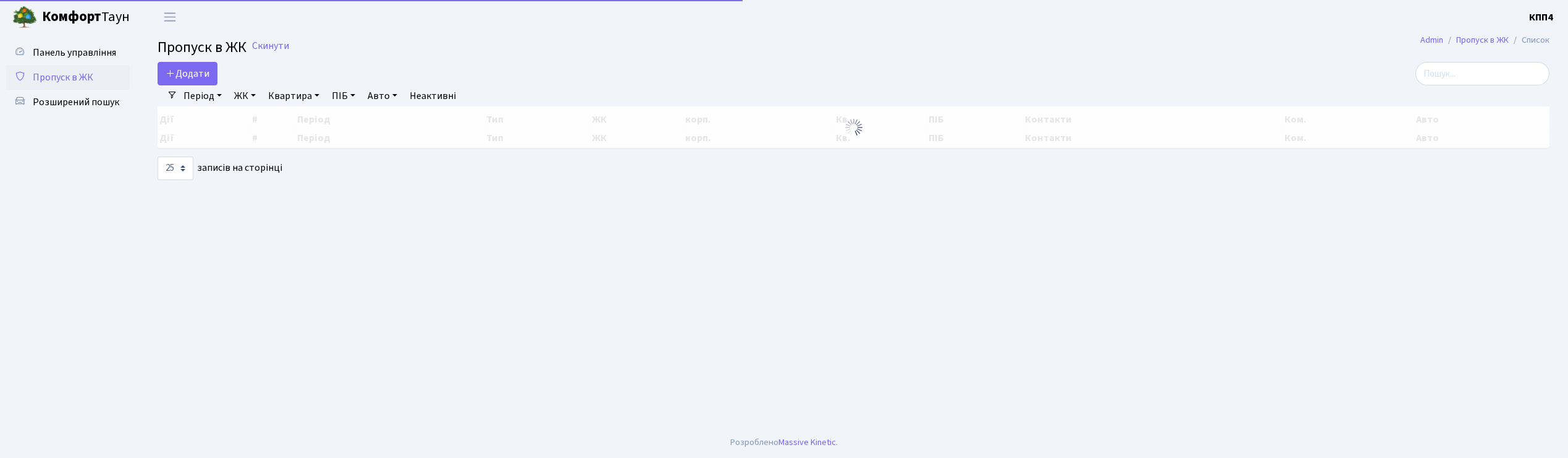
select select "25"
click at [199, 76] on span "Додати" at bounding box center [188, 73] width 44 height 13
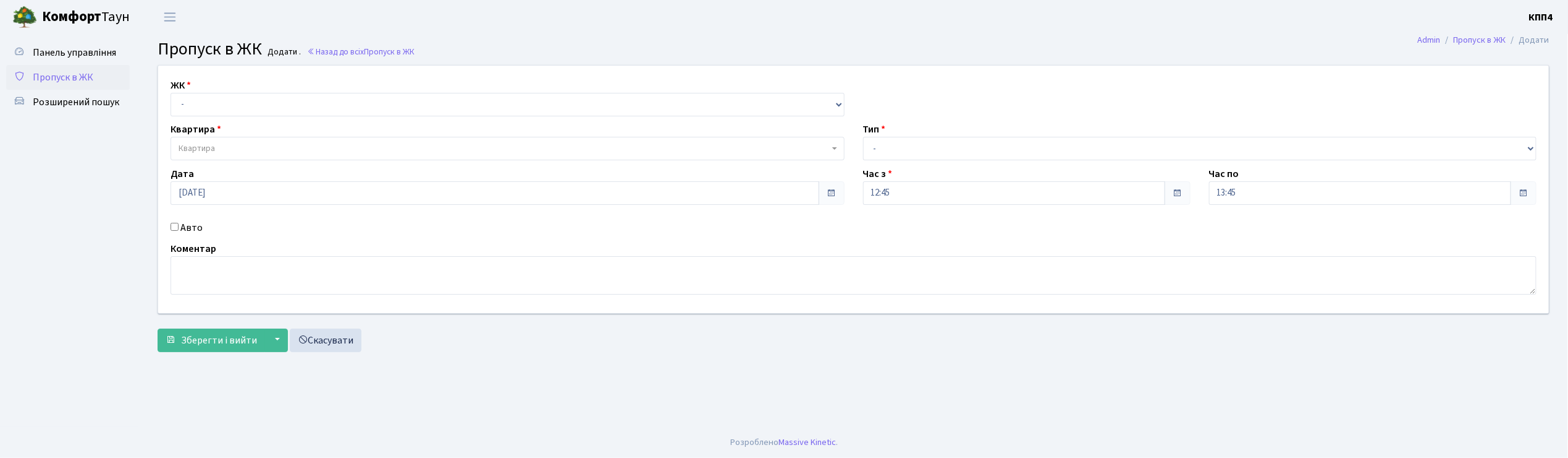
click at [175, 226] on input "Авто" at bounding box center [174, 226] width 8 height 8
checkbox input "true"
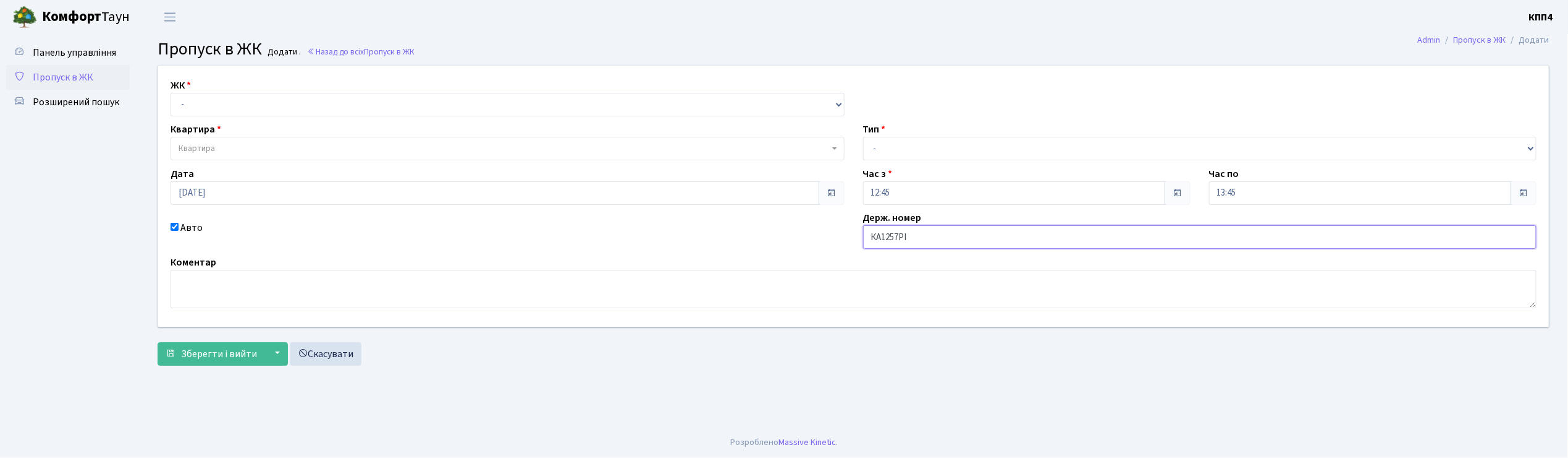
type input "КА1257РІ"
click at [198, 109] on select "- КТ, вул. Регенераторна, 4 КТ2, просп. [STREET_ADDRESS] [STREET_ADDRESS] [PERS…" at bounding box center [507, 104] width 674 height 24
select select "271"
click at [171, 93] on select "- КТ, вул. Регенераторна, 4 КТ2, просп. [STREET_ADDRESS] [STREET_ADDRESS] [PERS…" at bounding box center [507, 104] width 674 height 24
select select
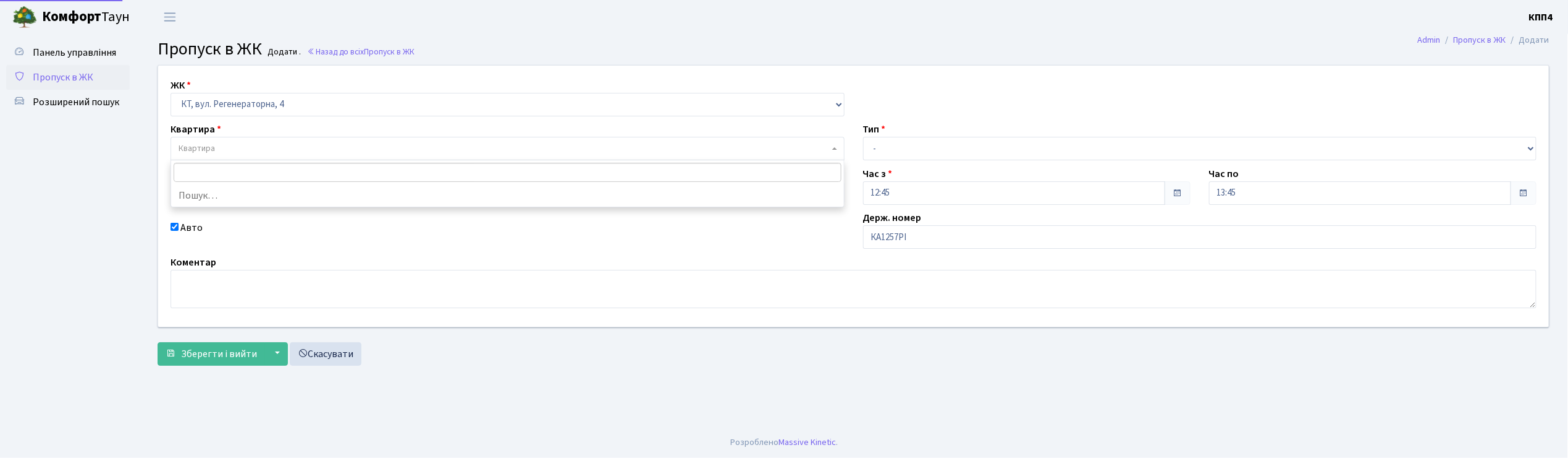
click at [201, 142] on span "Квартира" at bounding box center [196, 148] width 36 height 12
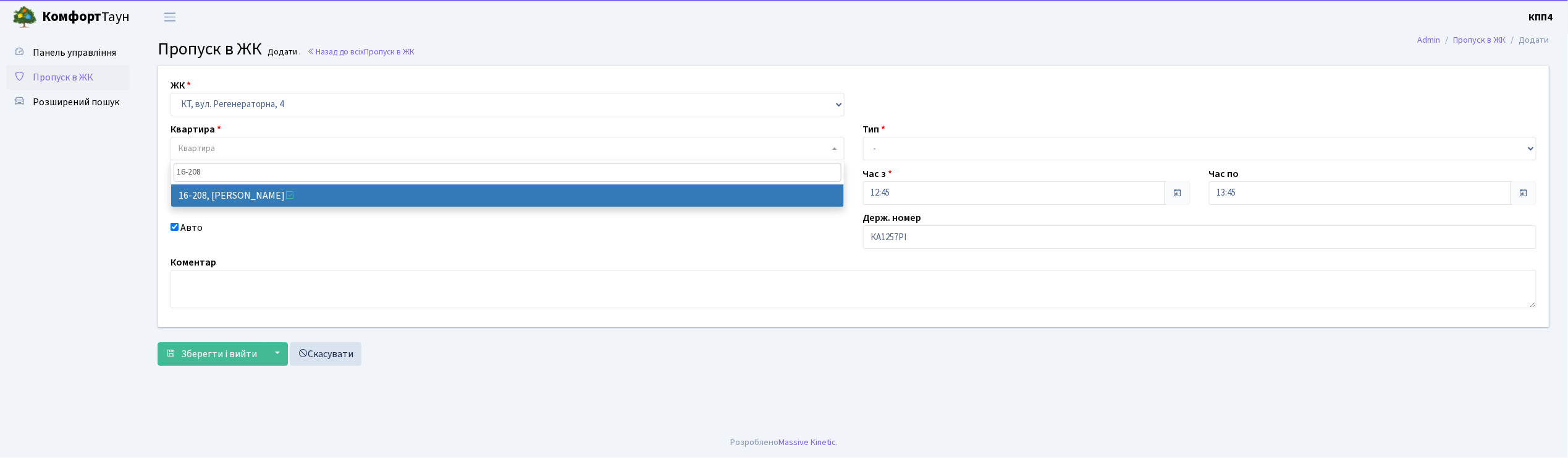
type input "16-208"
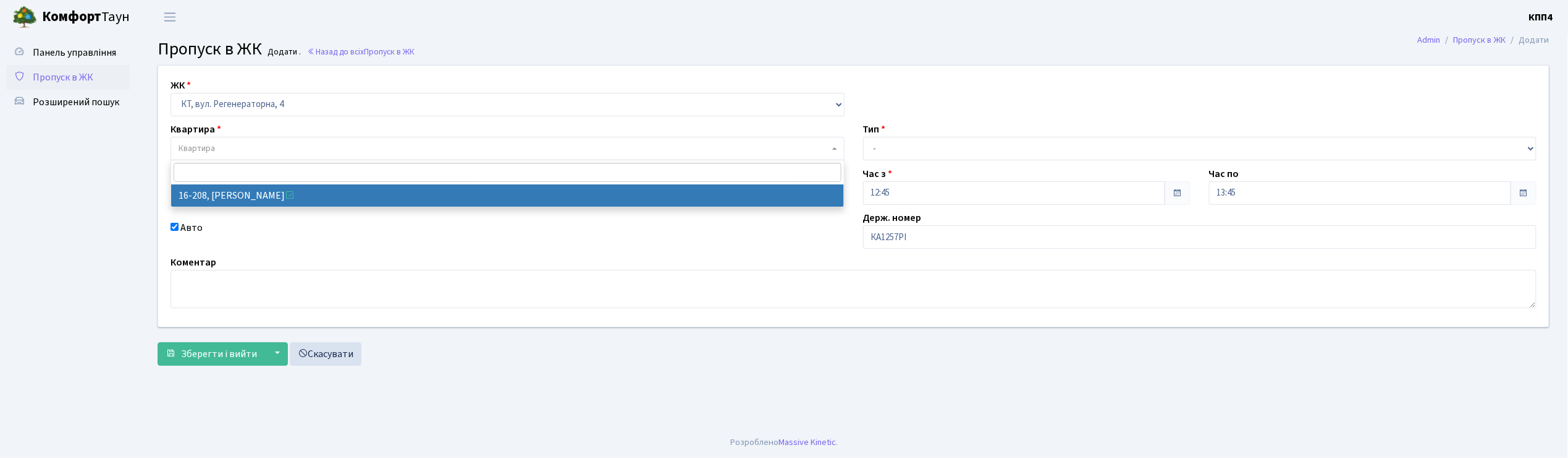
select select "8769"
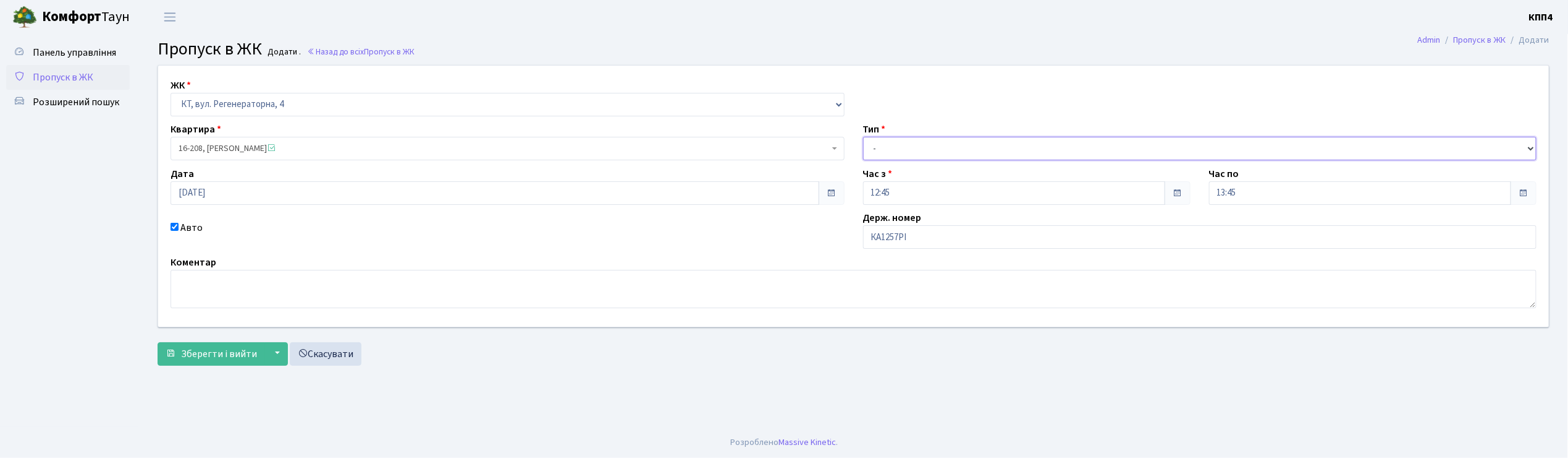
click at [893, 145] on select "- Доставка Таксі Гості Сервіс" at bounding box center [1200, 148] width 674 height 24
select select "2"
click at [864, 136] on select "- Доставка Таксі Гості Сервіс" at bounding box center [1200, 148] width 674 height 24
click at [233, 354] on span "Зберегти і вийти" at bounding box center [219, 354] width 76 height 13
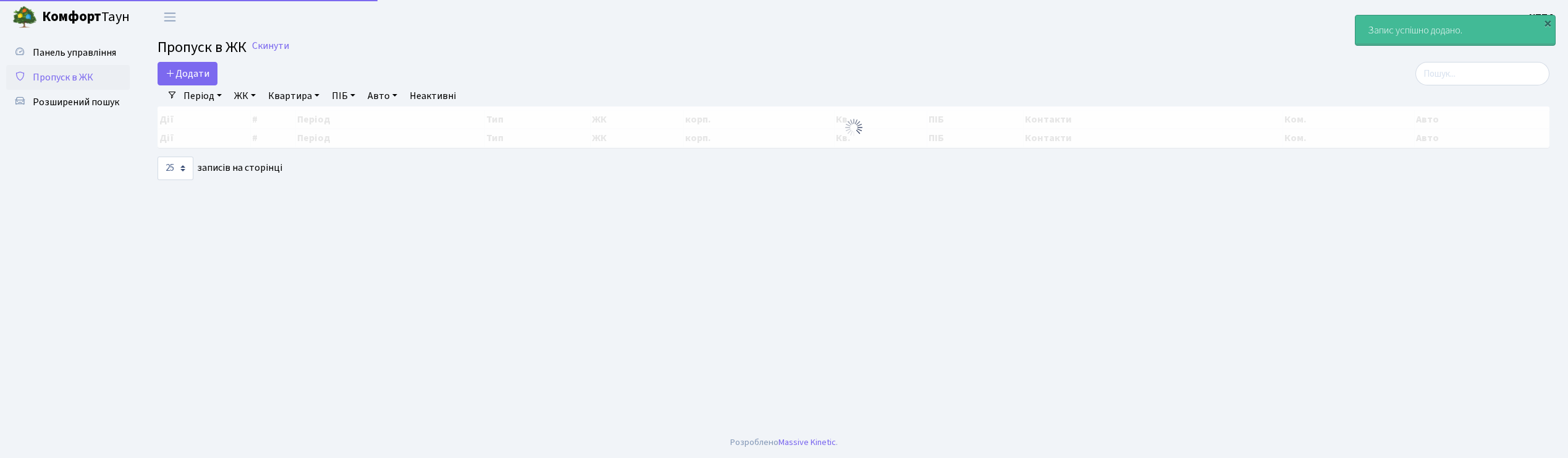
select select "25"
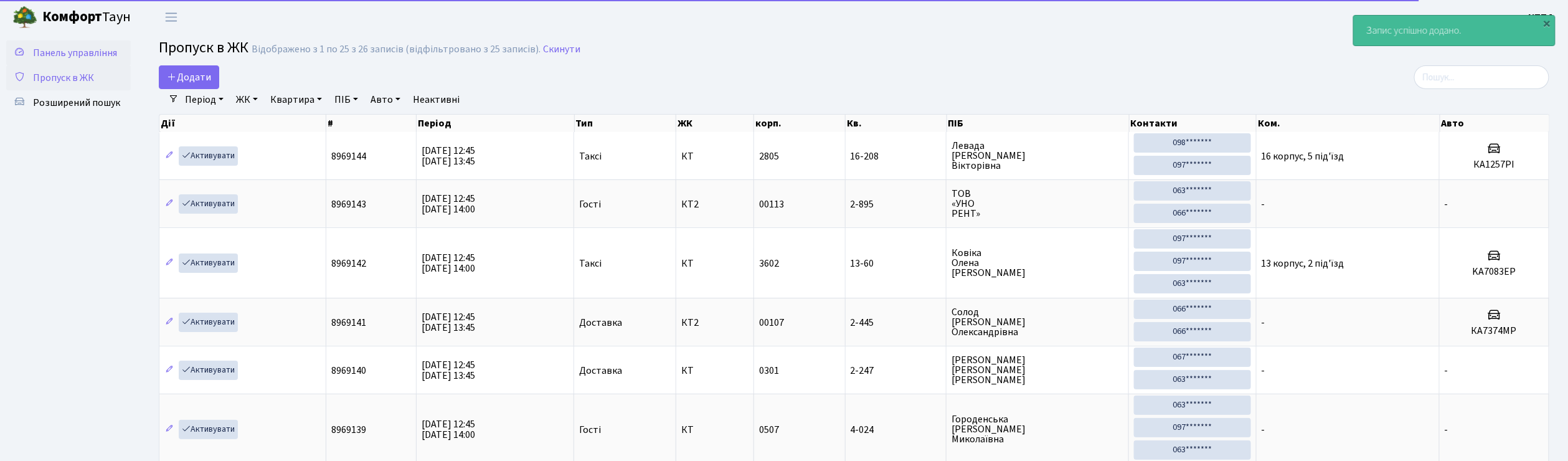
click at [93, 46] on span "Панель управління" at bounding box center [75, 53] width 85 height 13
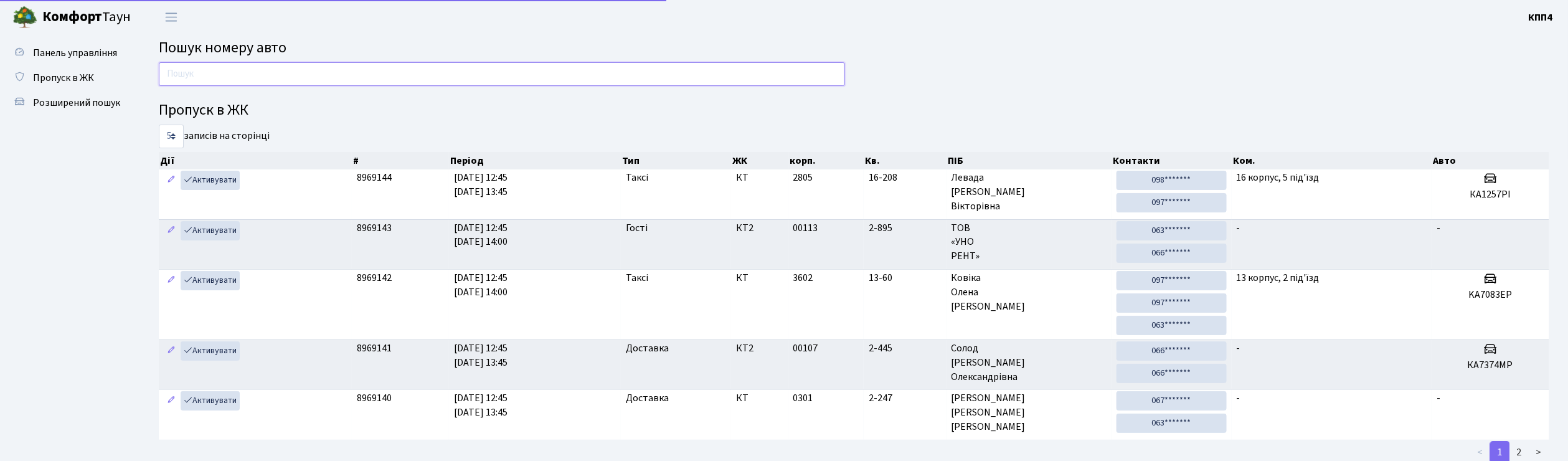
click at [214, 75] on input "text" at bounding box center [502, 74] width 686 height 24
click at [53, 81] on span "Пропуск в ЖК" at bounding box center [63, 78] width 61 height 13
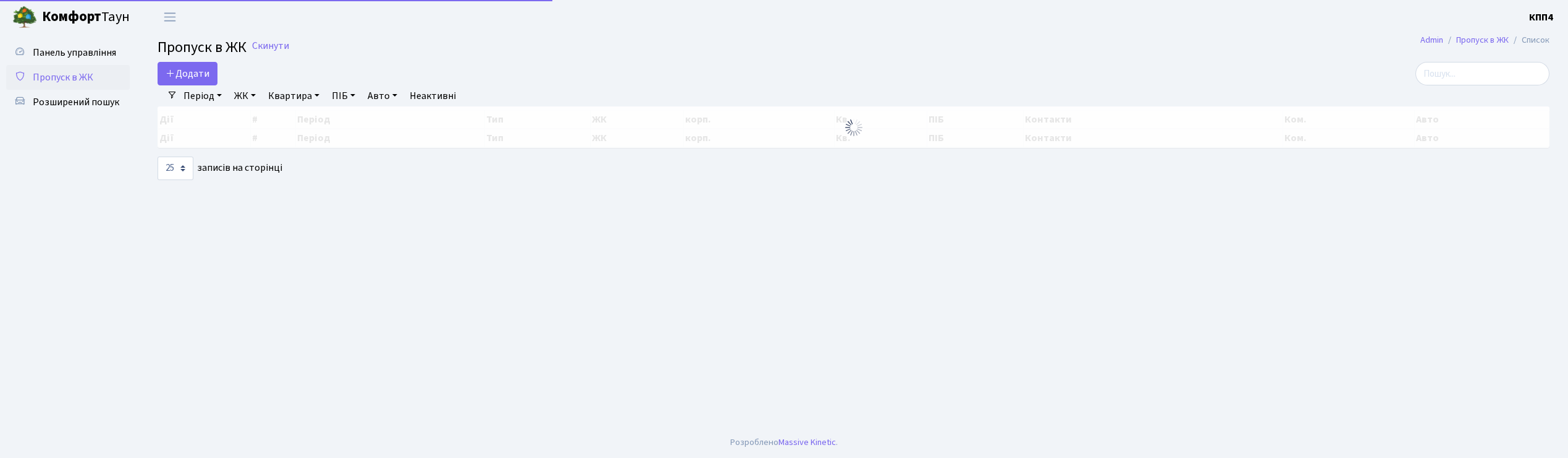
select select "25"
click at [193, 82] on link "Додати" at bounding box center [187, 73] width 60 height 24
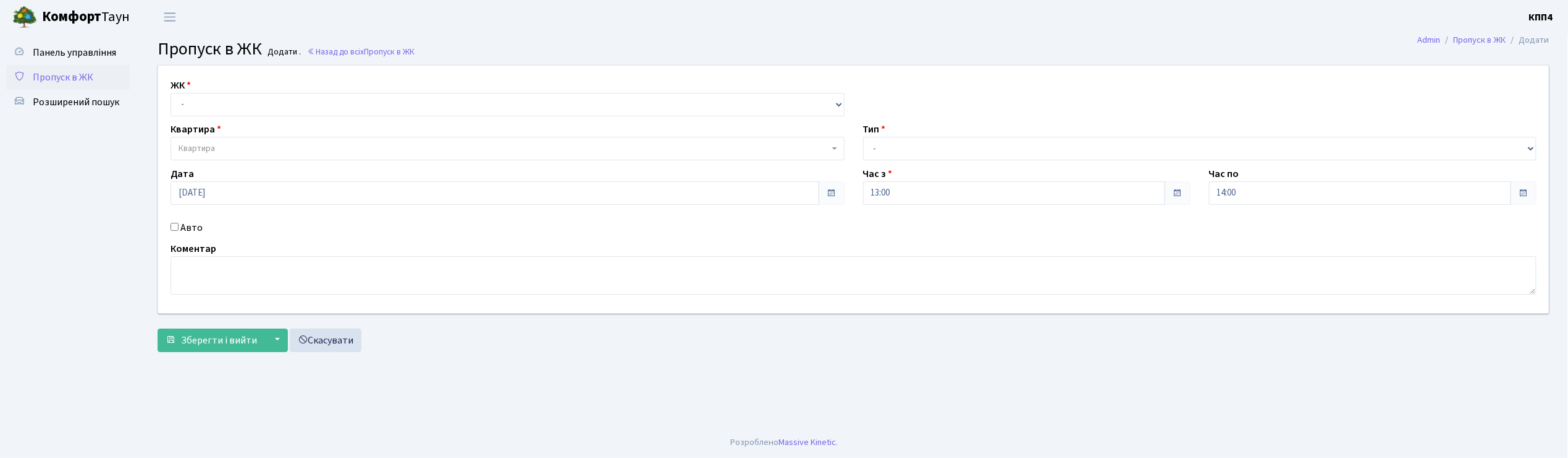
click at [173, 228] on input "Авто" at bounding box center [174, 226] width 8 height 8
checkbox input "true"
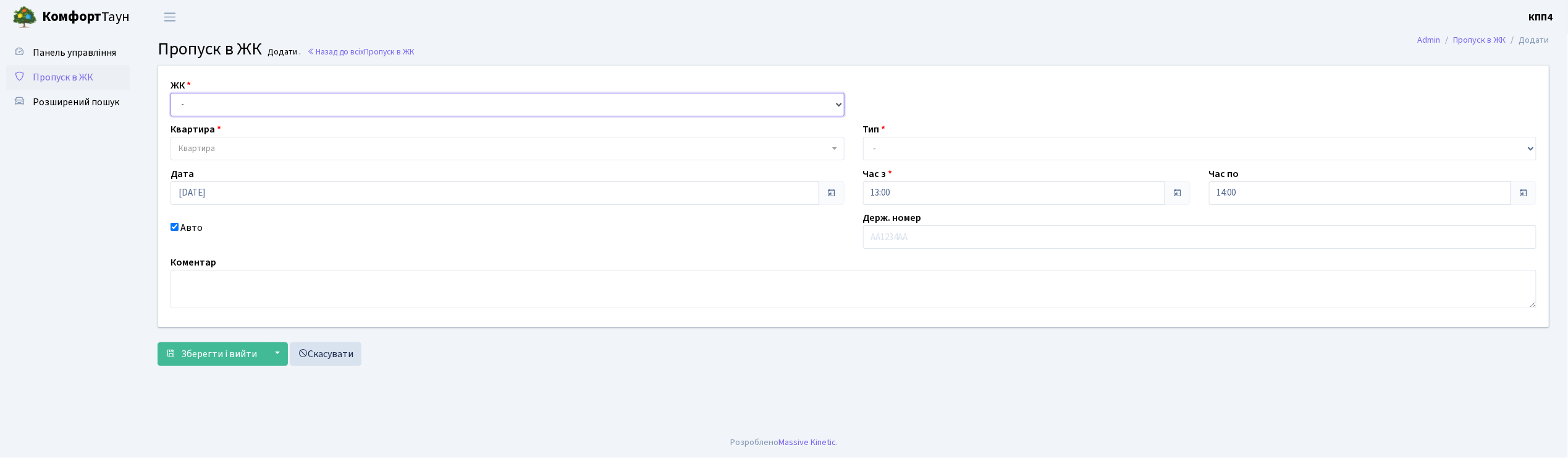
click at [189, 102] on select "- КТ, вул. Регенераторна, 4 КТ2, просп. [STREET_ADDRESS] [STREET_ADDRESS] [PERS…" at bounding box center [507, 104] width 674 height 24
select select "271"
click at [171, 93] on select "- КТ, вул. Регенераторна, 4 КТ2, просп. Соборності, 17 КТ3, вул. Березнева, 16 …" at bounding box center [507, 104] width 674 height 24
select select
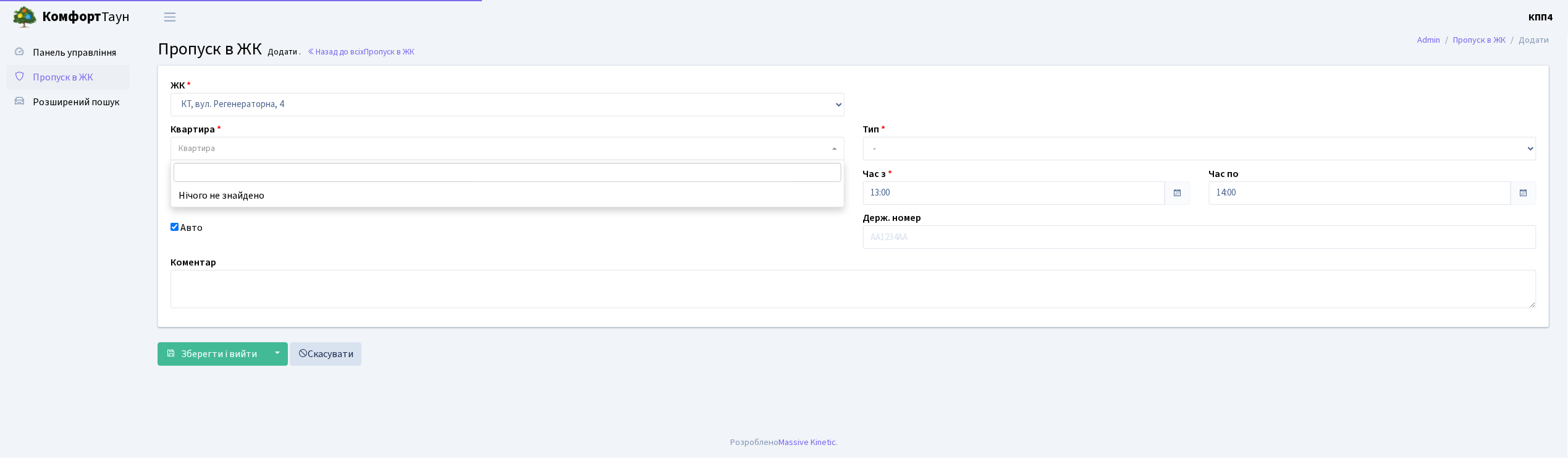
click at [195, 147] on span "Квартира" at bounding box center [196, 148] width 36 height 12
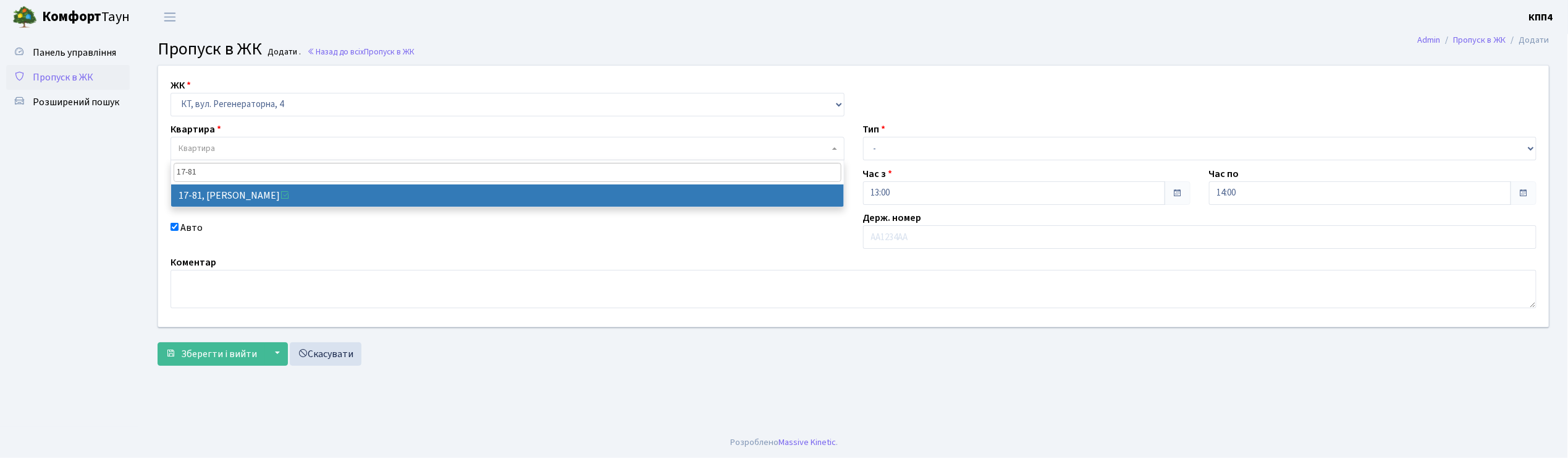
type input "17-81"
select select "9035"
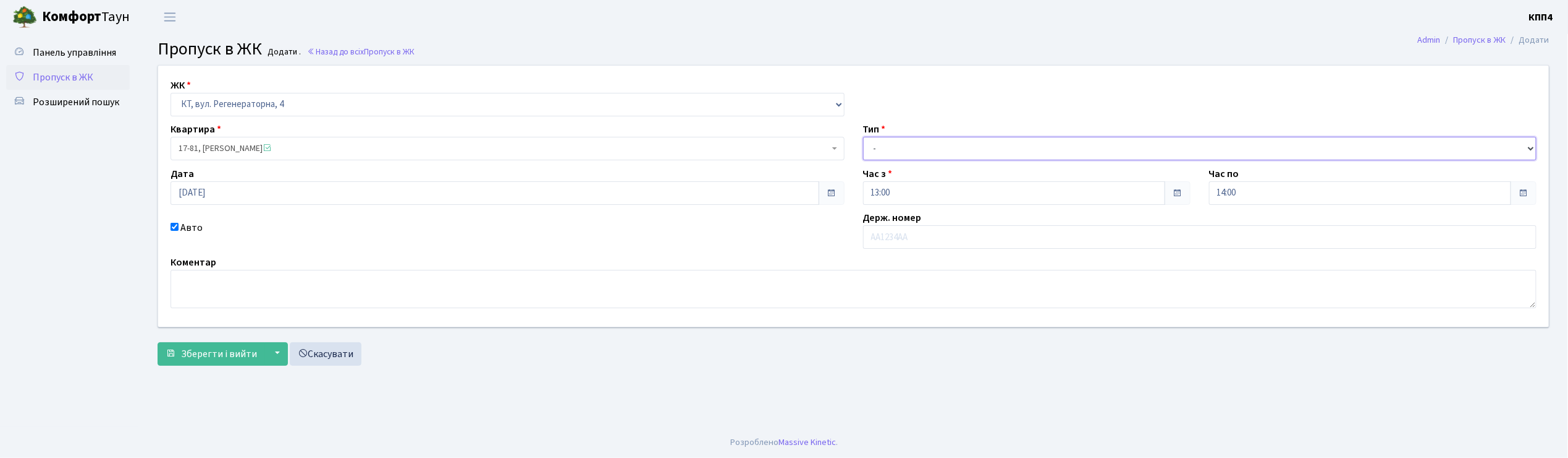
click at [932, 146] on select "- Доставка Таксі Гості Сервіс" at bounding box center [1200, 148] width 674 height 24
select select "3"
click at [864, 136] on select "- Доставка Таксі Гості Сервіс" at bounding box center [1200, 148] width 674 height 24
click at [264, 307] on textarea at bounding box center [853, 289] width 1366 height 38
type textarea "ВСІХ"
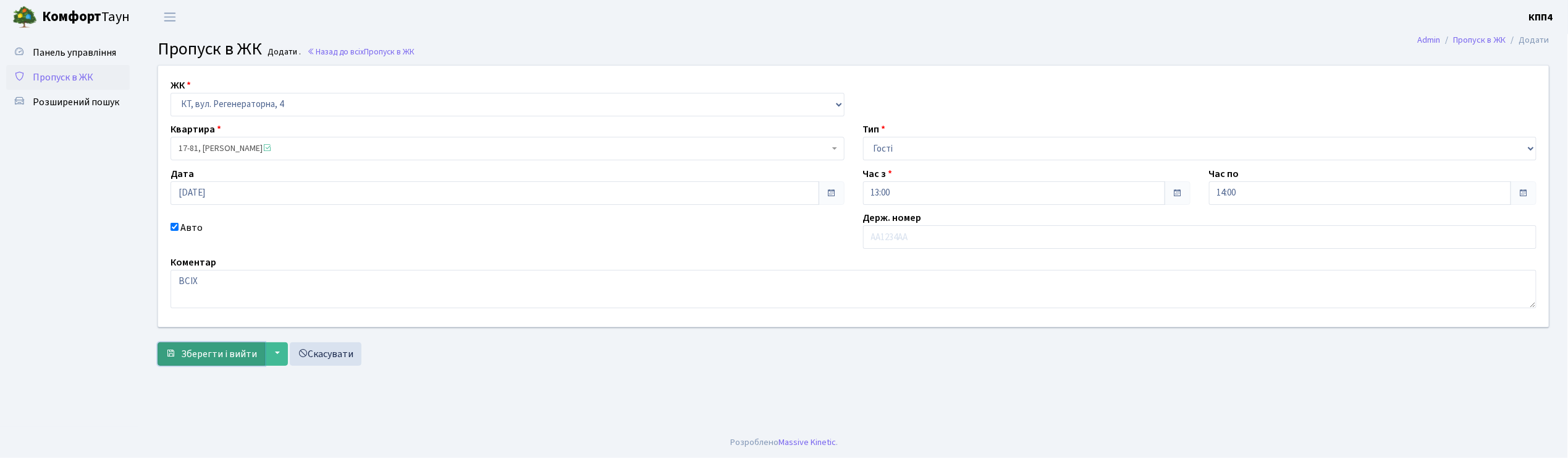
click at [229, 350] on span "Зберегти і вийти" at bounding box center [219, 354] width 76 height 13
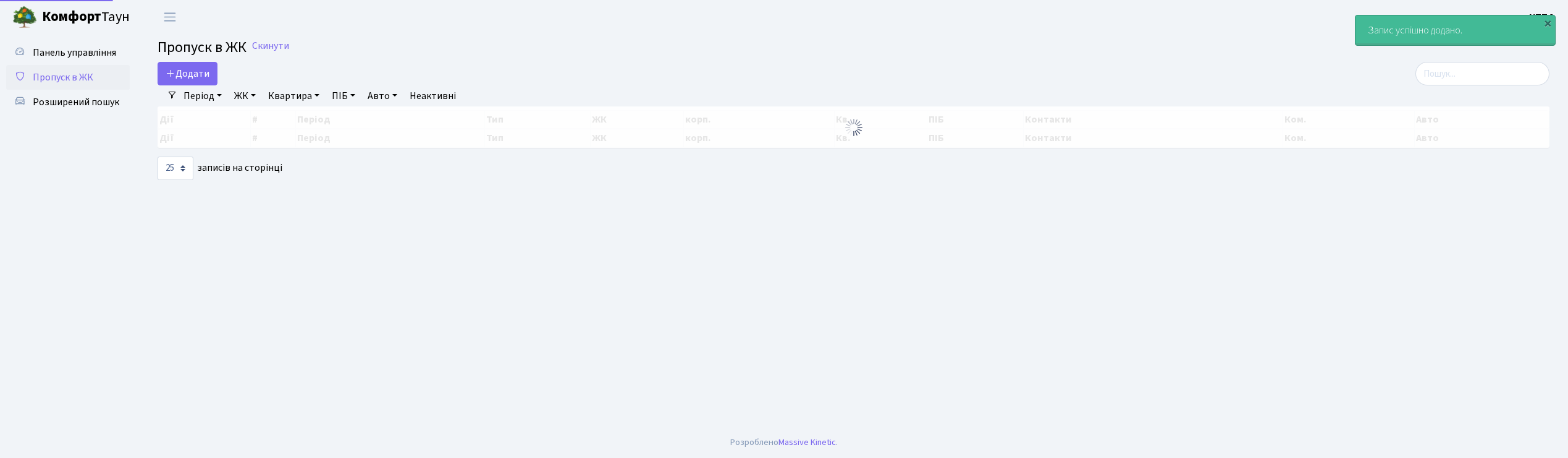
select select "25"
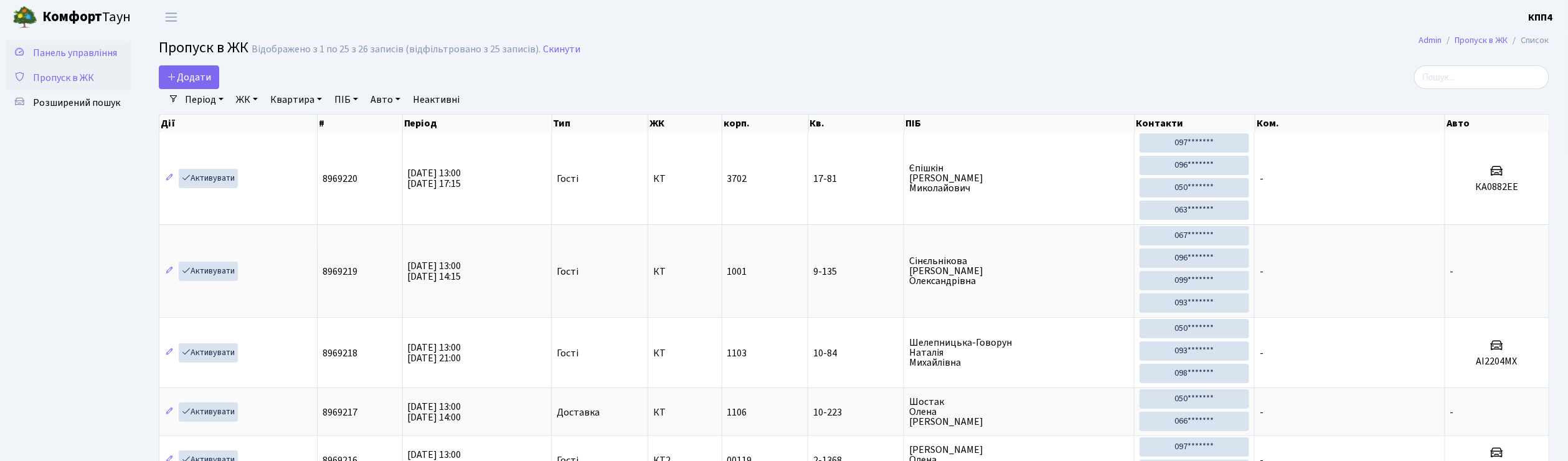
click at [73, 50] on span "Панель управління" at bounding box center [75, 53] width 85 height 13
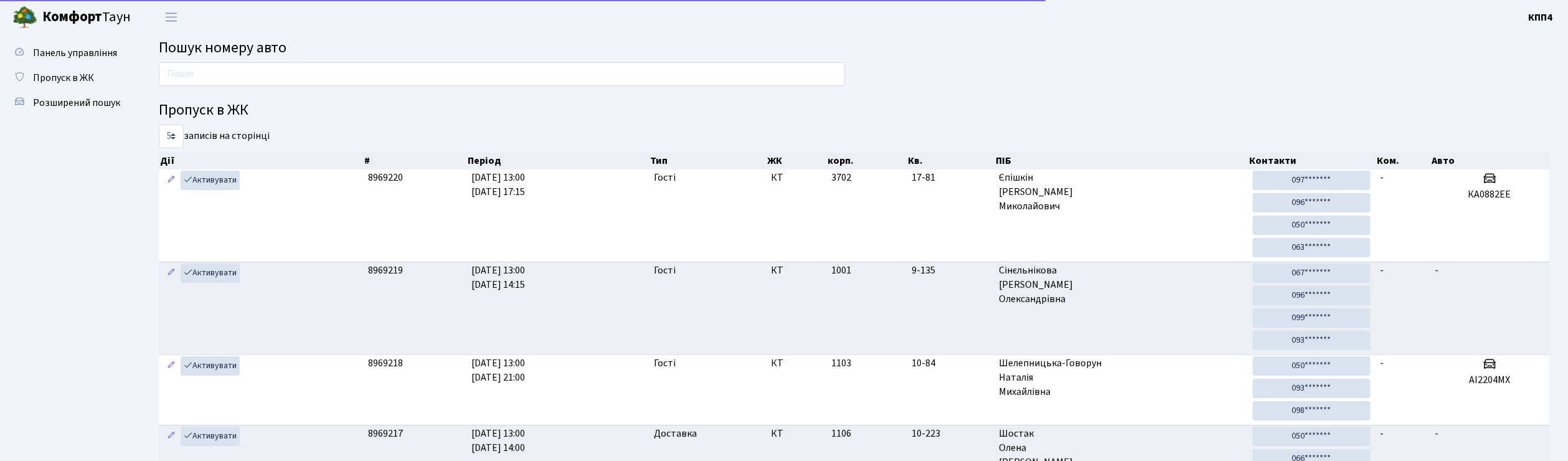
click at [209, 75] on input "text" at bounding box center [502, 74] width 686 height 24
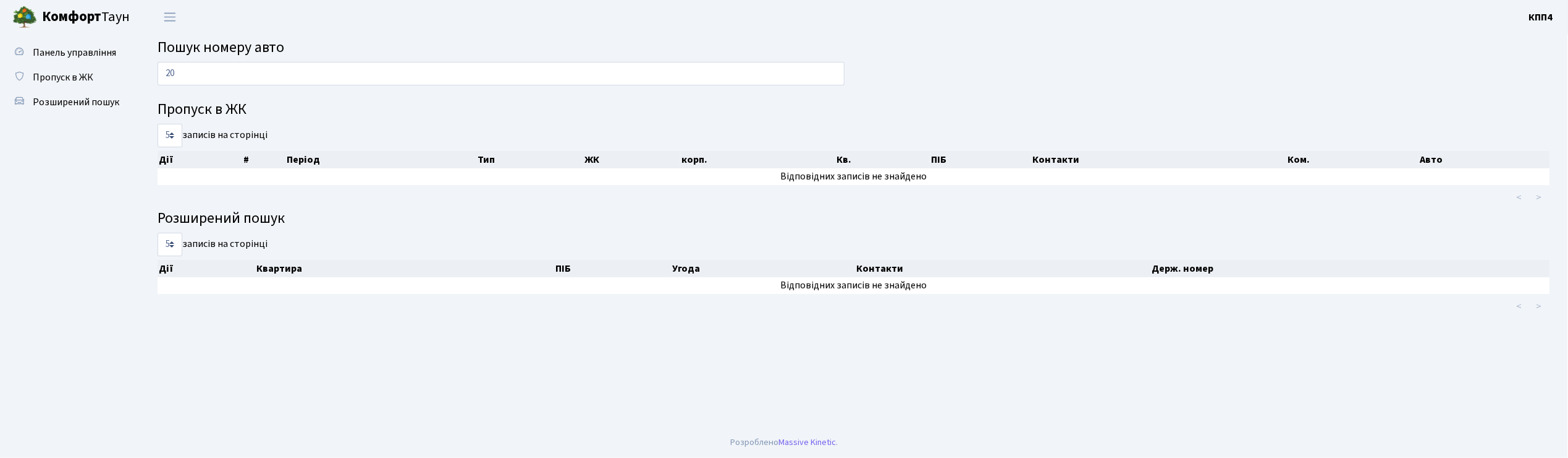
type input "2"
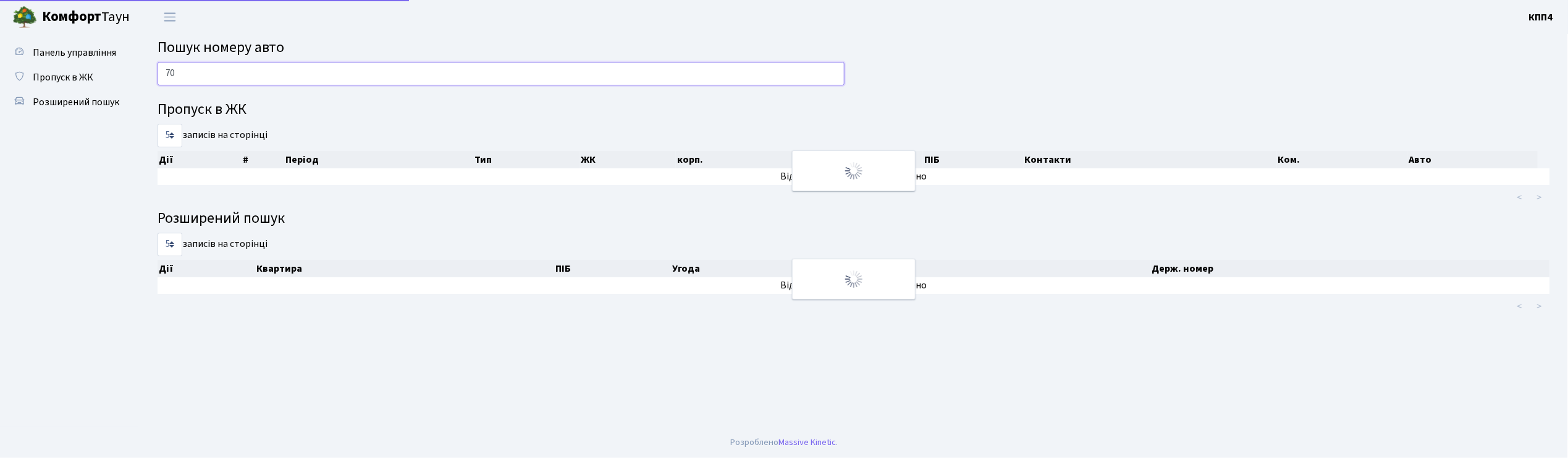
type input "7"
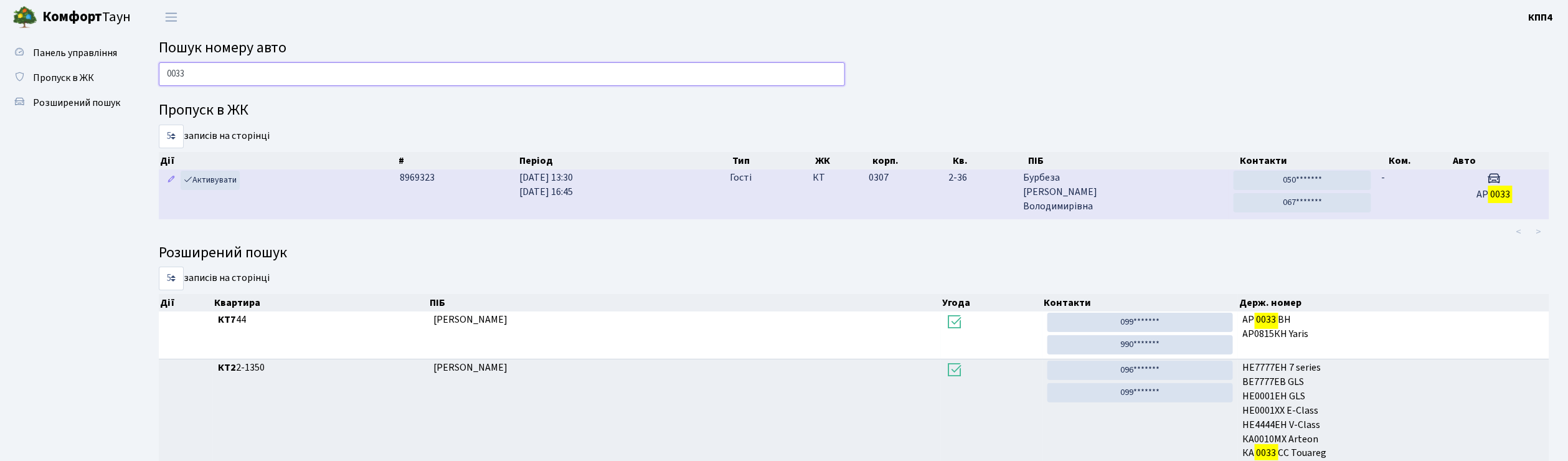
type input "0033"
click at [1172, 203] on span "Бурбеза Жанна Володимирівна" at bounding box center [1124, 192] width 201 height 43
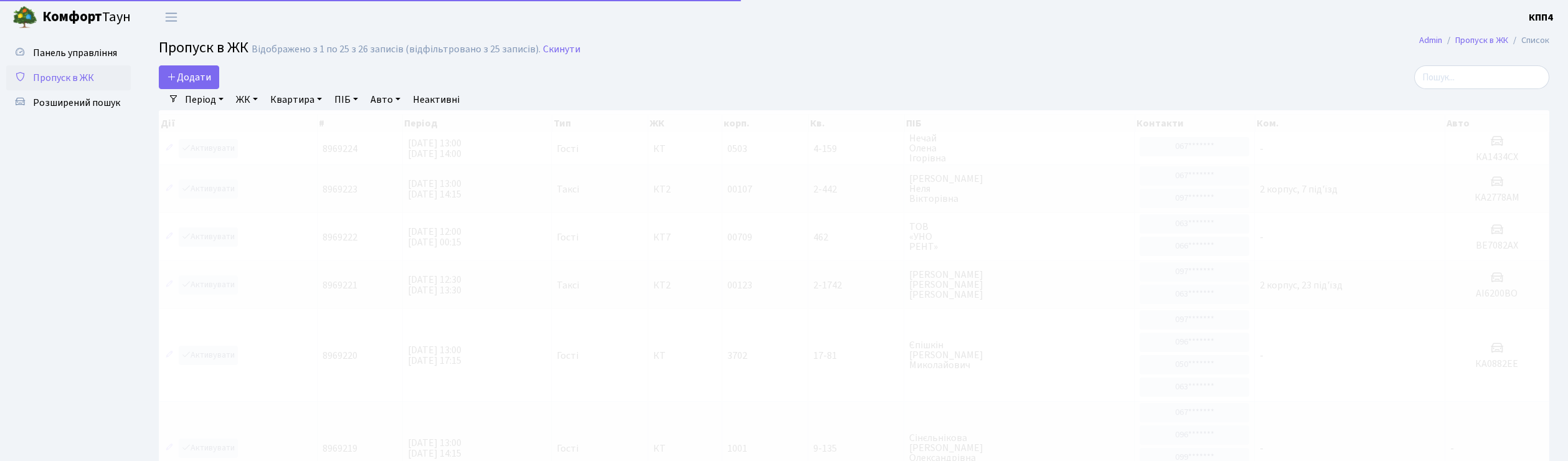
select select "25"
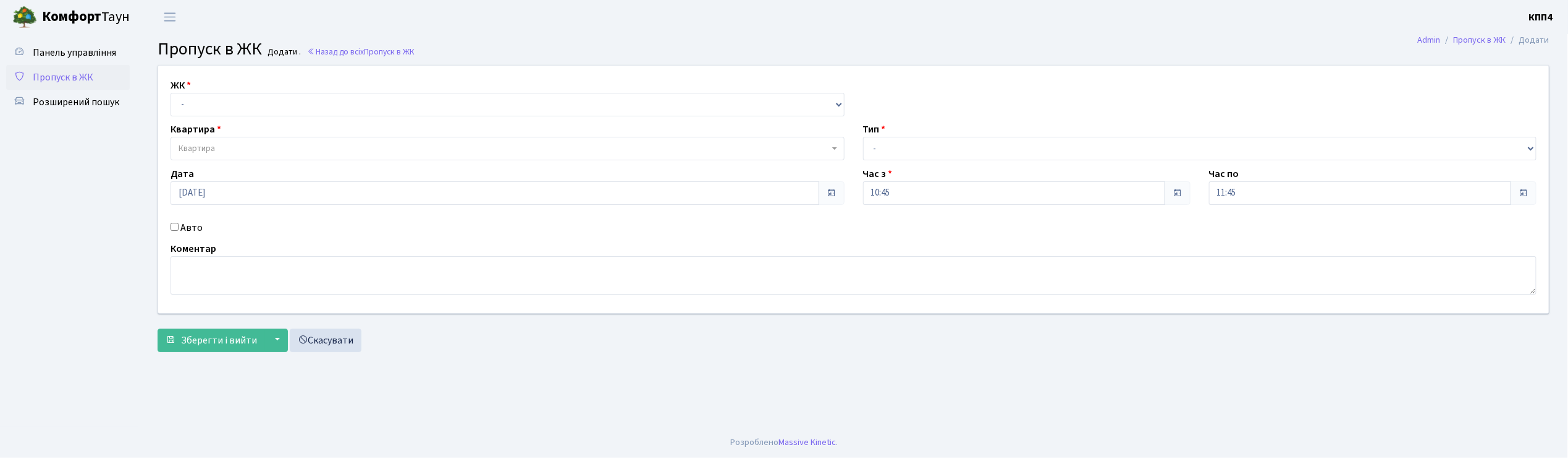
click at [172, 230] on input "Авто" at bounding box center [174, 226] width 8 height 8
checkbox input "true"
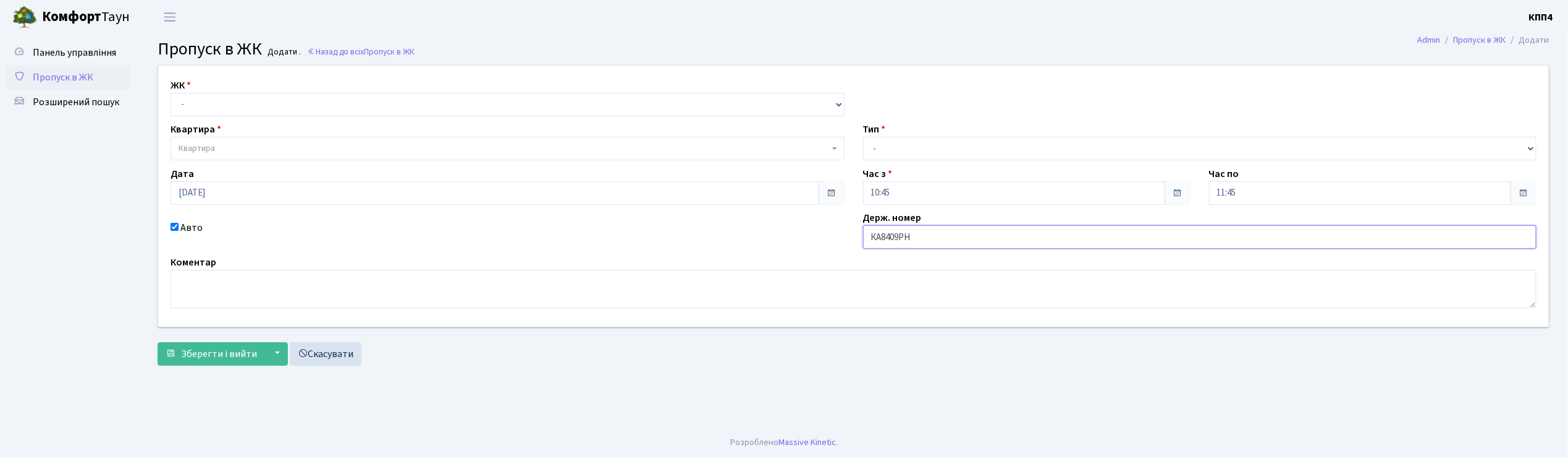
type input "КА8409РН"
click at [236, 103] on select "- КТ, вул. Регенераторна, 4 КТ2, просп. [STREET_ADDRESS] [STREET_ADDRESS] [PERS…" at bounding box center [507, 104] width 674 height 24
select select "271"
click at [171, 93] on select "- КТ, вул. Регенераторна, 4 КТ2, просп. [STREET_ADDRESS] [STREET_ADDRESS] [PERS…" at bounding box center [507, 104] width 674 height 24
select select
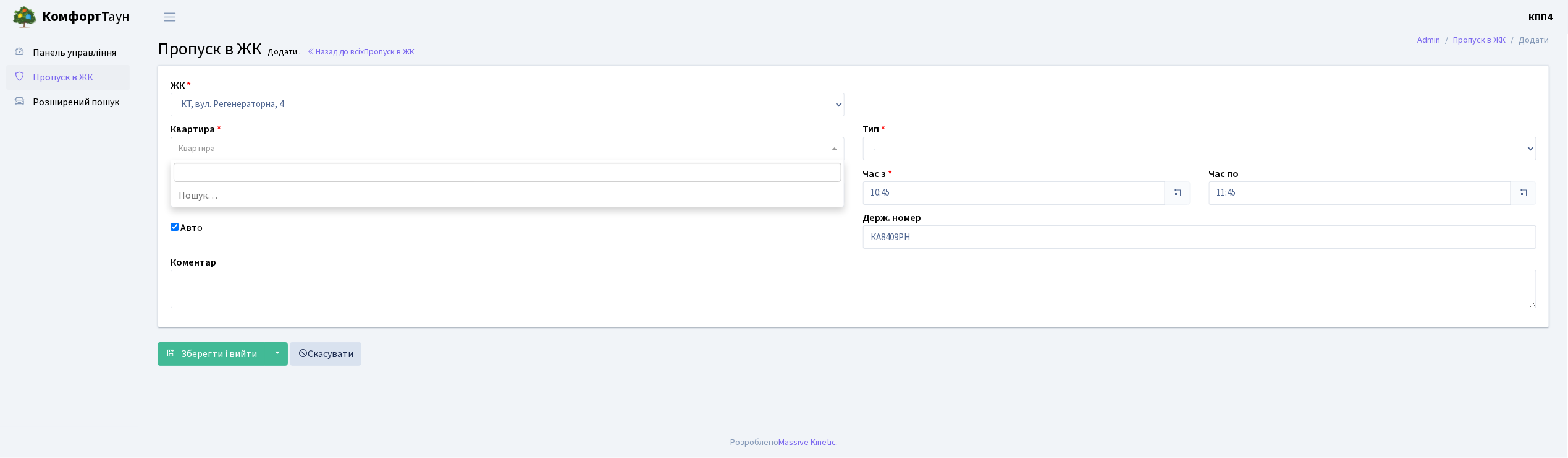
click at [250, 152] on span "Квартира" at bounding box center [503, 148] width 651 height 12
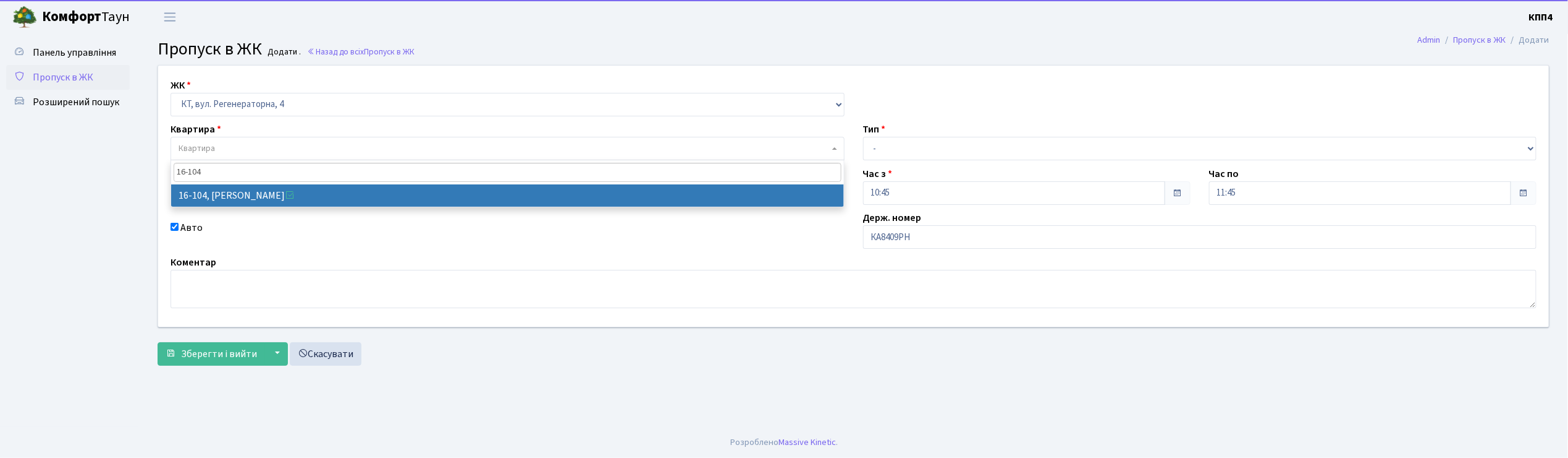
type input "16-104"
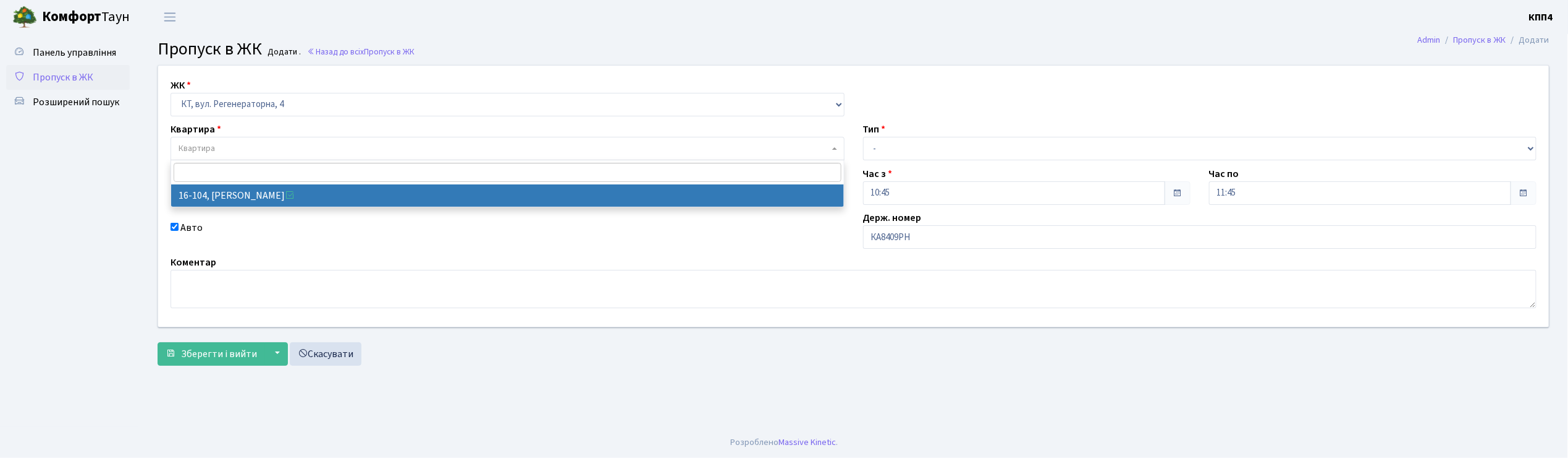
select select "8665"
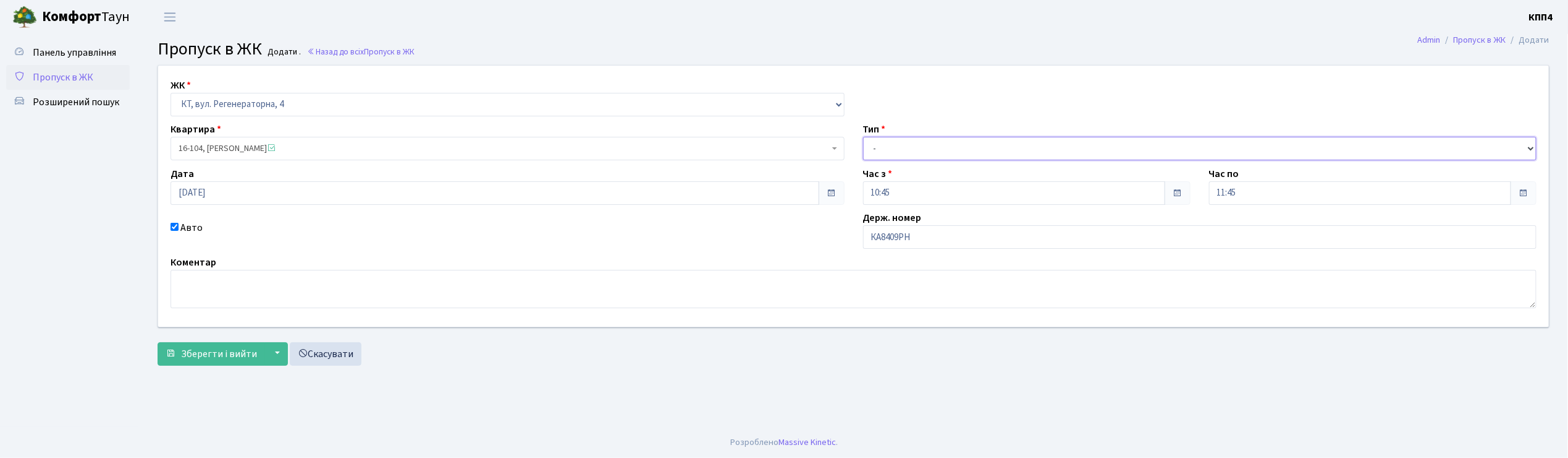
click at [904, 147] on select "- Доставка Таксі Гості Сервіс" at bounding box center [1200, 148] width 674 height 24
select select "2"
click at [864, 136] on select "- Доставка Таксі Гості Сервіс" at bounding box center [1200, 148] width 674 height 24
click at [216, 362] on button "Зберегти і вийти" at bounding box center [211, 353] width 108 height 24
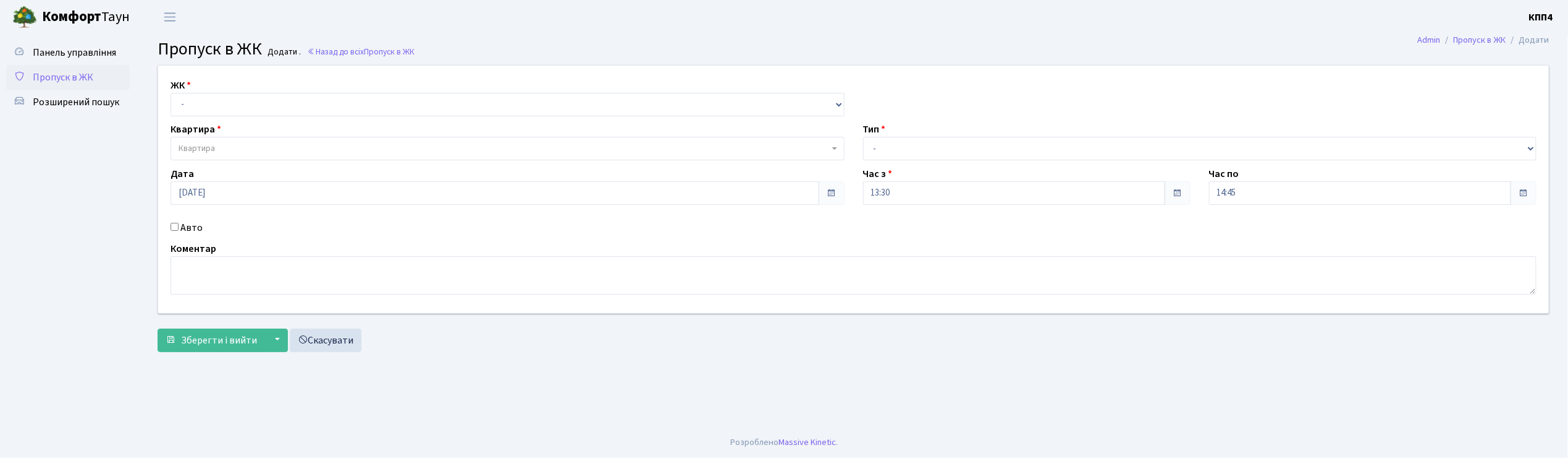
click at [172, 228] on input "Авто" at bounding box center [174, 226] width 8 height 8
checkbox input "true"
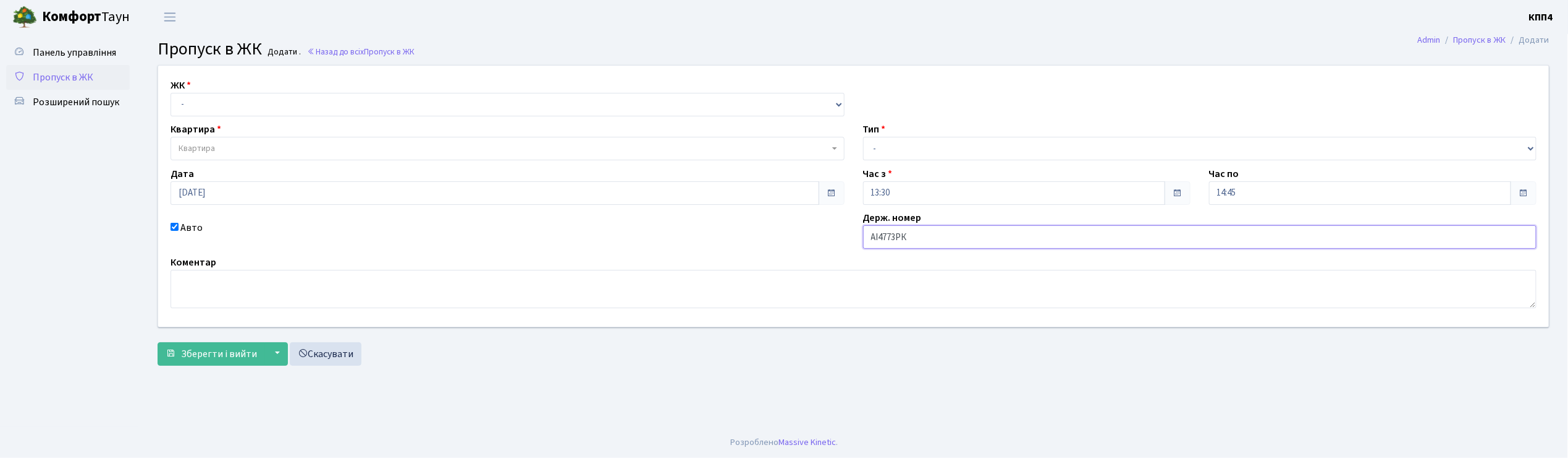
type input "АІ4773РК"
click at [213, 110] on select "- КТ, вул. Регенераторна, 4 КТ2, просп. [STREET_ADDRESS] [STREET_ADDRESS] [PERS…" at bounding box center [507, 104] width 674 height 24
select select "271"
click at [171, 93] on select "- КТ, вул. Регенераторна, 4 КТ2, просп. [STREET_ADDRESS] [STREET_ADDRESS] [PERS…" at bounding box center [507, 104] width 674 height 24
select select
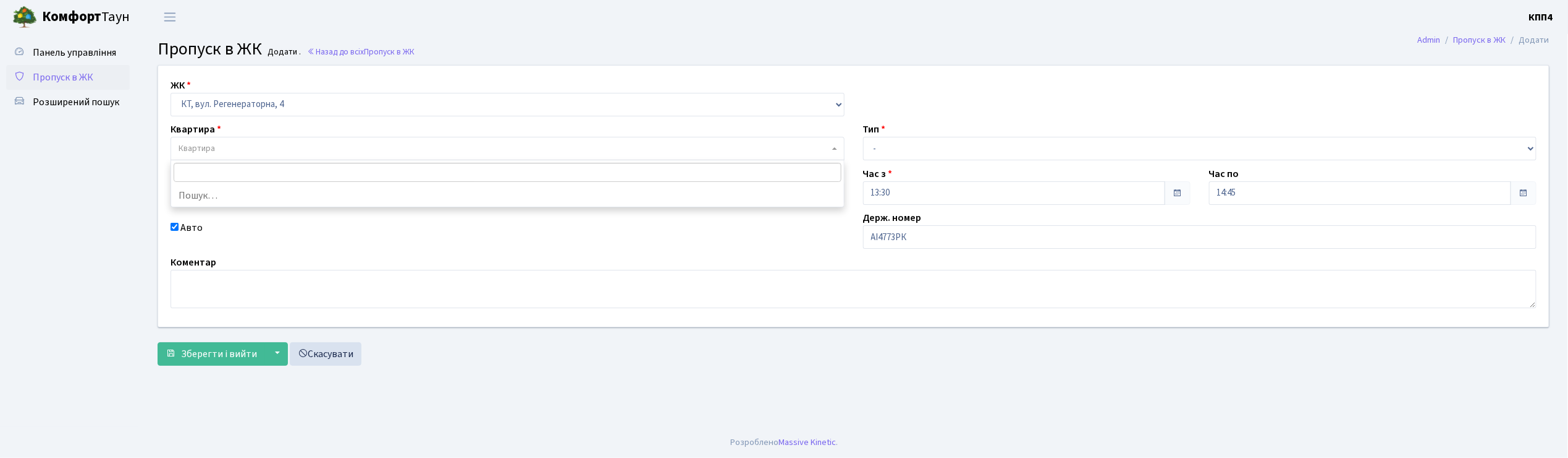
click at [214, 149] on span "Квартира" at bounding box center [196, 148] width 36 height 12
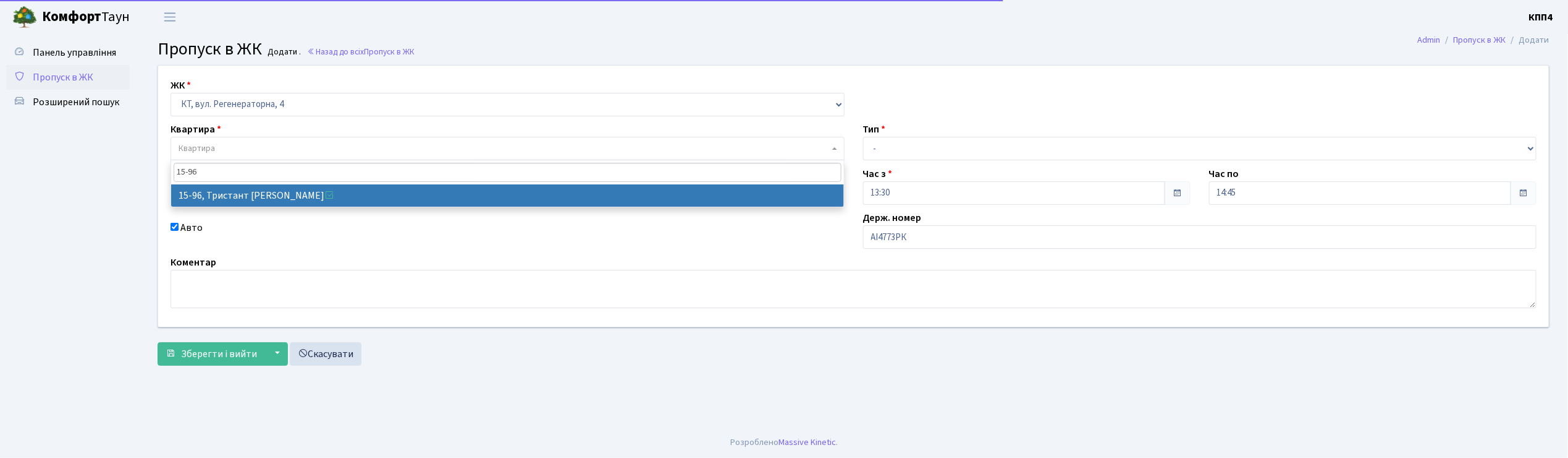
type input "15-96"
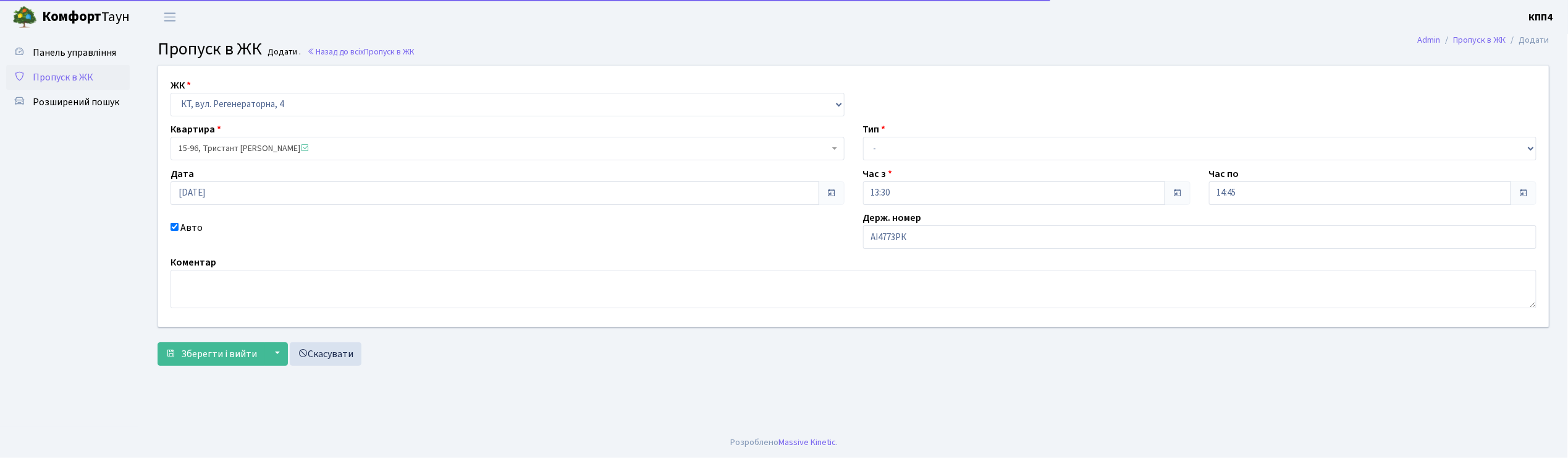
select select "8871"
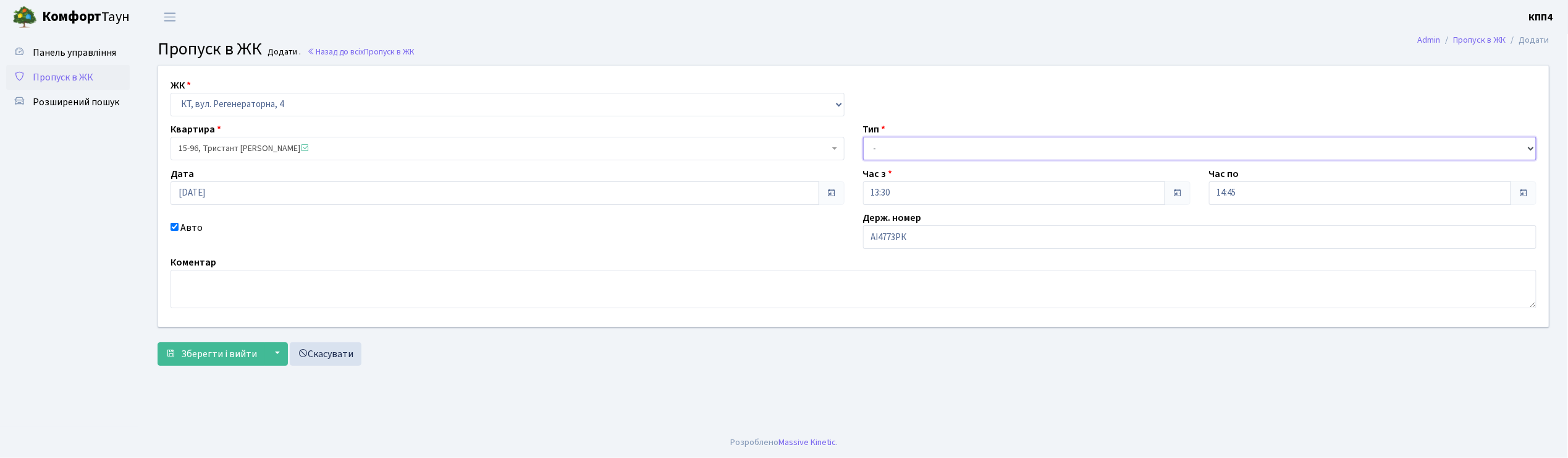
click at [886, 152] on select "- Доставка Таксі Гості Сервіс" at bounding box center [1200, 148] width 674 height 24
select select "2"
click at [864, 136] on select "- Доставка Таксі Гості Сервіс" at bounding box center [1200, 148] width 674 height 24
click at [231, 347] on span "Зберегти і вийти" at bounding box center [219, 354] width 76 height 13
click at [910, 242] on input "АР0033" at bounding box center [1200, 239] width 674 height 24
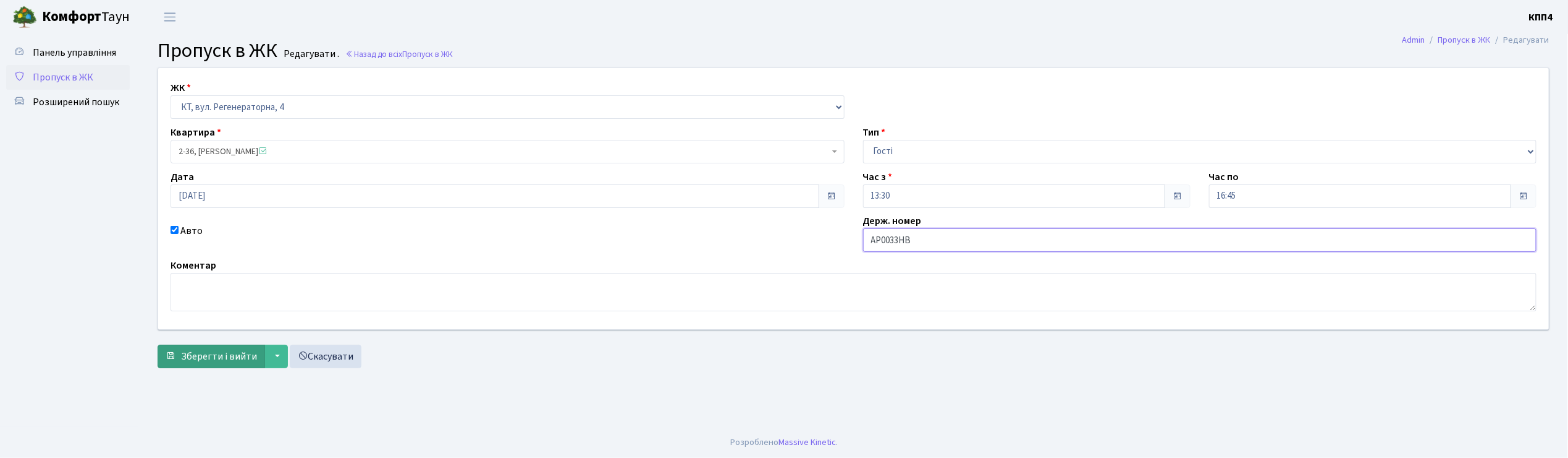
type input "АР0033НВ"
click at [218, 349] on button "Зберегти і вийти" at bounding box center [211, 356] width 108 height 24
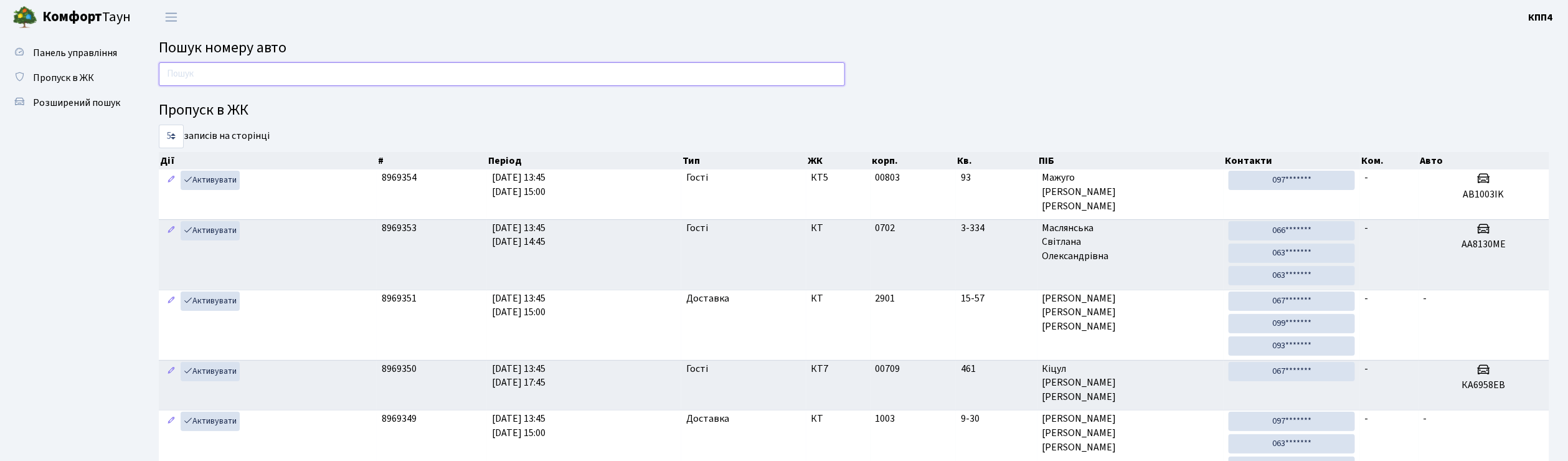
click at [184, 85] on input "text" at bounding box center [502, 74] width 686 height 24
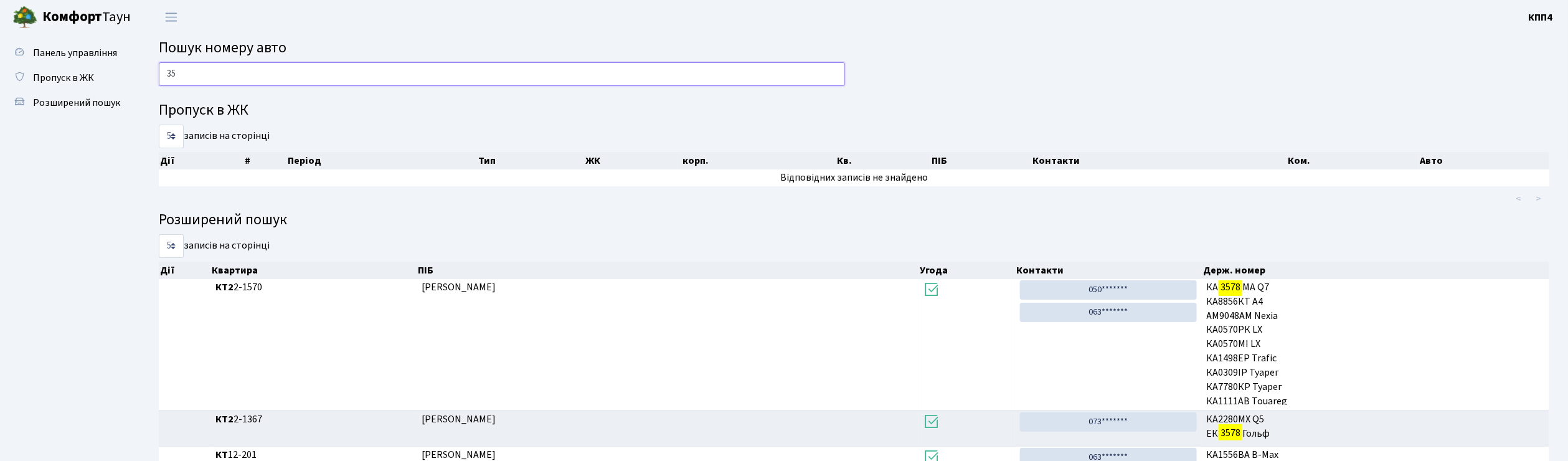
type input "3"
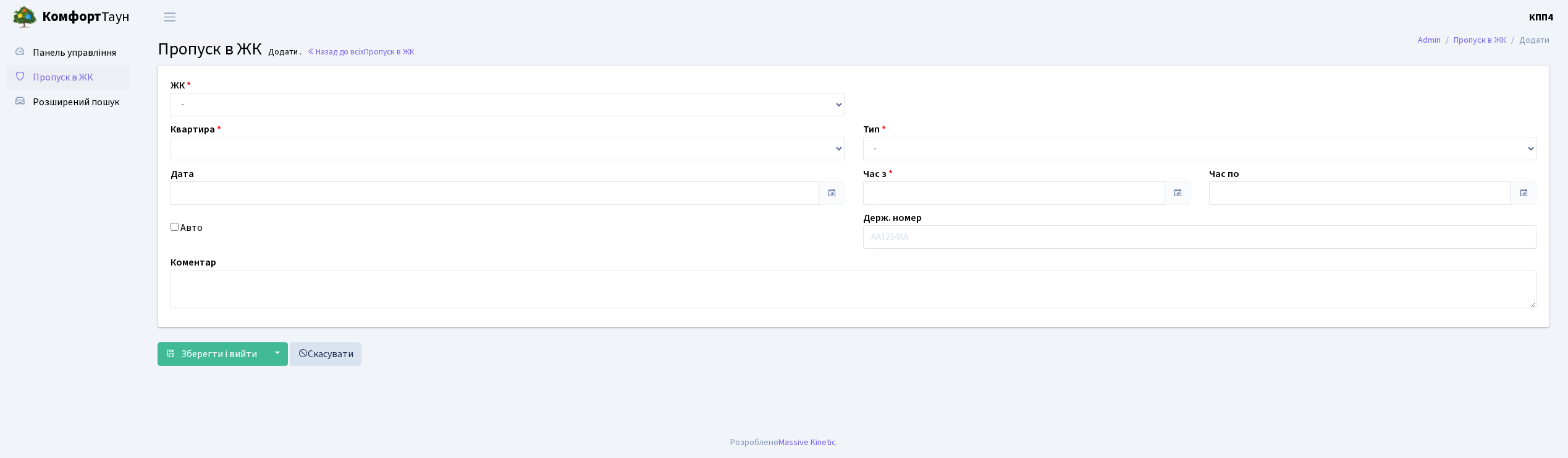
type input "[DATE]"
type input "14:00"
type input "15:15"
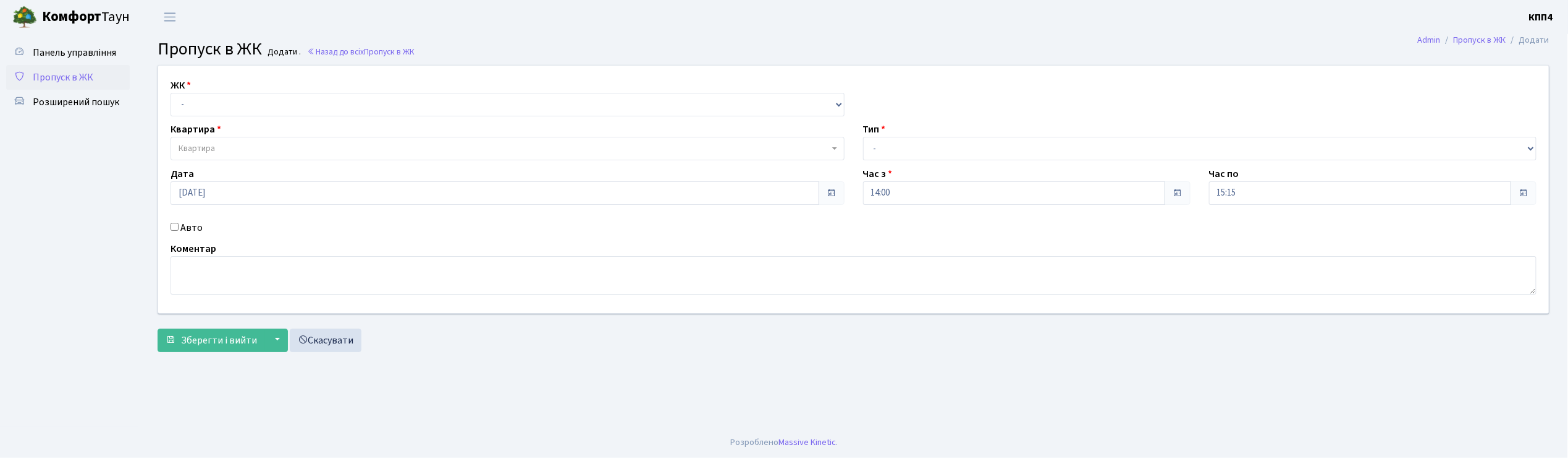
click at [175, 230] on input "Авто" at bounding box center [174, 226] width 8 height 8
checkbox input "true"
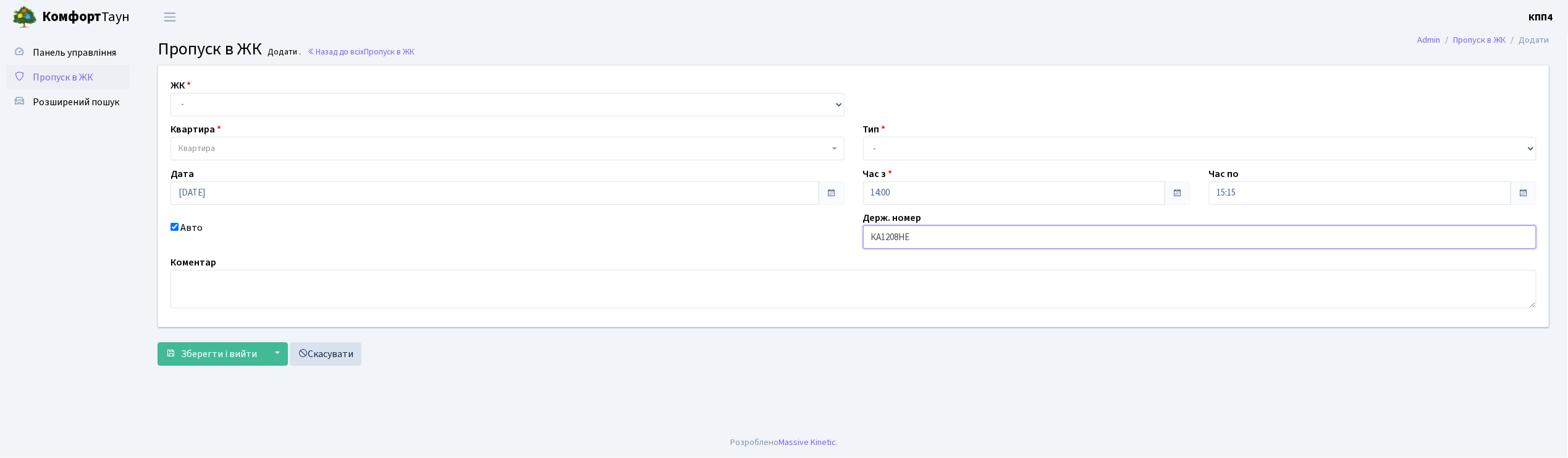
type input "КА1208НЕ"
click at [212, 112] on select "- КТ, вул. Регенераторна, 4 КТ2, просп. [STREET_ADDRESS] [STREET_ADDRESS] [PERS…" at bounding box center [507, 104] width 674 height 24
select select "271"
click at [171, 93] on select "- КТ, вул. Регенераторна, 4 КТ2, просп. Соборності, 17 КТ3, вул. Березнева, 16 …" at bounding box center [507, 104] width 674 height 24
select select
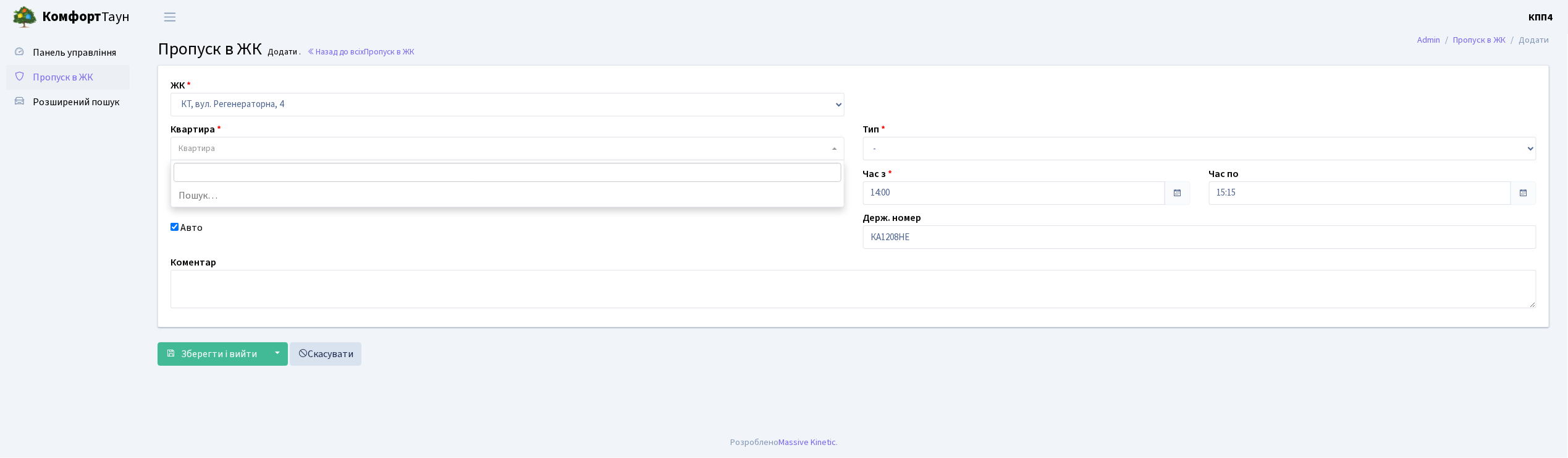
click at [204, 147] on span "Квартира" at bounding box center [196, 148] width 36 height 12
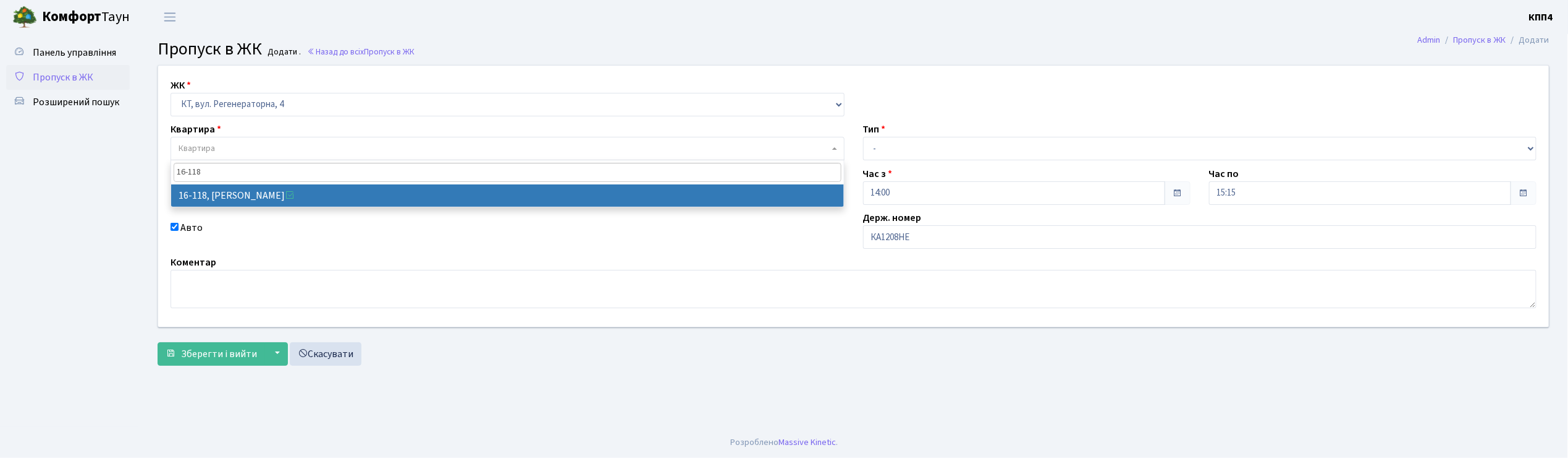
type input "16-118"
select select "8679"
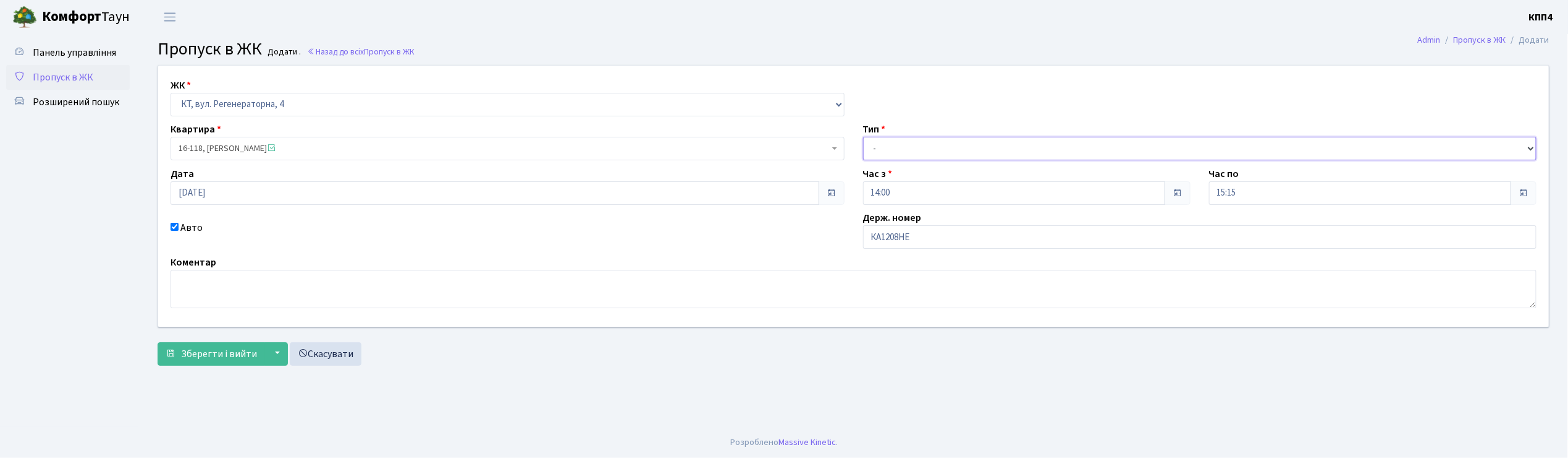
click at [881, 147] on select "- Доставка Таксі Гості Сервіс" at bounding box center [1200, 148] width 674 height 24
select select "2"
click at [864, 136] on select "- Доставка Таксі Гості Сервіс" at bounding box center [1200, 148] width 674 height 24
click at [245, 360] on span "Зберегти і вийти" at bounding box center [219, 354] width 76 height 13
